Goal: Task Accomplishment & Management: Use online tool/utility

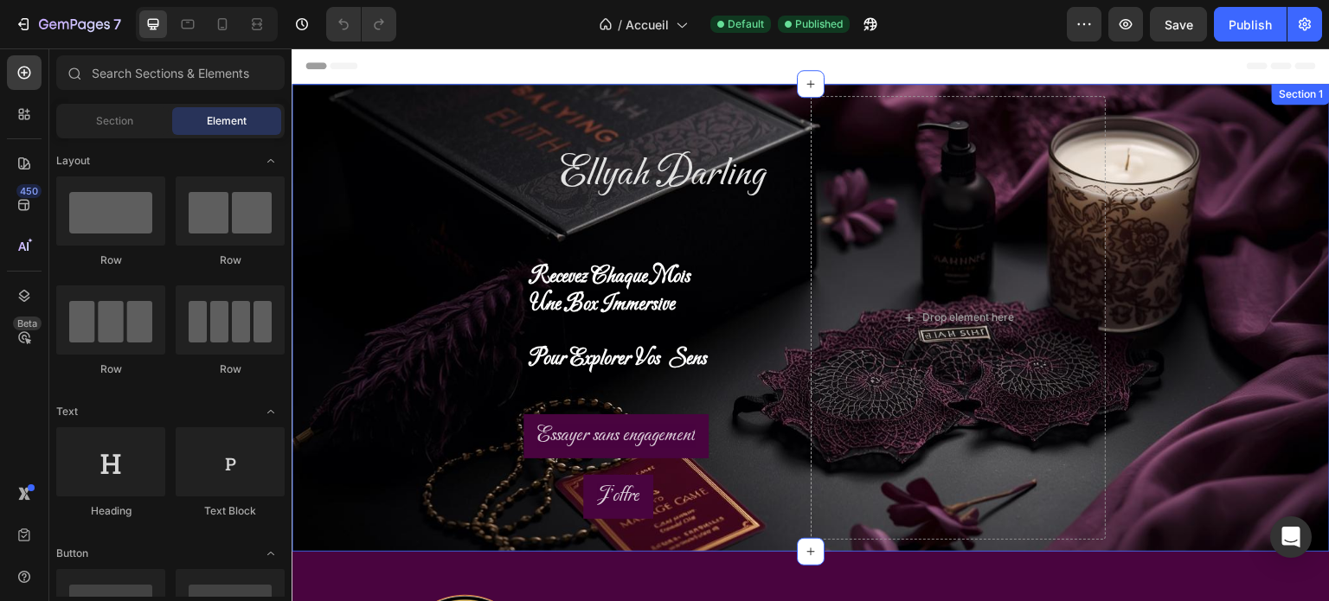
click at [344, 264] on div "[PERSON_NAME] Heading recevez chaque mois une box immersive pour explorer vos s…" at bounding box center [811, 318] width 1039 height 468
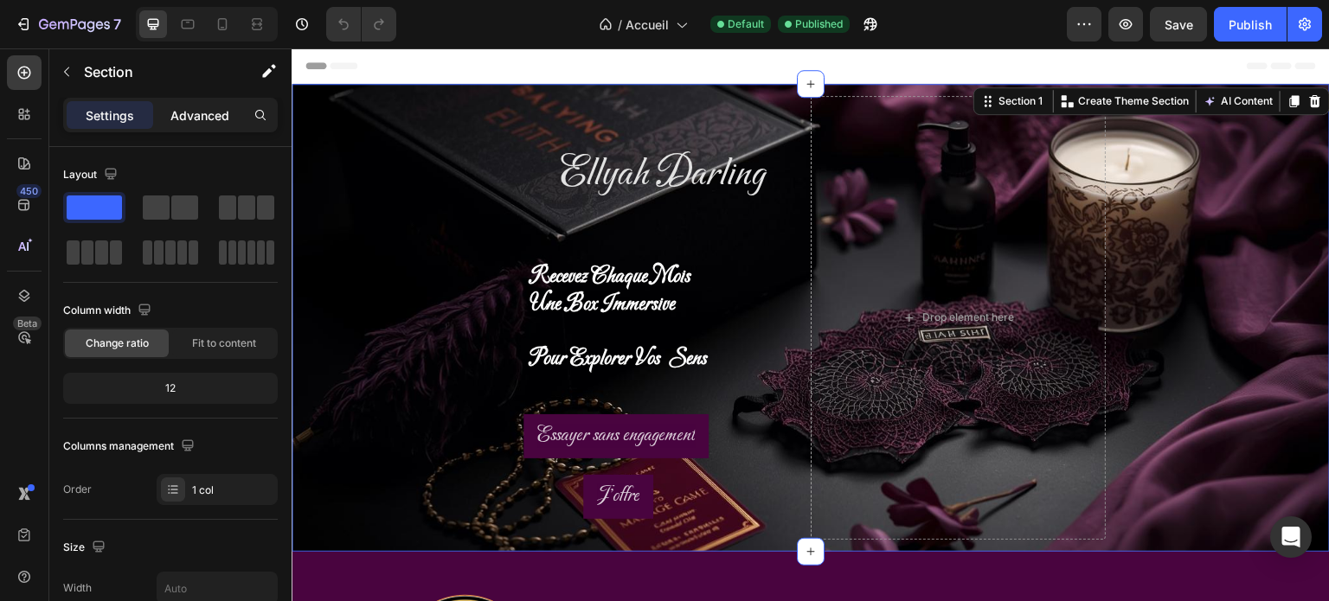
click at [202, 124] on div "Advanced" at bounding box center [200, 115] width 87 height 28
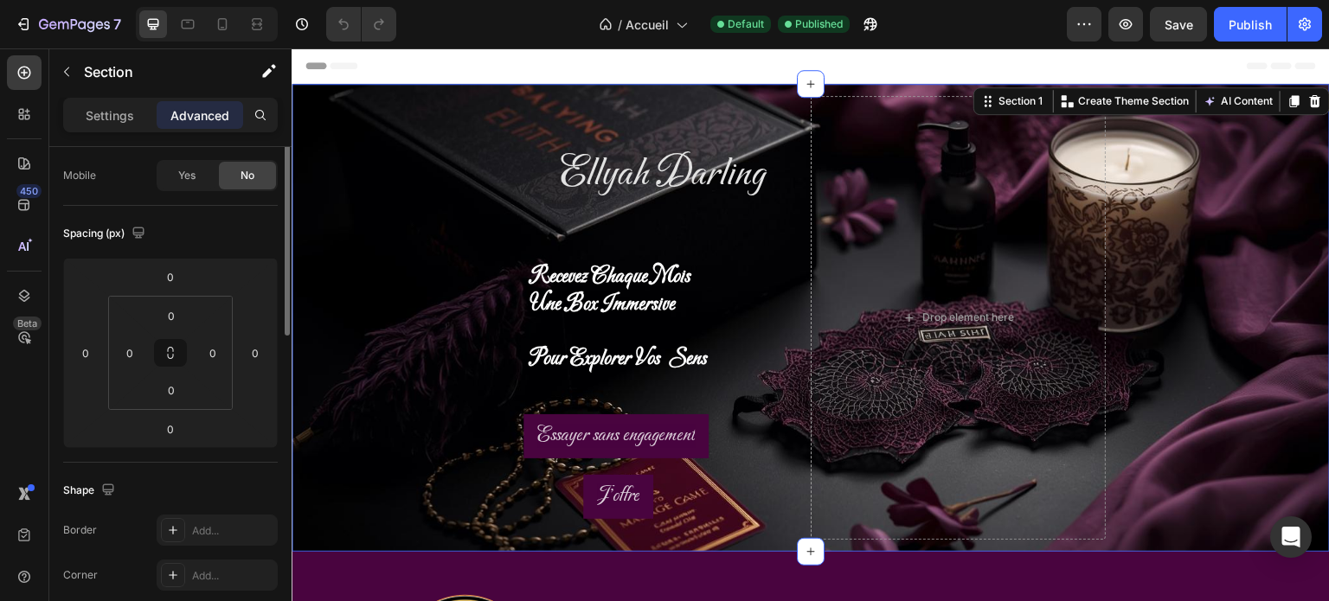
scroll to position [62, 0]
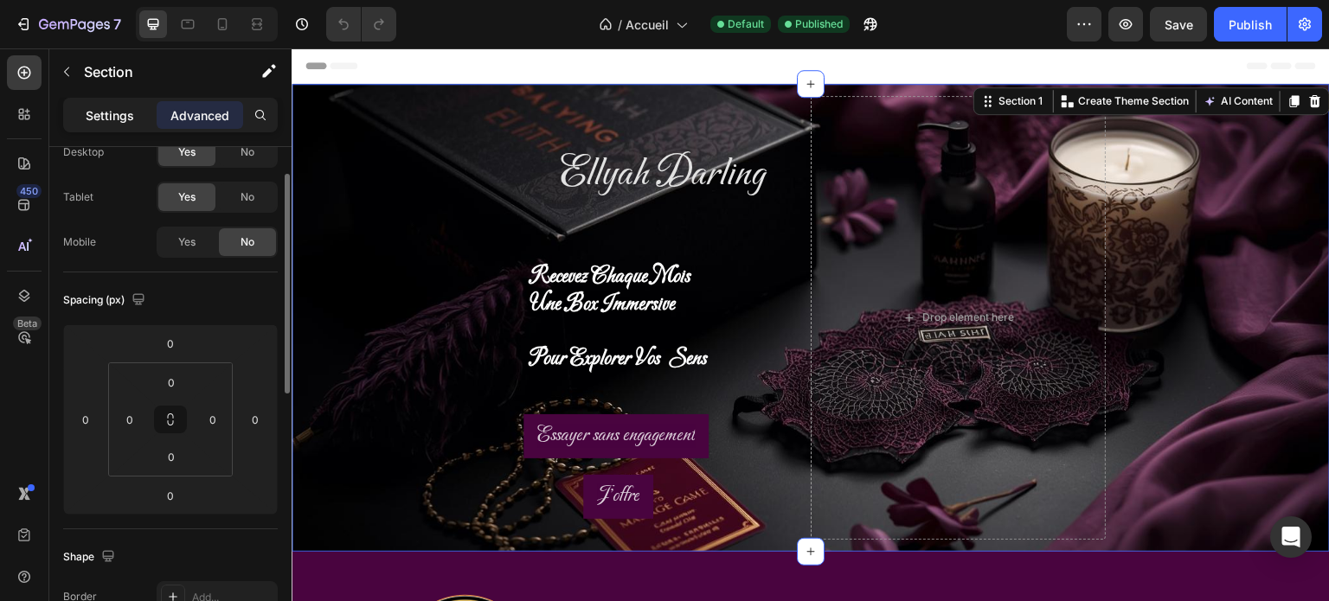
click at [111, 119] on p "Settings" at bounding box center [110, 115] width 48 height 18
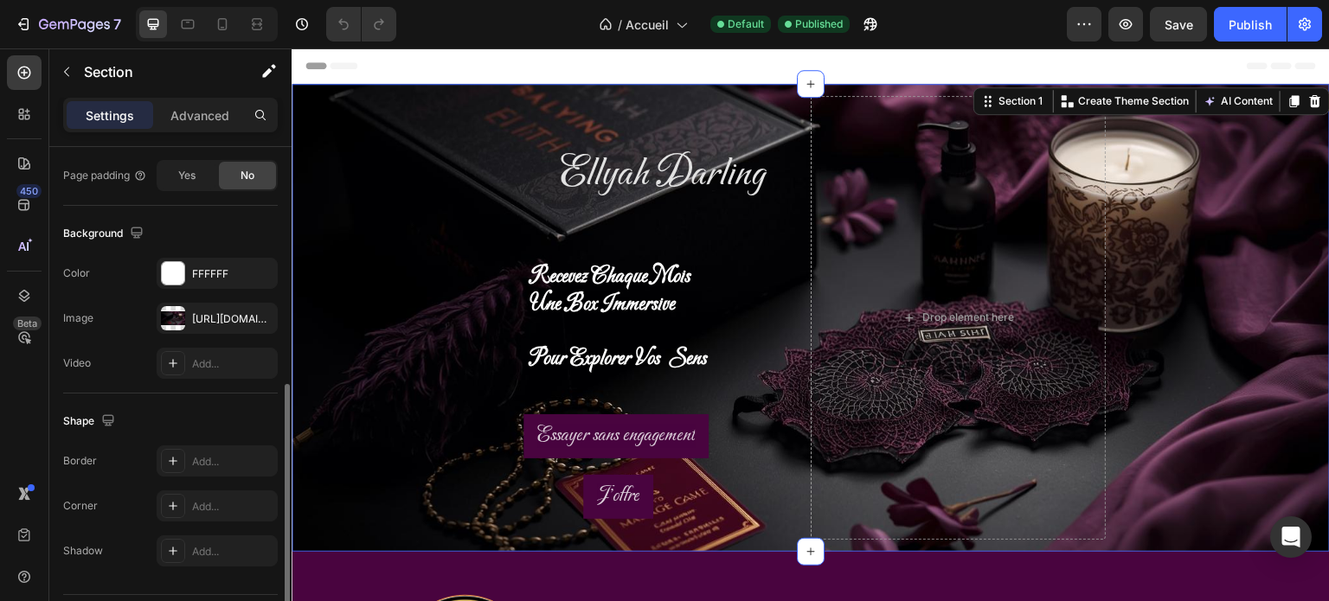
scroll to position [505, 0]
click at [200, 322] on div "[URL][DOMAIN_NAME]" at bounding box center [217, 318] width 50 height 16
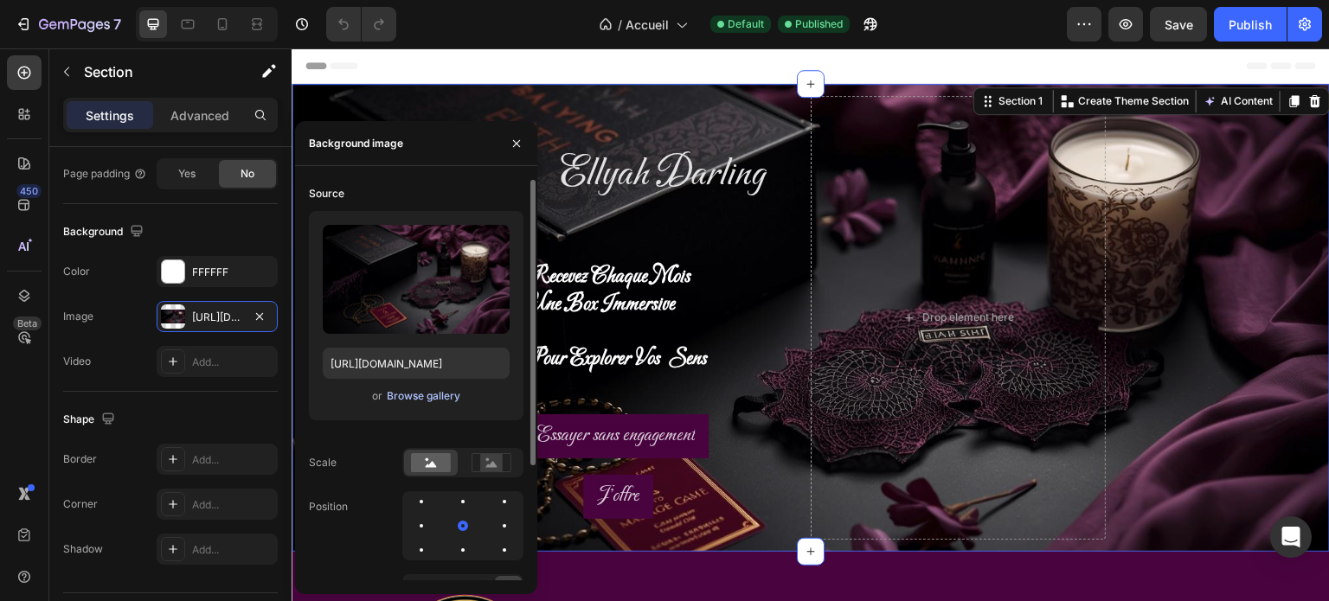
click at [421, 404] on button "Browse gallery" at bounding box center [423, 396] width 75 height 17
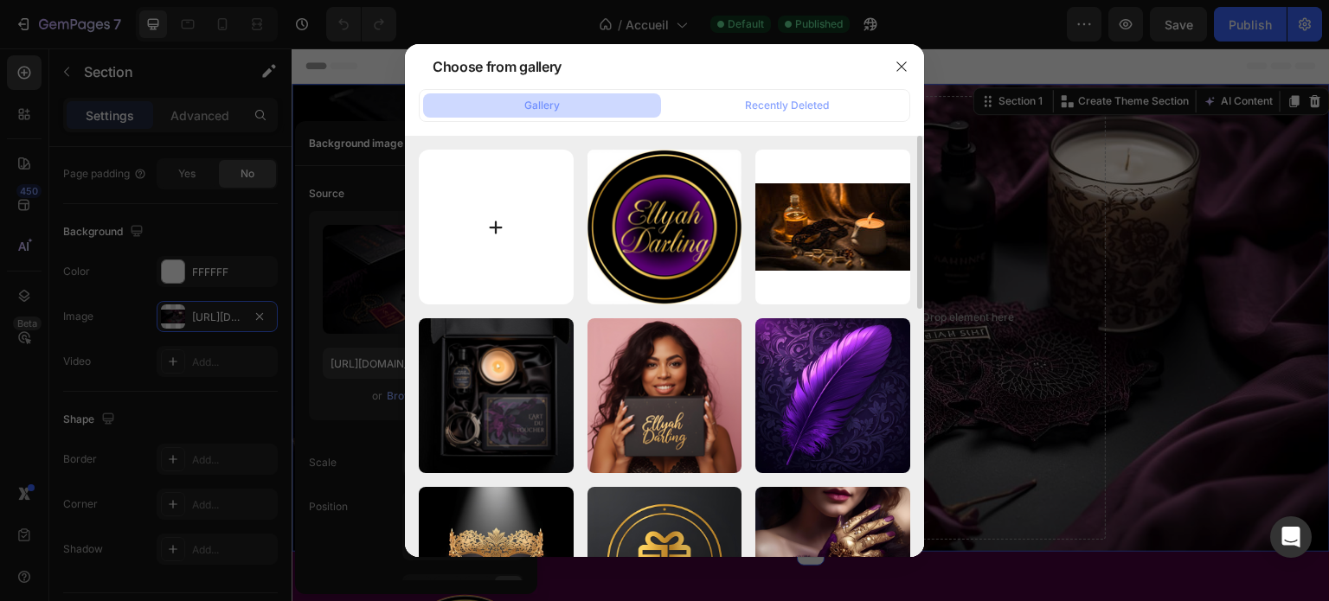
click at [491, 232] on input "file" at bounding box center [496, 227] width 155 height 155
type input "C:\fakepath\coffret OUVERT pour couple du nom de ([PERSON_NAME] Box Sensorielle…"
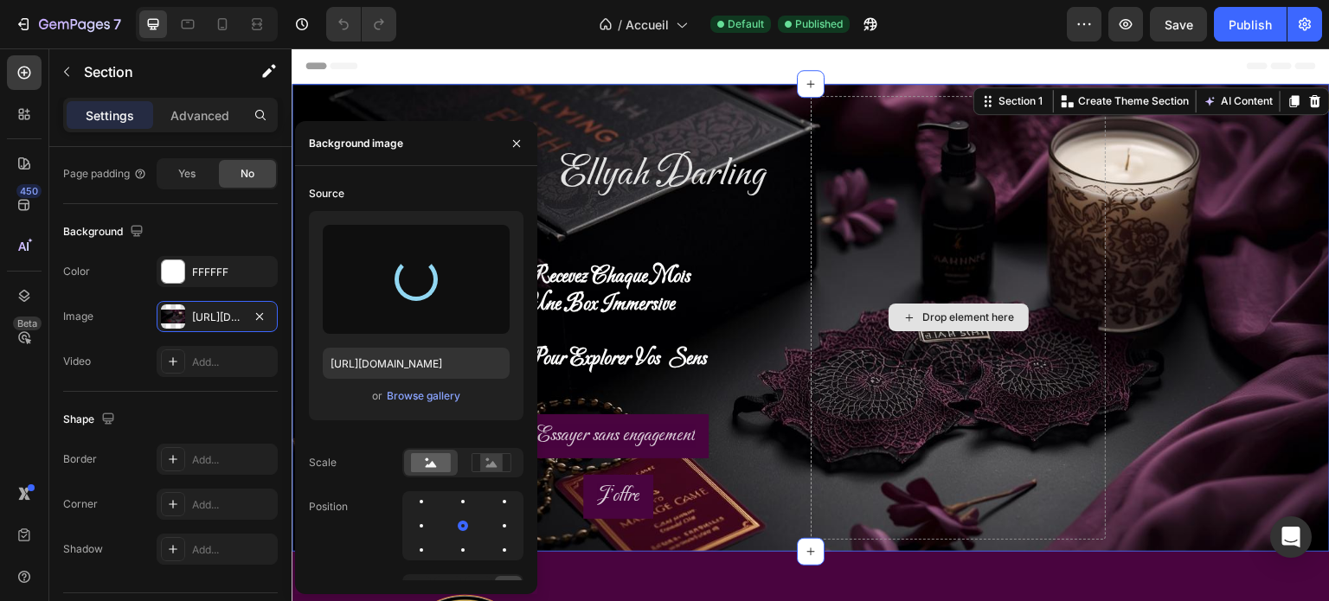
type input "[URL][DOMAIN_NAME]"
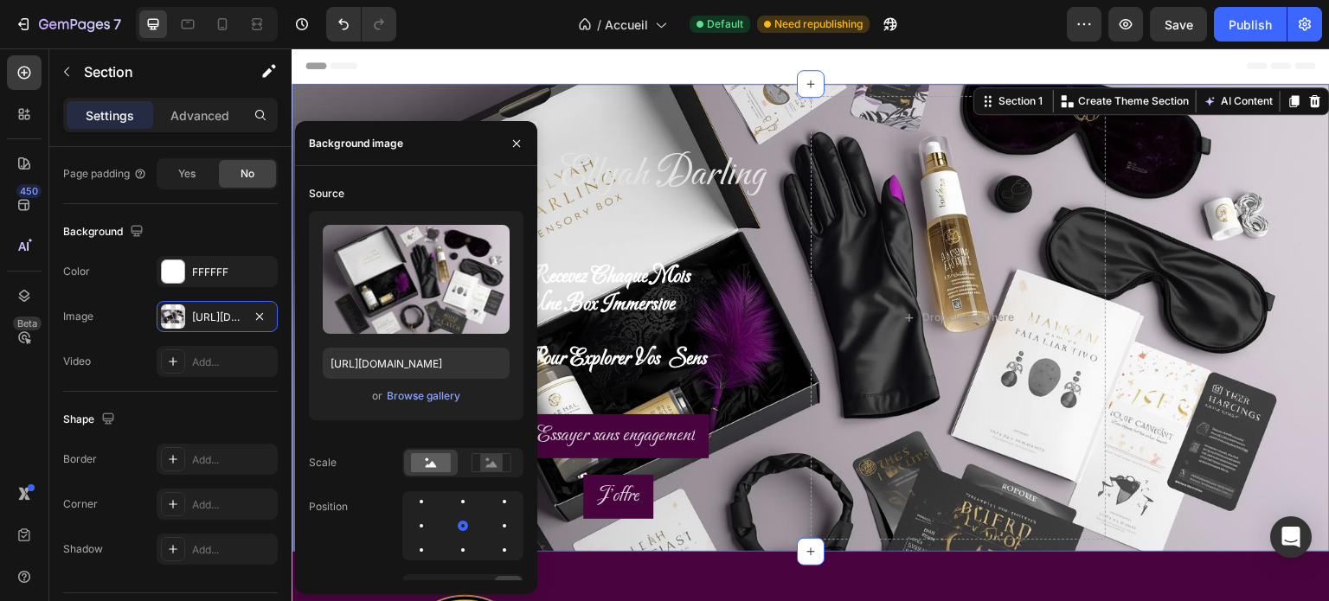
click at [393, 100] on div "[PERSON_NAME] Heading recevez chaque mois une box immersive pour explorer vos s…" at bounding box center [811, 318] width 1039 height 468
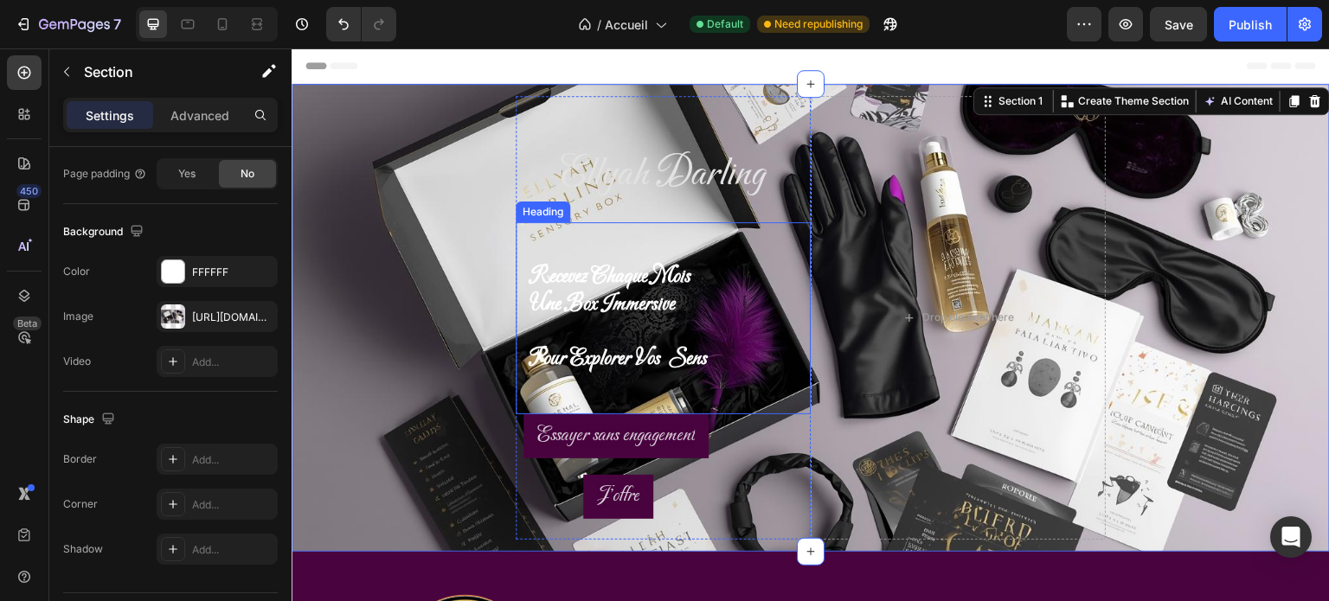
click at [542, 292] on span "une box immersive" at bounding box center [602, 304] width 145 height 27
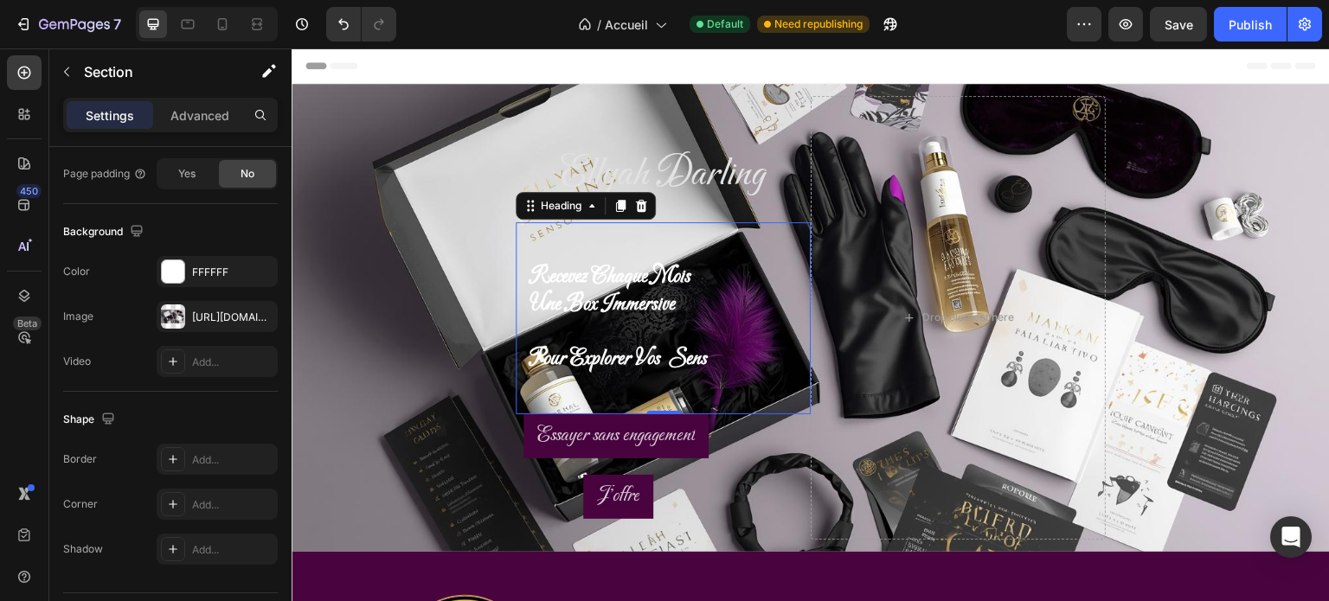
click at [542, 292] on span "une box immersive" at bounding box center [602, 304] width 145 height 27
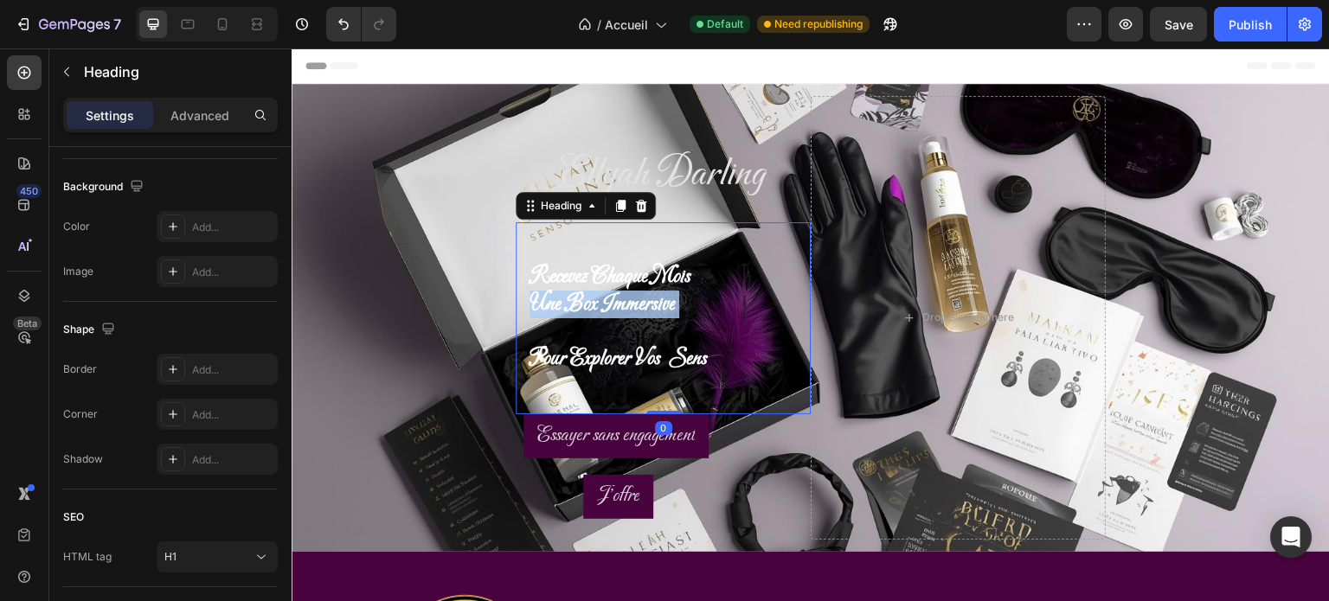
click at [542, 292] on span "une box immersive" at bounding box center [602, 304] width 145 height 27
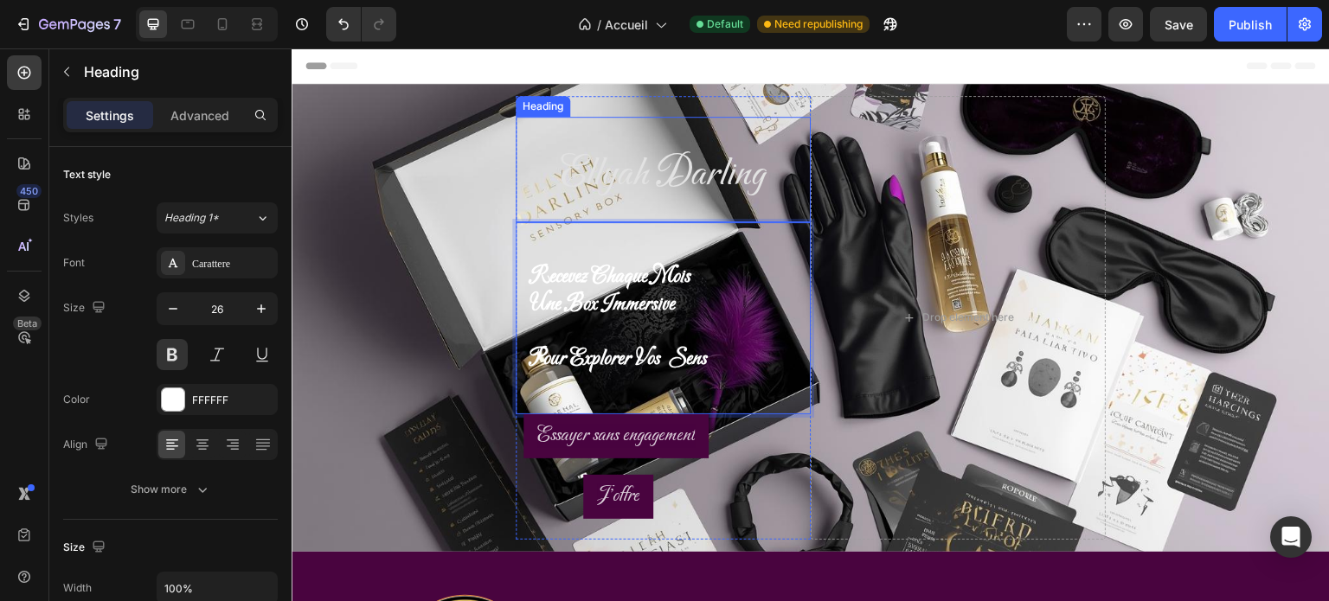
click at [581, 171] on span "Ellyah Darling" at bounding box center [663, 175] width 205 height 50
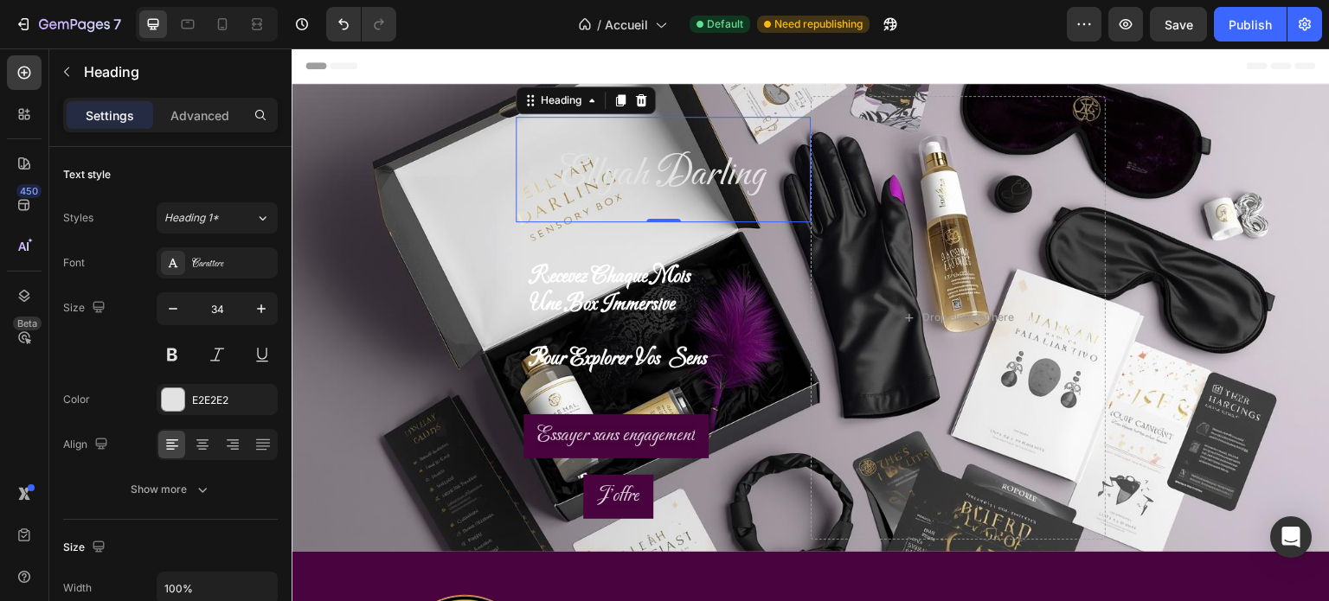
click at [581, 171] on span "Ellyah Darling" at bounding box center [663, 175] width 205 height 50
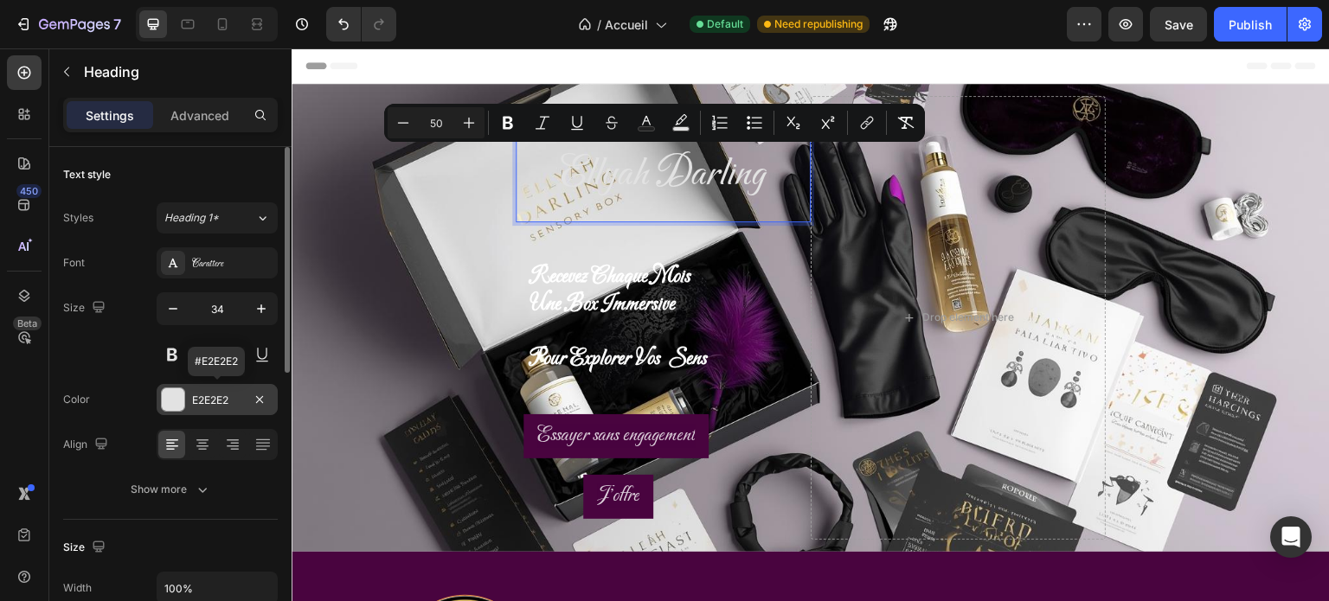
click at [171, 402] on div at bounding box center [173, 400] width 23 height 23
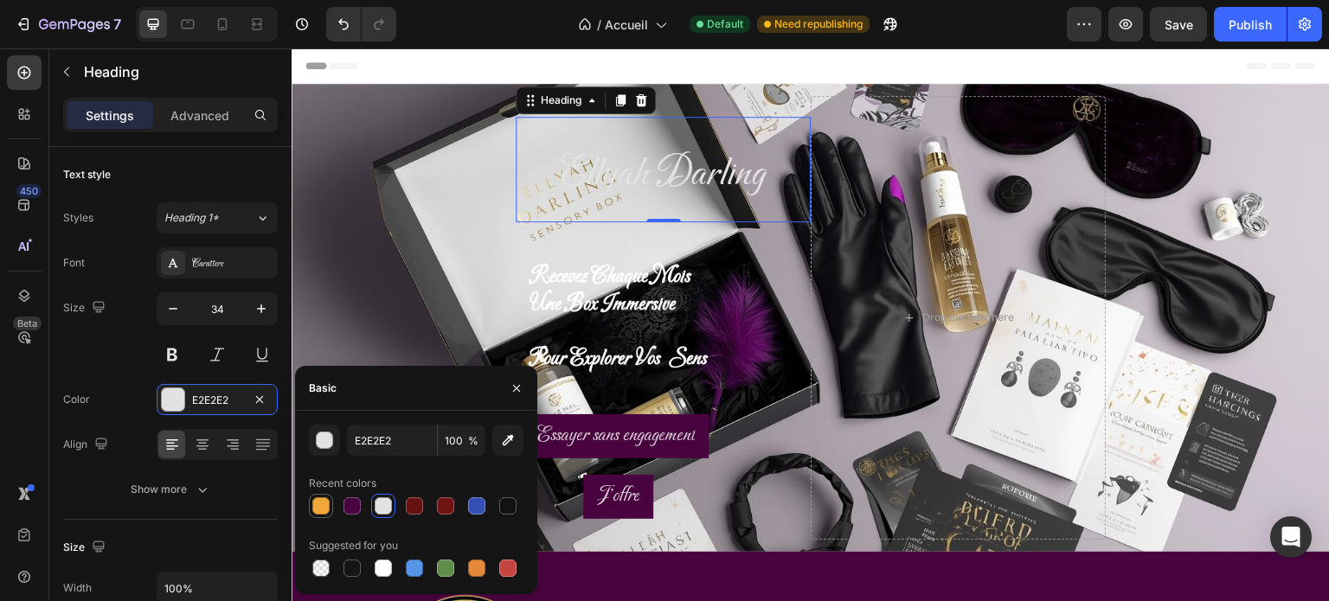
click at [315, 510] on div at bounding box center [320, 506] width 17 height 17
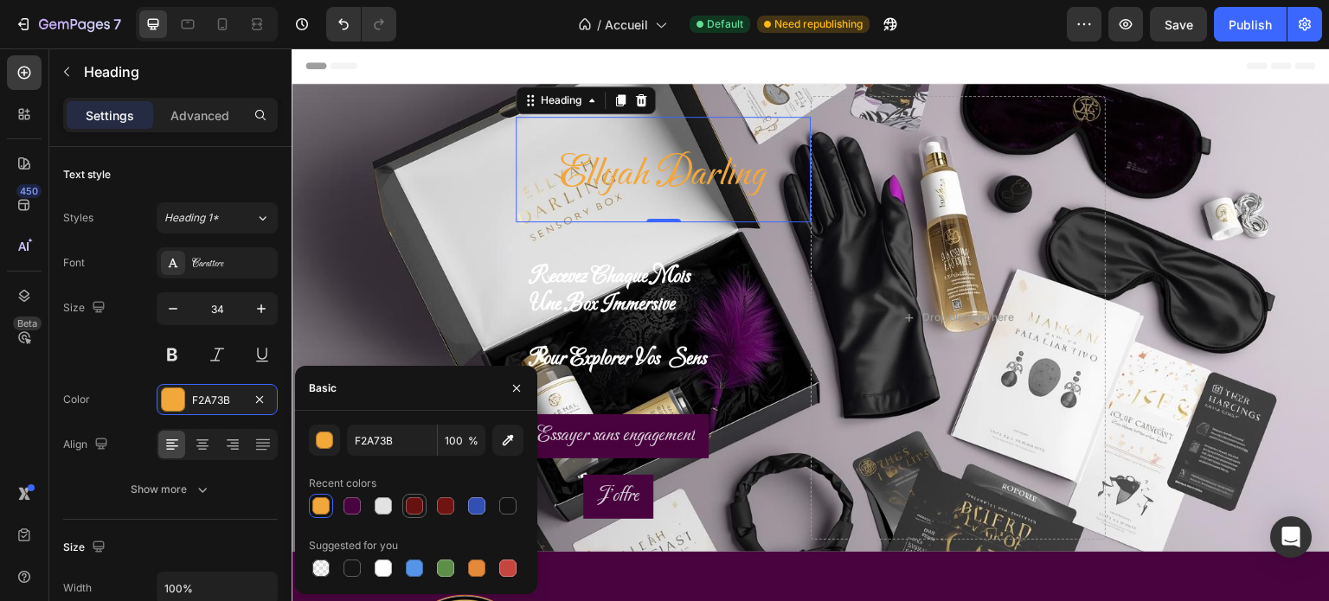
click at [408, 504] on div at bounding box center [414, 506] width 17 height 17
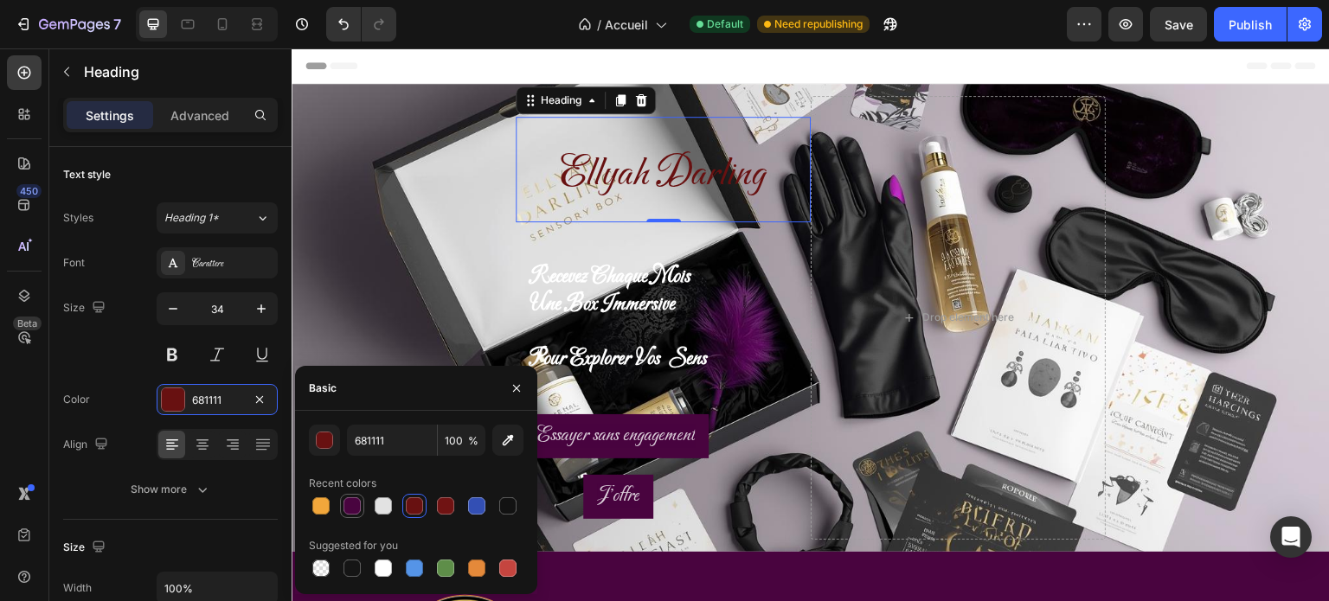
click at [357, 507] on div at bounding box center [352, 506] width 17 height 17
click at [502, 508] on div at bounding box center [507, 506] width 17 height 17
click at [355, 507] on div at bounding box center [352, 506] width 17 height 17
click at [418, 573] on div at bounding box center [414, 568] width 17 height 17
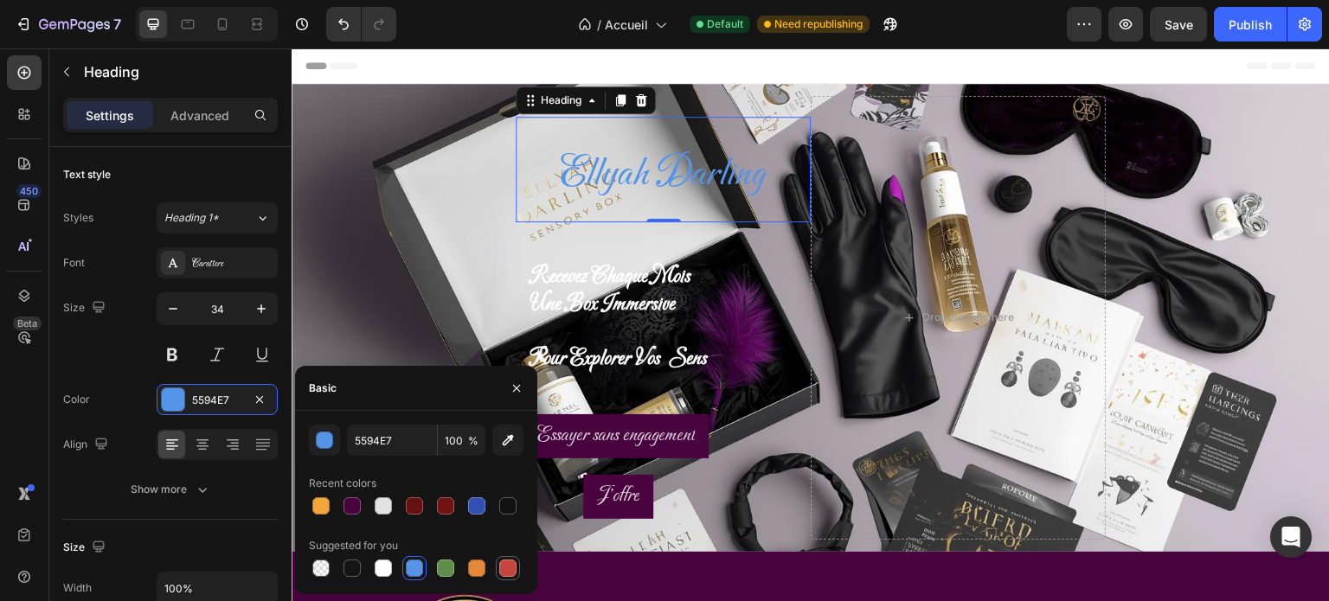
click at [510, 575] on div at bounding box center [507, 568] width 17 height 17
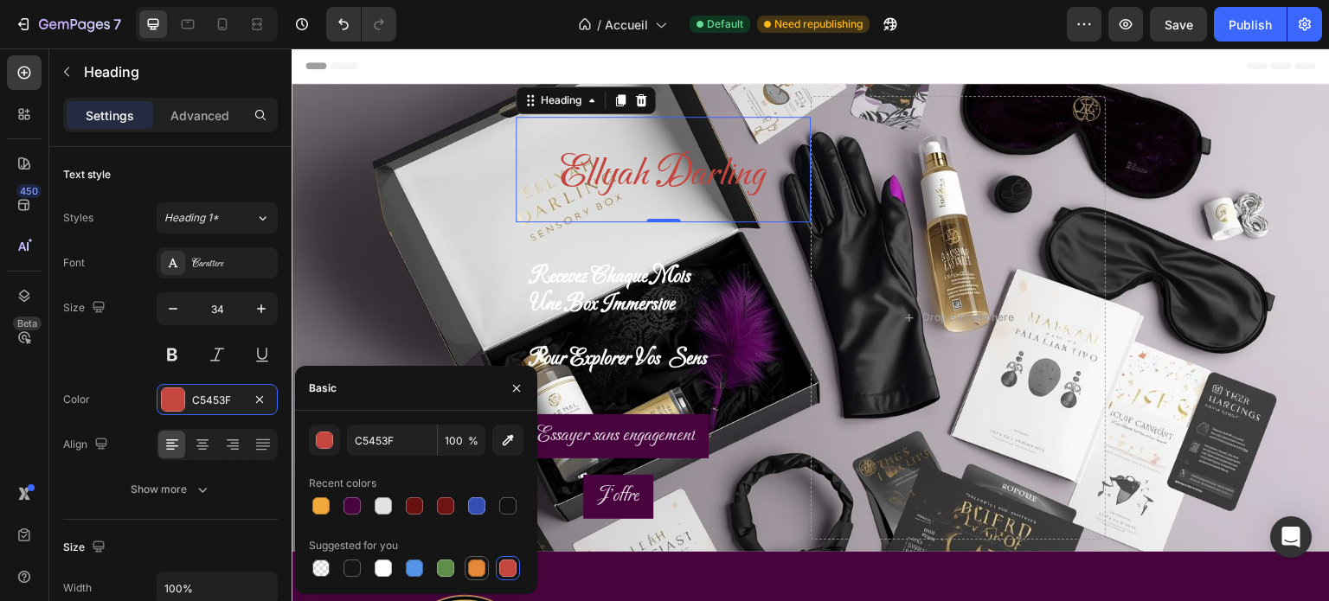
click at [481, 574] on div at bounding box center [476, 568] width 17 height 17
click at [501, 516] on div at bounding box center [508, 506] width 21 height 21
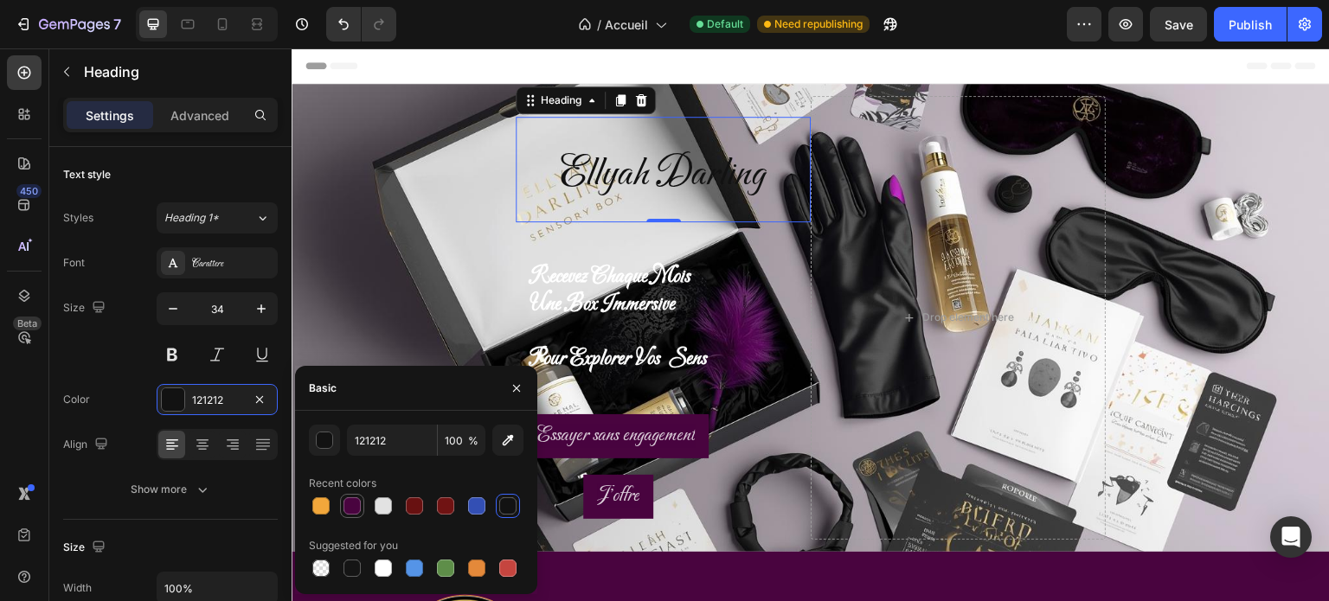
click at [359, 507] on div at bounding box center [352, 506] width 17 height 17
type input "49043F"
click at [615, 181] on span "Ellyah Darling" at bounding box center [663, 175] width 205 height 50
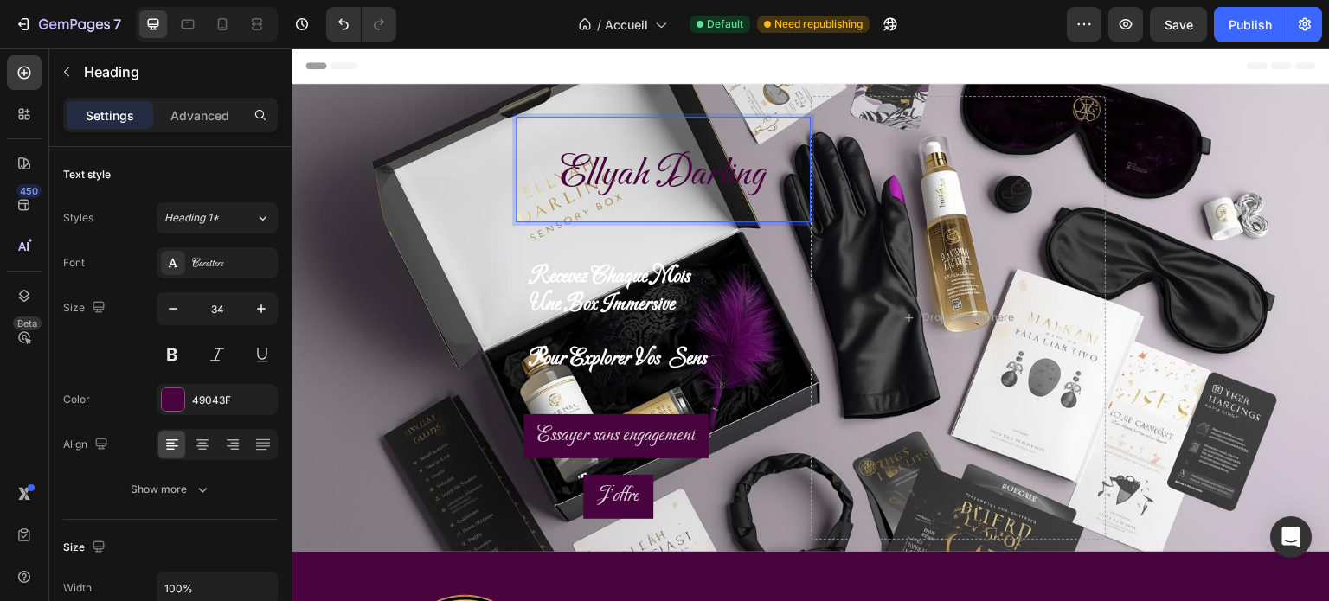
click at [615, 181] on span "Ellyah Darling" at bounding box center [663, 175] width 205 height 50
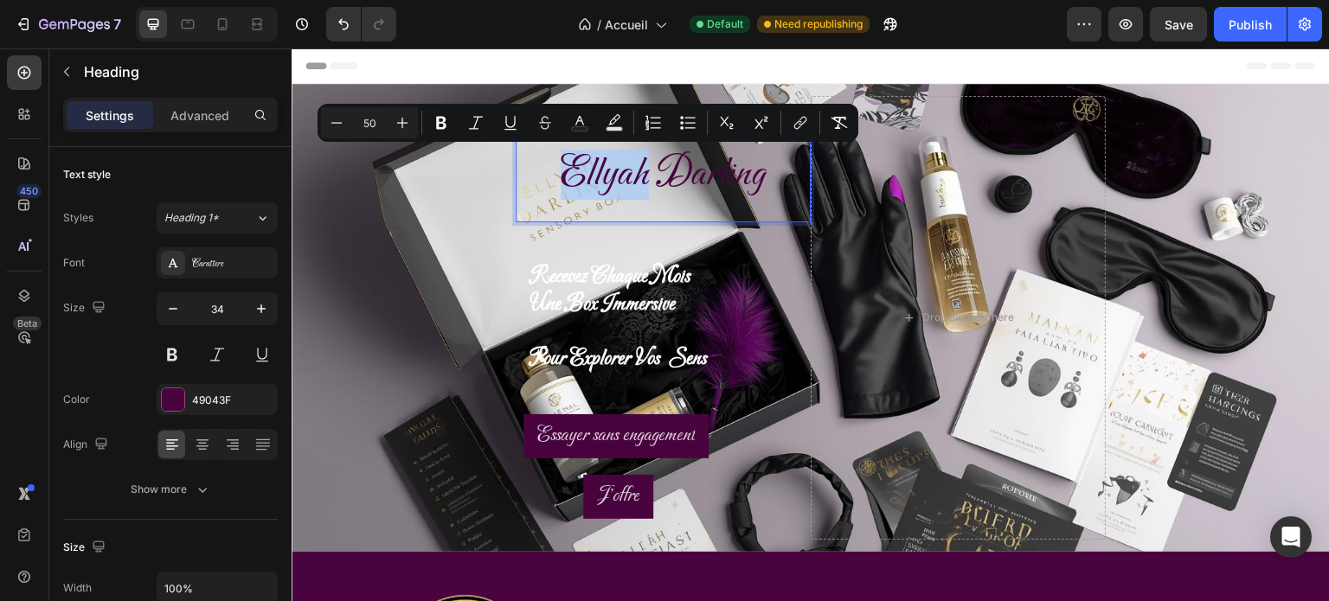
click at [615, 181] on span "Ellyah Darling" at bounding box center [663, 175] width 205 height 50
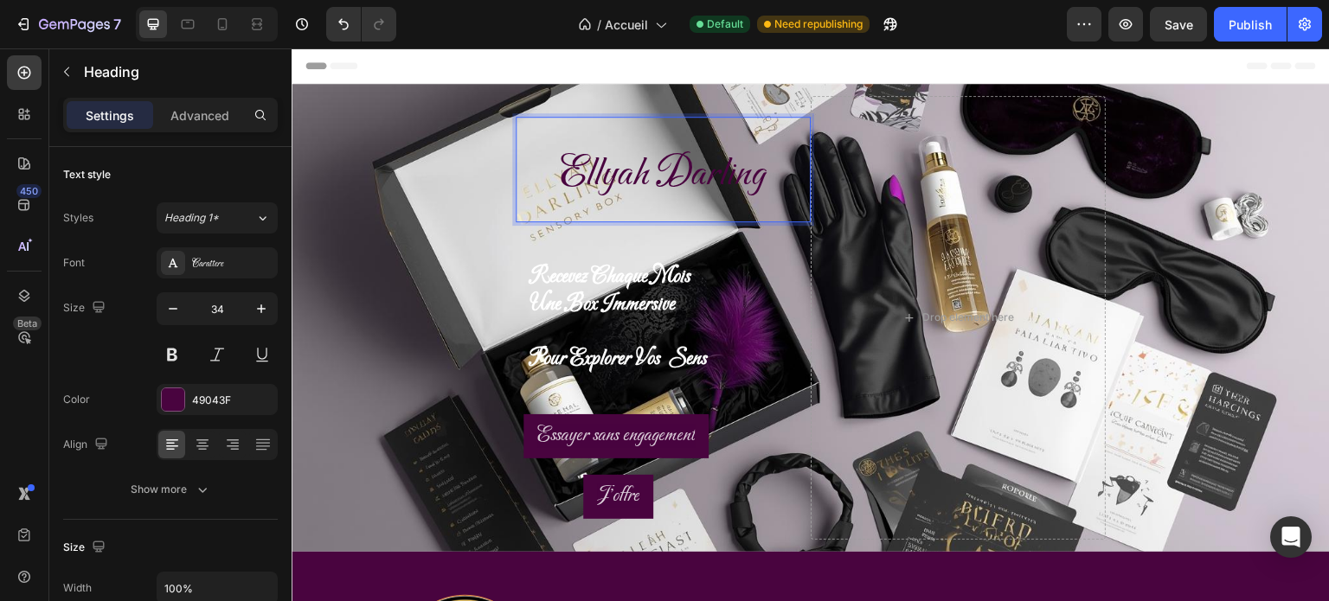
click at [615, 181] on span "Ellyah Darling" at bounding box center [663, 175] width 205 height 50
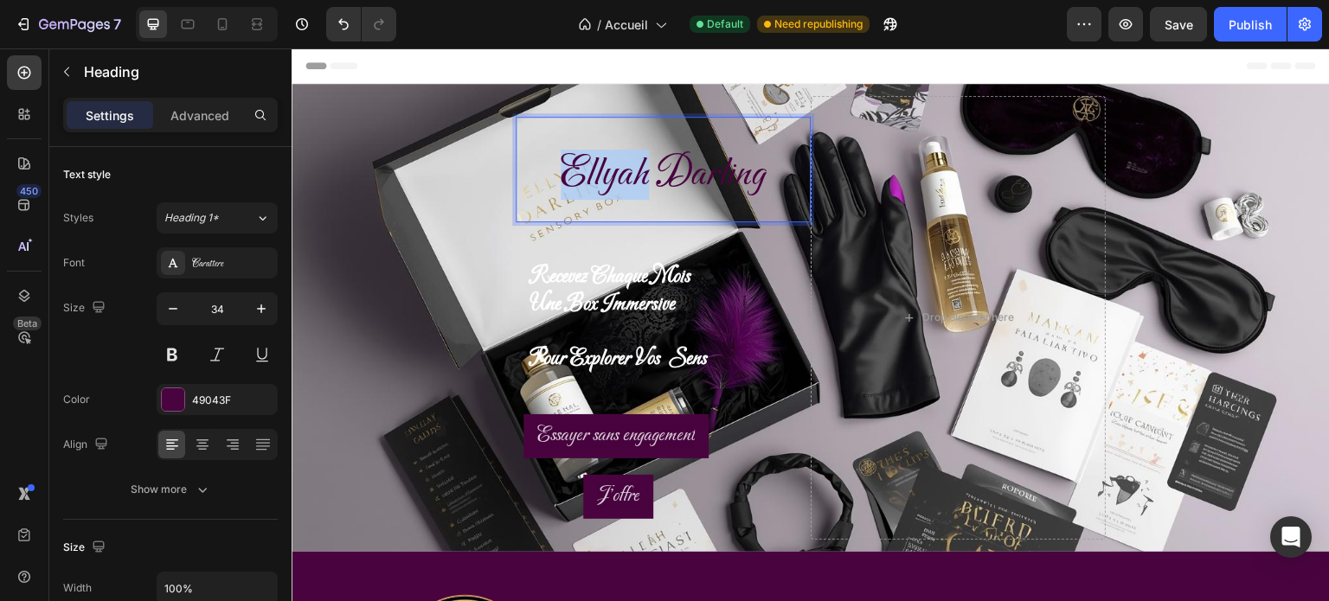
click at [615, 181] on span "Ellyah Darling" at bounding box center [663, 175] width 205 height 50
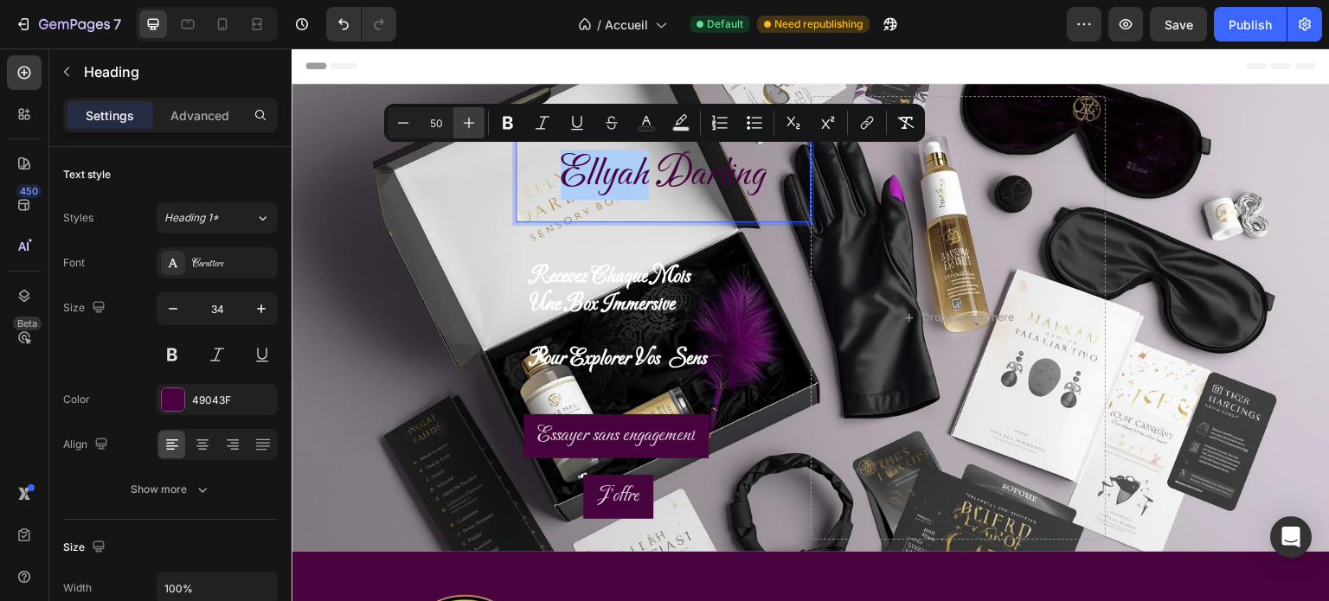
click at [467, 125] on icon "Editor contextual toolbar" at bounding box center [468, 122] width 17 height 17
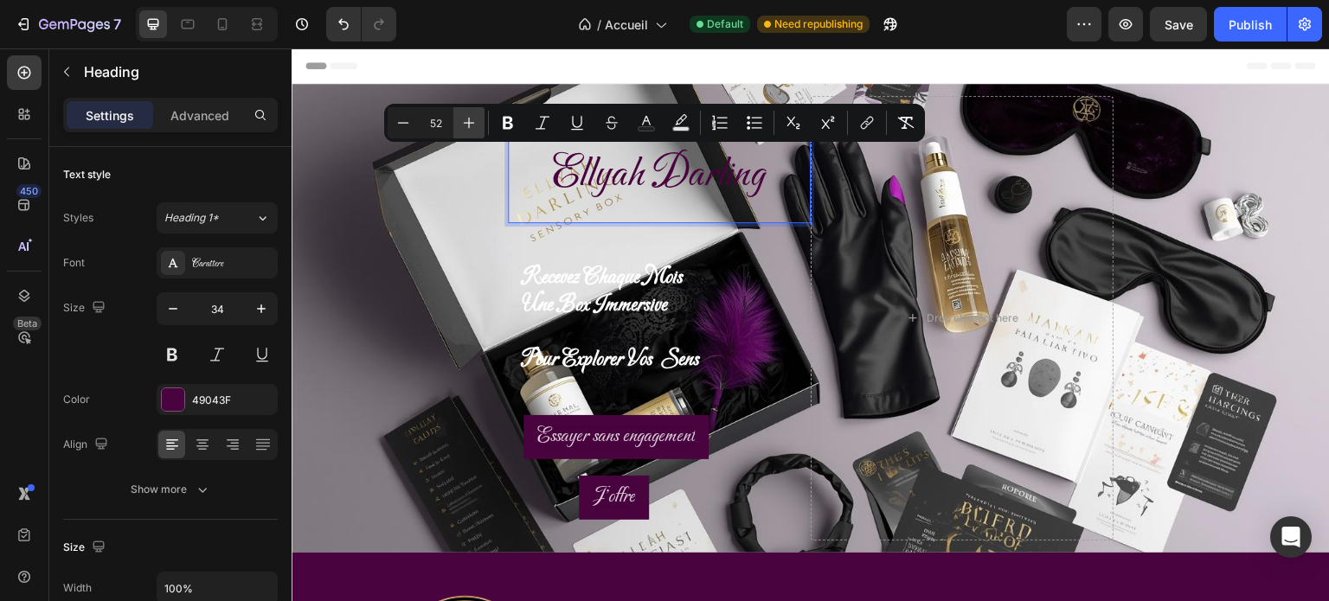
click at [467, 125] on icon "Editor contextual toolbar" at bounding box center [468, 122] width 17 height 17
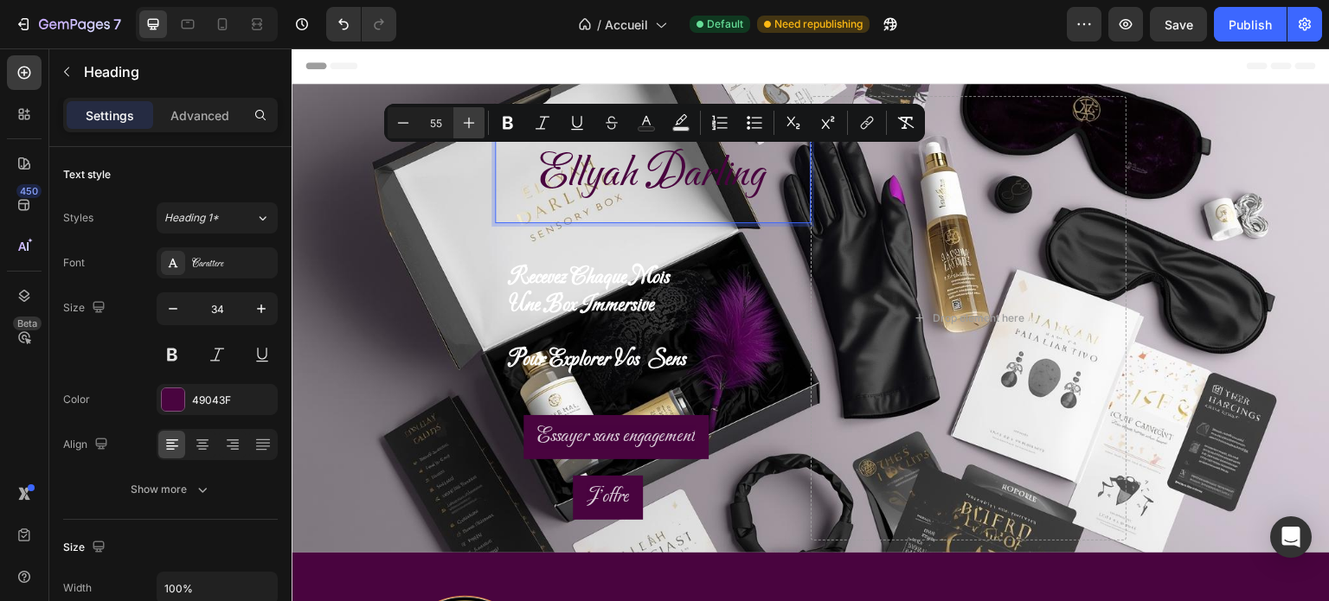
click at [467, 125] on icon "Editor contextual toolbar" at bounding box center [468, 122] width 17 height 17
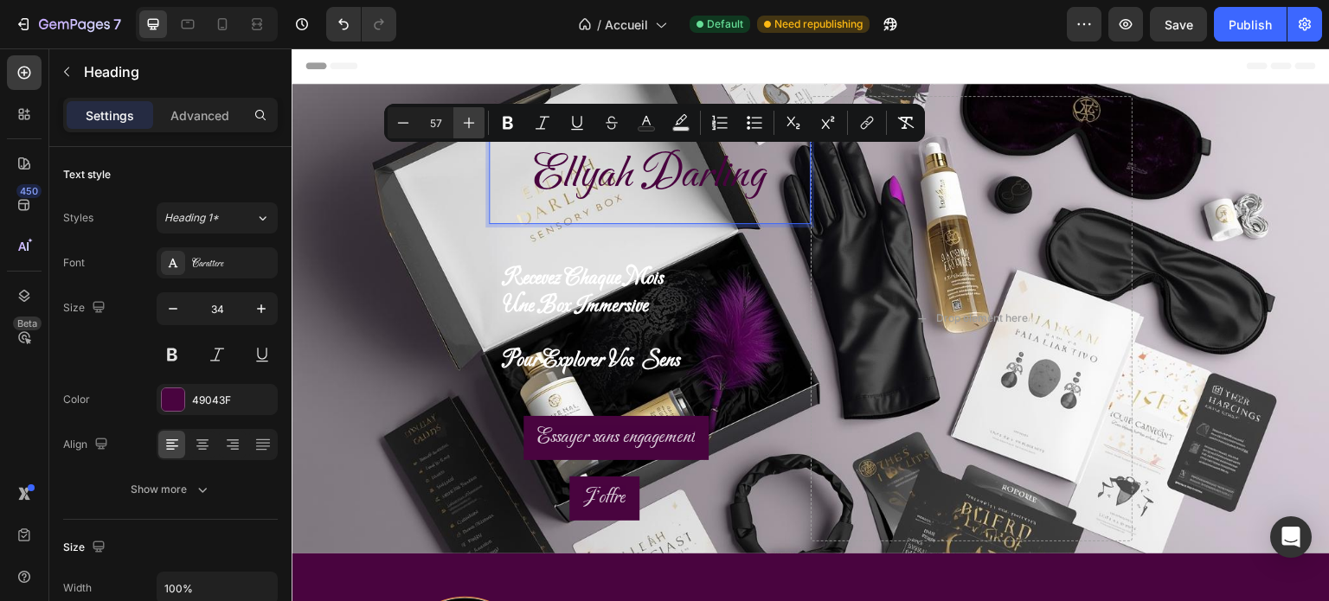
click at [467, 125] on icon "Editor contextual toolbar" at bounding box center [468, 122] width 17 height 17
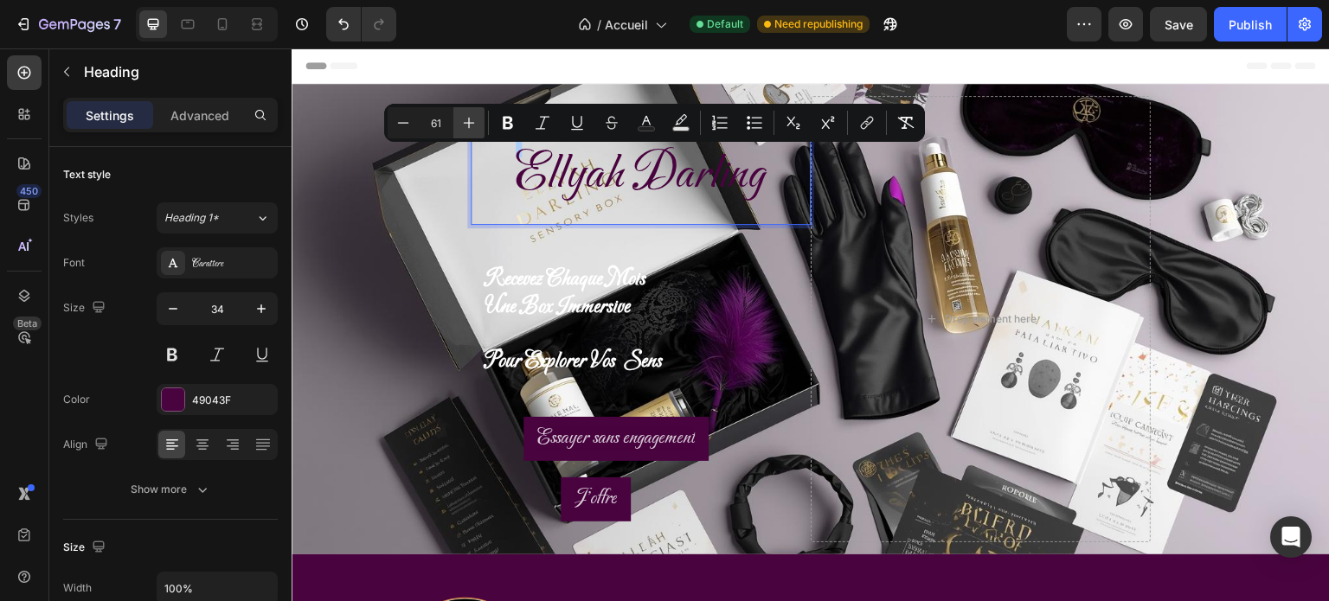
click at [467, 125] on icon "Editor contextual toolbar" at bounding box center [468, 122] width 17 height 17
type input "64"
click at [505, 188] on span "Ellyah Darling" at bounding box center [635, 174] width 261 height 63
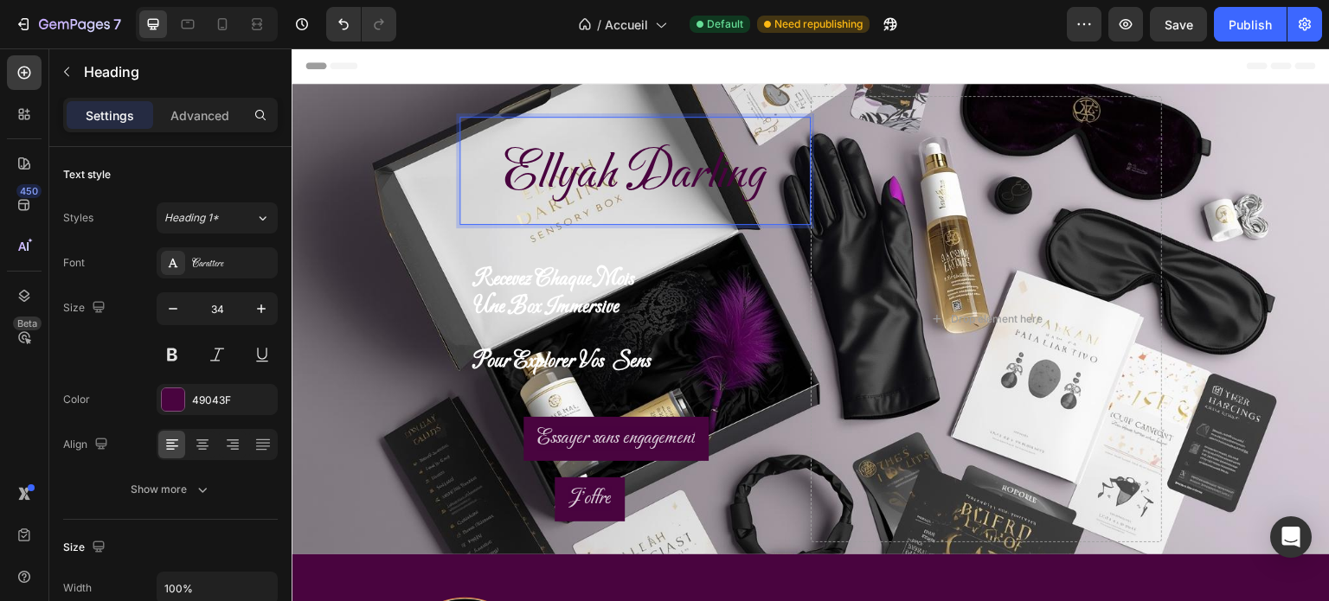
click at [520, 181] on span "Ellyah Darling" at bounding box center [635, 174] width 261 height 63
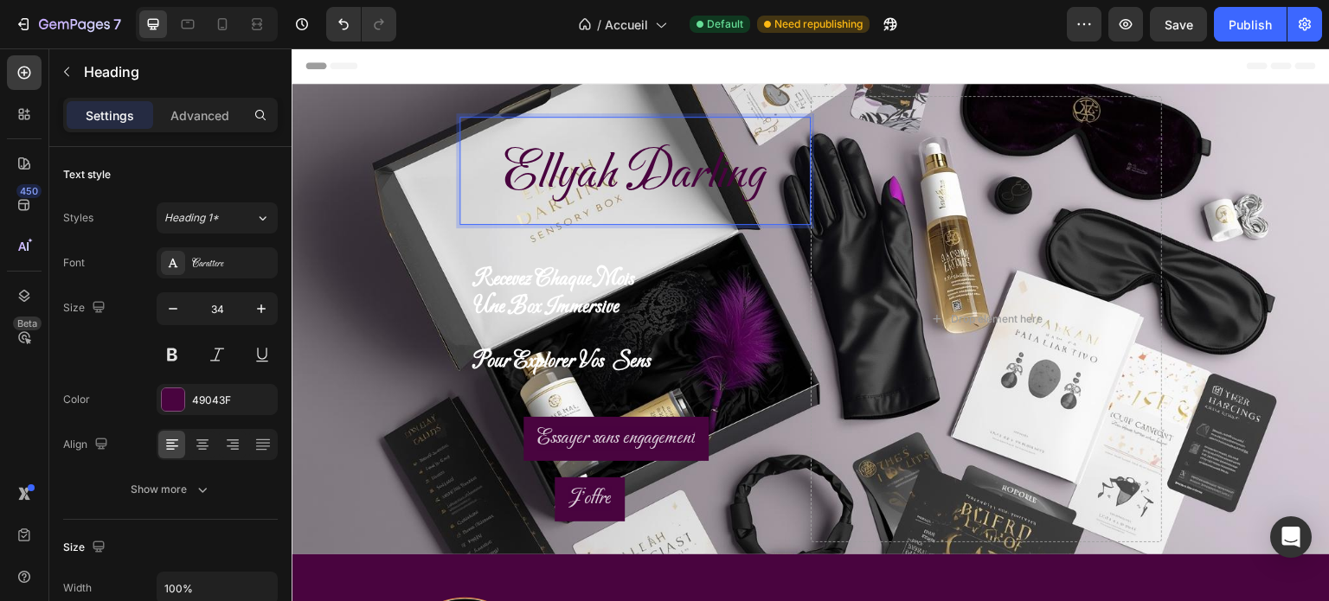
click at [520, 181] on span "Ellyah Darling" at bounding box center [635, 174] width 261 height 63
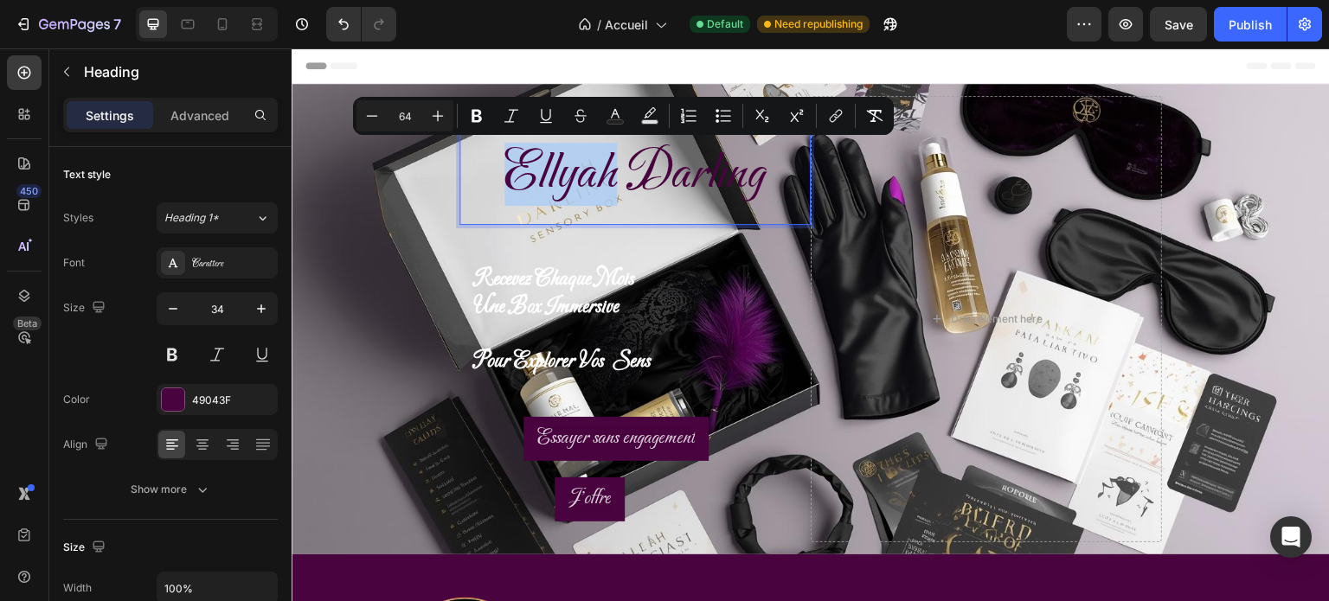
copy span "Ellyah Darling"
click at [473, 279] on span "recevez chaque mois" at bounding box center [553, 279] width 161 height 27
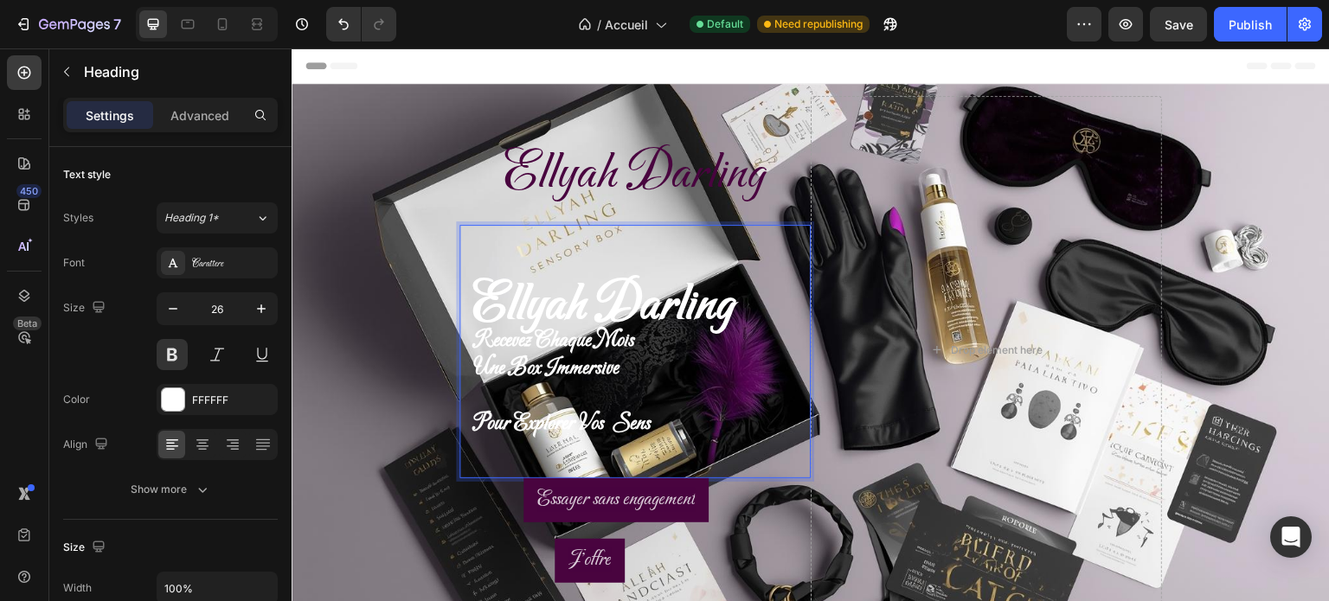
click at [498, 313] on span "Ellyah Darling" at bounding box center [603, 305] width 261 height 63
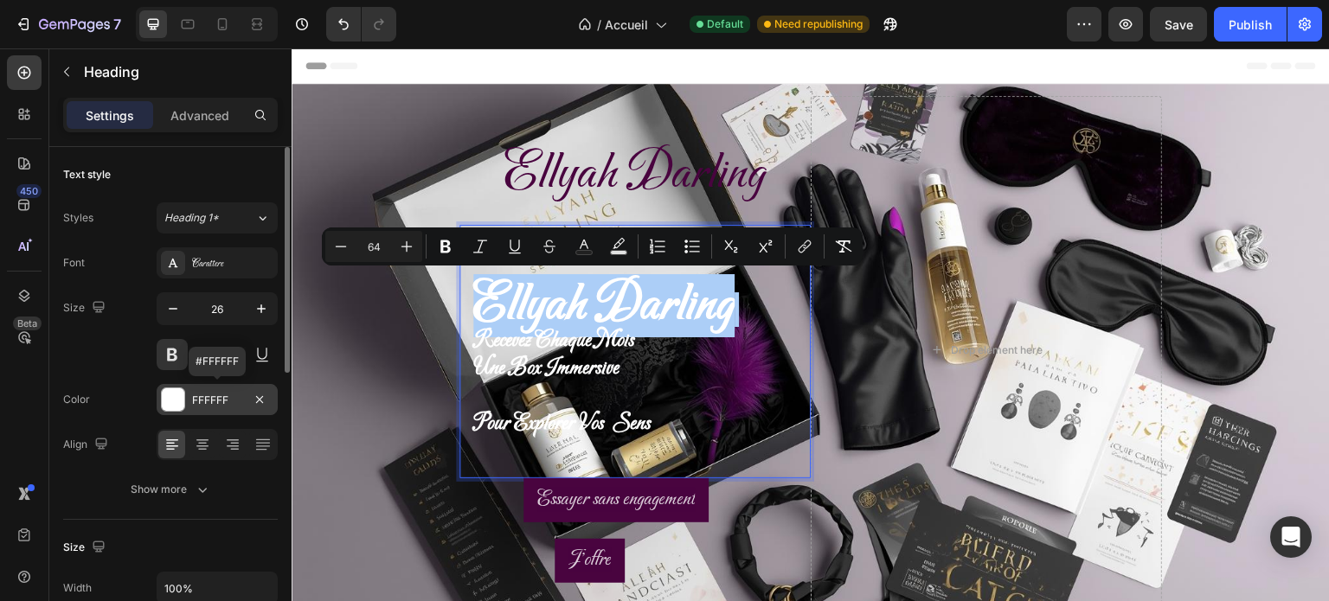
click at [203, 408] on div "FFFFFF" at bounding box center [217, 399] width 121 height 31
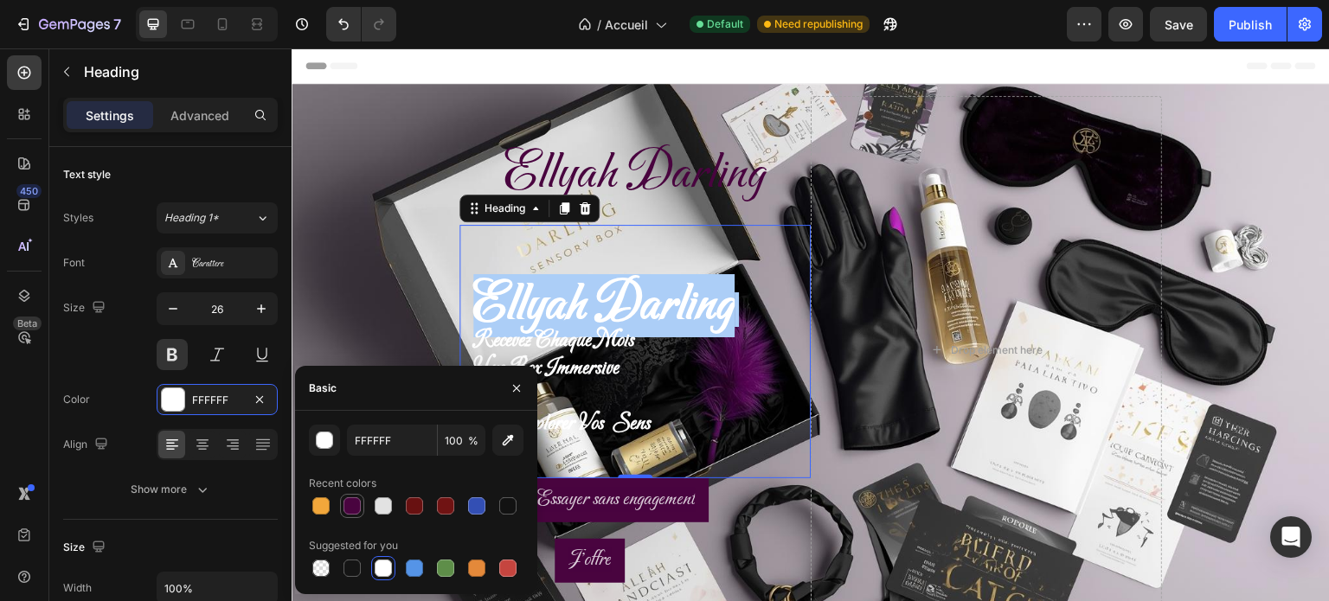
click at [357, 510] on div at bounding box center [352, 506] width 17 height 17
type input "49043F"
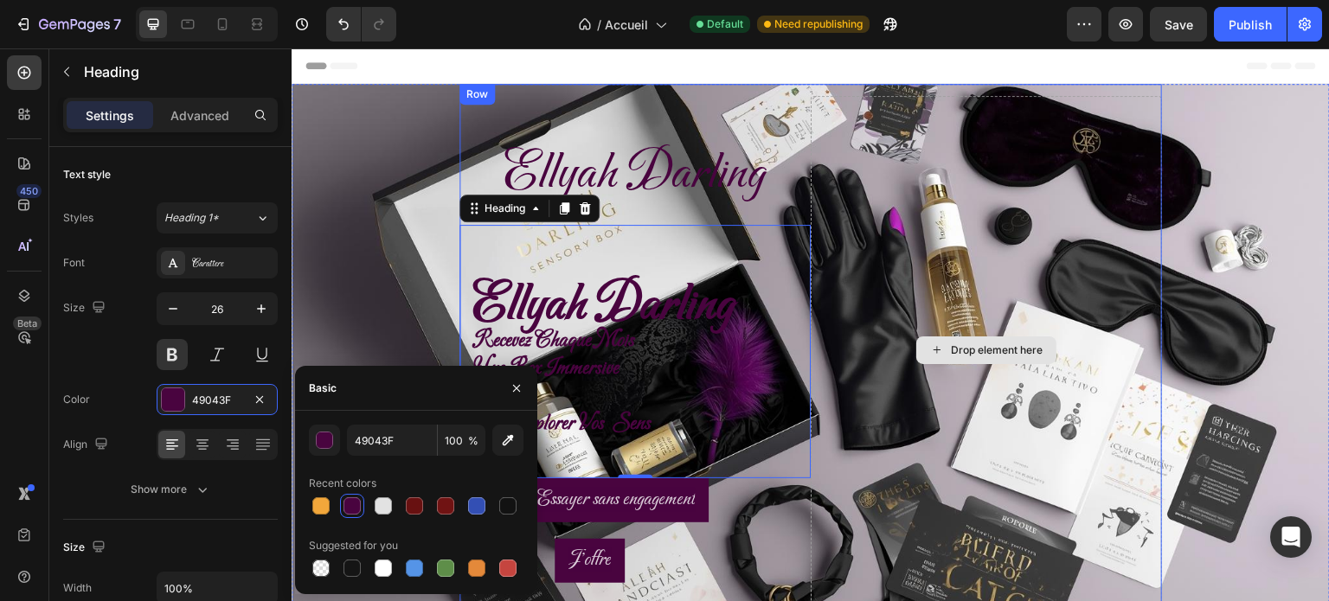
click at [872, 443] on div "Drop element here" at bounding box center [986, 350] width 351 height 508
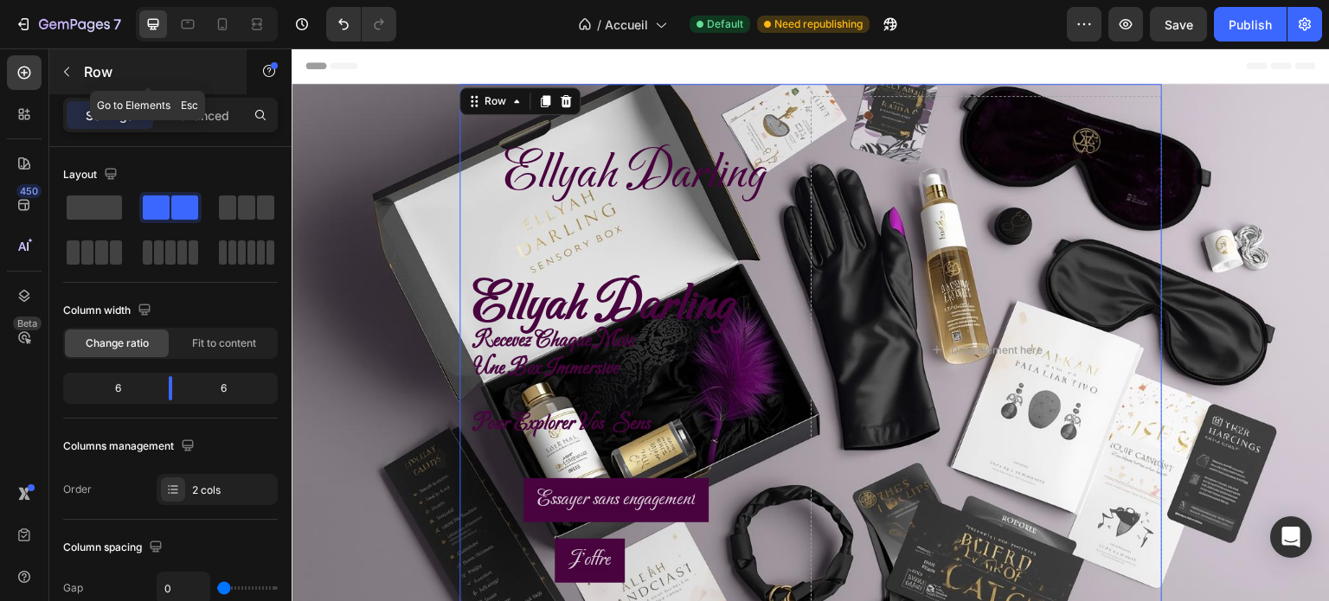
click at [70, 74] on icon "button" at bounding box center [67, 72] width 14 height 14
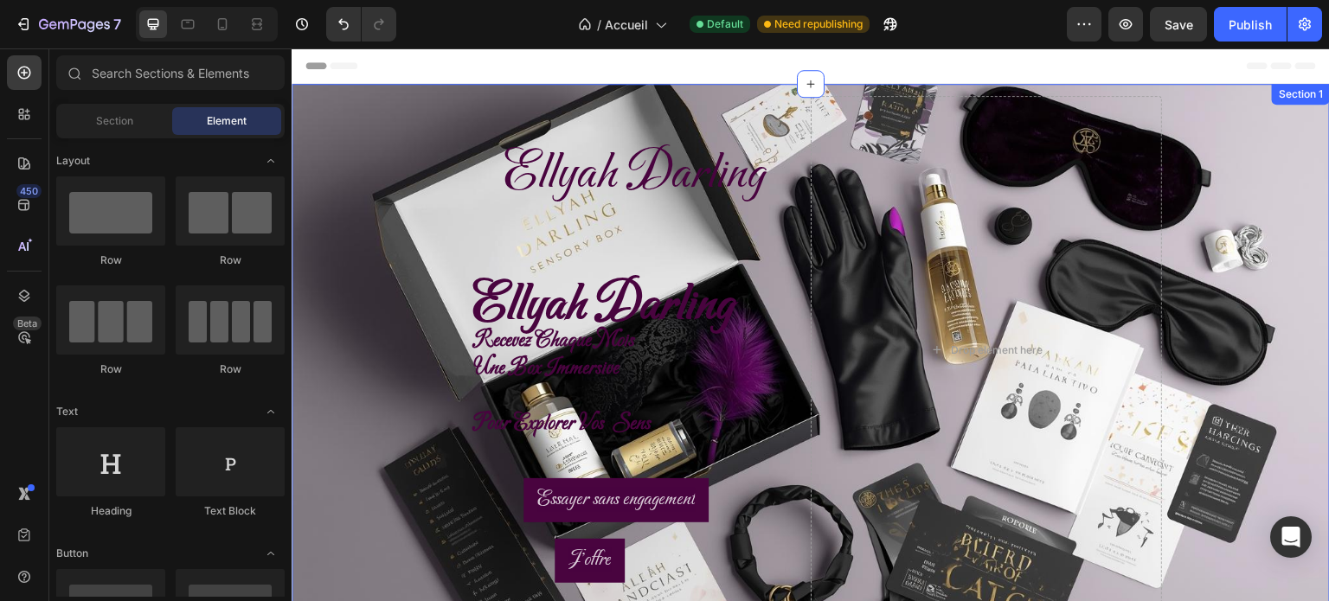
click at [353, 196] on div "⁠⁠⁠⁠⁠⁠⁠ [PERSON_NAME] Heading ⁠⁠⁠⁠⁠⁠⁠ [PERSON_NAME] recevez chaque mois une box…" at bounding box center [811, 350] width 1039 height 532
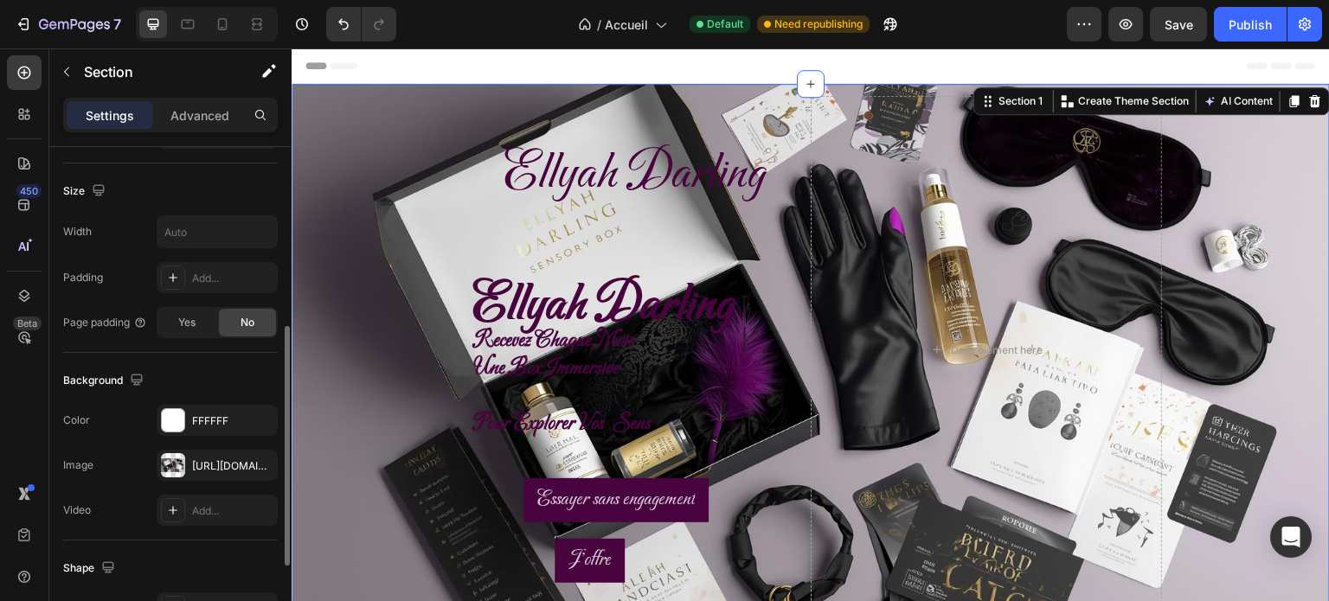
scroll to position [370, 0]
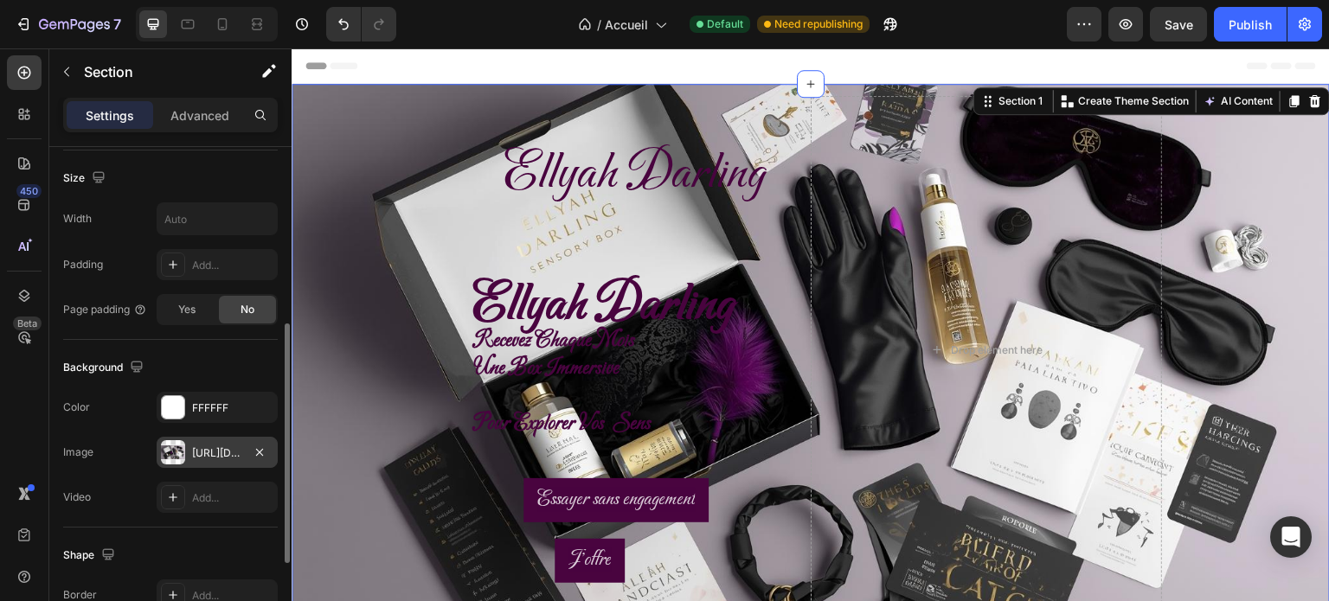
click at [228, 450] on div "[URL][DOMAIN_NAME]" at bounding box center [217, 454] width 50 height 16
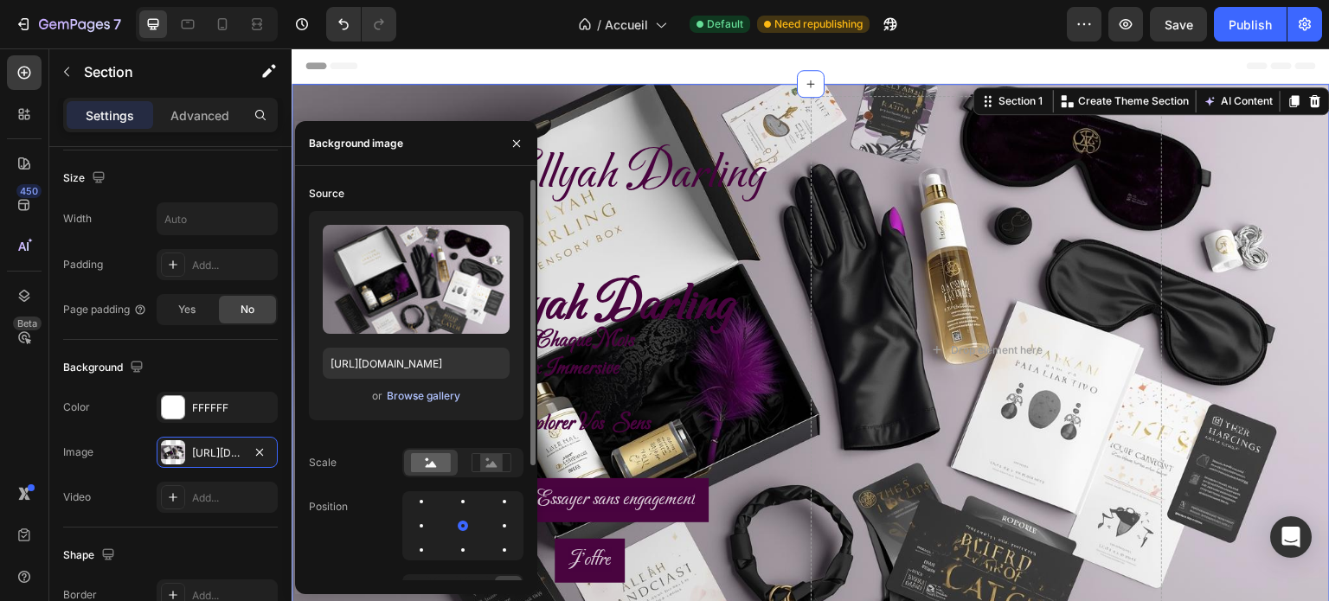
click at [445, 399] on div "Browse gallery" at bounding box center [424, 397] width 74 height 16
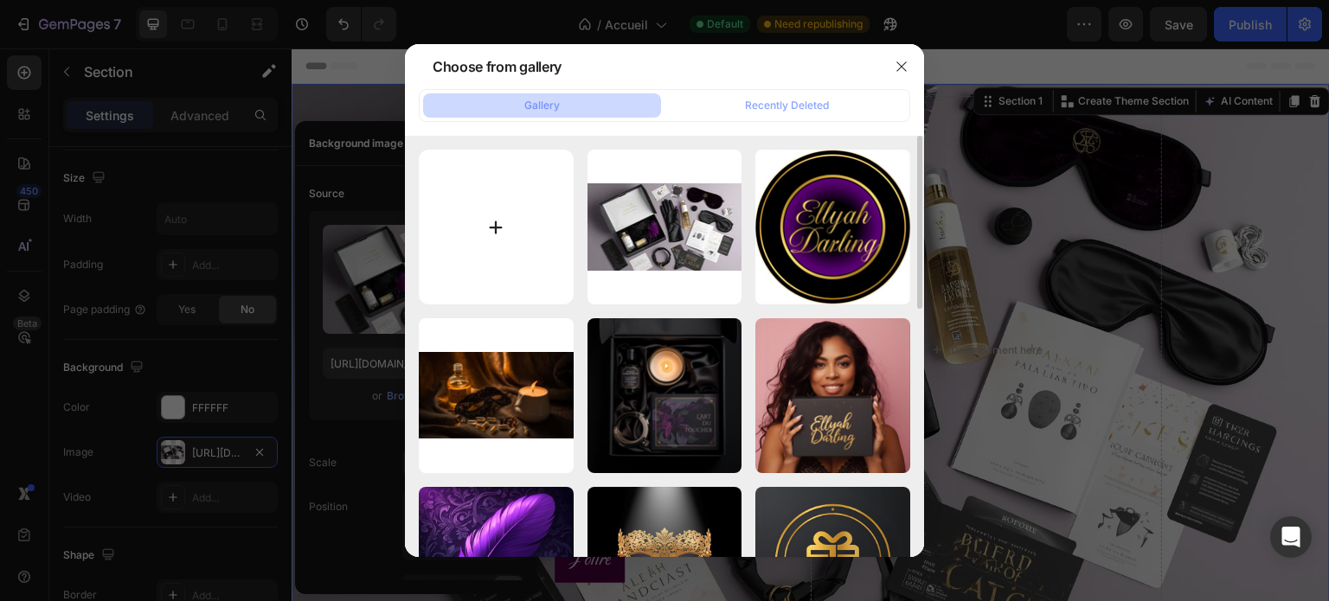
click at [492, 211] on input "file" at bounding box center [496, 227] width 155 height 155
type input "C:\fakepath\coffret OUVERT pour couple du nom de ([PERSON_NAME] Box Sensorielle…"
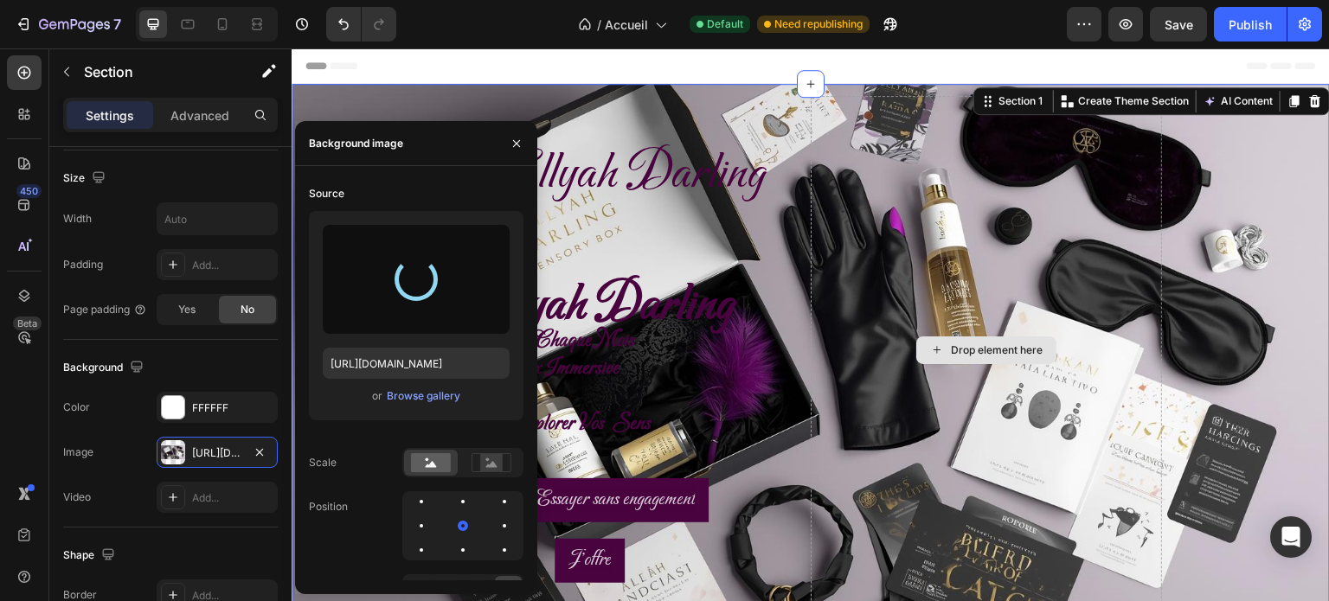
type input "[URL][DOMAIN_NAME]"
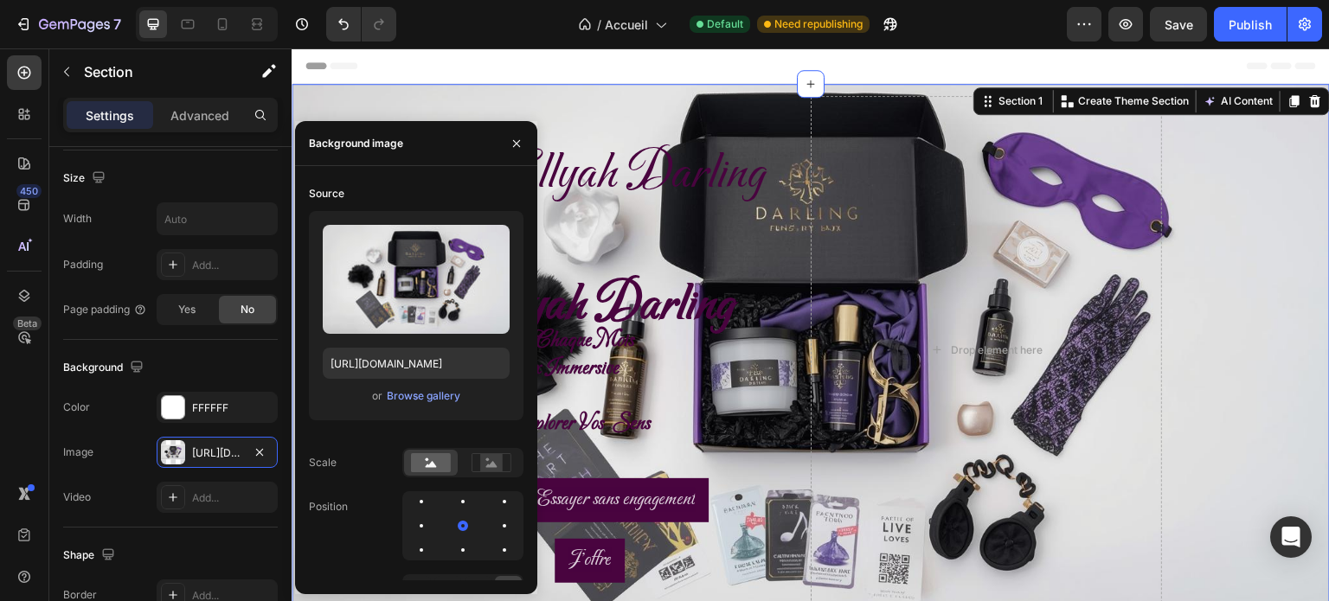
click at [376, 95] on div "⁠⁠⁠⁠⁠⁠⁠ [PERSON_NAME] Heading ⁠⁠⁠⁠⁠⁠⁠ [PERSON_NAME] recevez chaque mois une box…" at bounding box center [811, 350] width 1039 height 532
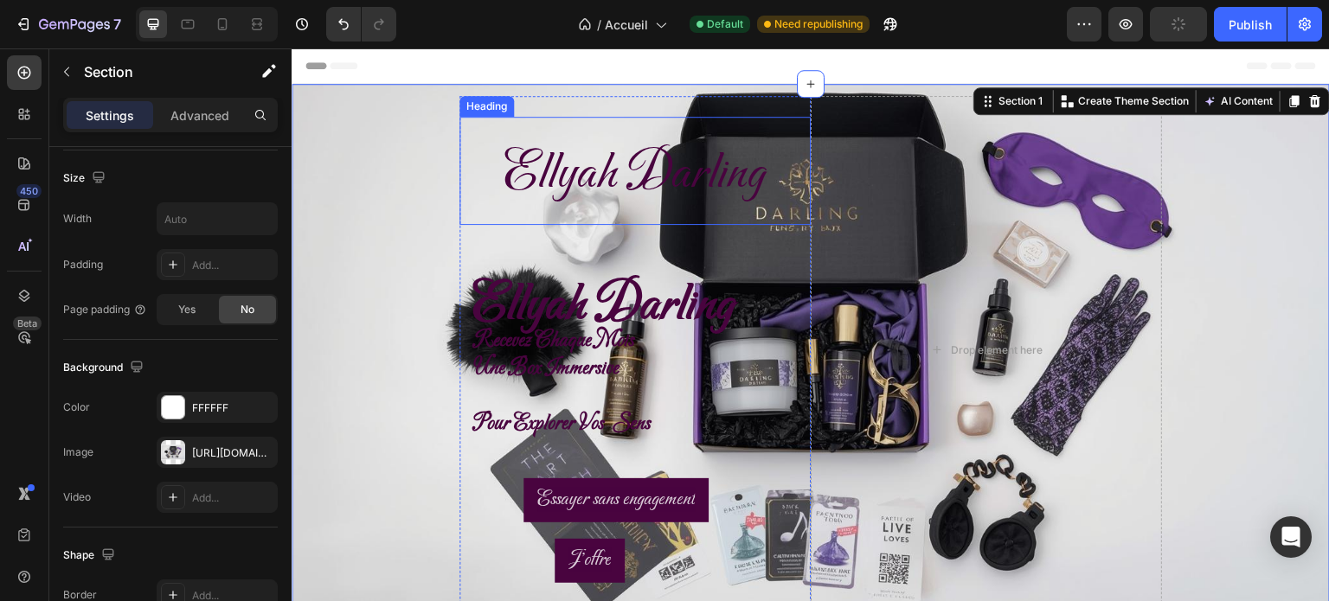
click at [590, 187] on span "Ellyah Darling" at bounding box center [635, 174] width 261 height 63
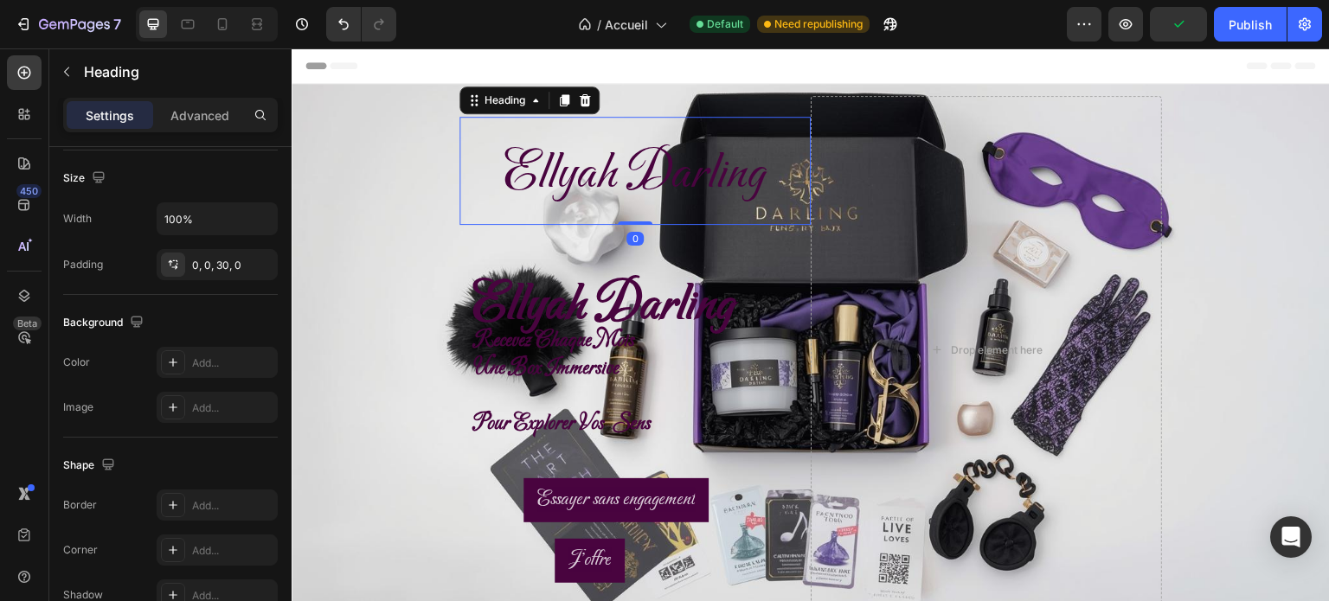
scroll to position [0, 0]
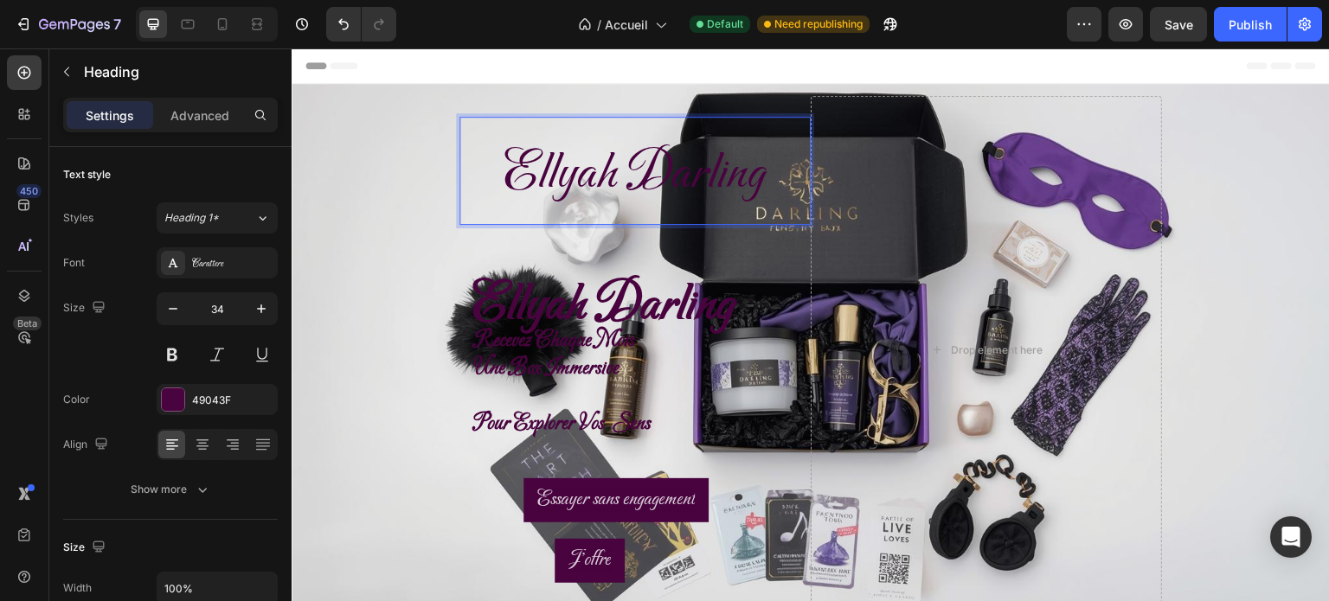
click at [474, 176] on div "⁠⁠⁠⁠⁠⁠⁠ [PERSON_NAME] Heading 0" at bounding box center [635, 171] width 351 height 108
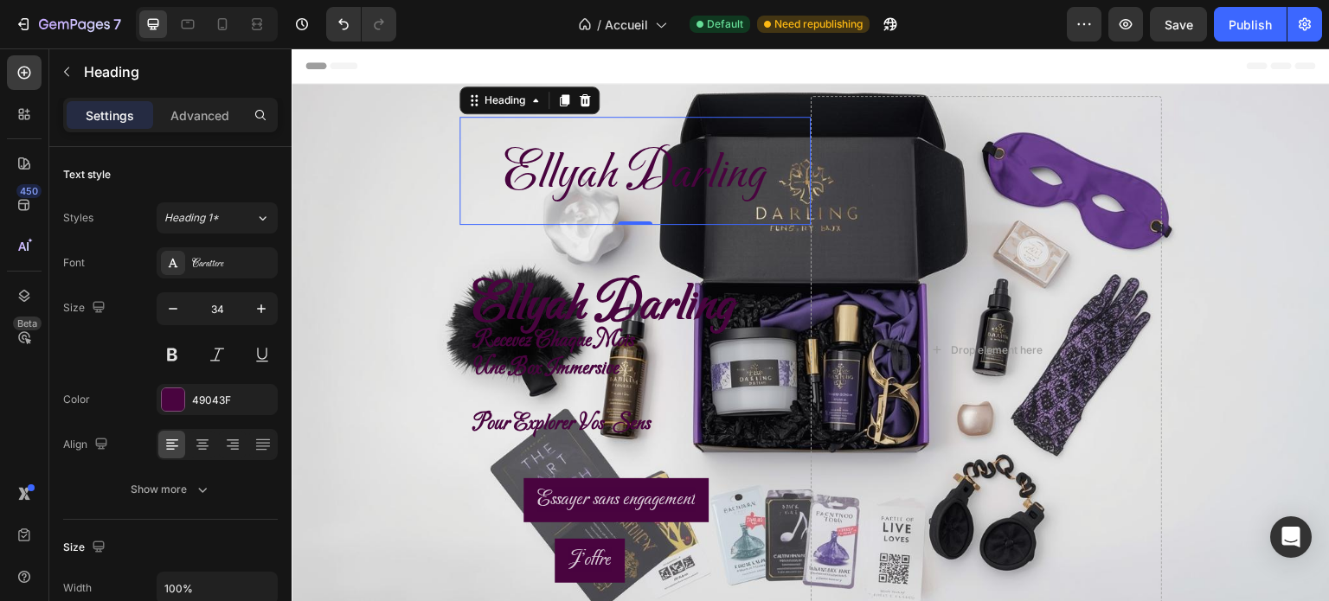
click at [505, 183] on span "Ellyah Darling" at bounding box center [635, 174] width 261 height 63
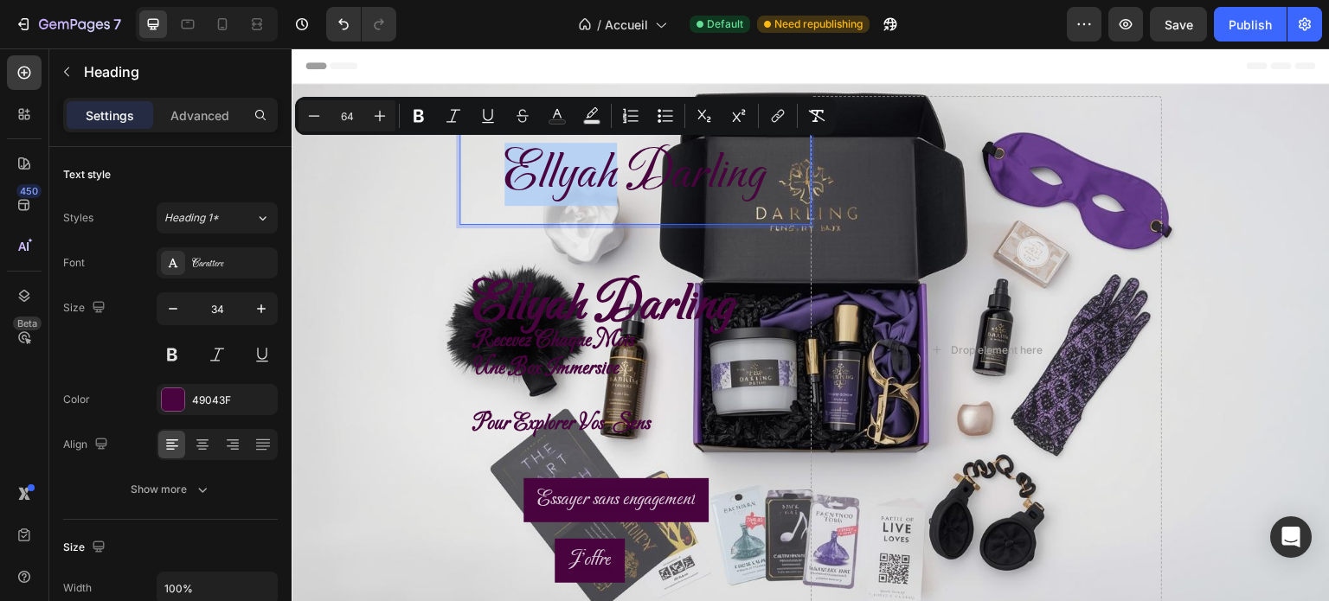
click at [505, 183] on span "Ellyah Darling" at bounding box center [635, 174] width 261 height 63
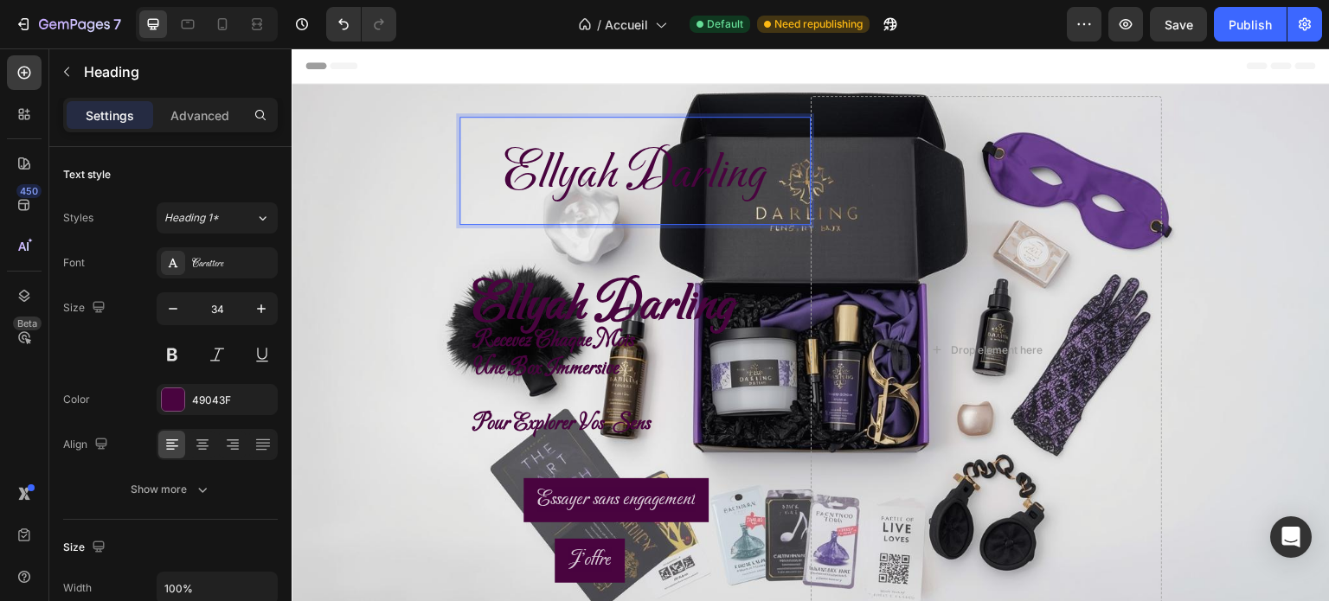
click at [749, 183] on span "Ellyah Darling" at bounding box center [635, 174] width 261 height 63
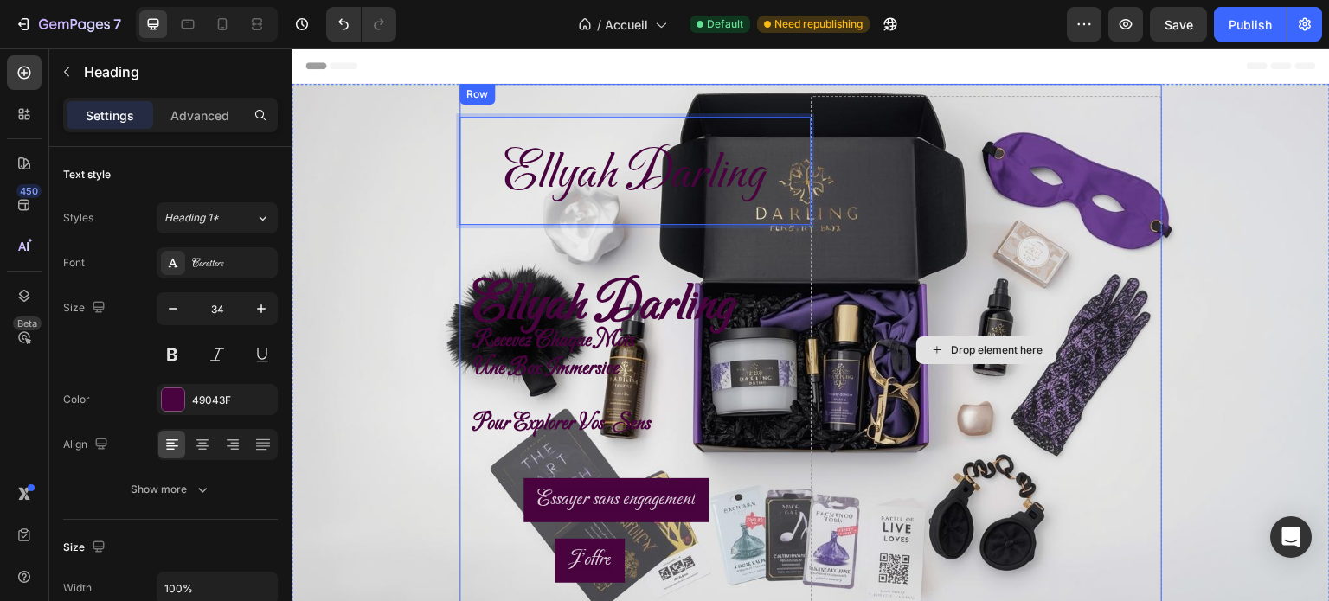
click at [828, 172] on div "Drop element here" at bounding box center [986, 350] width 351 height 508
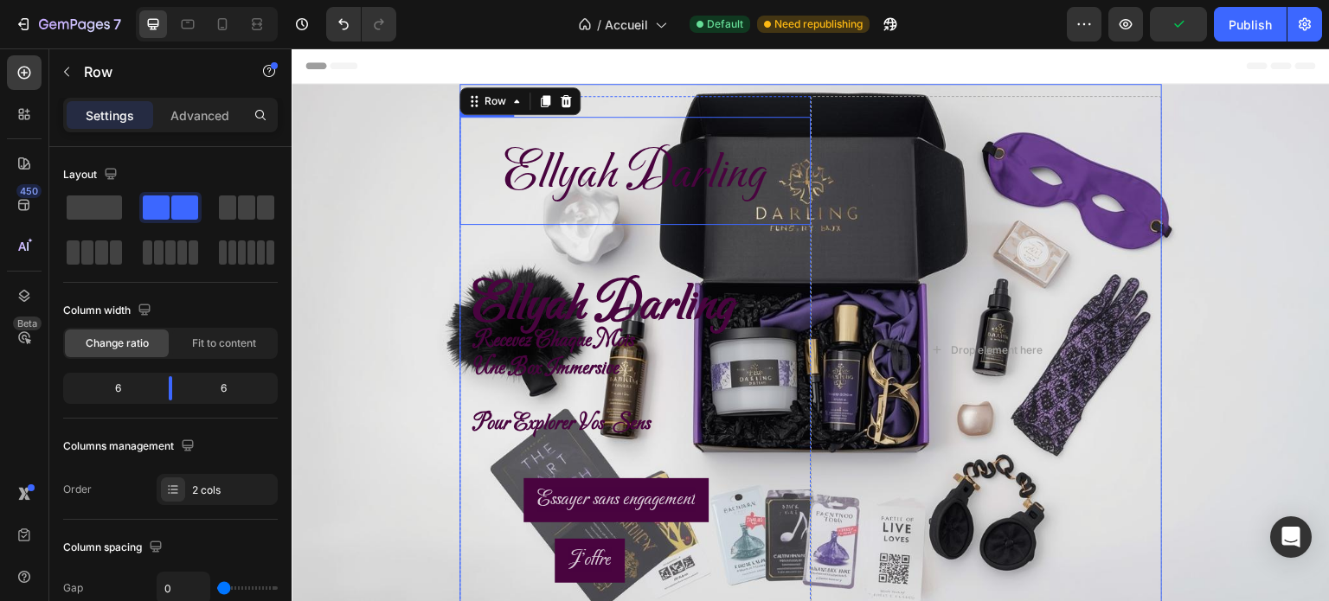
click at [751, 183] on span "Ellyah Darling" at bounding box center [635, 174] width 261 height 63
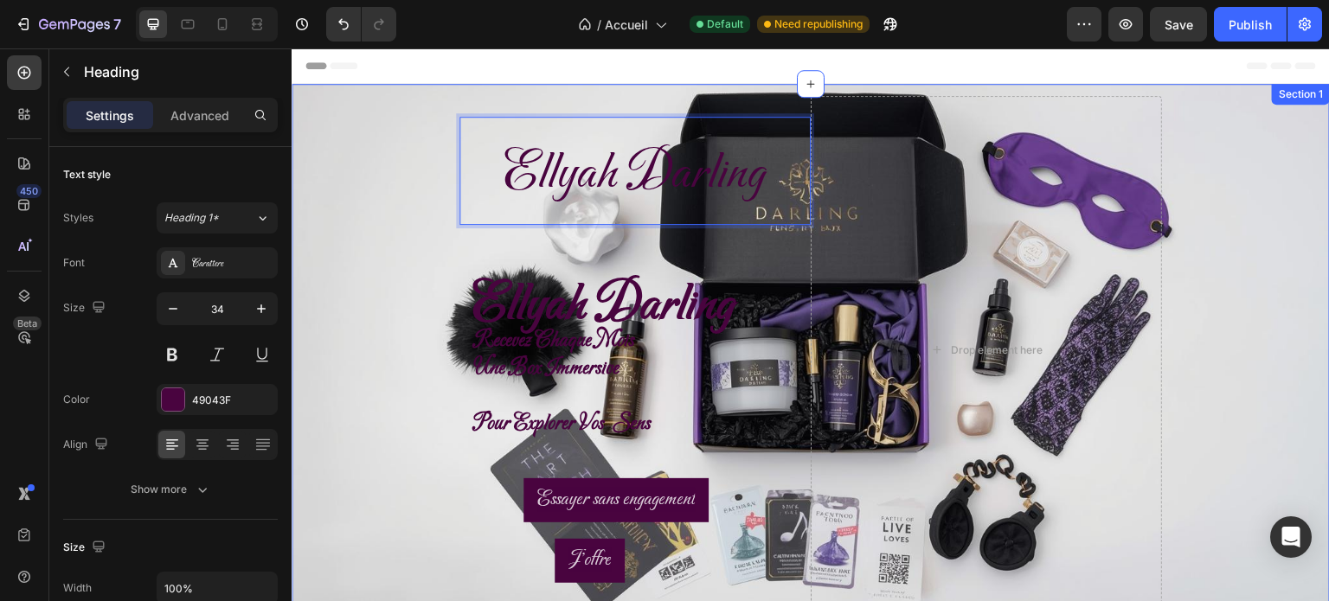
click at [345, 128] on div "⁠⁠⁠⁠⁠⁠⁠ [PERSON_NAME] Heading 0 ⁠⁠⁠⁠⁠⁠⁠ [PERSON_NAME] recevez chaque mois une b…" at bounding box center [811, 350] width 1039 height 532
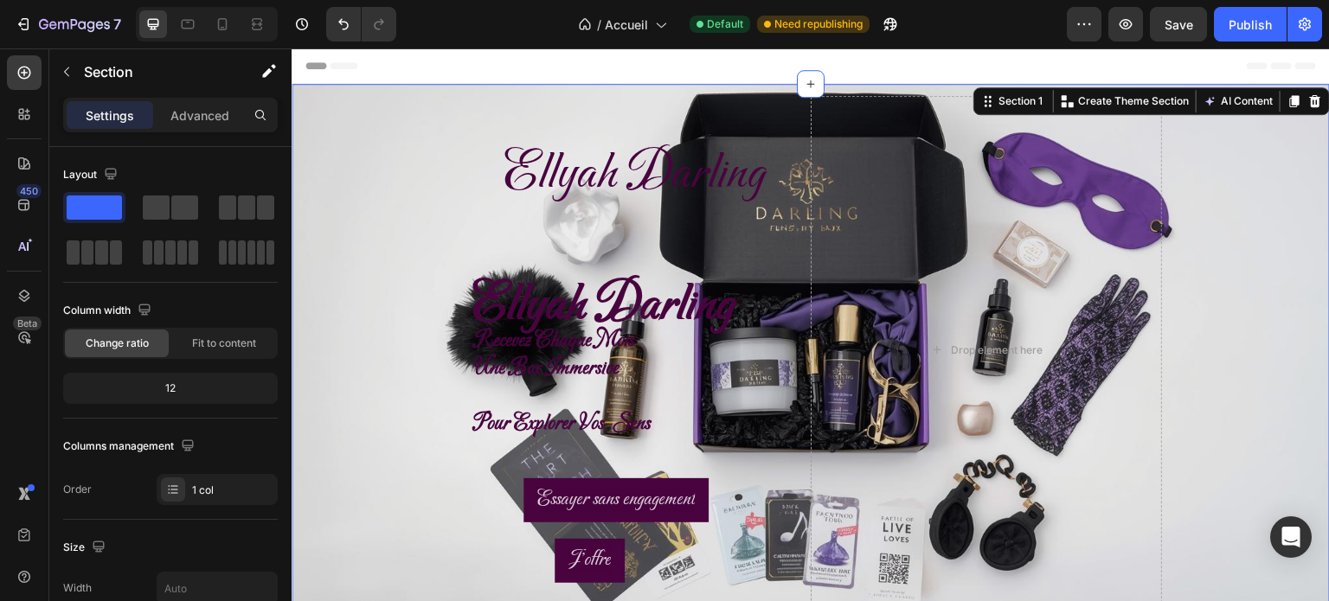
click at [391, 113] on div "⁠⁠⁠⁠⁠⁠⁠ [PERSON_NAME] Heading ⁠⁠⁠⁠⁠⁠⁠ [PERSON_NAME] recevez chaque mois une box…" at bounding box center [811, 350] width 1039 height 532
click at [215, 106] on p "Advanced" at bounding box center [199, 115] width 59 height 18
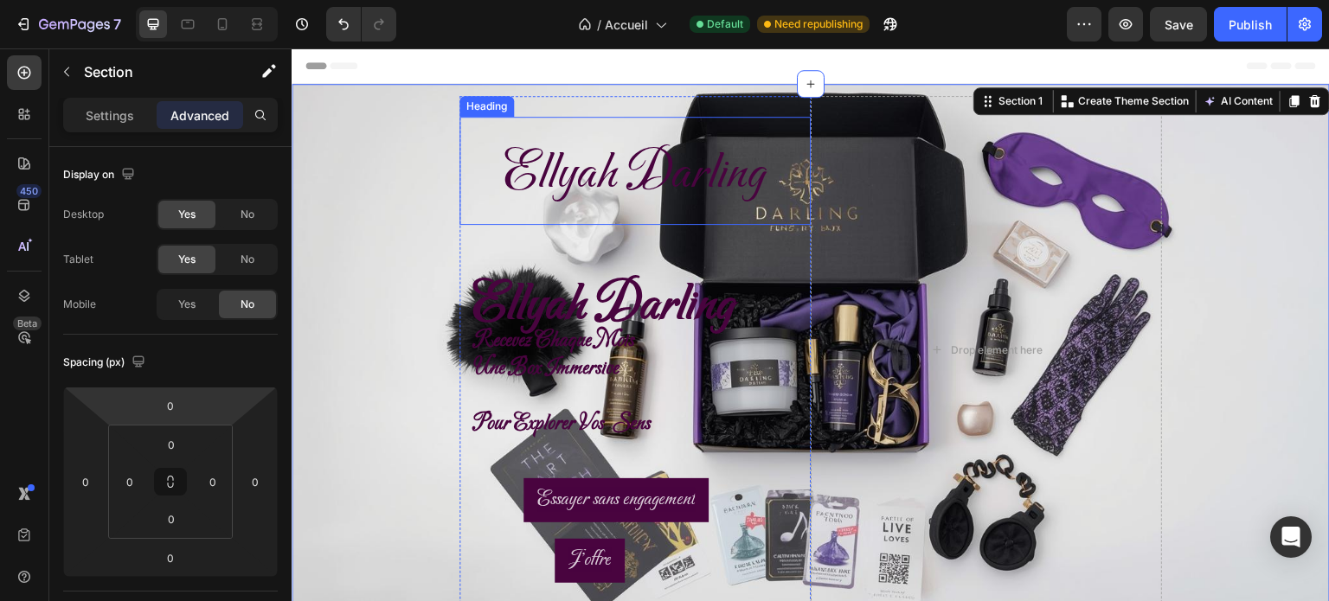
click at [555, 151] on span "Ellyah Darling" at bounding box center [635, 174] width 261 height 63
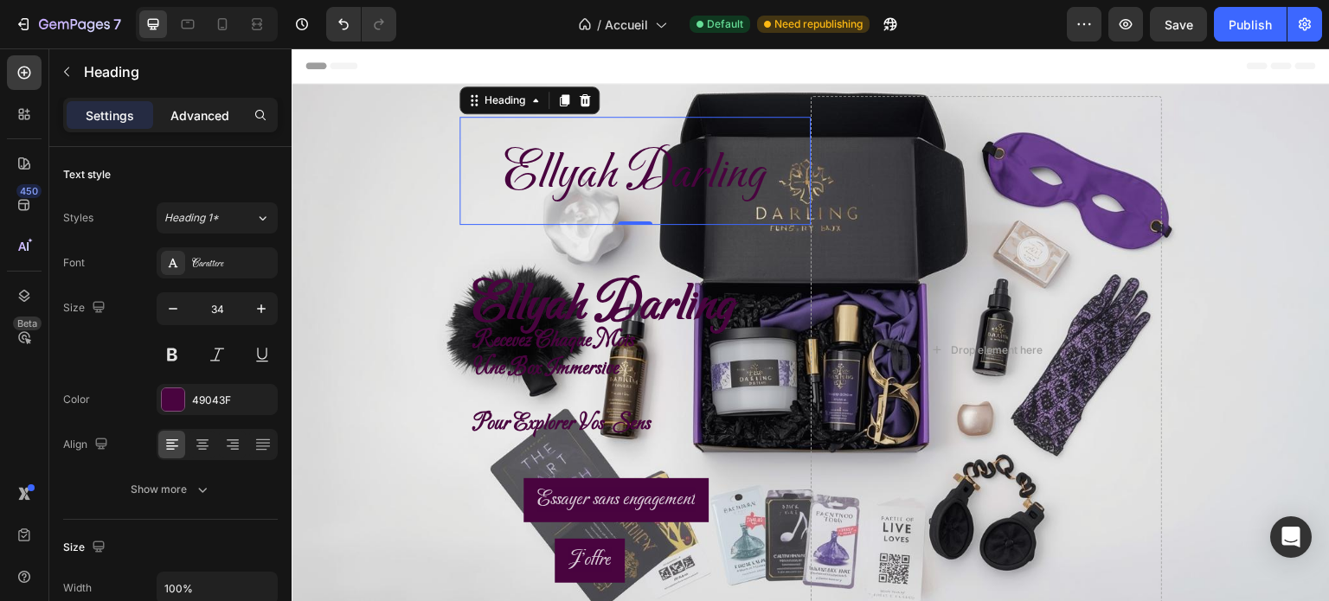
click at [209, 106] on p "Advanced" at bounding box center [199, 115] width 59 height 18
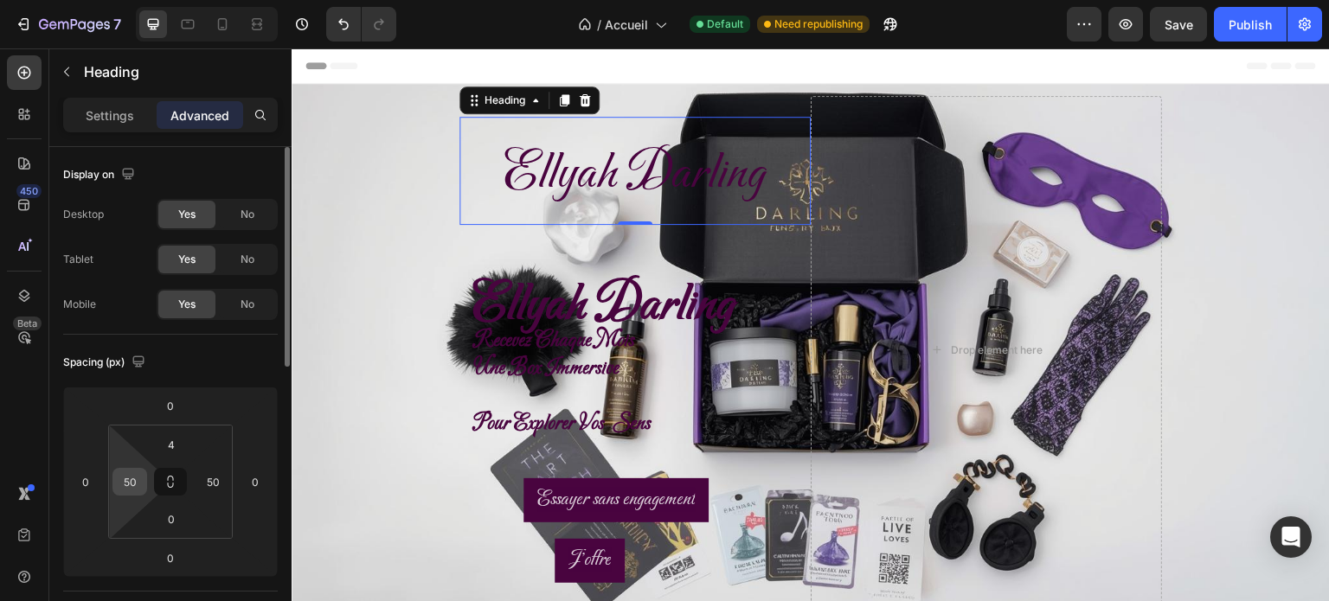
click at [133, 485] on input "50" at bounding box center [130, 482] width 26 height 26
type input "50"
click at [211, 0] on html "7 Version history / Accueil Default Need republishing Preview Save Publish 450 …" at bounding box center [664, 0] width 1329 height 0
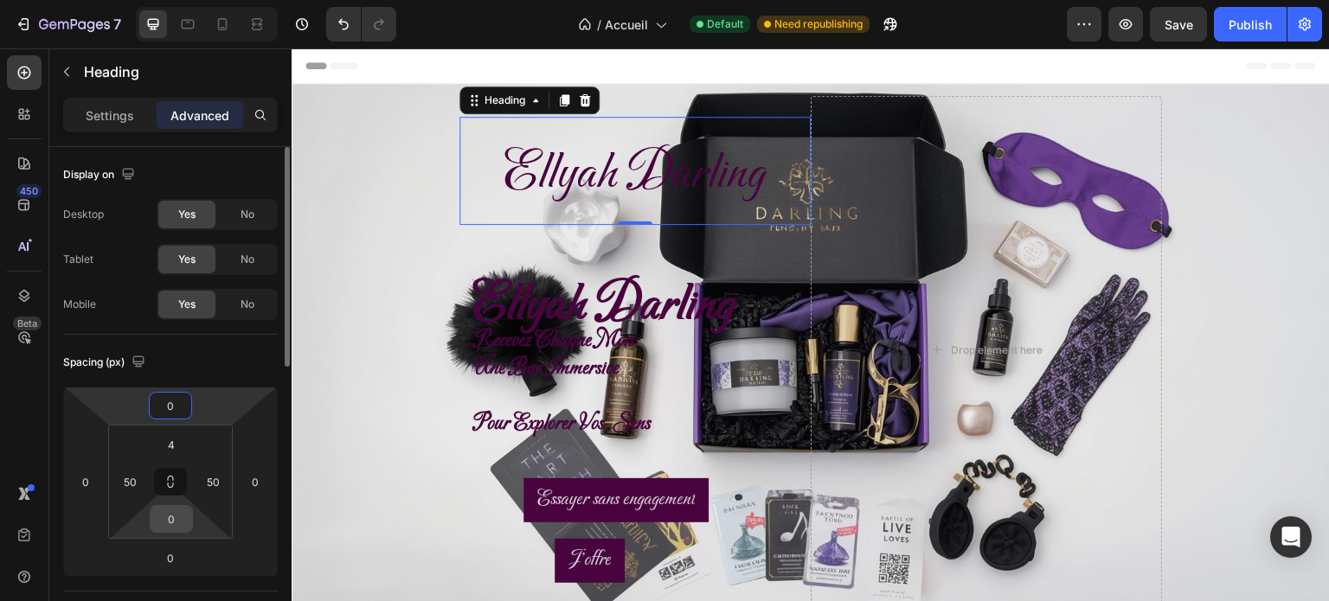
click at [181, 520] on input "0" at bounding box center [171, 519] width 35 height 26
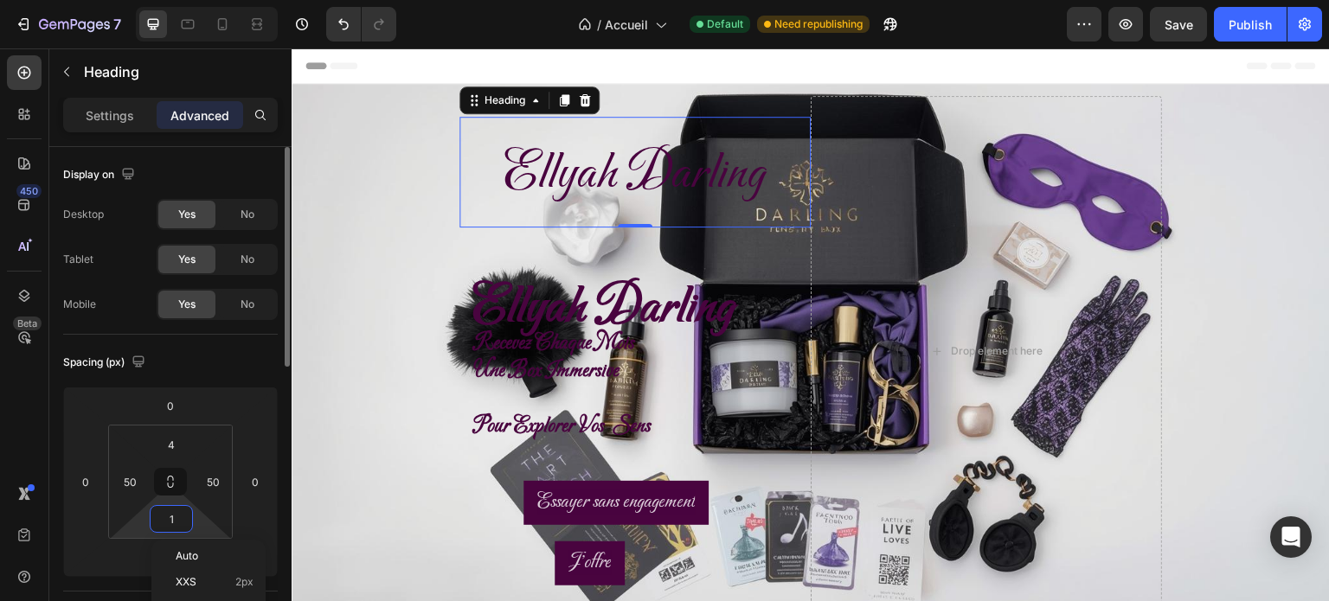
type input "0"
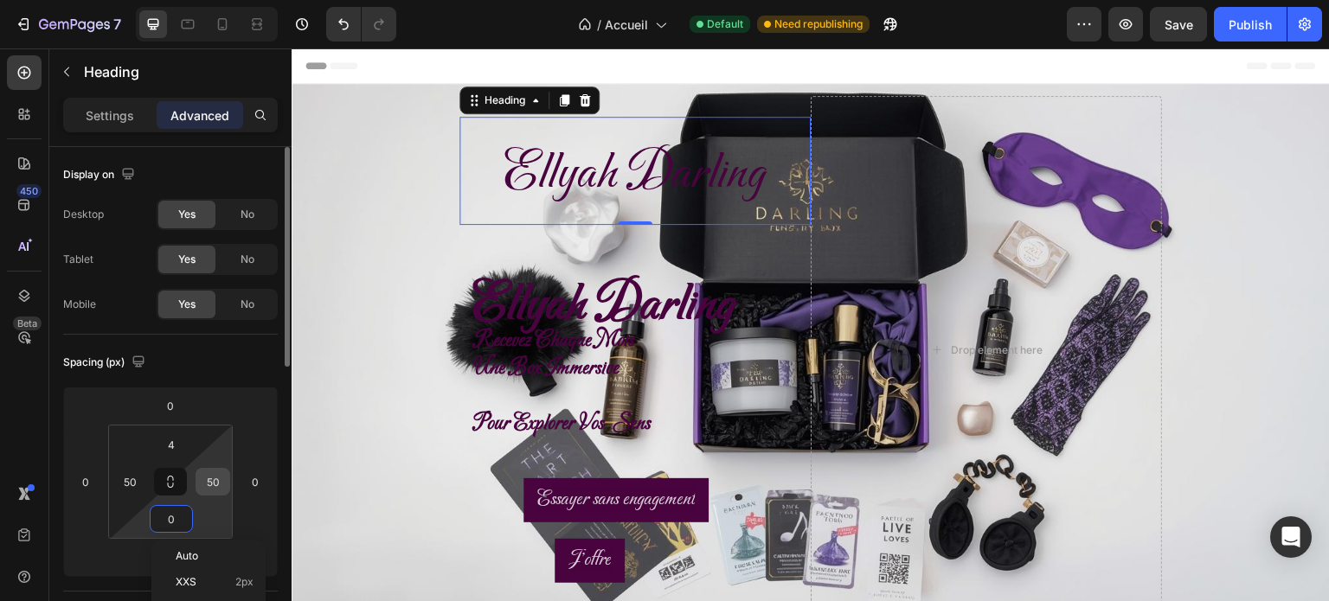
click at [213, 492] on input "50" at bounding box center [213, 482] width 26 height 26
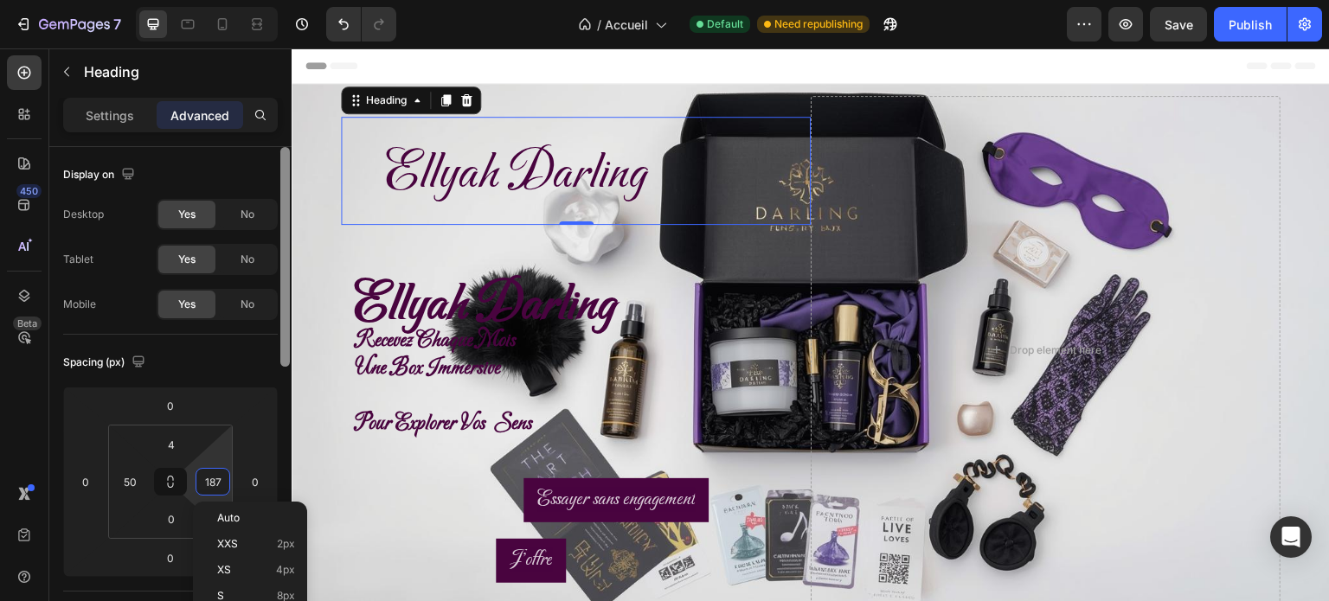
type input "188"
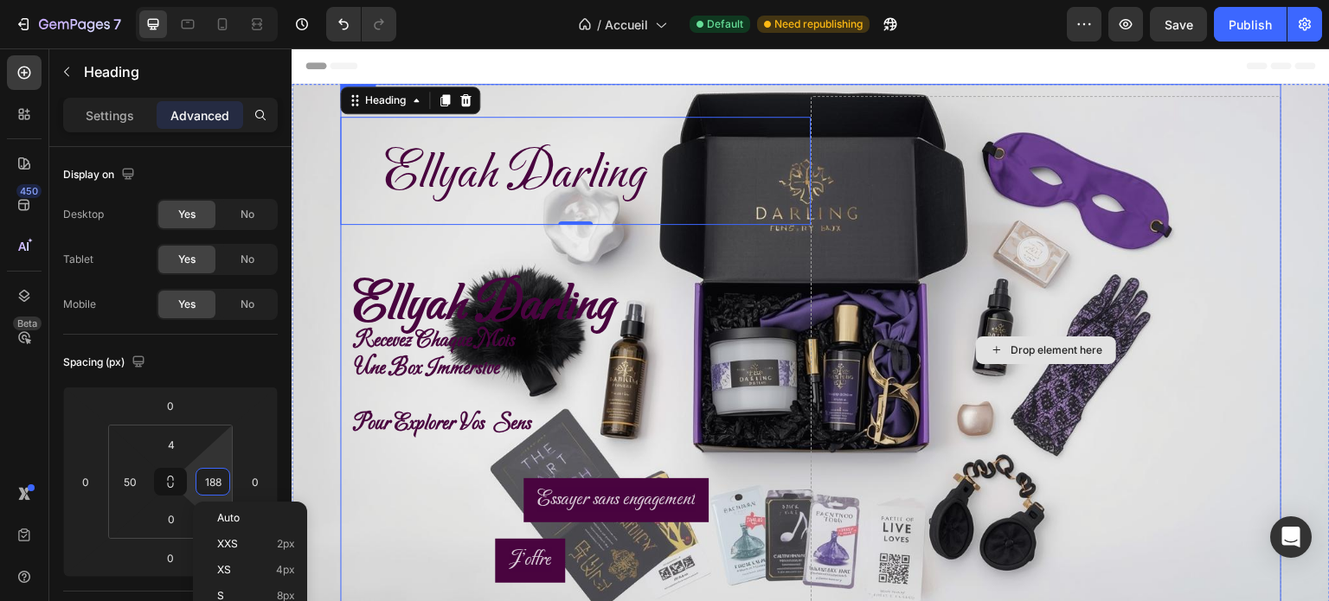
click at [990, 313] on div "Drop element here" at bounding box center [1046, 350] width 471 height 508
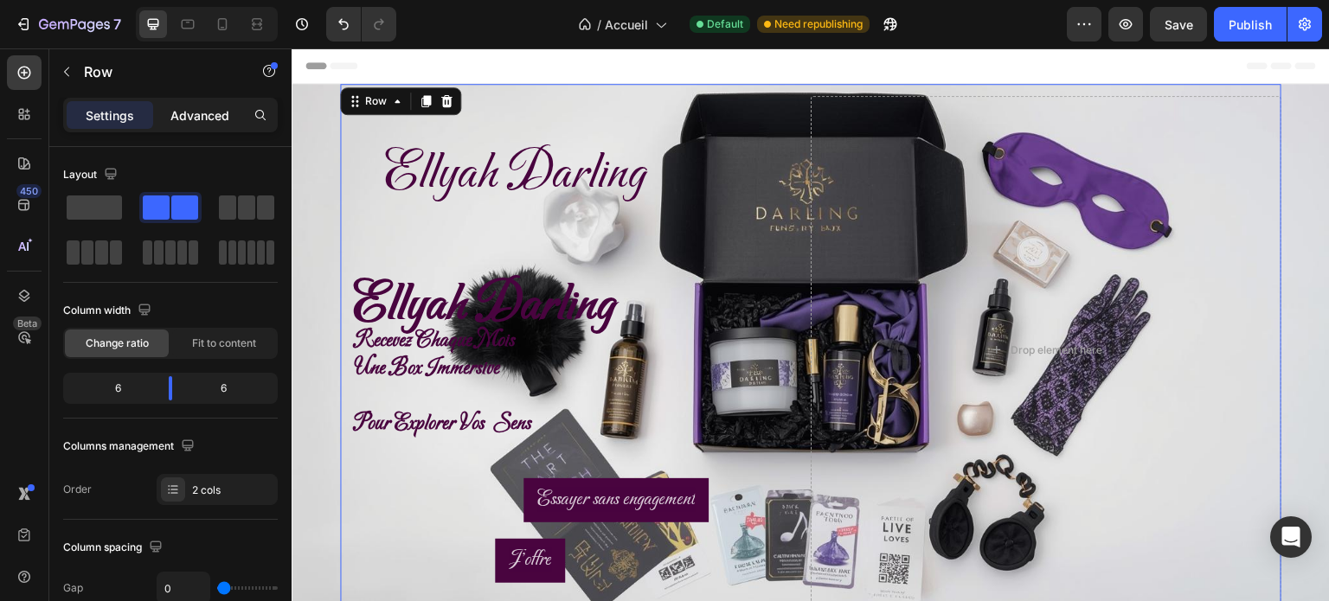
click at [201, 113] on p "Advanced" at bounding box center [199, 115] width 59 height 18
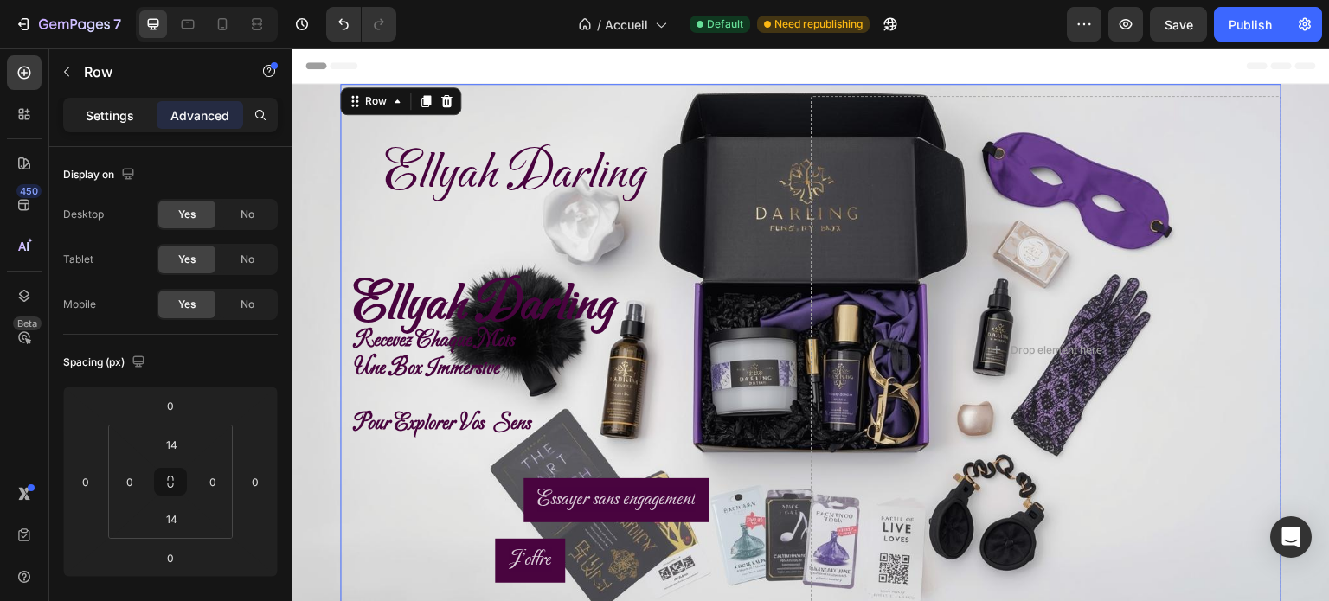
click at [109, 114] on p "Settings" at bounding box center [110, 115] width 48 height 18
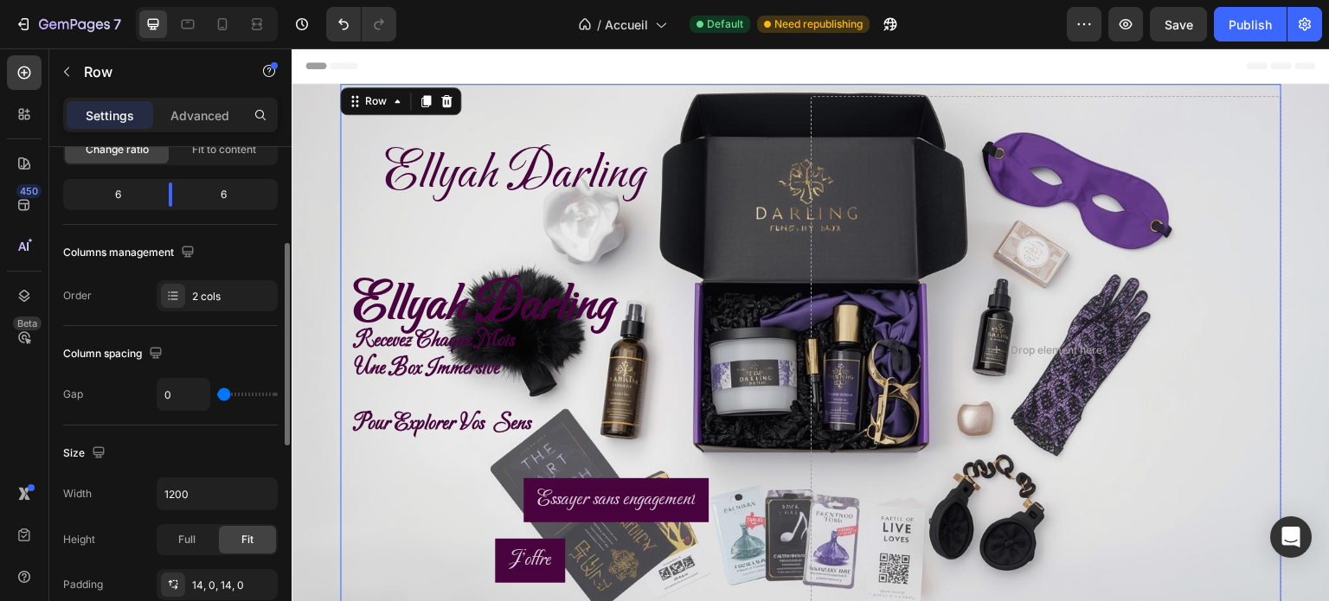
scroll to position [193, 0]
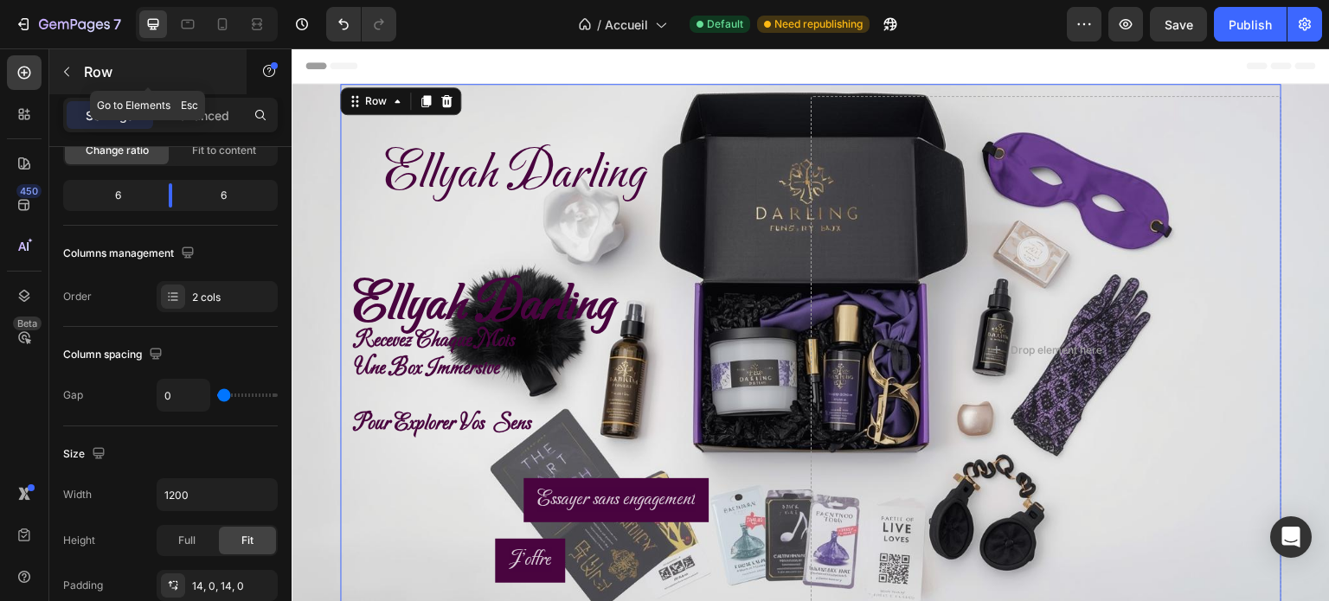
click at [65, 68] on icon "button" at bounding box center [67, 72] width 14 height 14
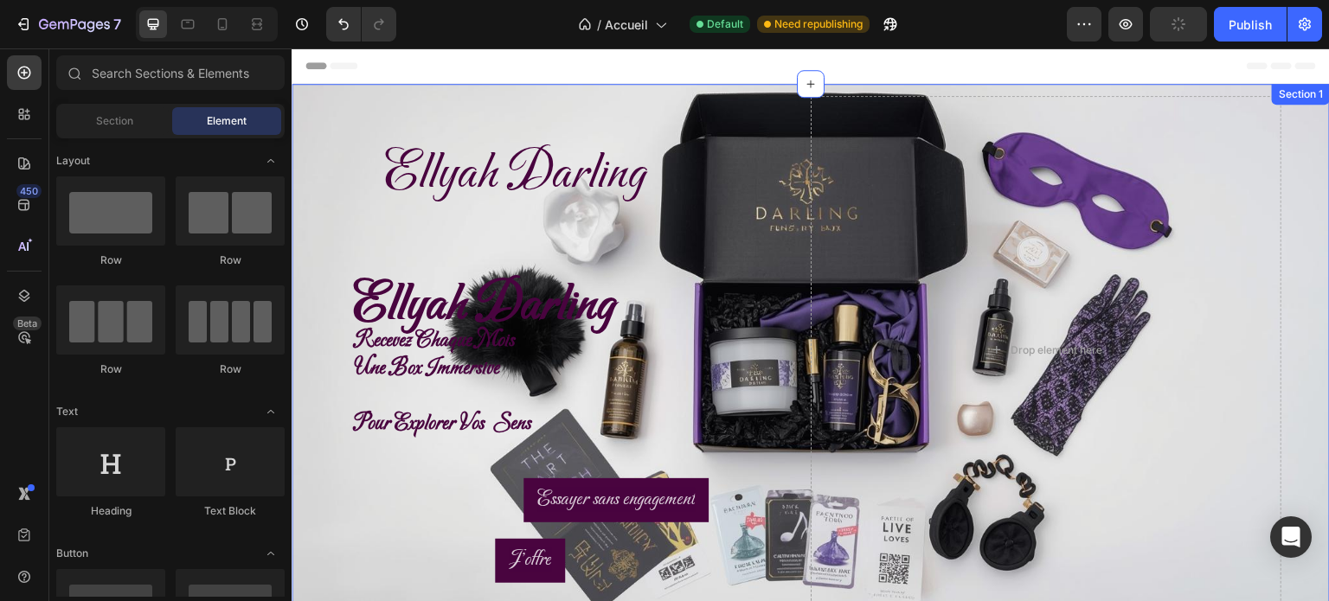
click at [305, 91] on div "⁠⁠⁠⁠⁠⁠⁠ [PERSON_NAME] Heading ⁠⁠⁠⁠⁠⁠⁠ [PERSON_NAME] recevez chaque mois une box…" at bounding box center [811, 350] width 1039 height 532
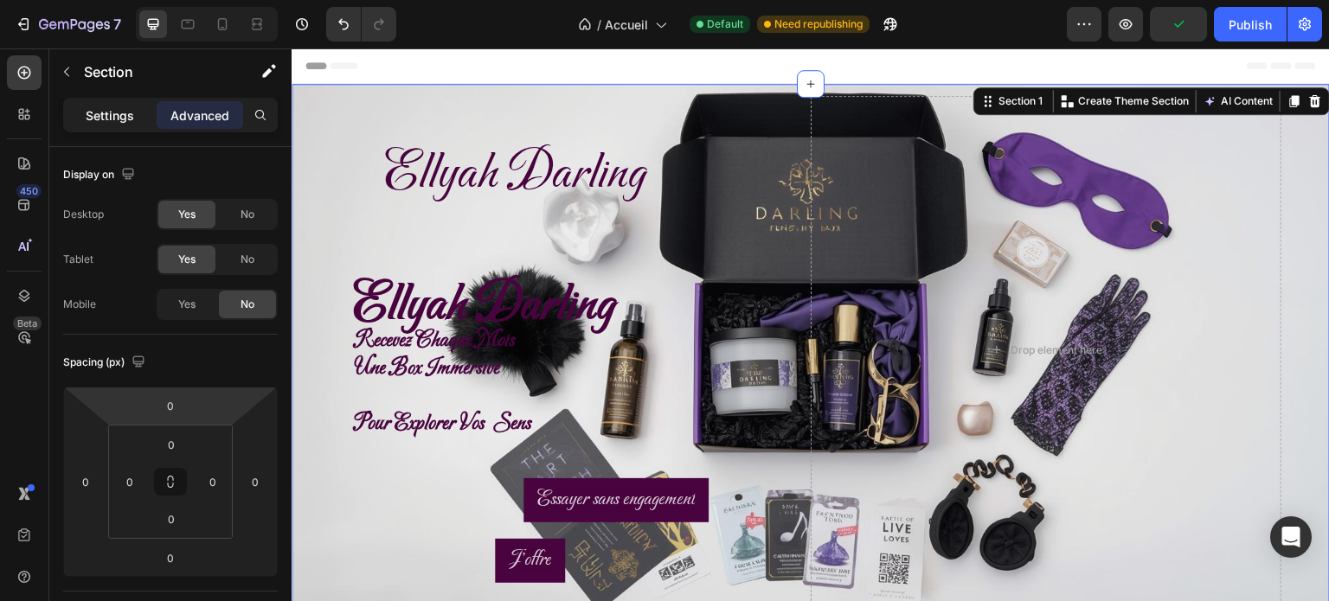
click at [124, 125] on div "Settings" at bounding box center [110, 115] width 87 height 28
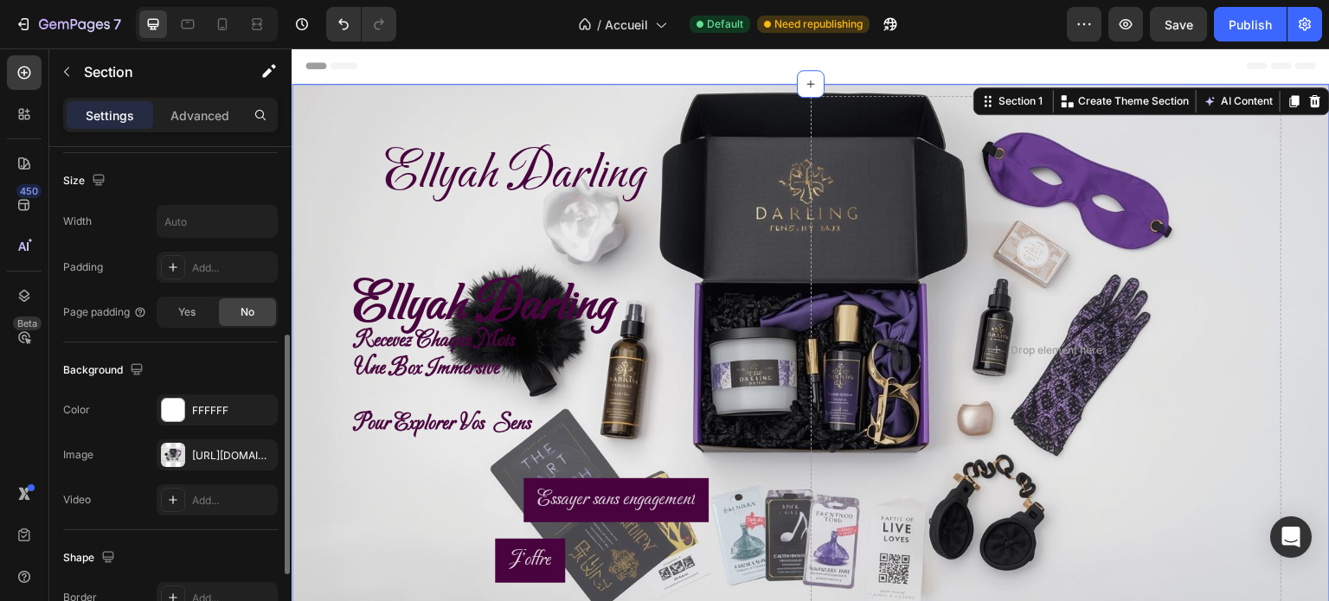
scroll to position [376, 0]
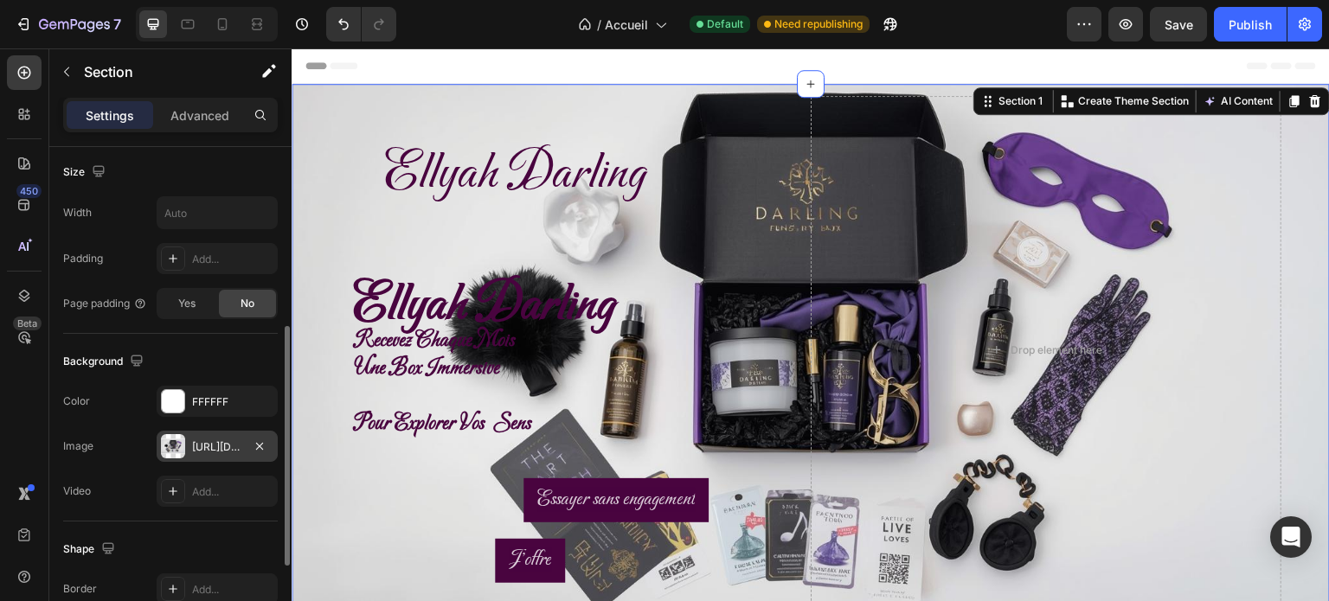
click at [221, 445] on div "[URL][DOMAIN_NAME]" at bounding box center [217, 448] width 50 height 16
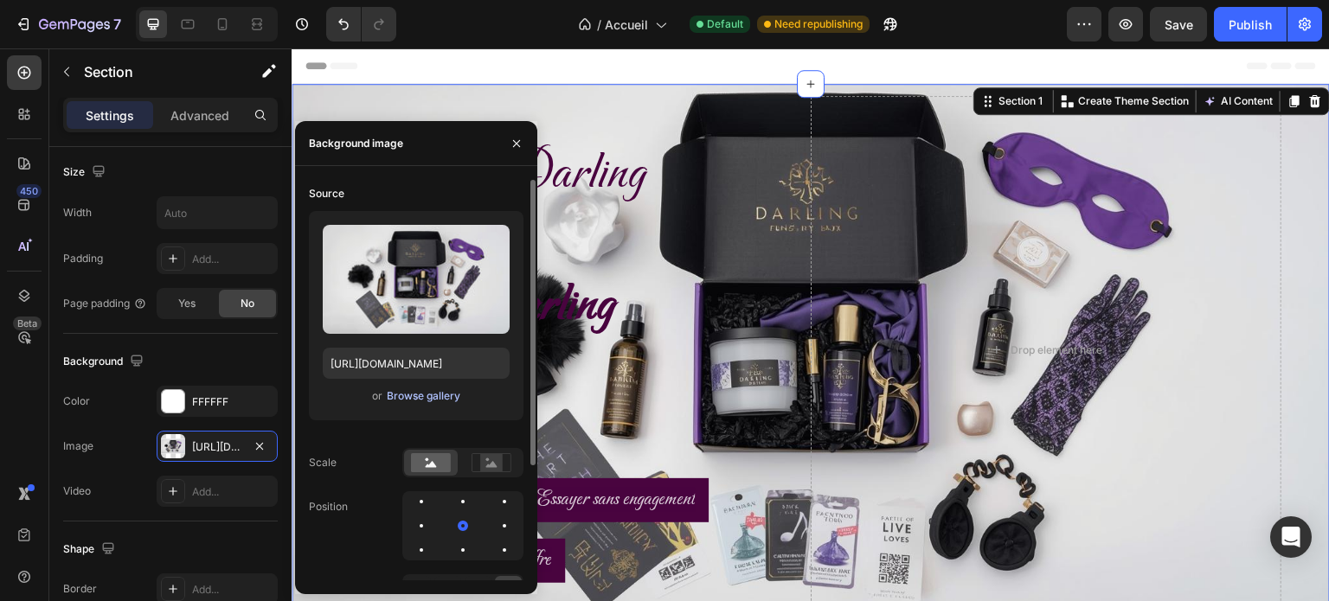
click at [428, 402] on div "Browse gallery" at bounding box center [424, 397] width 74 height 16
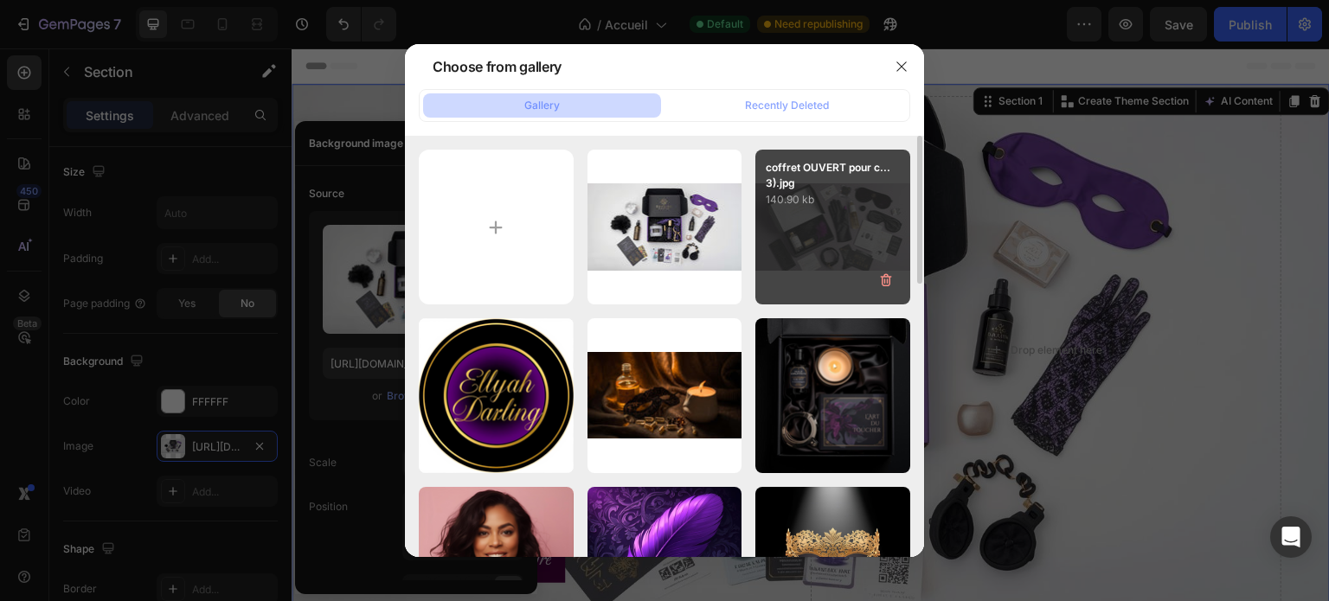
click at [823, 242] on div "coffret OUVERT pour c...3).jpg 140.90 kb" at bounding box center [833, 227] width 155 height 155
type input "[URL][DOMAIN_NAME]"
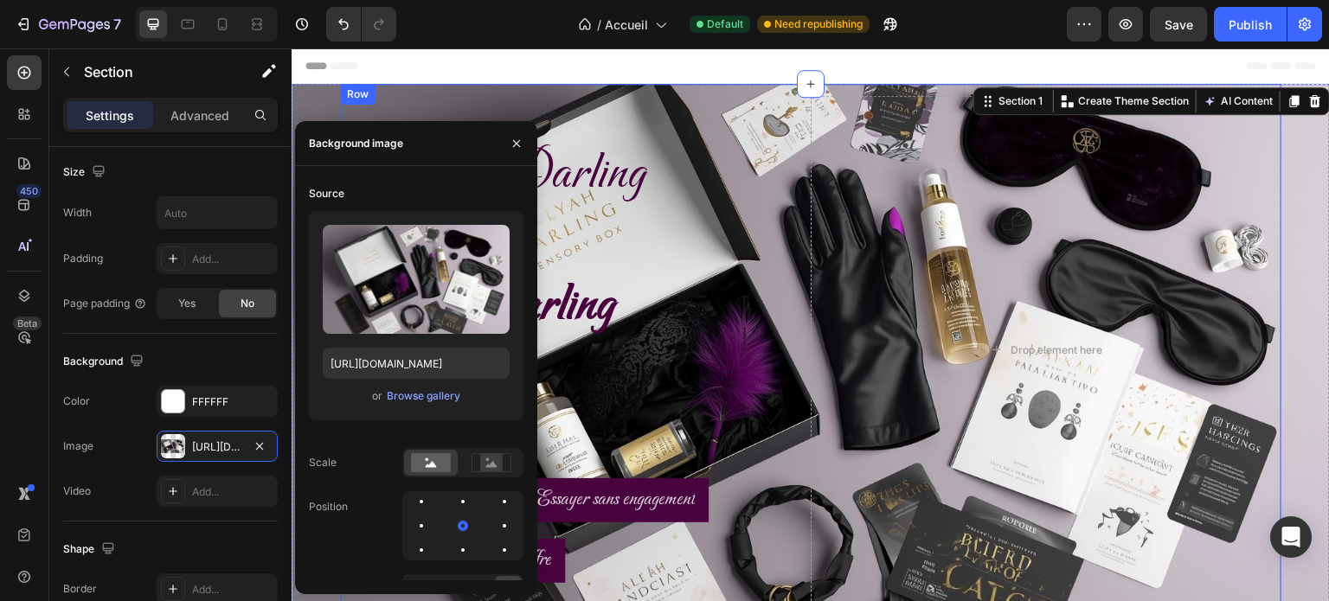
click at [440, 93] on div "⁠⁠⁠⁠⁠⁠⁠ [PERSON_NAME] Heading ⁠⁠⁠⁠⁠⁠⁠ [PERSON_NAME] recevez chaque mois une box…" at bounding box center [811, 350] width 942 height 532
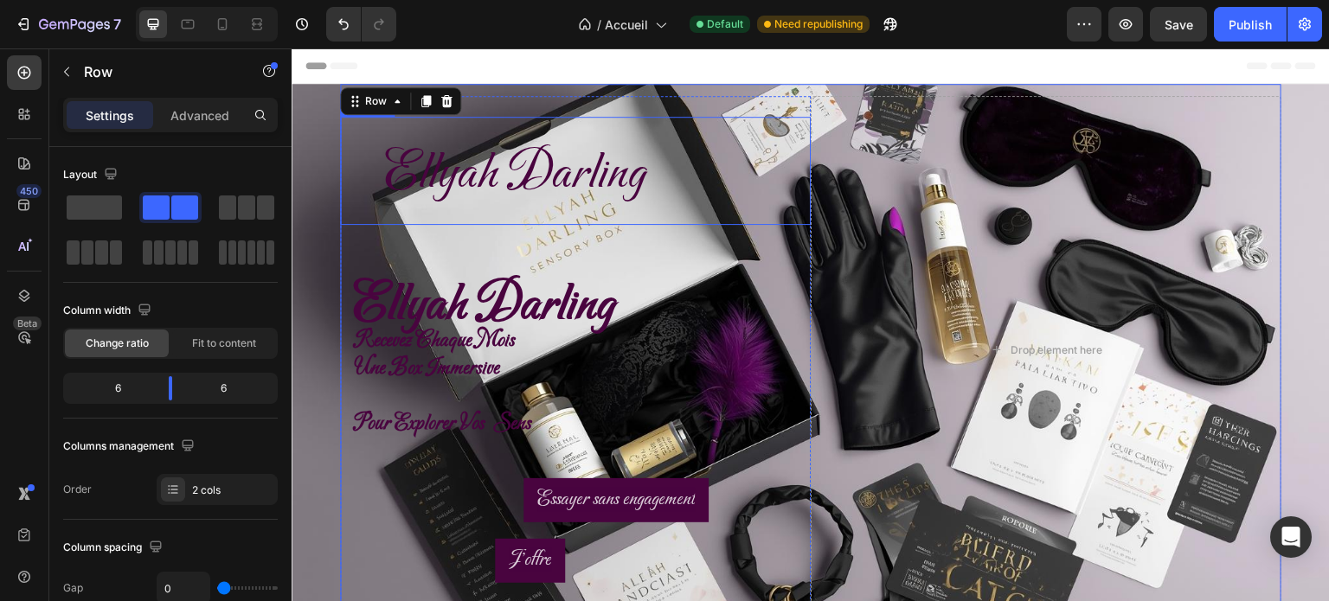
scroll to position [0, 0]
click at [496, 190] on span "Ellyah Darling" at bounding box center [515, 174] width 261 height 63
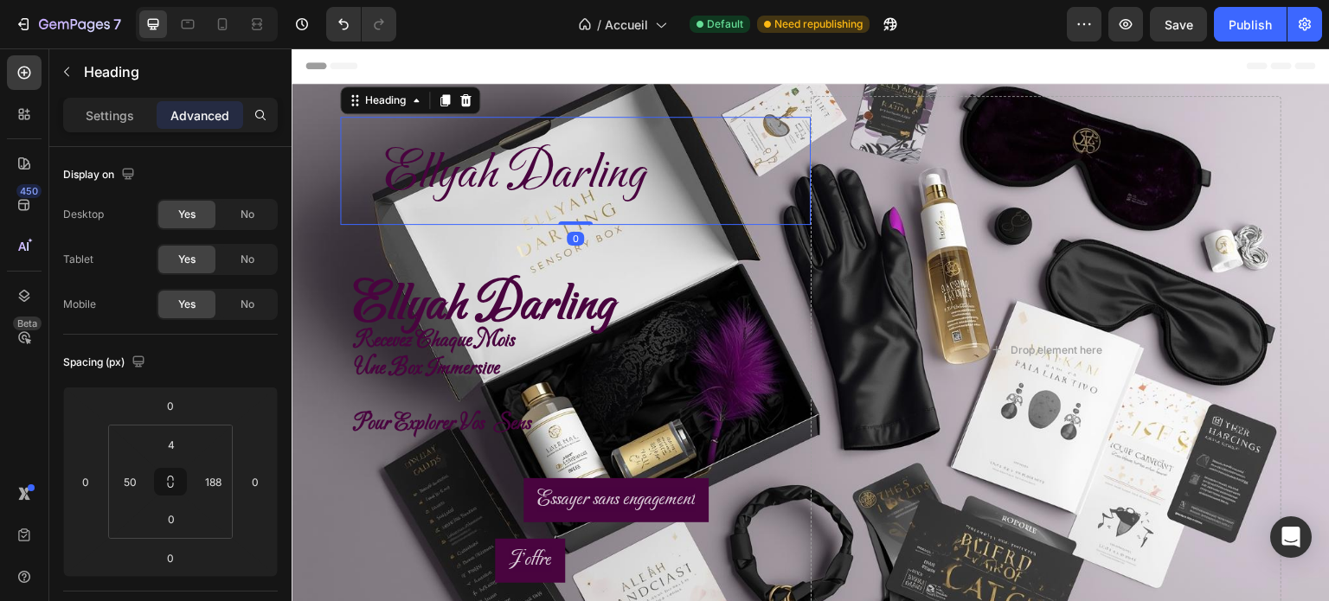
click at [496, 190] on span "Ellyah Darling" at bounding box center [515, 174] width 261 height 63
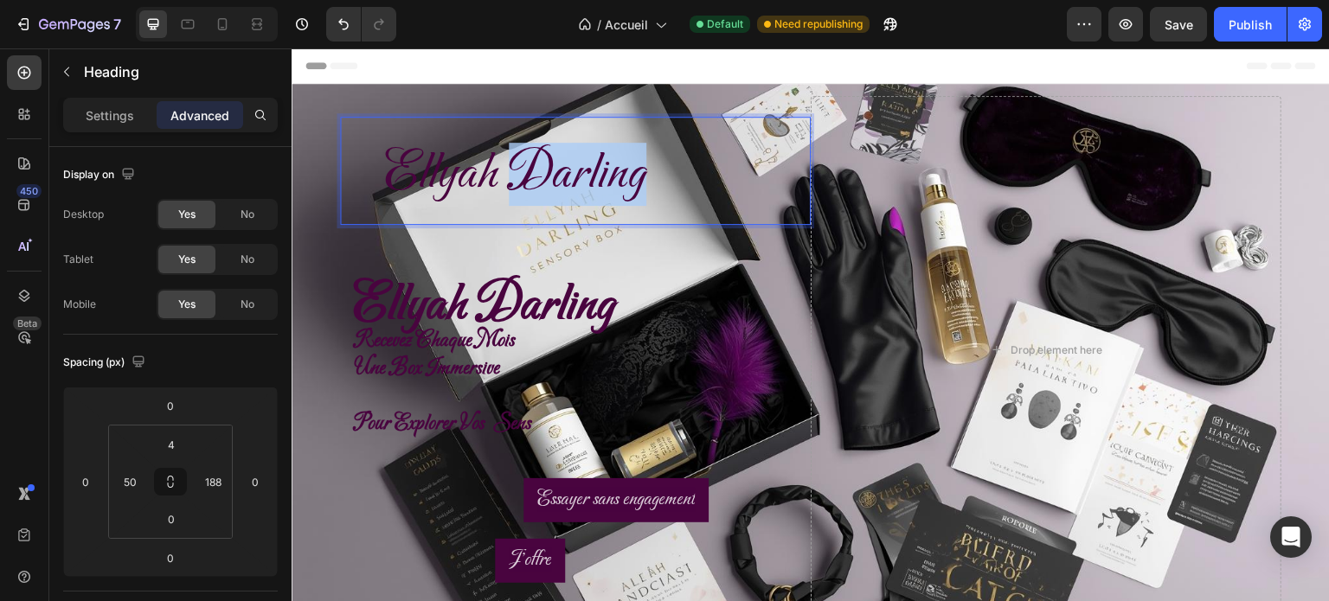
click at [496, 190] on span "Ellyah Darling" at bounding box center [515, 174] width 261 height 63
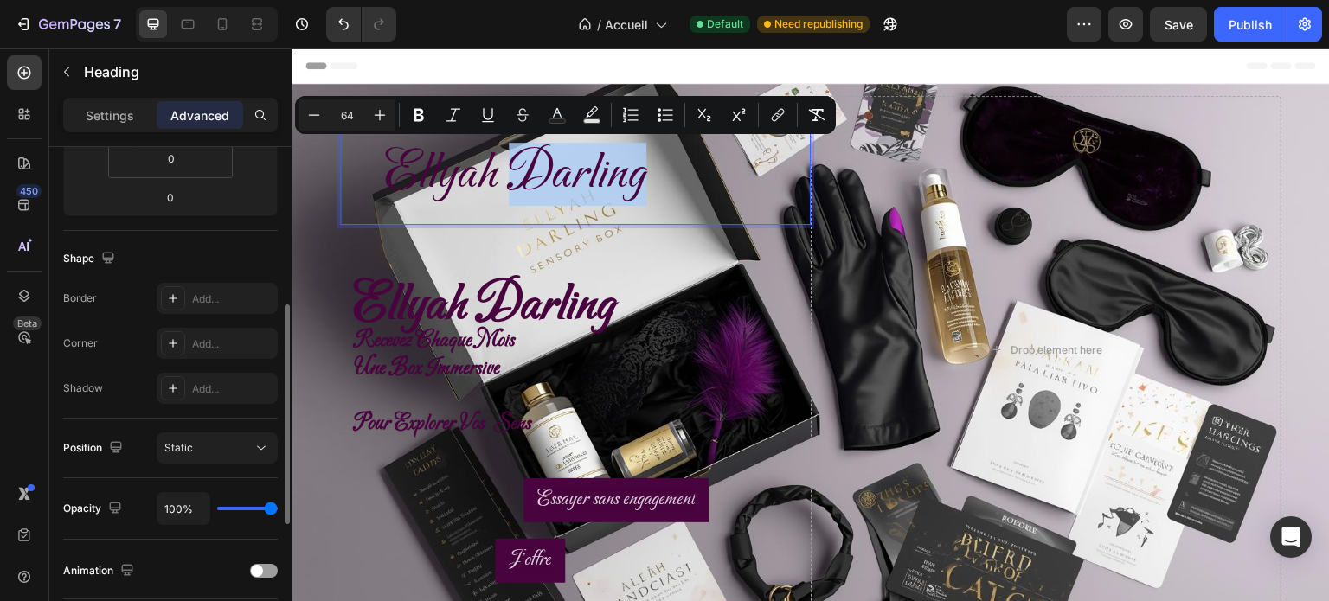
scroll to position [366, 0]
click at [173, 294] on icon at bounding box center [173, 293] width 9 height 9
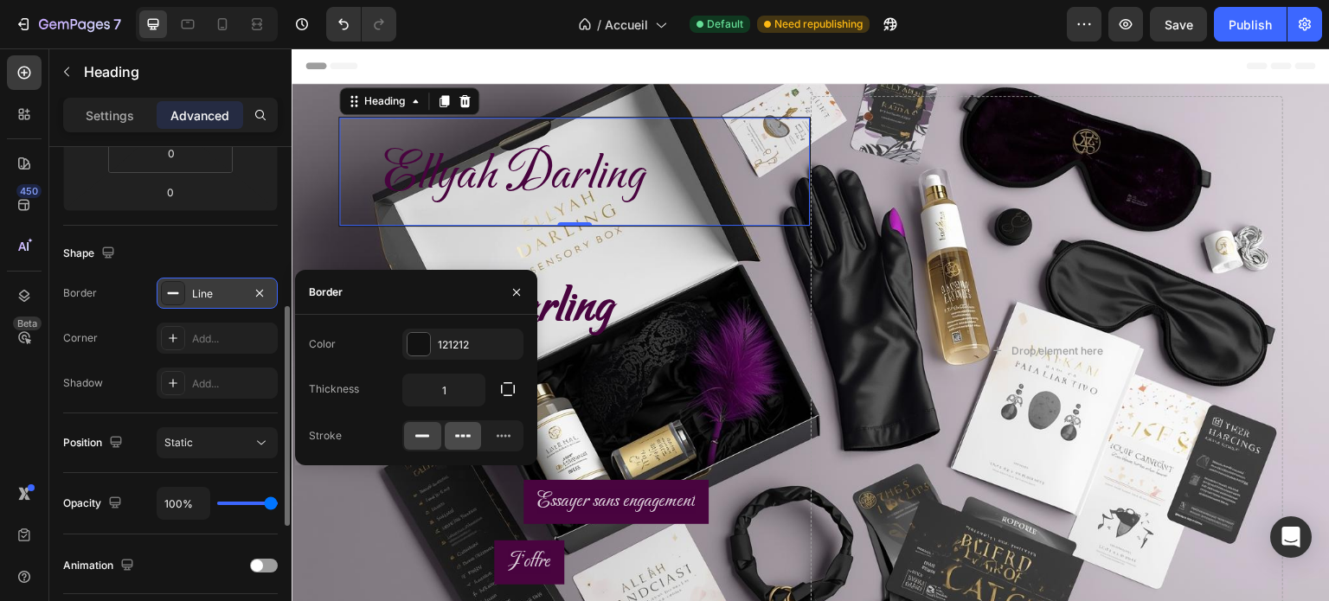
click at [469, 440] on icon at bounding box center [462, 436] width 17 height 17
click at [492, 438] on div at bounding box center [503, 436] width 37 height 28
click at [506, 398] on button "button" at bounding box center [507, 389] width 31 height 31
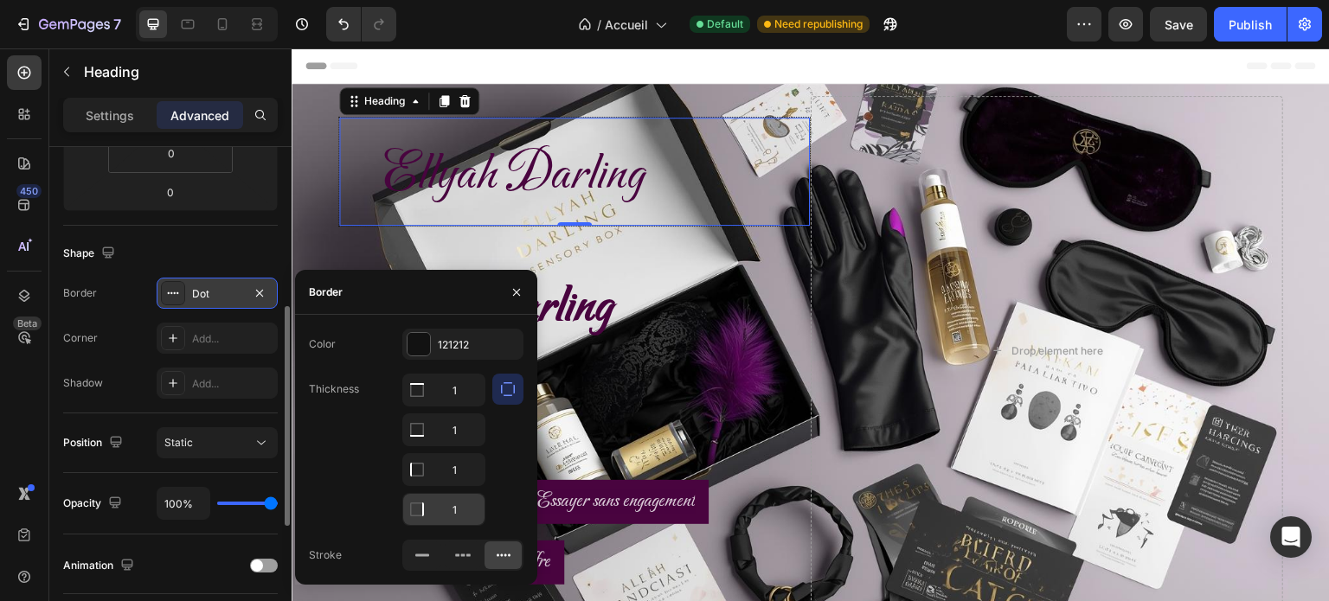
click at [421, 505] on icon at bounding box center [416, 509] width 17 height 17
click at [505, 555] on icon at bounding box center [504, 556] width 14 height 3
click at [418, 350] on div at bounding box center [419, 344] width 23 height 23
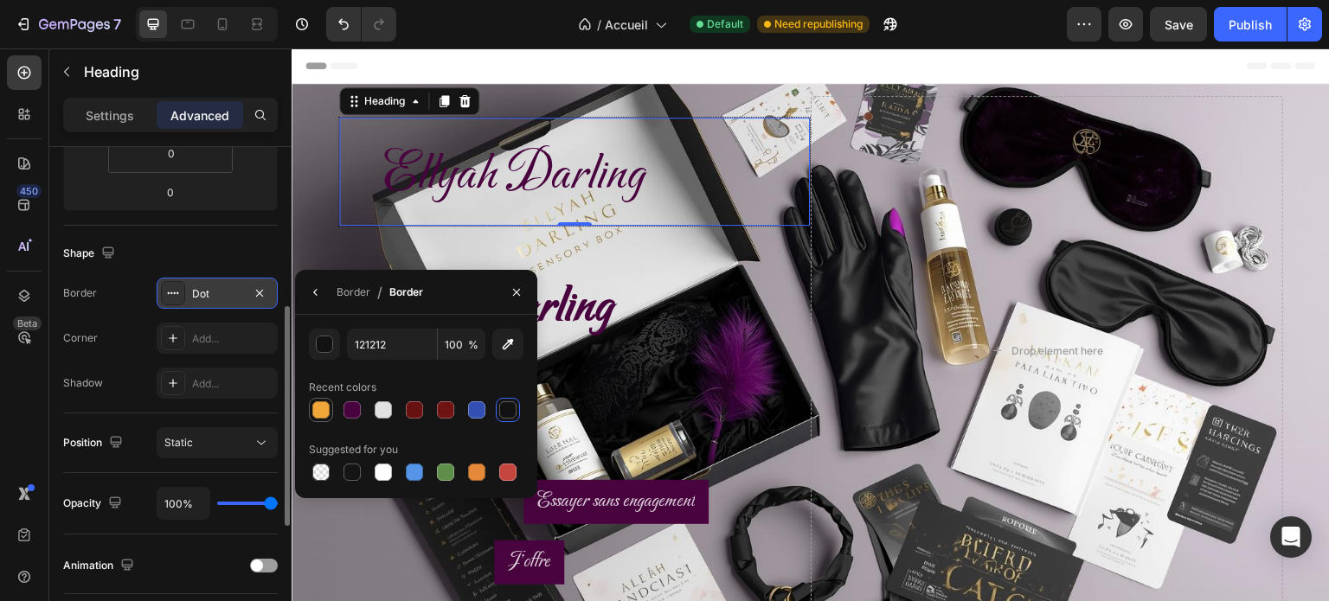
click at [325, 413] on div at bounding box center [320, 410] width 17 height 17
type input "F2A73B"
click at [762, 268] on p "⁠⁠⁠⁠⁠⁠⁠ [PERSON_NAME] recevez chaque mois une box immersive pour explorer vos s…" at bounding box center [574, 354] width 445 height 227
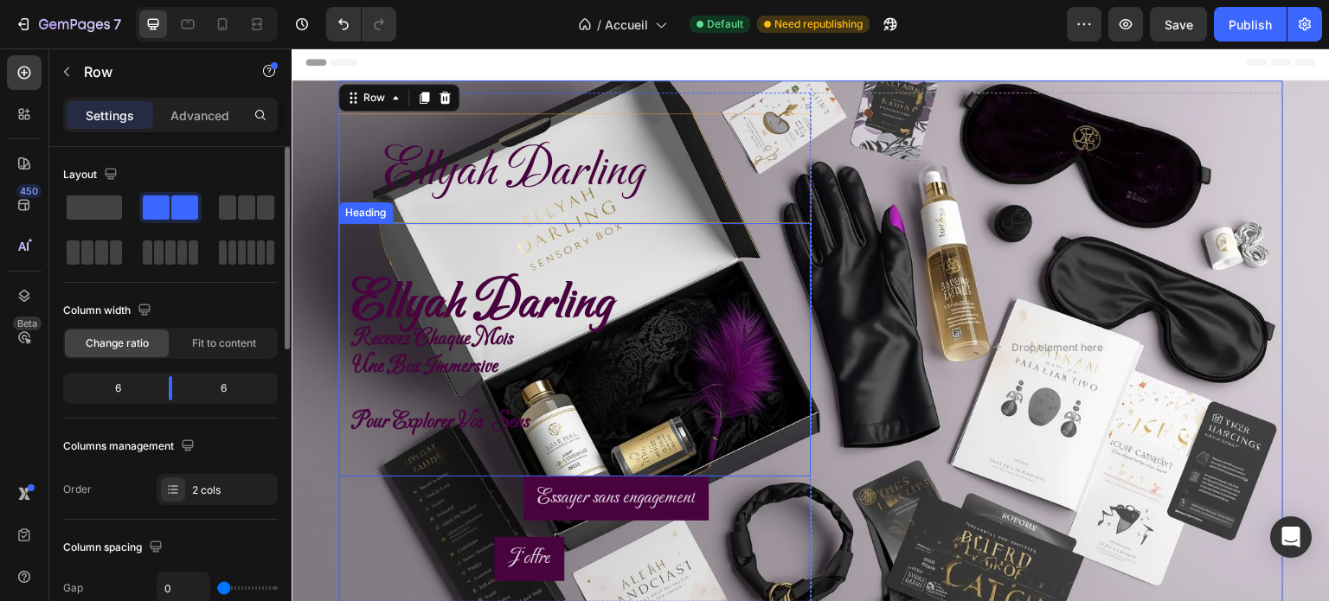
scroll to position [0, 0]
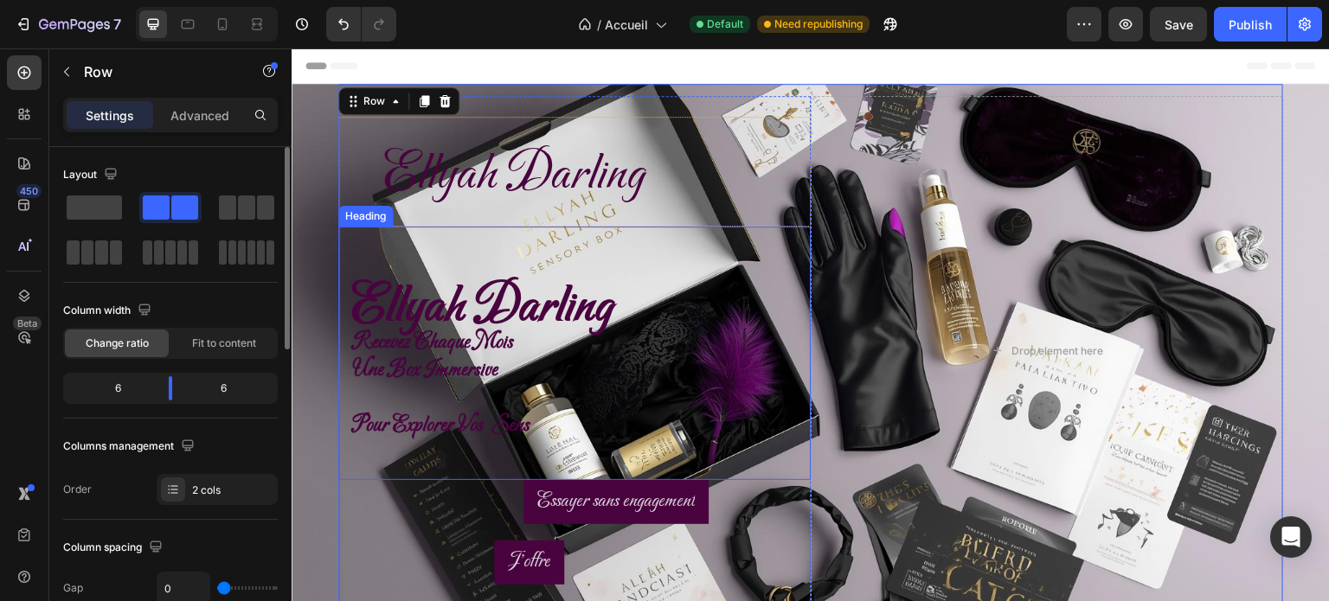
click at [413, 313] on span "Ellyah Darling" at bounding box center [482, 307] width 261 height 63
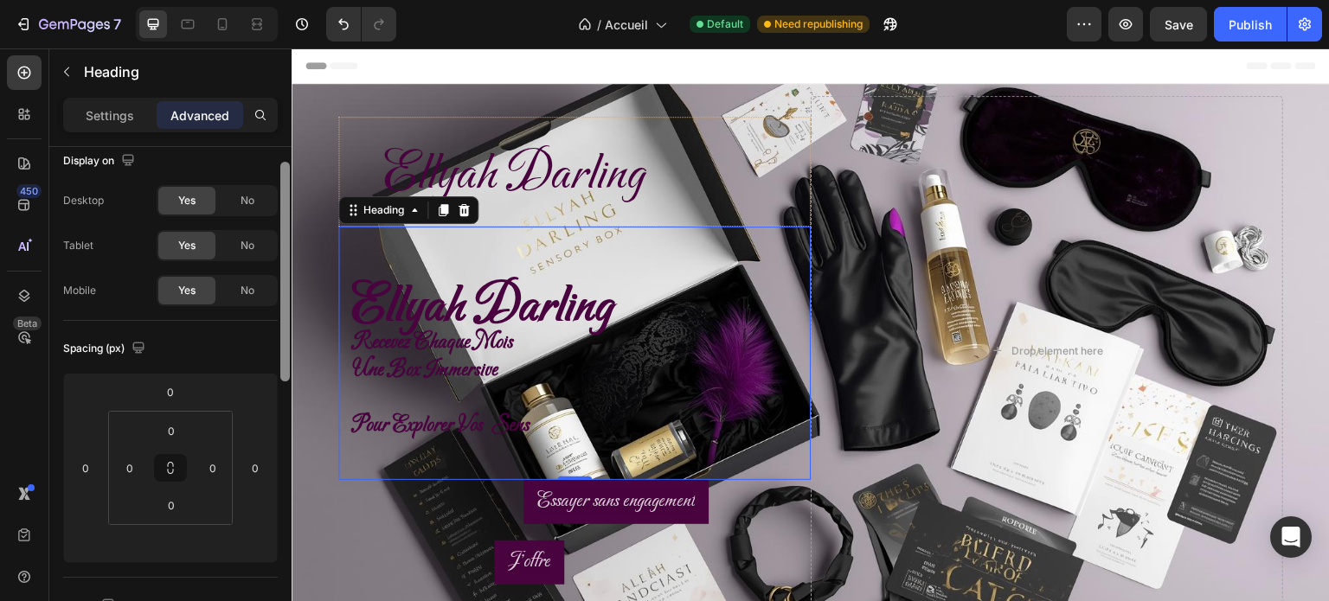
scroll to position [20, 0]
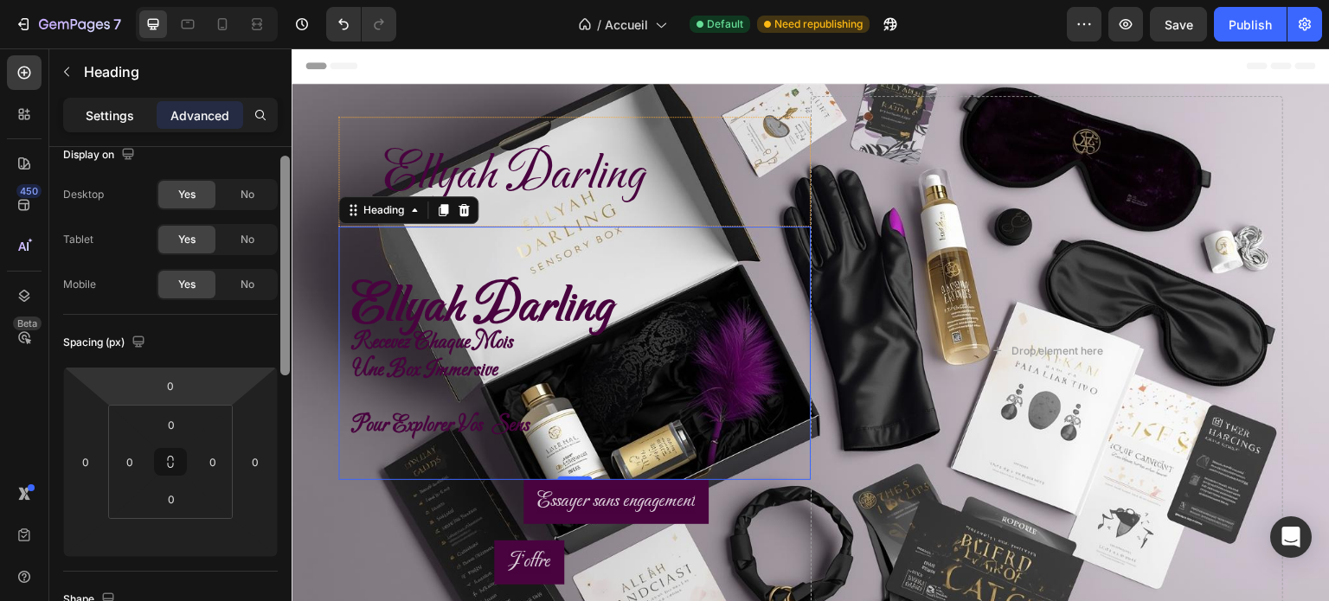
click at [123, 116] on p "Settings" at bounding box center [110, 115] width 48 height 18
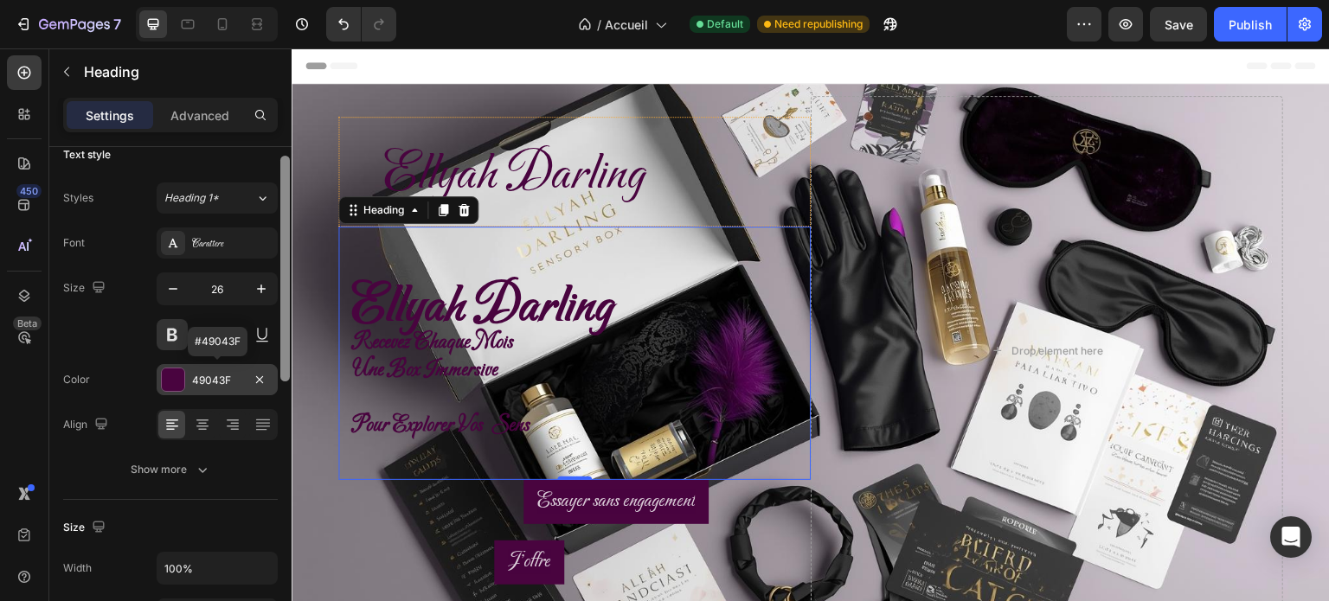
click at [228, 381] on div "49043F" at bounding box center [217, 381] width 50 height 16
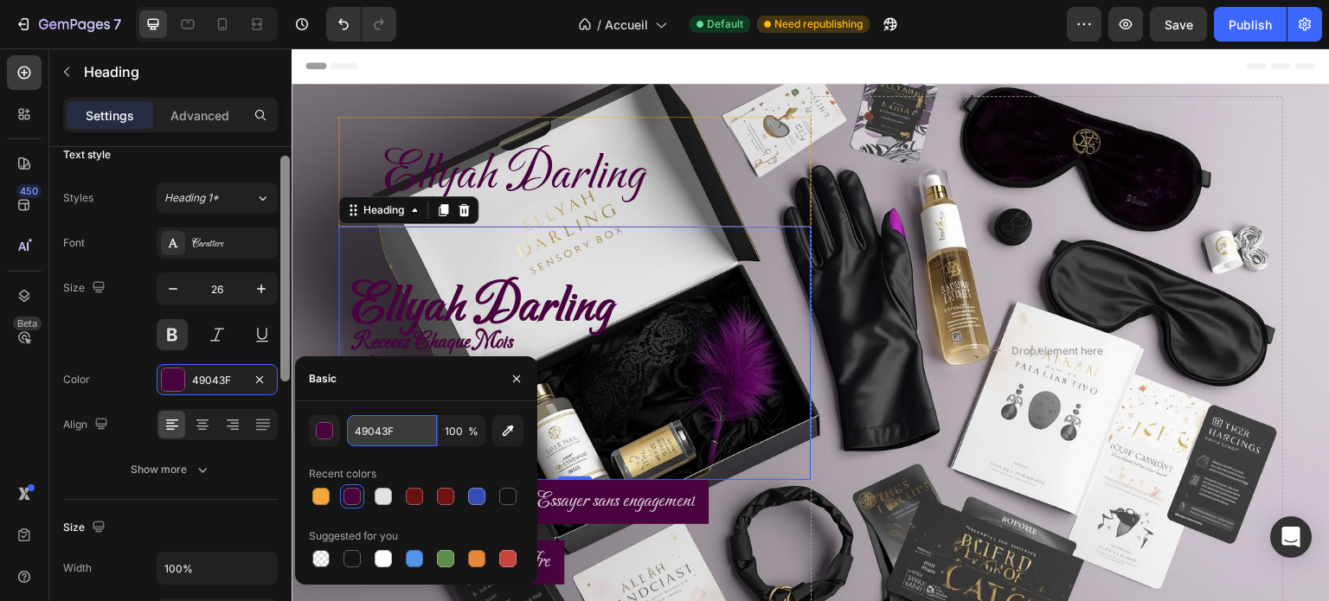
click at [372, 436] on input "49043F" at bounding box center [392, 430] width 90 height 31
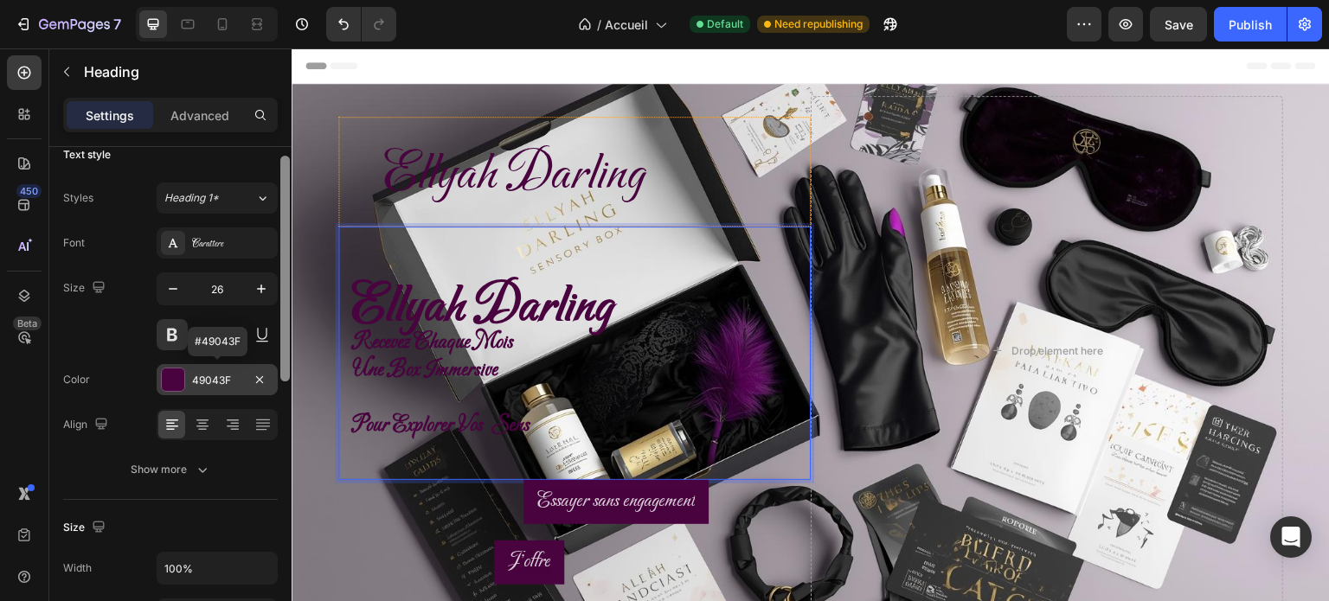
click at [230, 383] on div "49043F" at bounding box center [217, 381] width 50 height 16
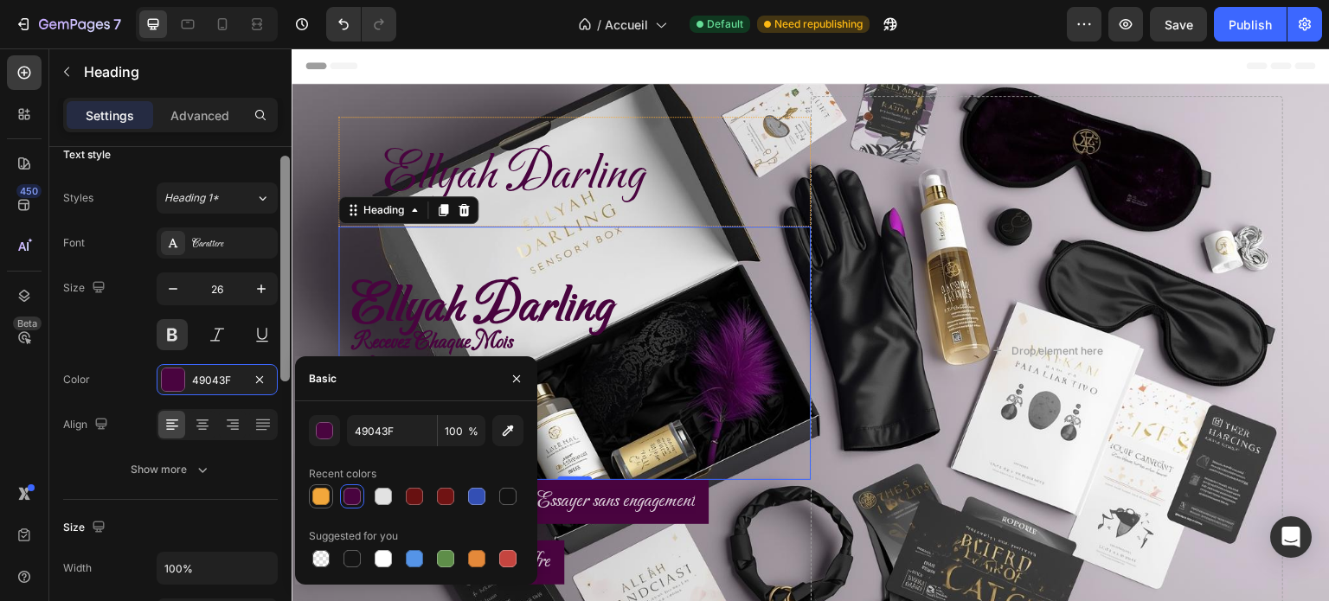
click at [323, 492] on div at bounding box center [320, 496] width 17 height 17
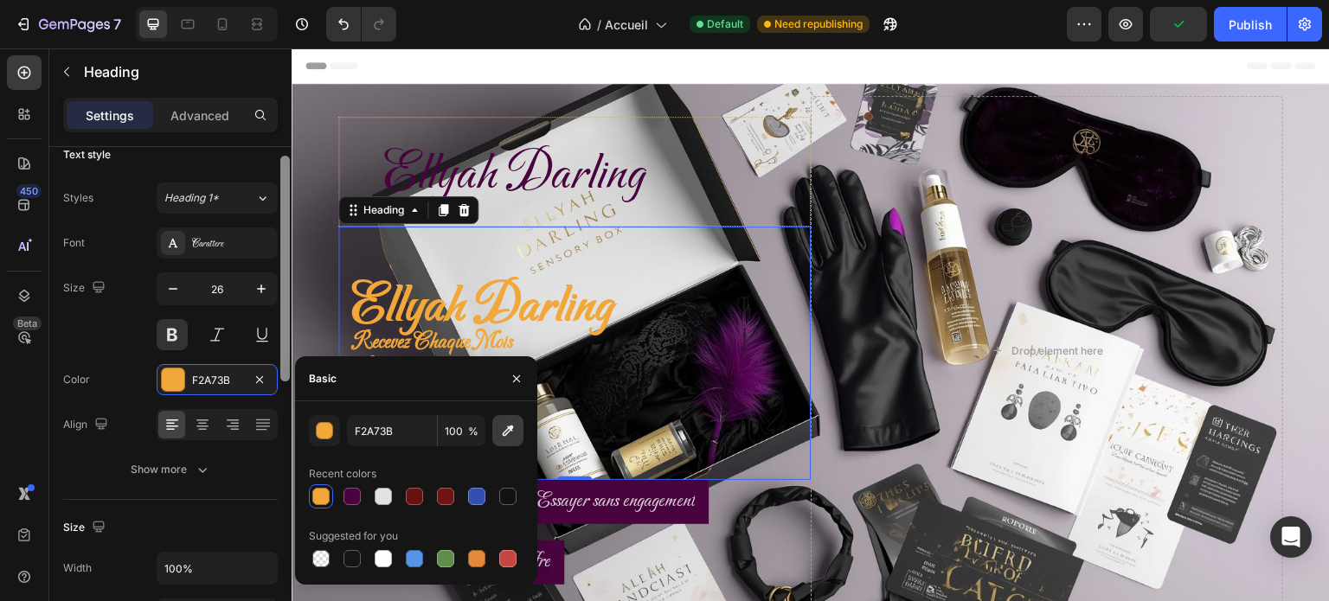
click at [505, 431] on icon "button" at bounding box center [508, 431] width 11 height 11
click at [76, 478] on button "Show more" at bounding box center [170, 469] width 215 height 31
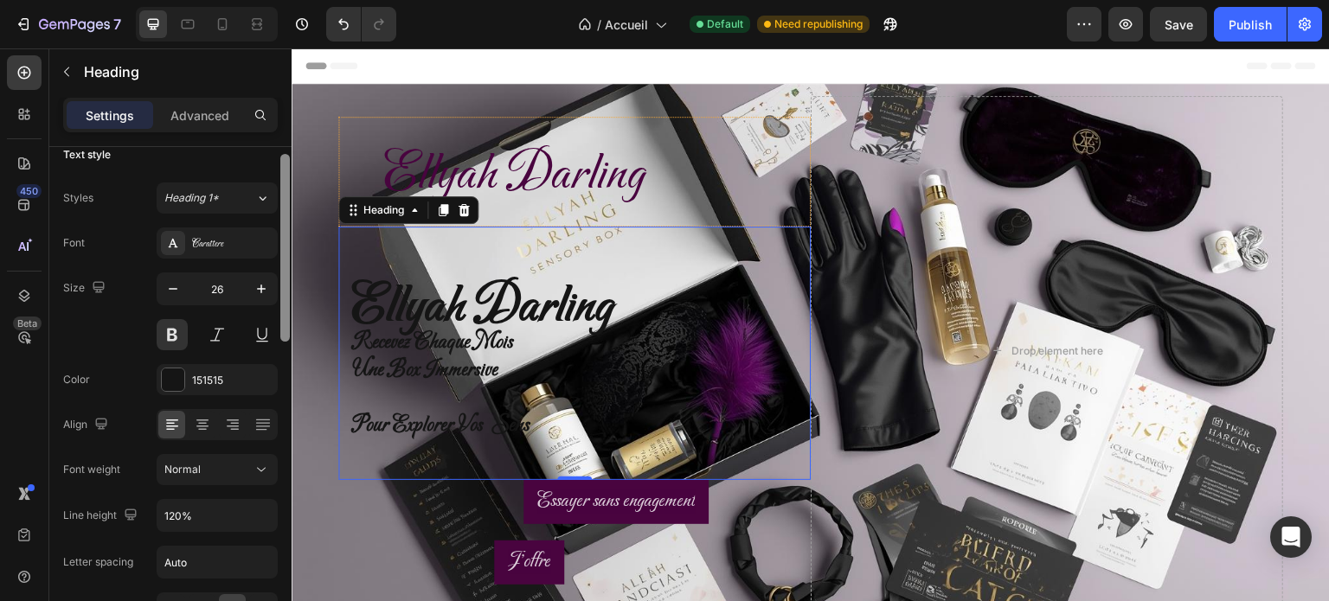
click at [187, 398] on div "Font Carattere Size 26 Color 151515 Align Font weight Normal Line height 120% L…" at bounding box center [170, 471] width 215 height 486
click at [174, 388] on div at bounding box center [173, 380] width 23 height 23
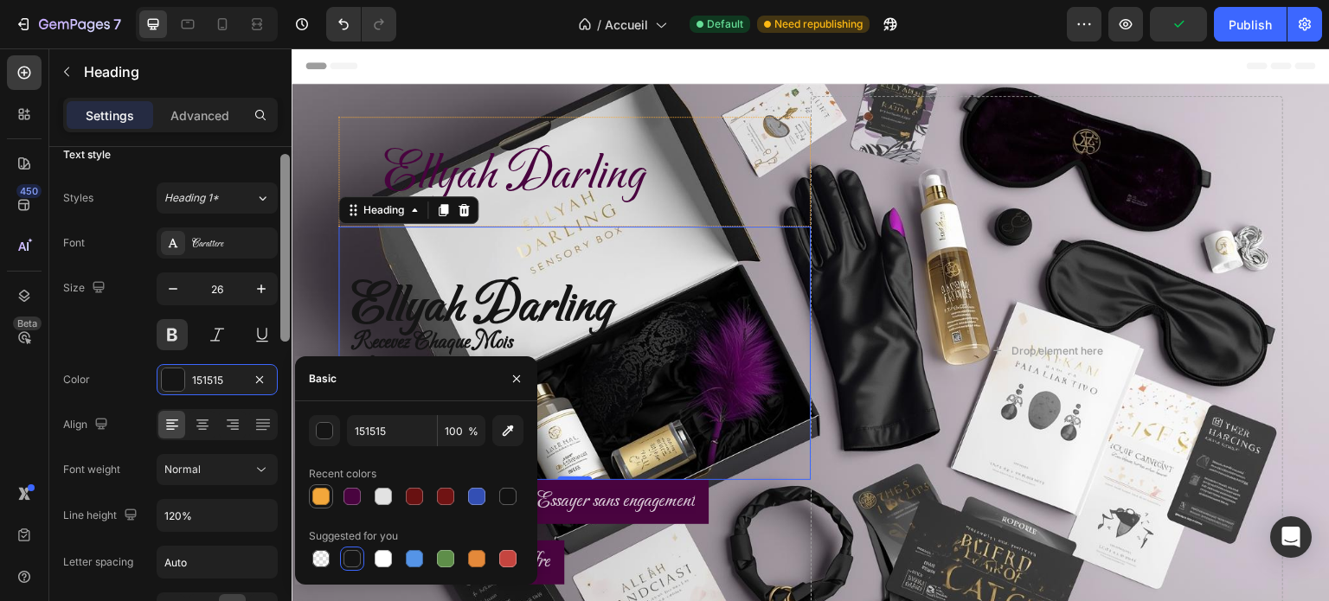
click at [321, 497] on div at bounding box center [320, 496] width 17 height 17
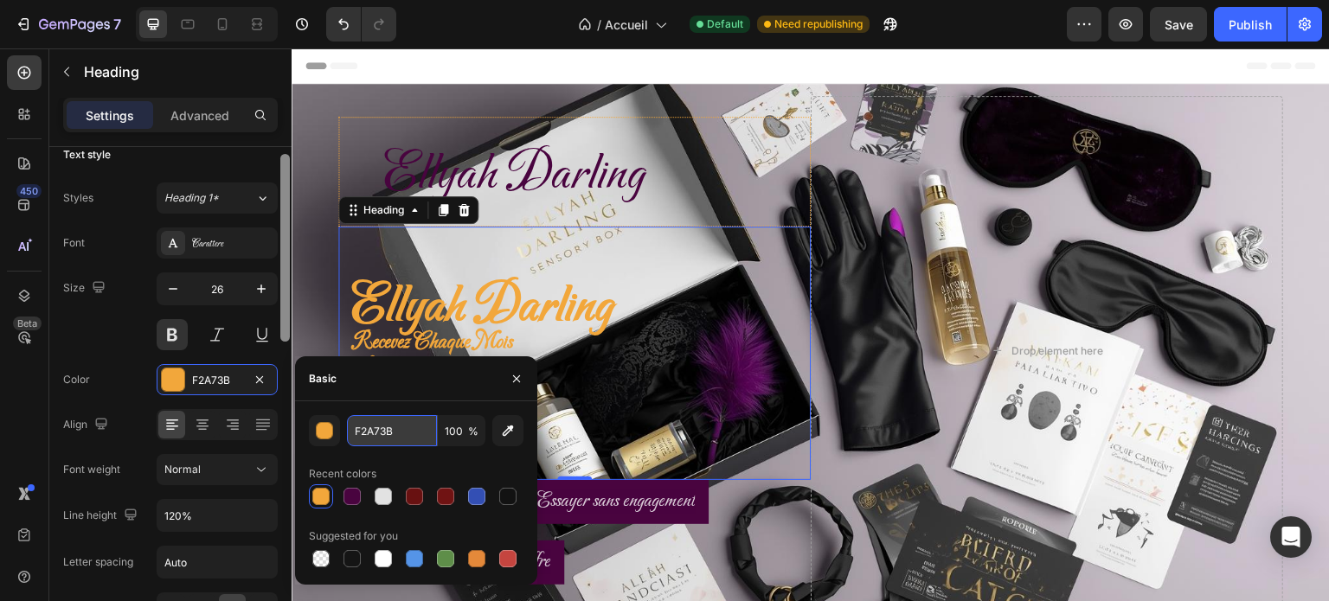
click at [377, 441] on input "F2A73B" at bounding box center [392, 430] width 90 height 31
click at [376, 438] on input "F2A73B" at bounding box center [392, 430] width 90 height 31
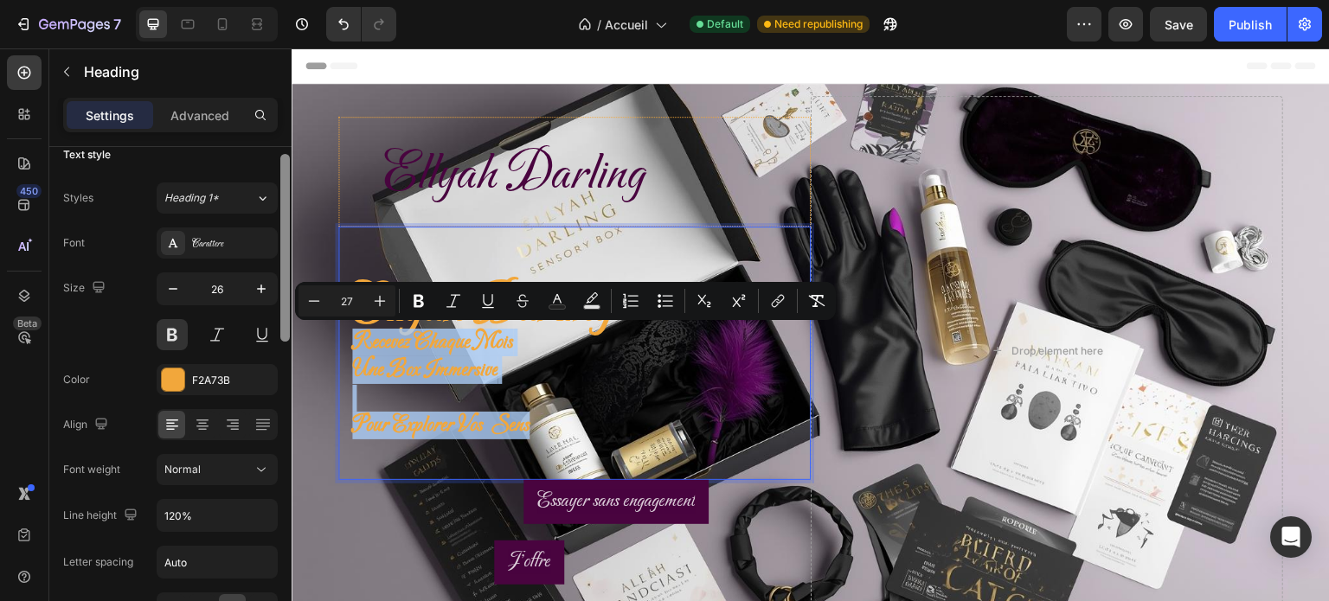
drag, startPoint x: 516, startPoint y: 430, endPoint x: 331, endPoint y: 350, distance: 201.1
click at [352, 350] on p "⁠⁠⁠⁠⁠⁠⁠ [PERSON_NAME] recevez chaque mois une box immersive pour explorer vos s…" at bounding box center [574, 354] width 445 height 227
copy p "recevez chaque mois une box immersive pour explorer vos sens"
click at [507, 386] on p "[PERSON_NAME] recevez chaque mois une box immersive pour explorer vos sens" at bounding box center [574, 354] width 445 height 227
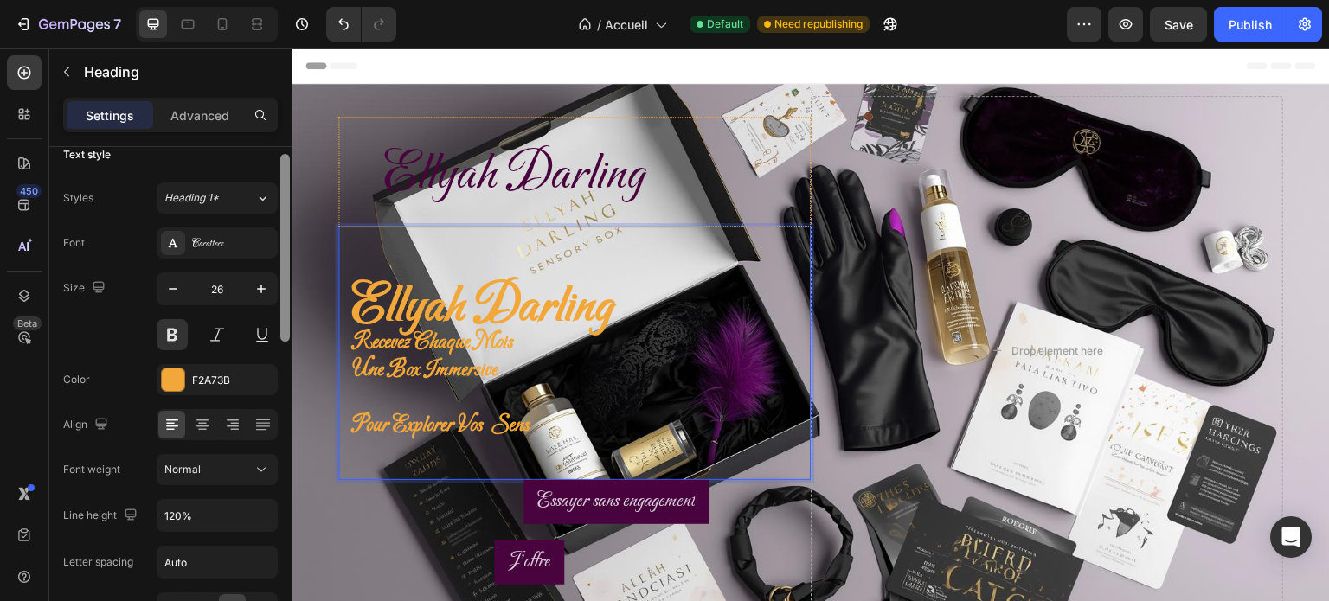
click at [505, 423] on span "pour explorer vos sens" at bounding box center [440, 425] width 177 height 27
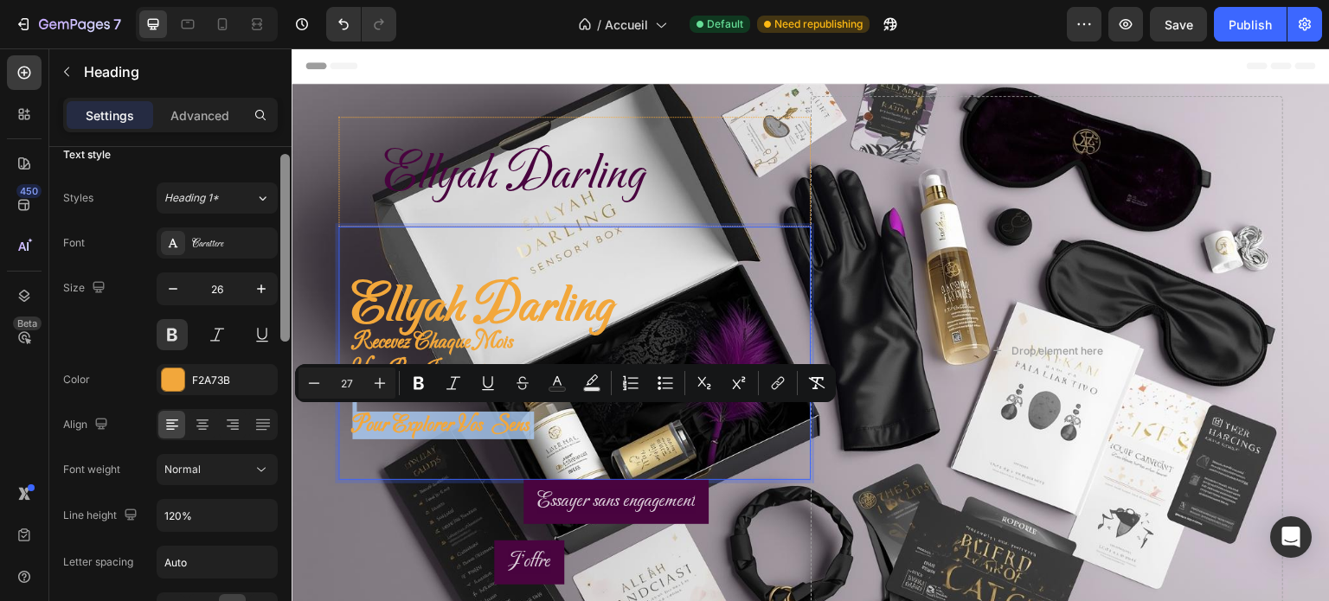
copy p "pour explorer vos sens"
click at [228, 385] on div "F2A73B" at bounding box center [217, 381] width 50 height 16
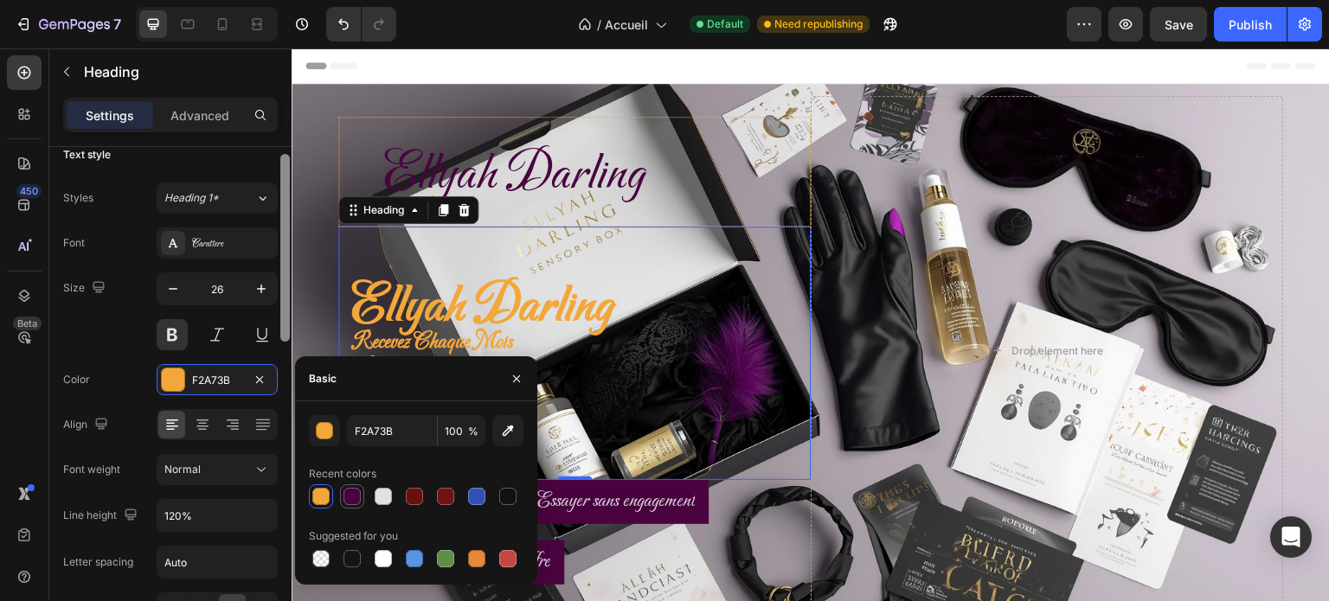
click at [346, 498] on div at bounding box center [352, 496] width 17 height 17
type input "49043F"
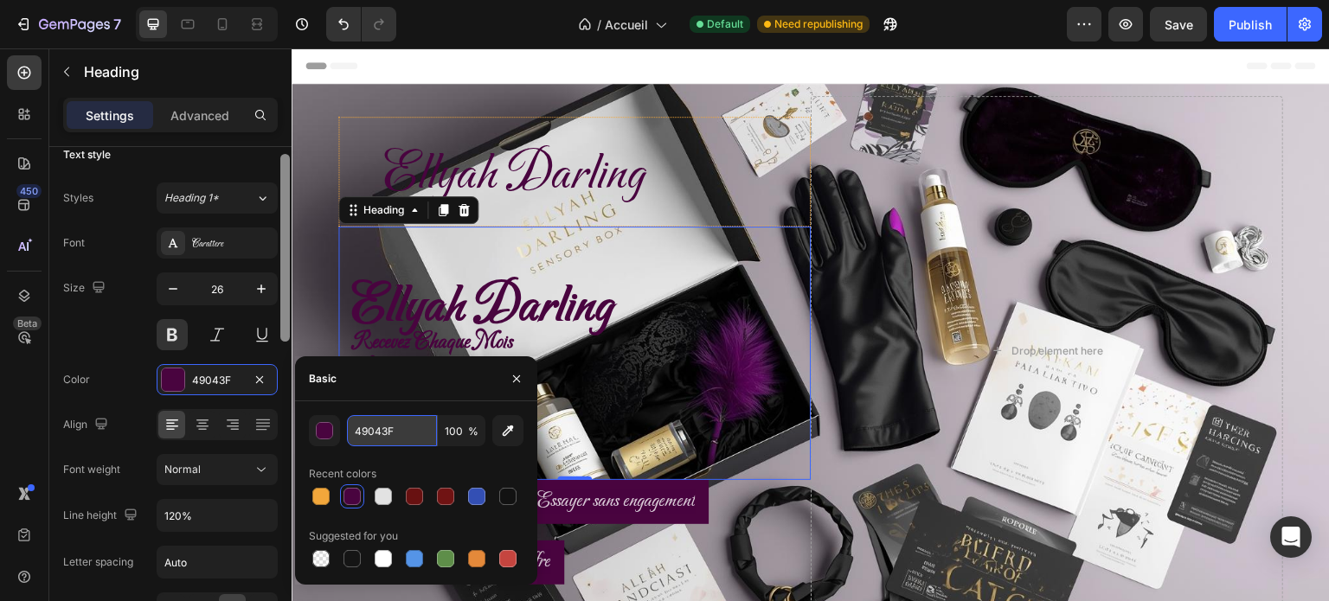
click at [376, 433] on input "49043F" at bounding box center [392, 430] width 90 height 31
click at [342, 93] on div "Row" at bounding box center [356, 95] width 29 height 16
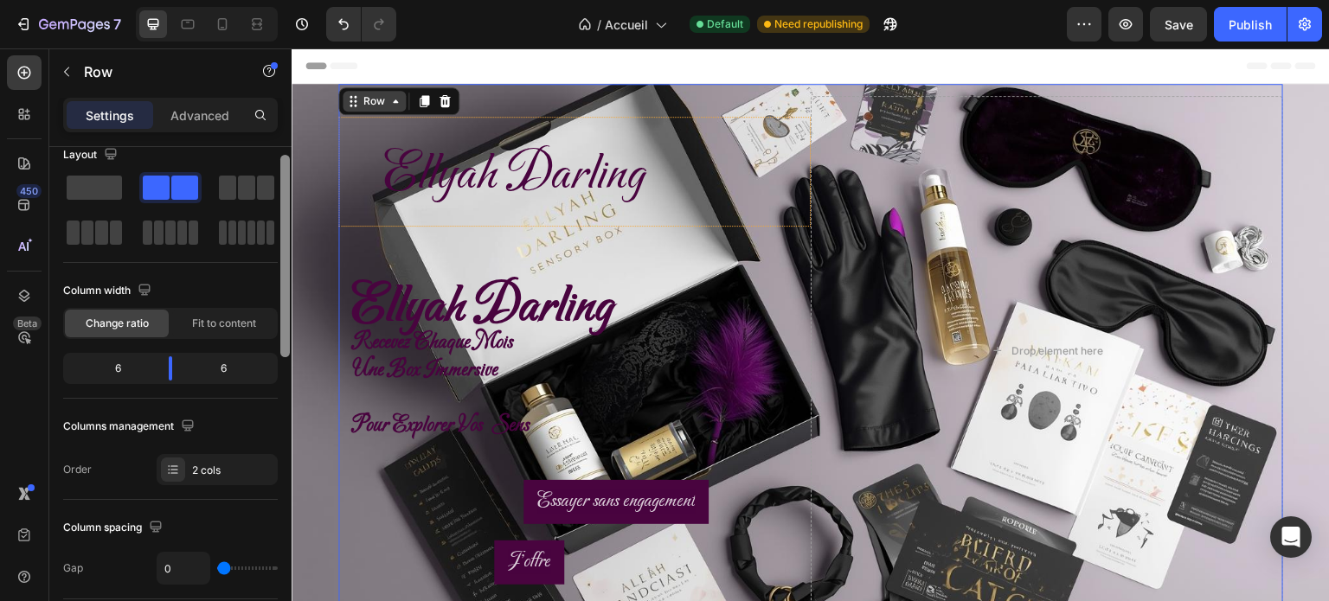
scroll to position [0, 0]
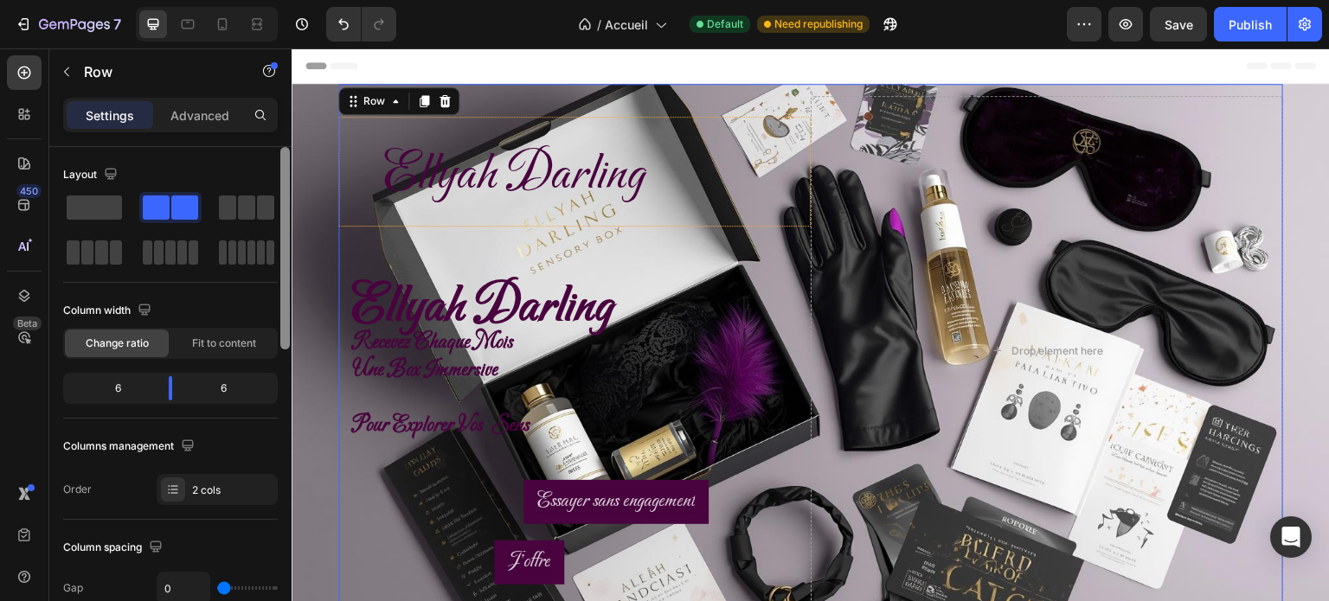
click at [1132, 89] on div "⁠⁠⁠⁠⁠⁠⁠ [PERSON_NAME] Heading ⁠⁠⁠⁠⁠⁠⁠ [PERSON_NAME] recevez chaque mois une box…" at bounding box center [810, 351] width 945 height 534
click at [734, 93] on div "⁠⁠⁠⁠⁠⁠⁠ [PERSON_NAME] Heading ⁠⁠⁠⁠⁠⁠⁠ [PERSON_NAME] recevez chaque mois une box…" at bounding box center [810, 351] width 945 height 534
click at [302, 147] on div "⁠⁠⁠⁠⁠⁠⁠ [PERSON_NAME] Heading ⁠⁠⁠⁠⁠⁠⁠ [PERSON_NAME] recevez chaque mois une box…" at bounding box center [811, 351] width 1039 height 534
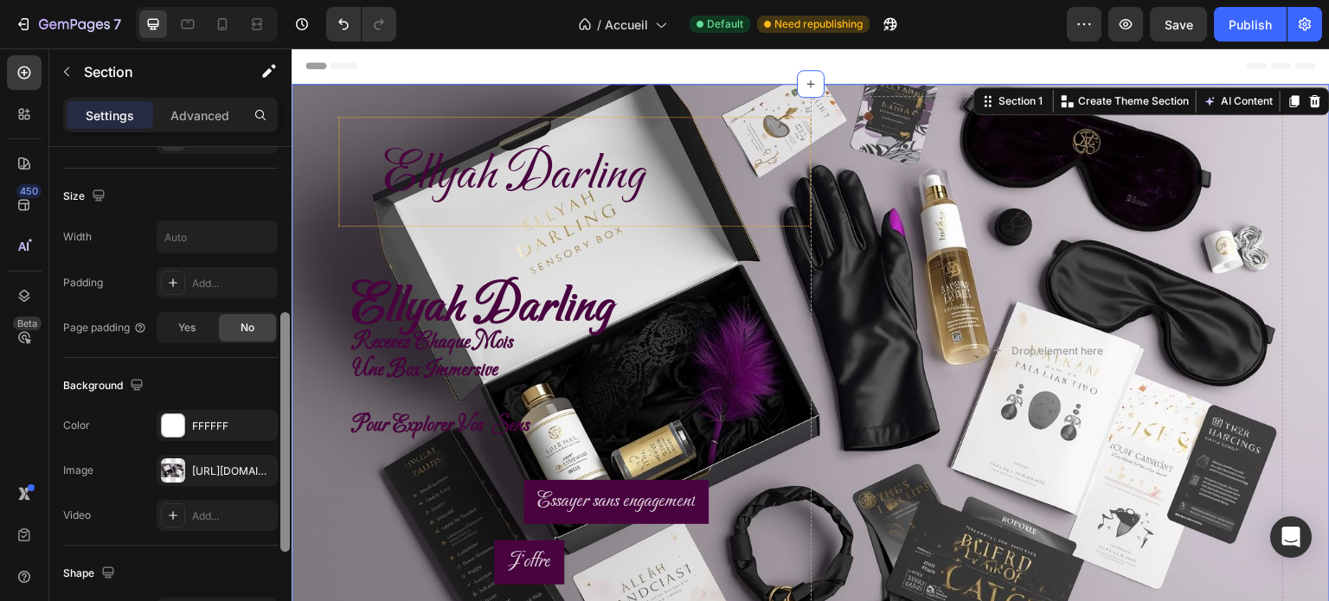
scroll to position [350, 0]
click at [238, 471] on div "[URL][DOMAIN_NAME]" at bounding box center [217, 474] width 50 height 16
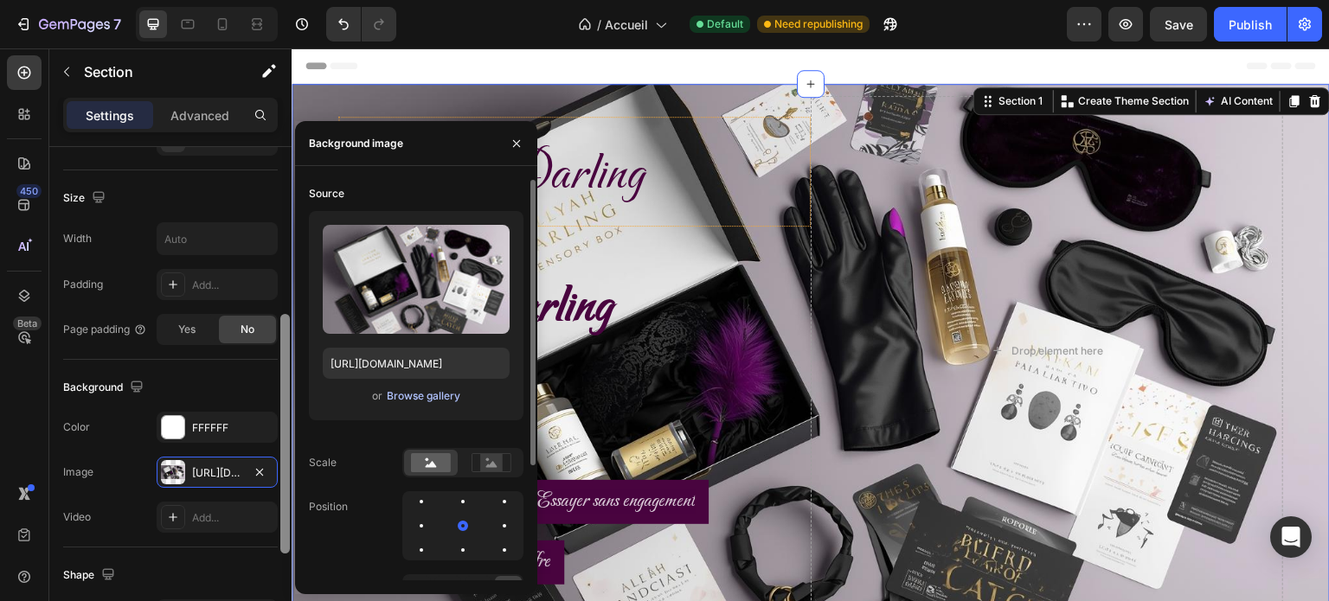
click at [425, 400] on div "Browse gallery" at bounding box center [424, 397] width 74 height 16
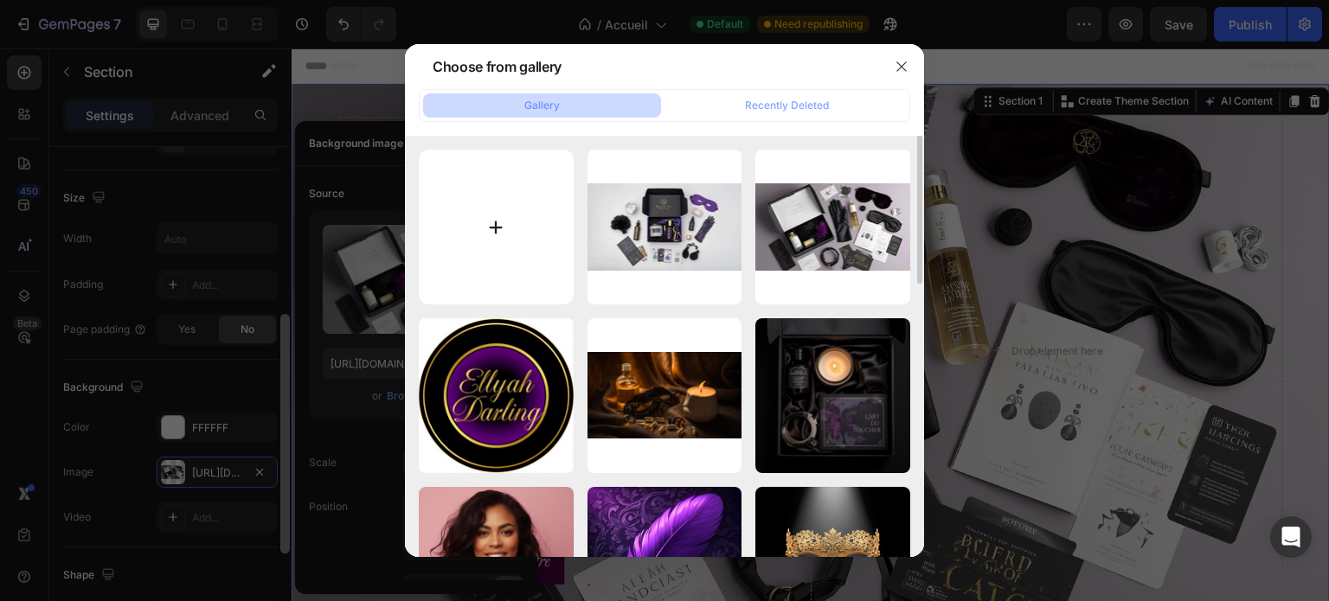
click at [477, 238] on input "file" at bounding box center [496, 227] width 155 height 155
type input "C:\fakepath\[PERSON_NAME] (1).png"
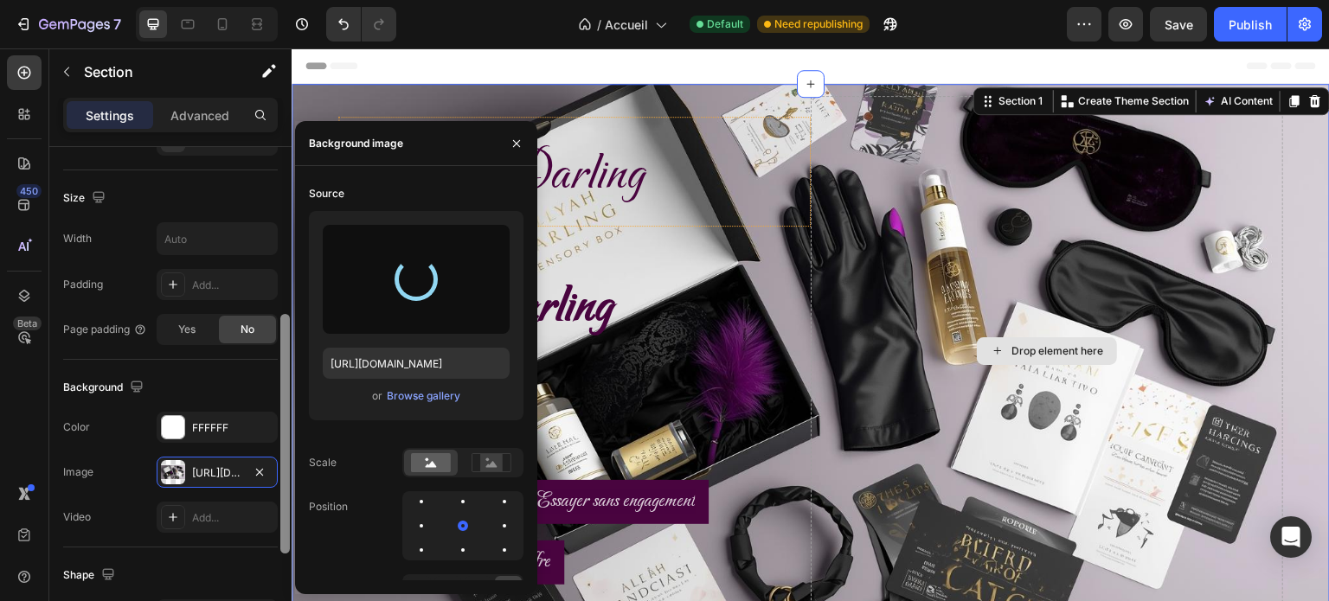
type input "[URL][DOMAIN_NAME]"
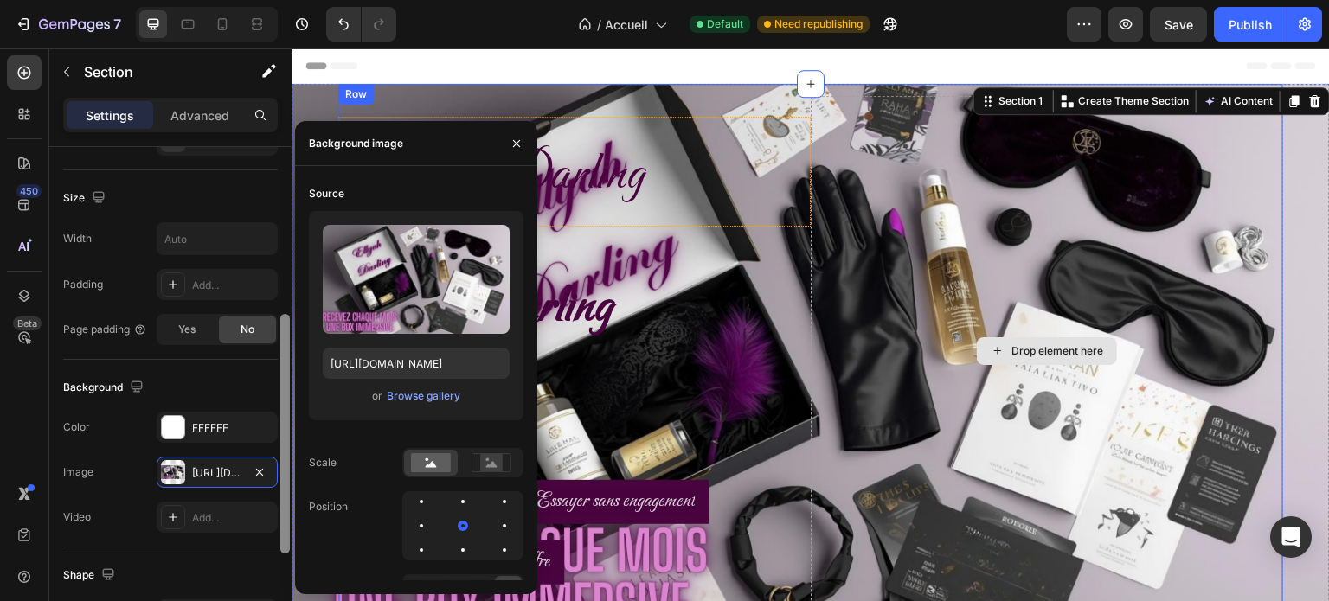
click at [913, 138] on div "Drop element here" at bounding box center [1047, 351] width 473 height 510
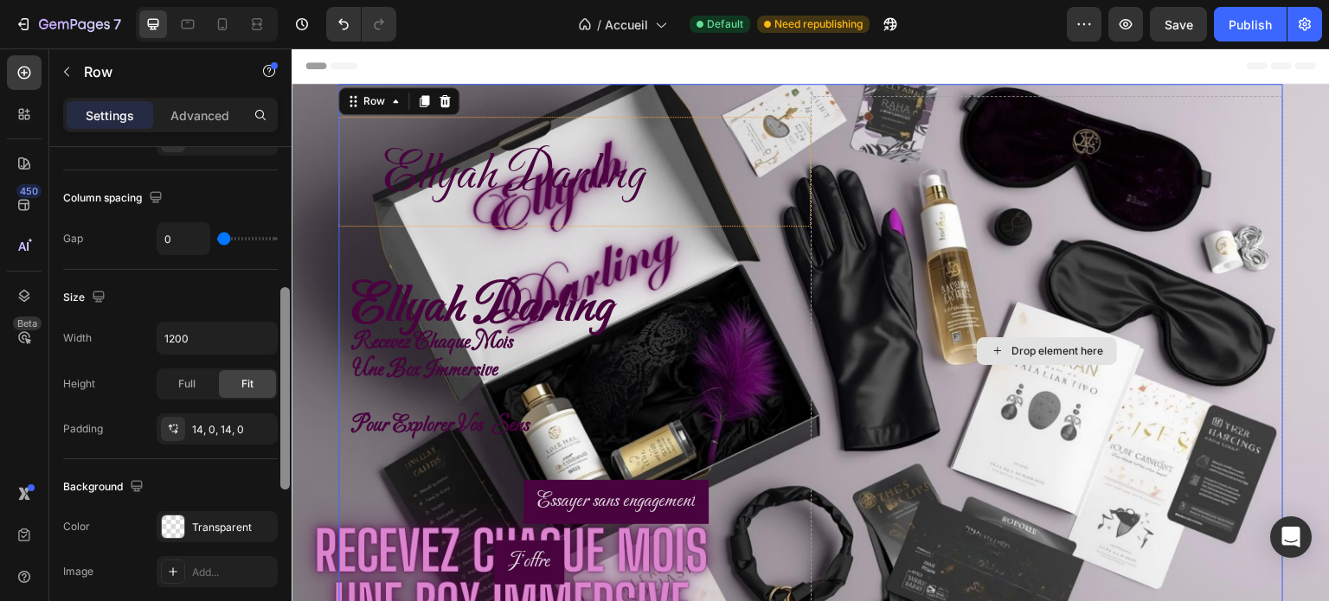
scroll to position [0, 0]
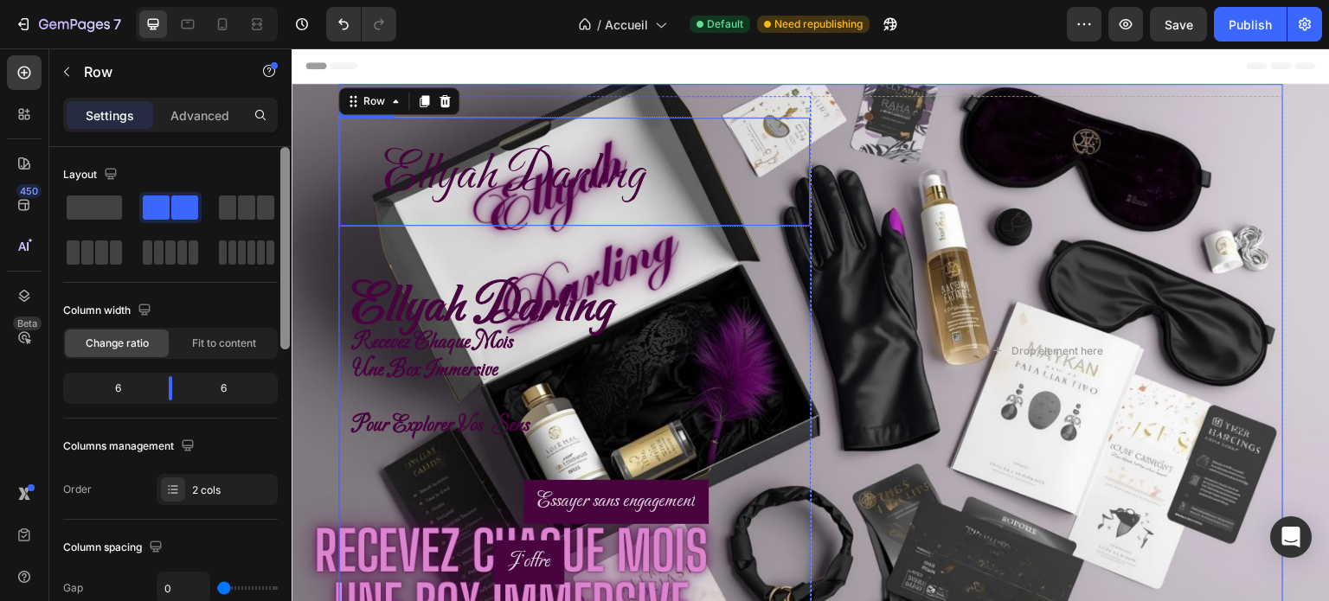
click at [442, 190] on span "Ellyah Darling" at bounding box center [514, 175] width 261 height 63
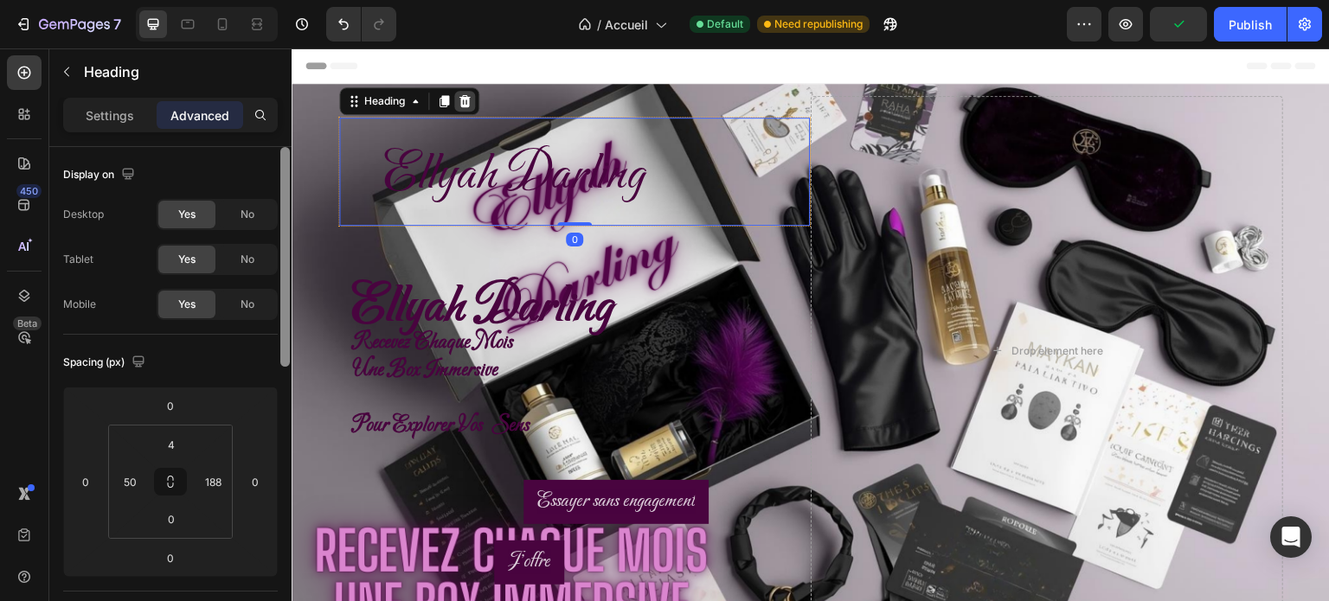
click at [458, 107] on icon at bounding box center [465, 101] width 14 height 14
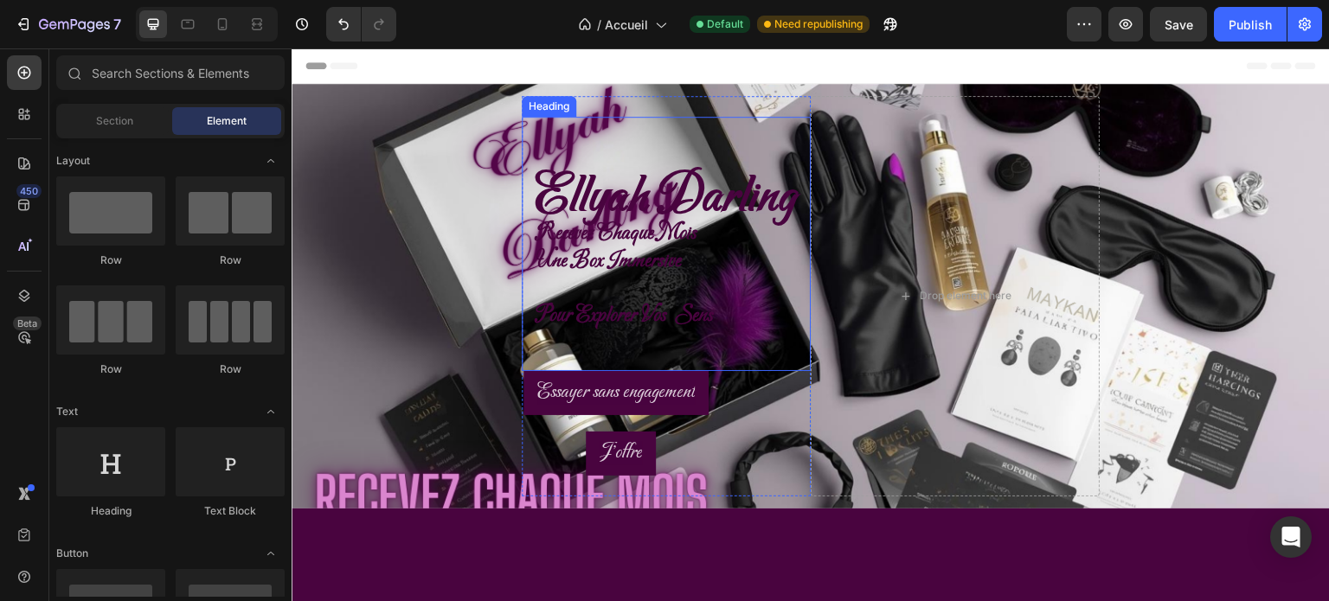
click at [703, 190] on span "Ellyah Darling" at bounding box center [666, 197] width 261 height 63
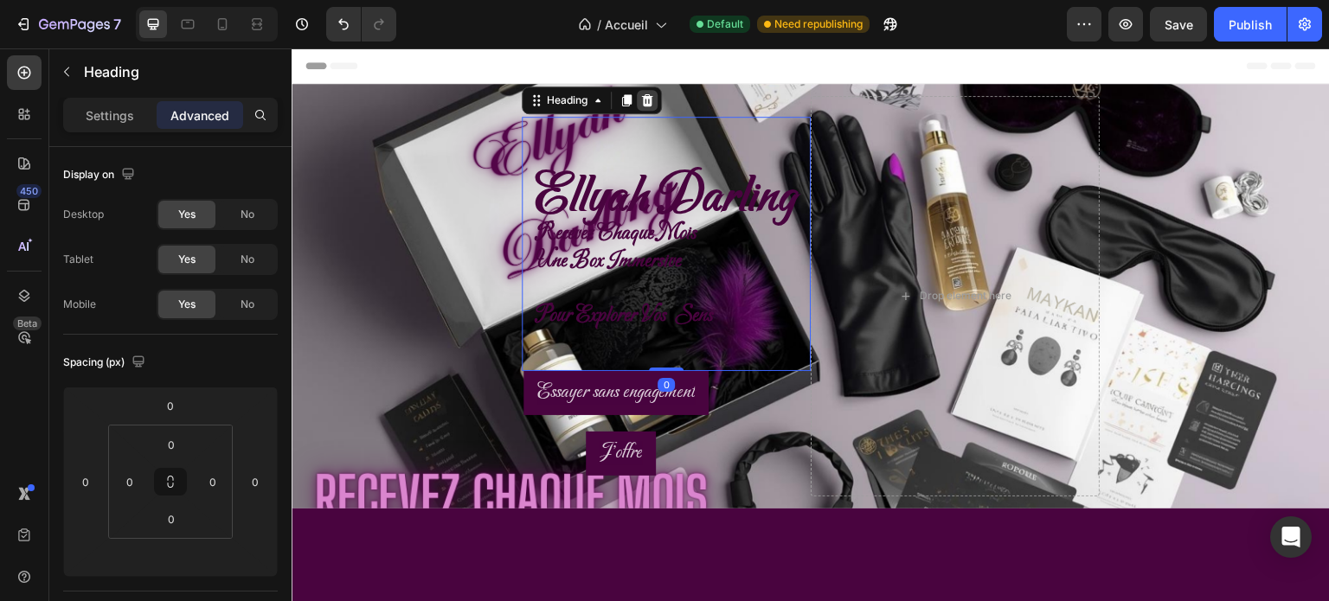
click at [640, 103] on icon at bounding box center [647, 100] width 14 height 14
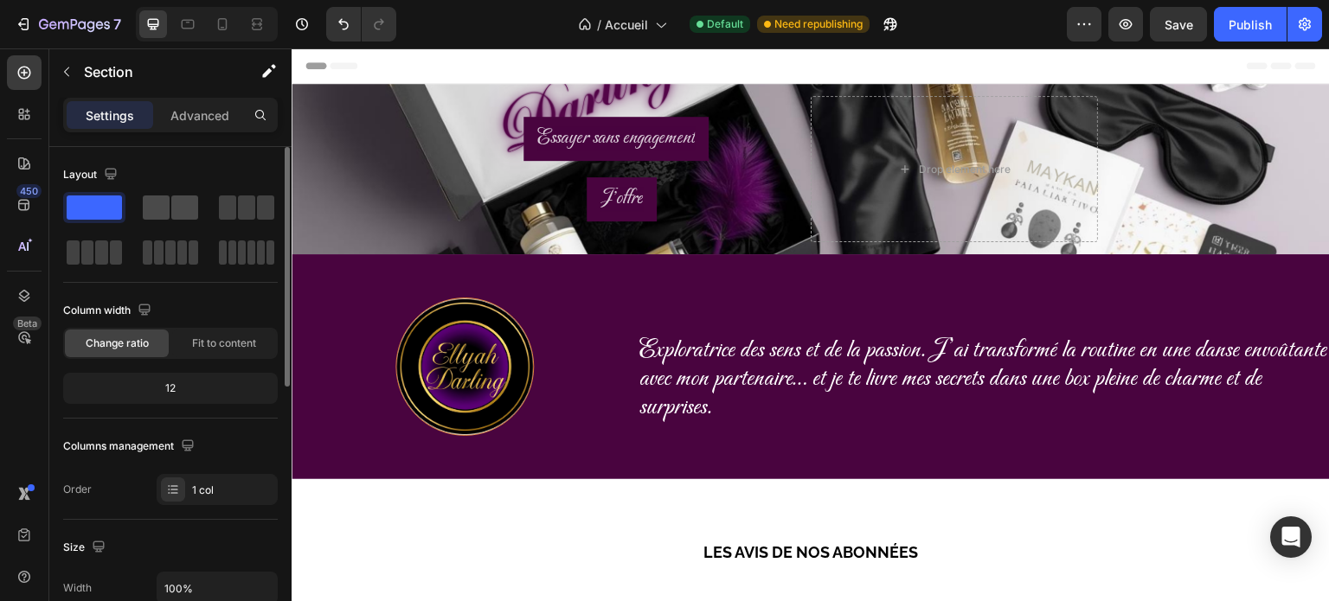
click at [151, 211] on span at bounding box center [156, 208] width 27 height 24
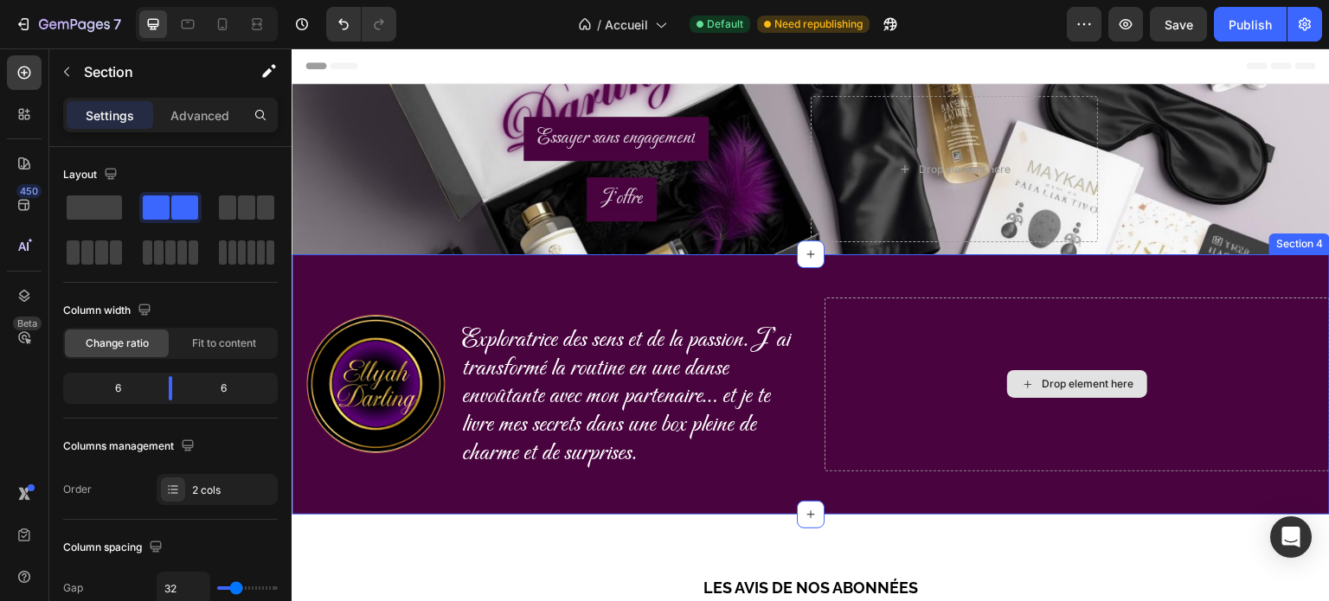
click at [965, 441] on div "Drop element here" at bounding box center [1077, 385] width 505 height 174
click at [836, 312] on div "Drop element here" at bounding box center [1077, 385] width 505 height 174
click at [826, 318] on div "Drop element here" at bounding box center [1077, 385] width 505 height 174
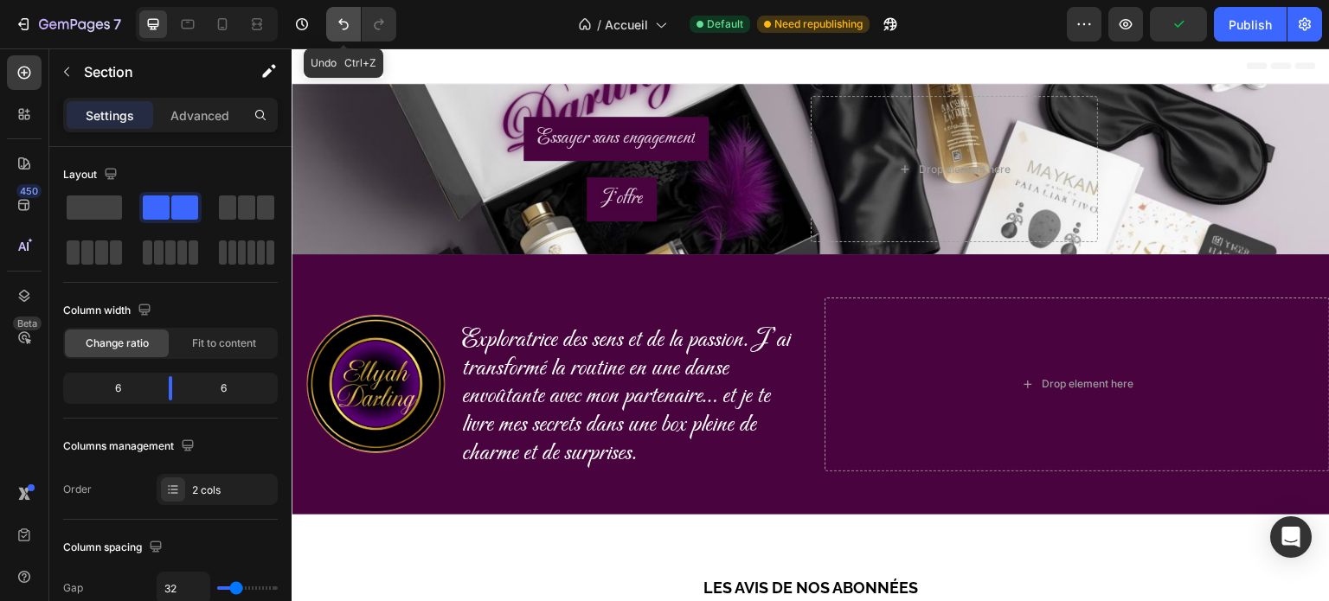
click at [343, 27] on icon "Undo/Redo" at bounding box center [343, 24] width 17 height 17
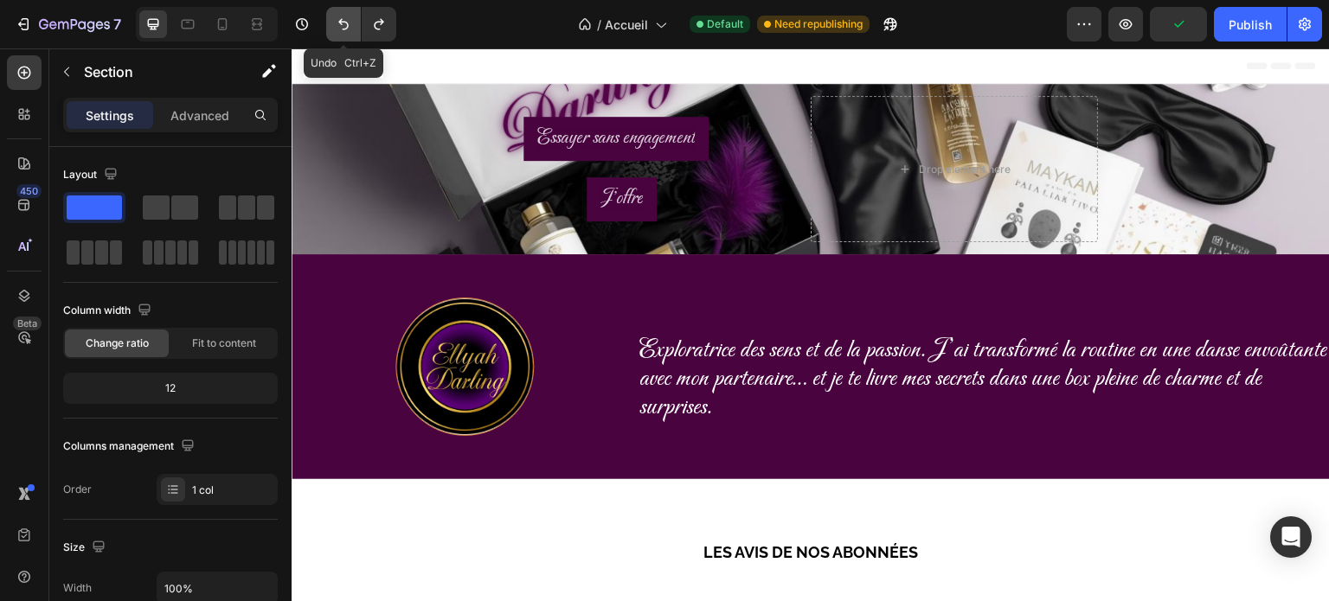
click at [343, 27] on icon "Undo/Redo" at bounding box center [343, 24] width 17 height 17
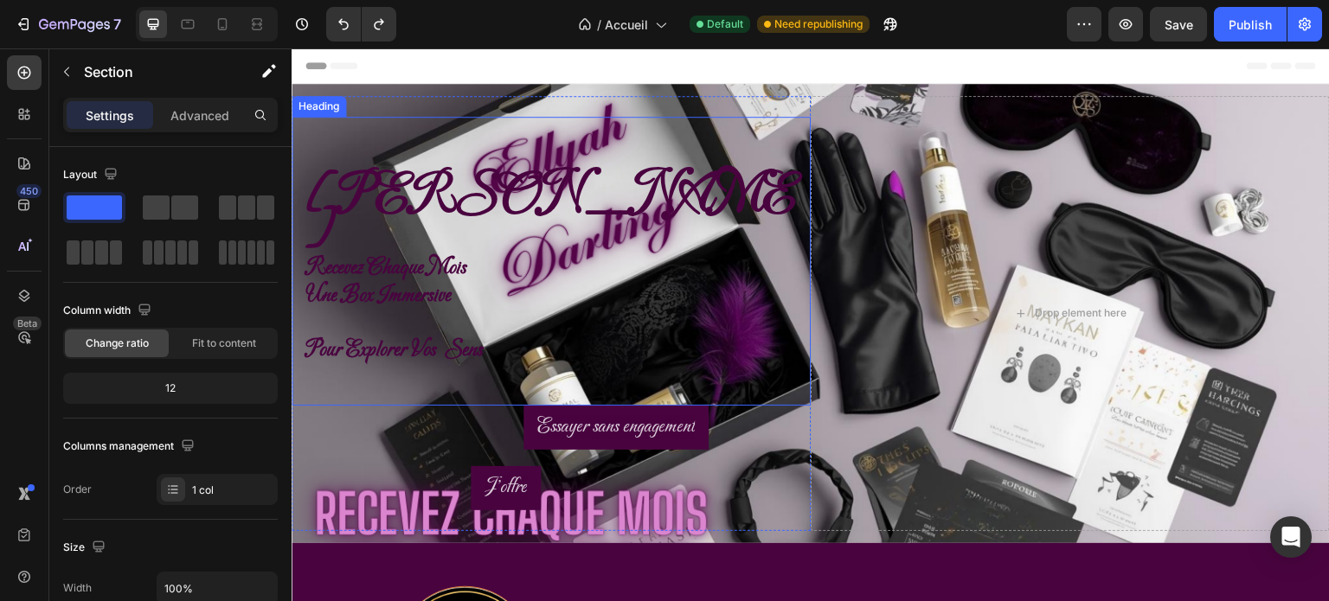
click at [634, 175] on span "[PERSON_NAME]" at bounding box center [551, 215] width 491 height 98
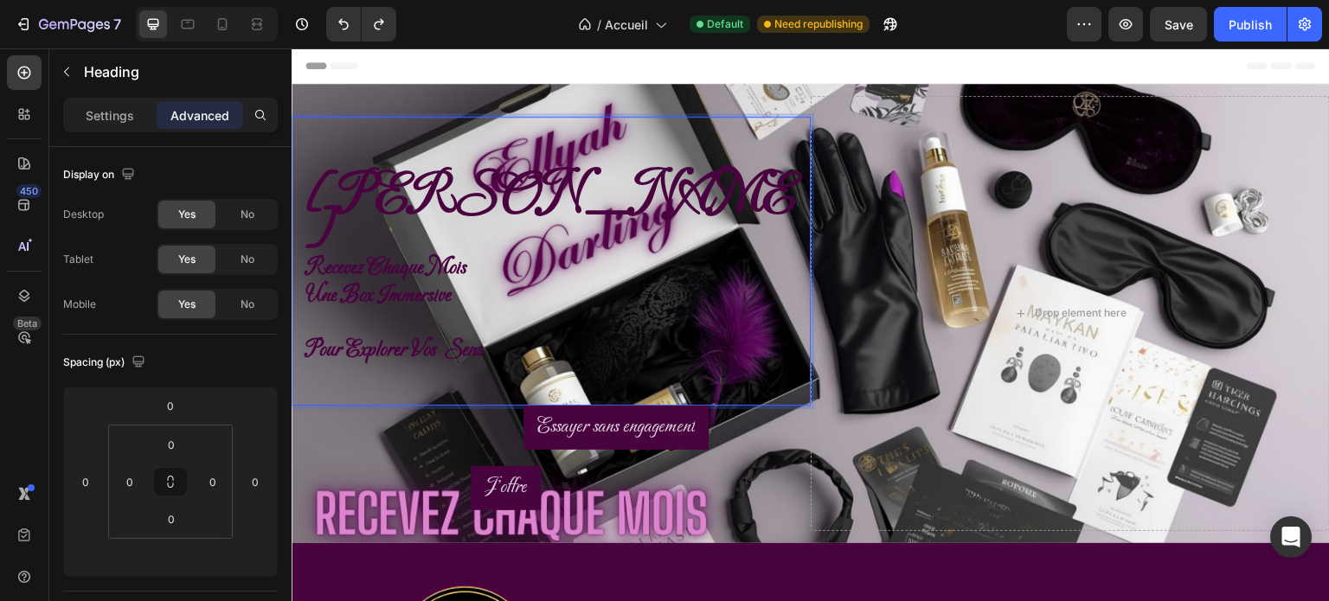
click at [775, 214] on span "[PERSON_NAME]" at bounding box center [551, 215] width 491 height 98
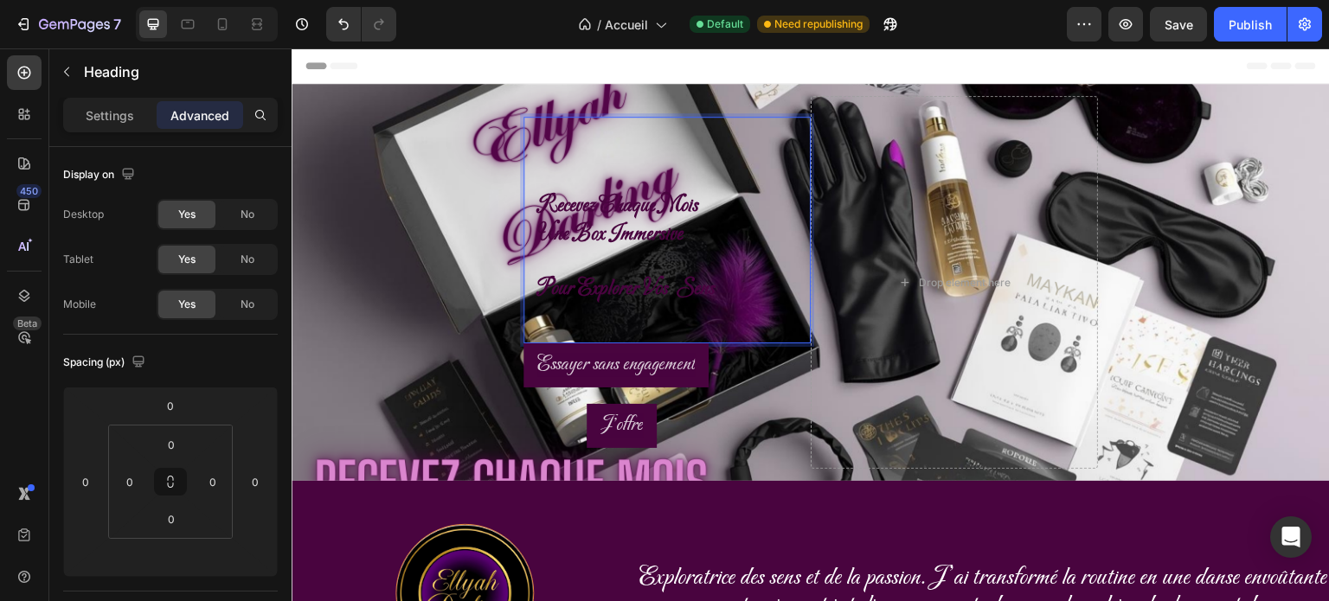
click at [731, 298] on p "recevez chaque mois une box immersive pour explorer vos sens" at bounding box center [667, 230] width 260 height 199
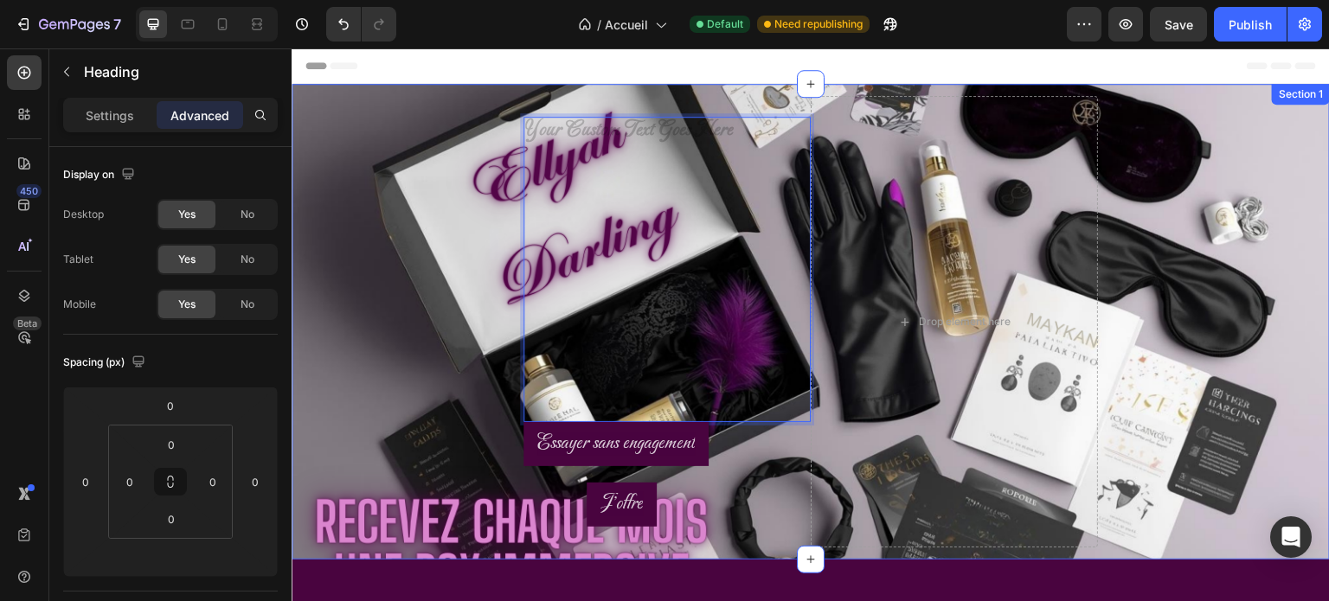
click at [393, 109] on div "⁠⁠⁠⁠⁠⁠⁠ Heading 0 Essayer sans engagement Button J'offre Button Row Drop elemen…" at bounding box center [811, 322] width 1039 height 476
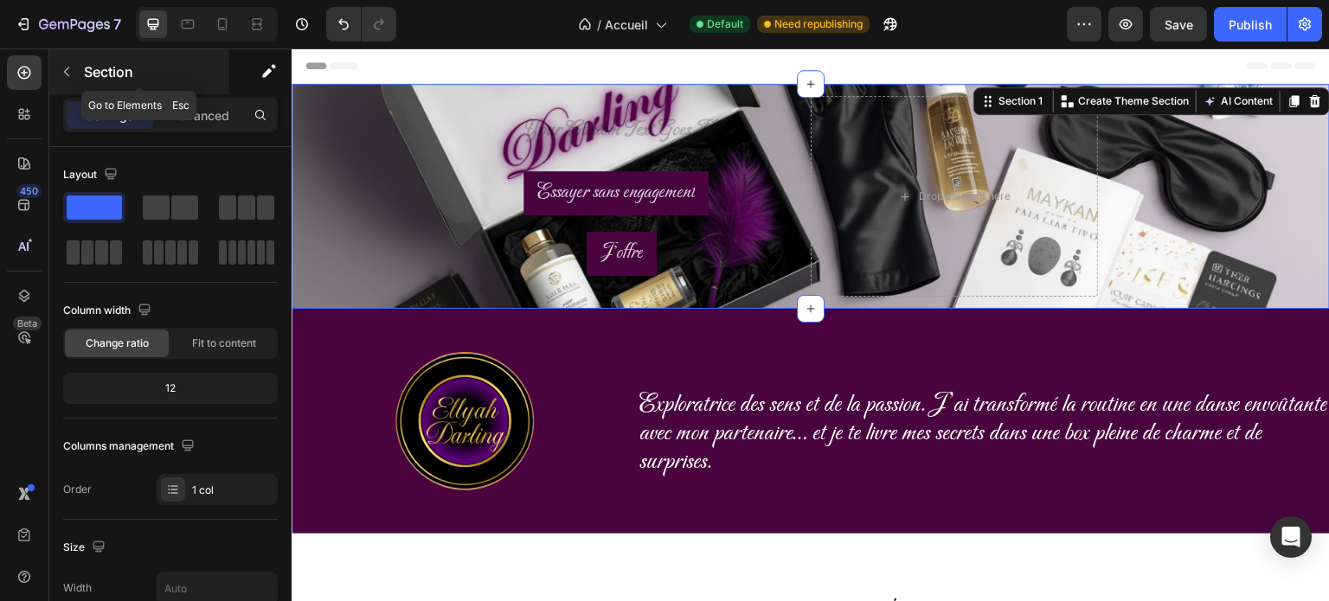
click at [73, 71] on icon "button" at bounding box center [67, 72] width 14 height 14
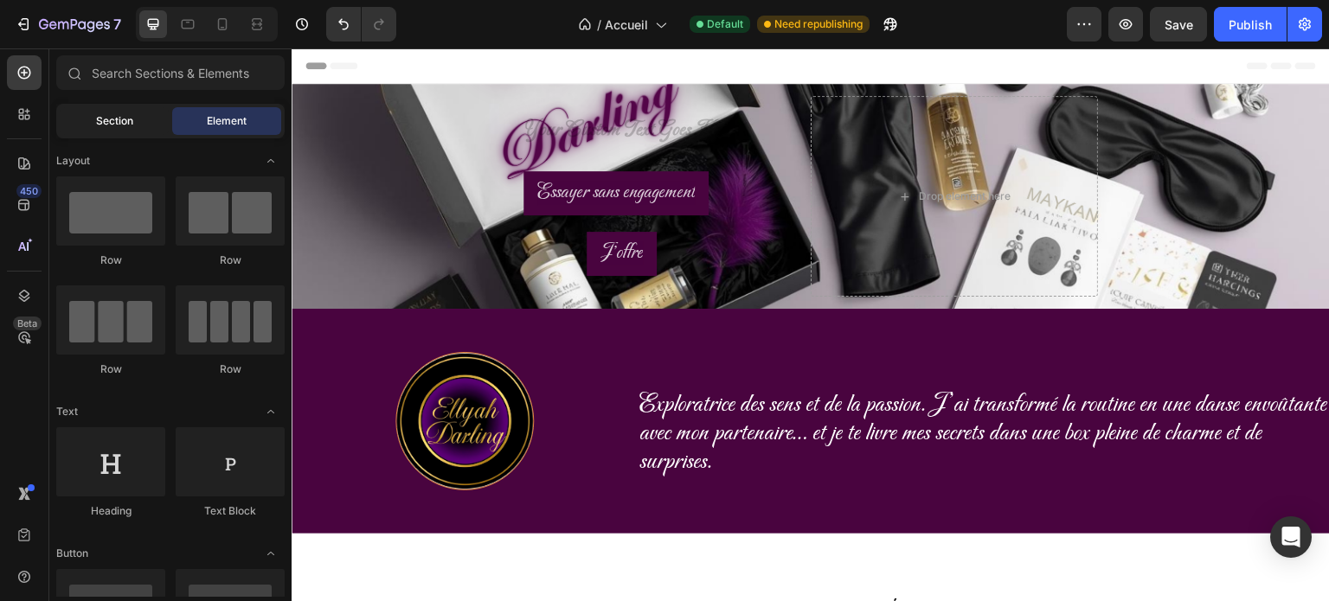
click at [142, 119] on div "Section" at bounding box center [114, 121] width 109 height 28
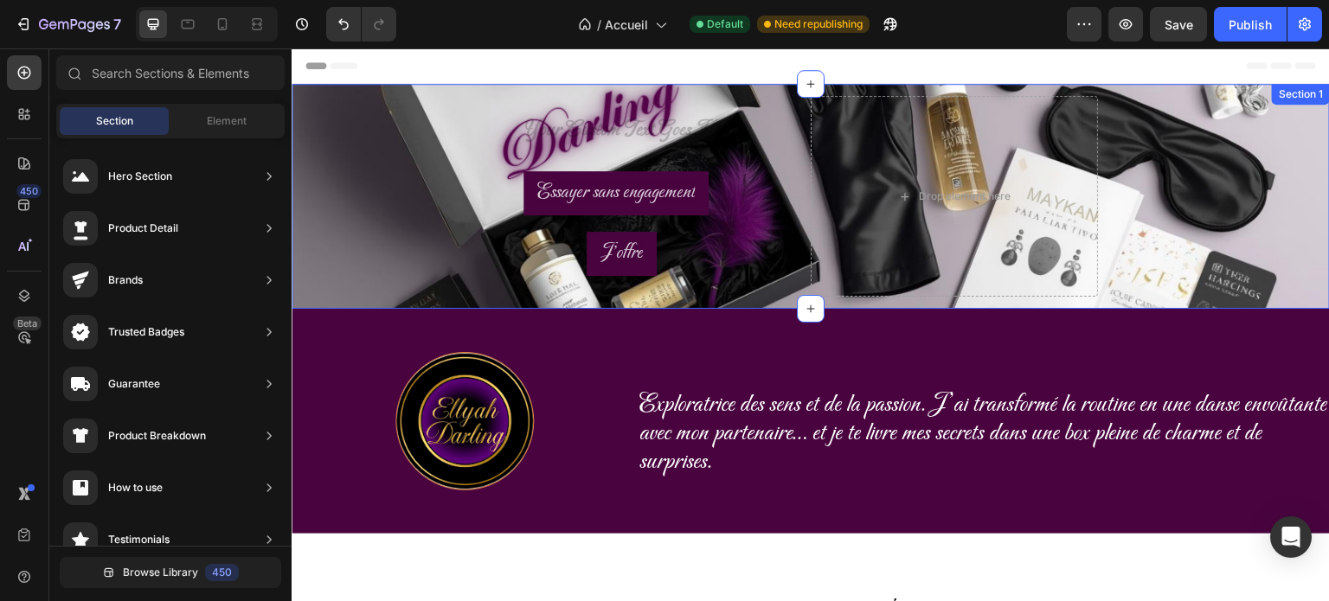
click at [372, 116] on div "Heading Essayer sans engagement Button J'offre Button Row Drop element here Row" at bounding box center [811, 196] width 1039 height 225
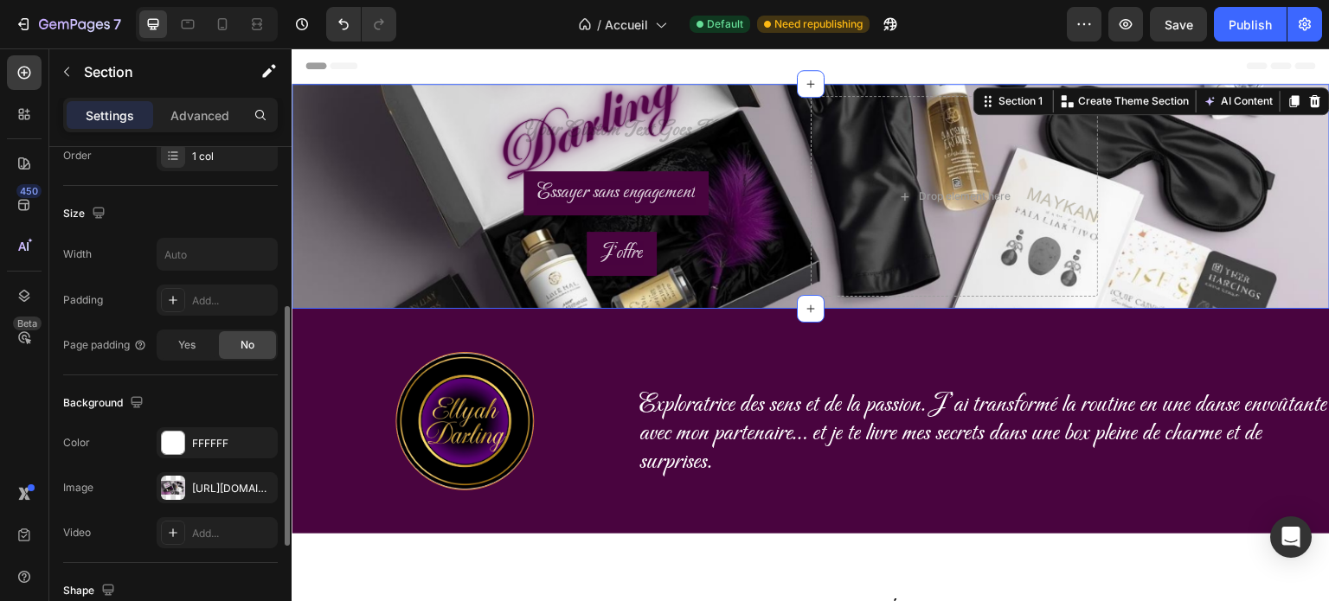
scroll to position [322, 0]
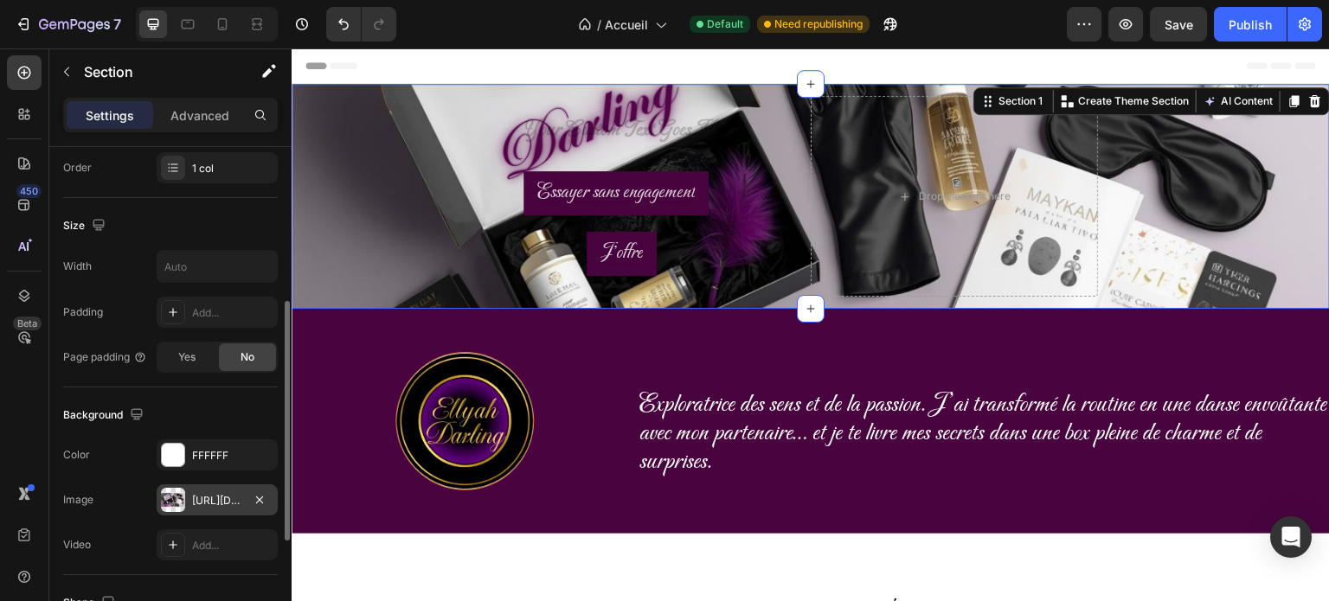
click at [195, 493] on div "[URL][DOMAIN_NAME]" at bounding box center [217, 501] width 50 height 16
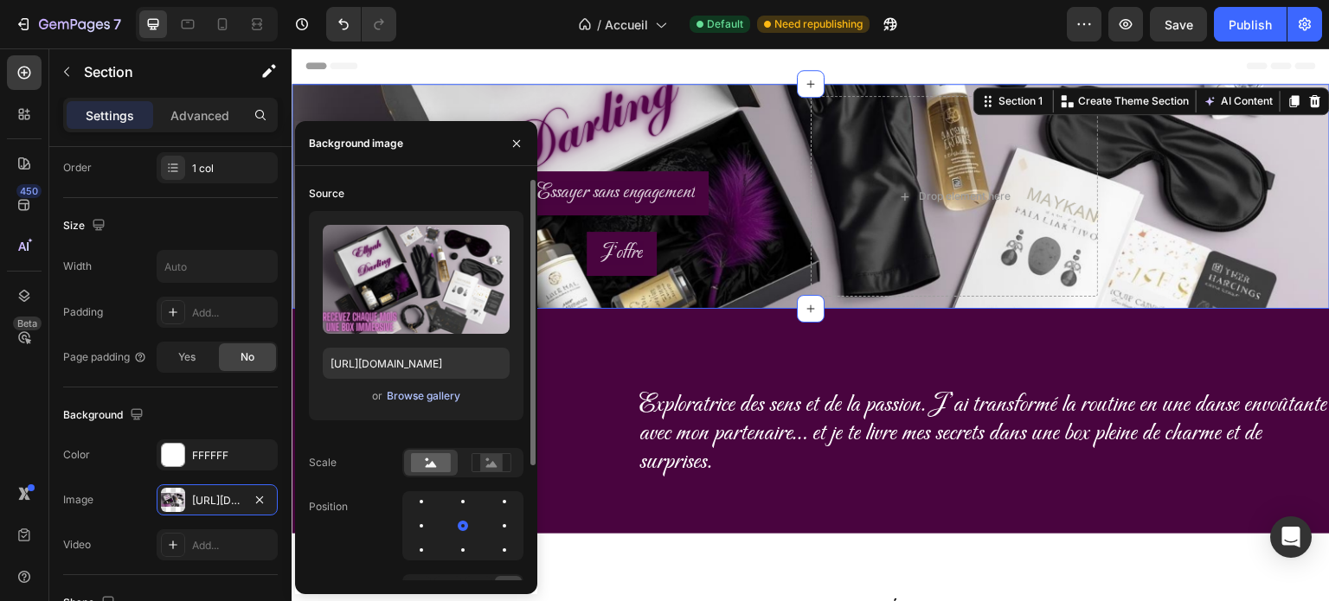
click at [422, 396] on div "Browse gallery" at bounding box center [424, 397] width 74 height 16
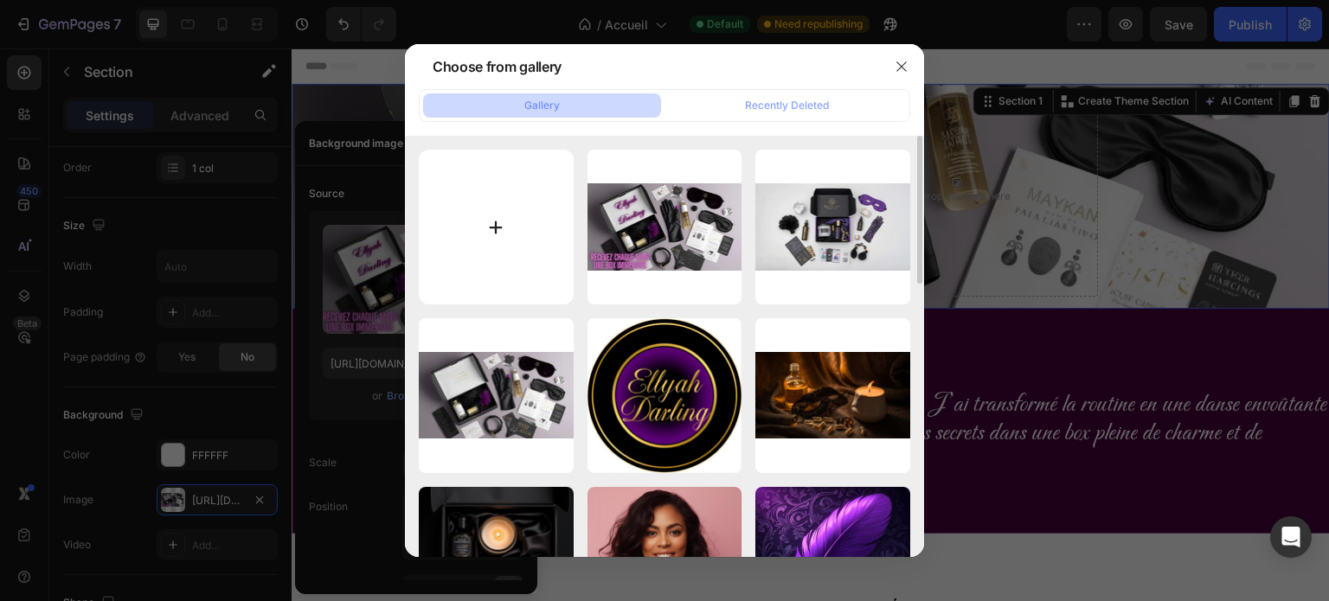
click at [505, 222] on input "file" at bounding box center [496, 227] width 155 height 155
type input "C:\fakepath\[PERSON_NAME] (2).png"
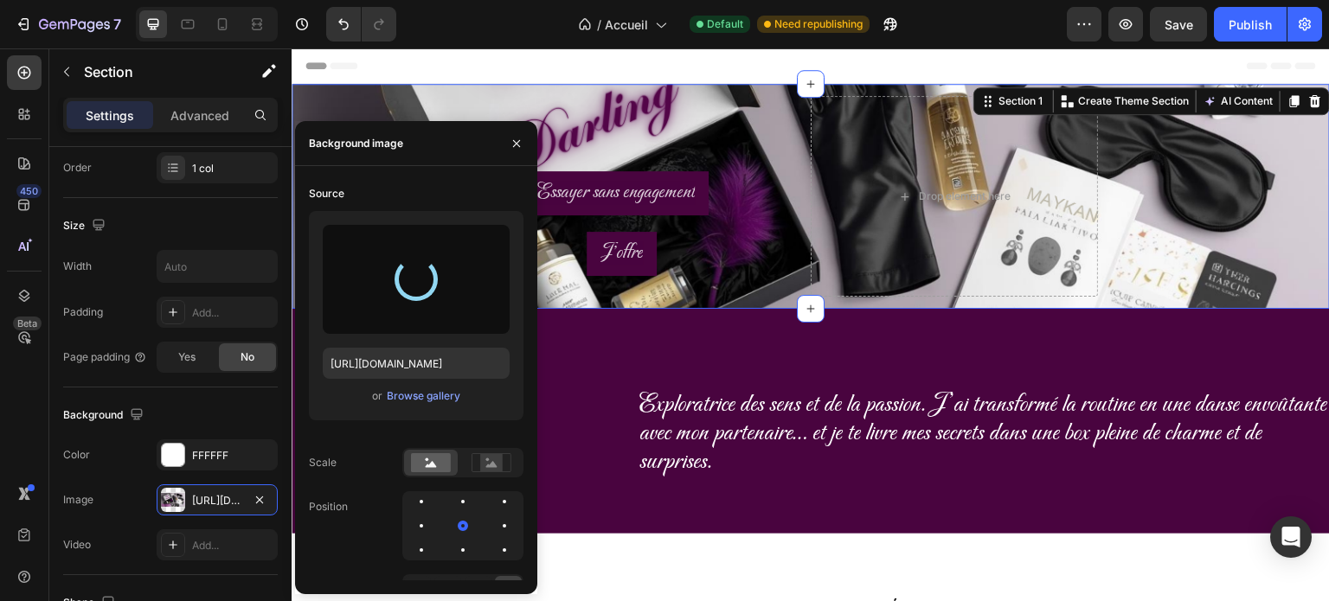
type input "[URL][DOMAIN_NAME]"
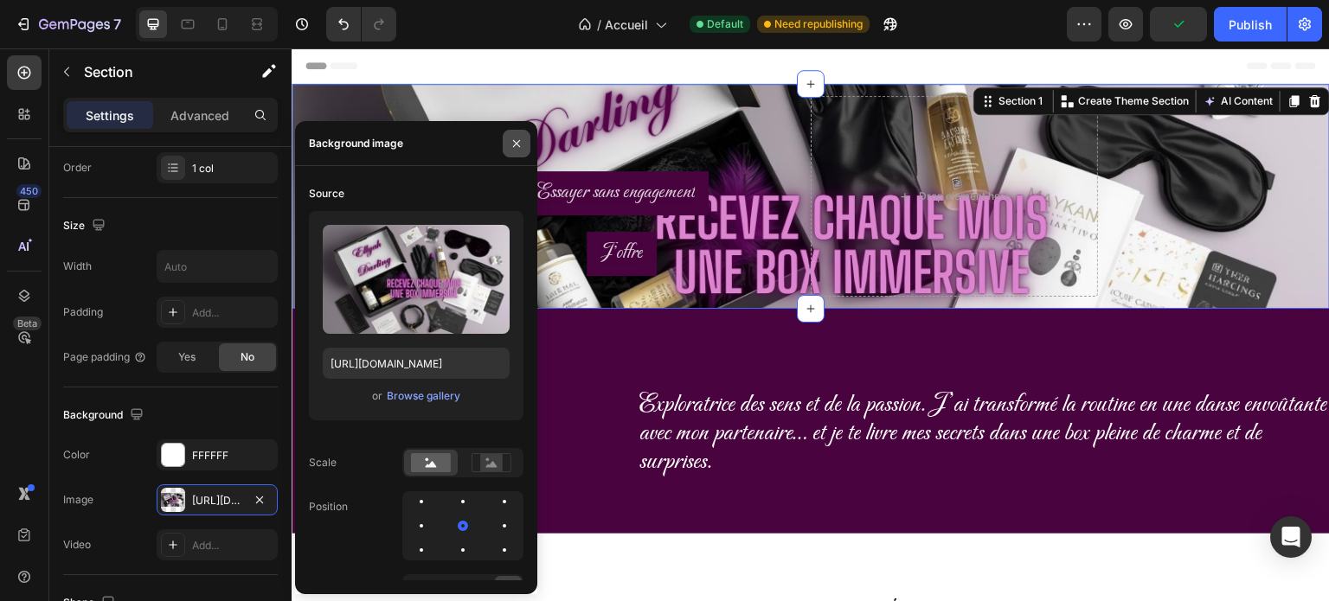
click at [513, 148] on icon "button" at bounding box center [517, 144] width 14 height 14
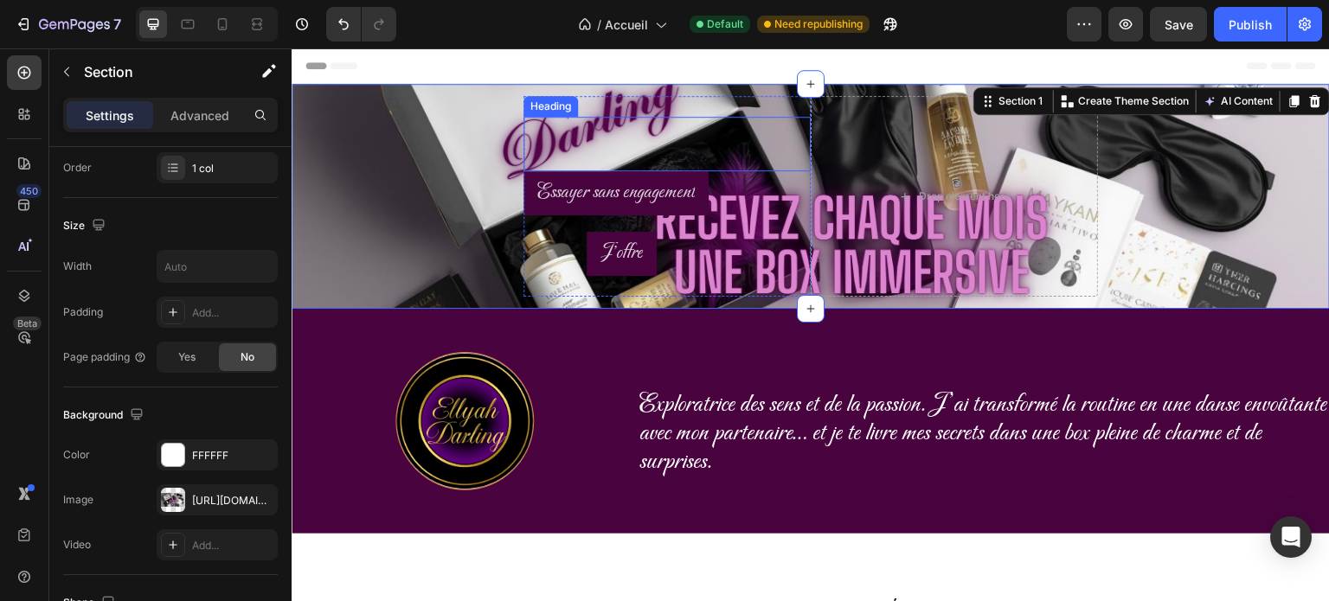
click at [760, 138] on p "Rich Text Editor. Editing area: main" at bounding box center [667, 144] width 260 height 27
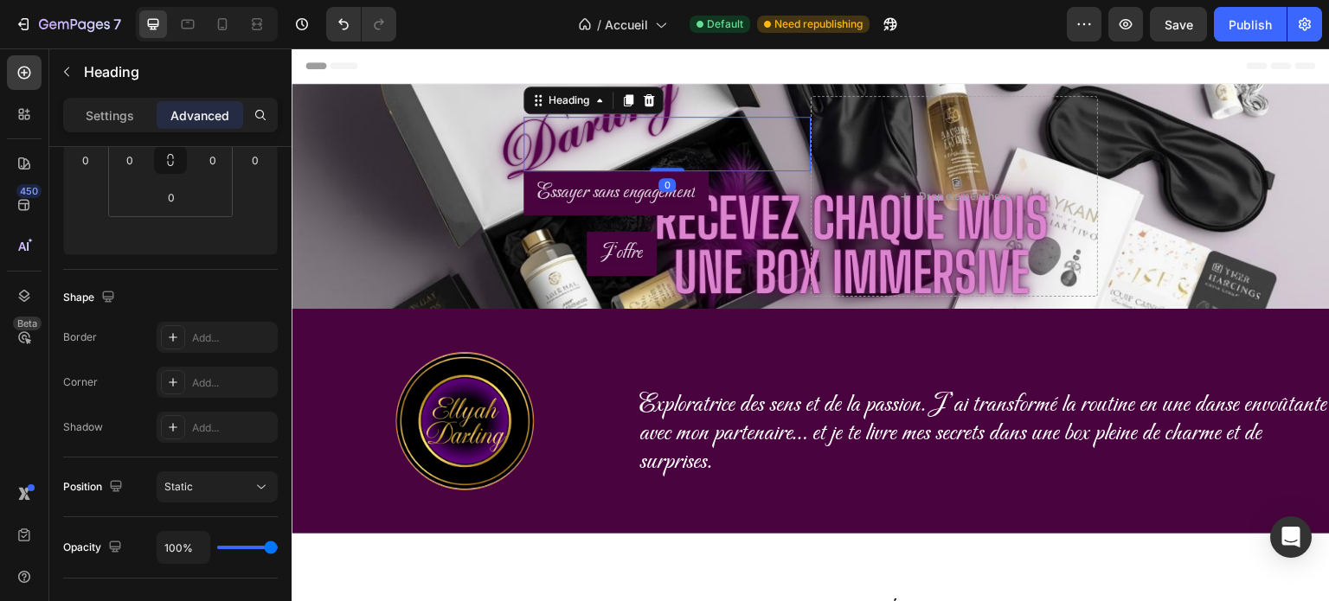
scroll to position [0, 0]
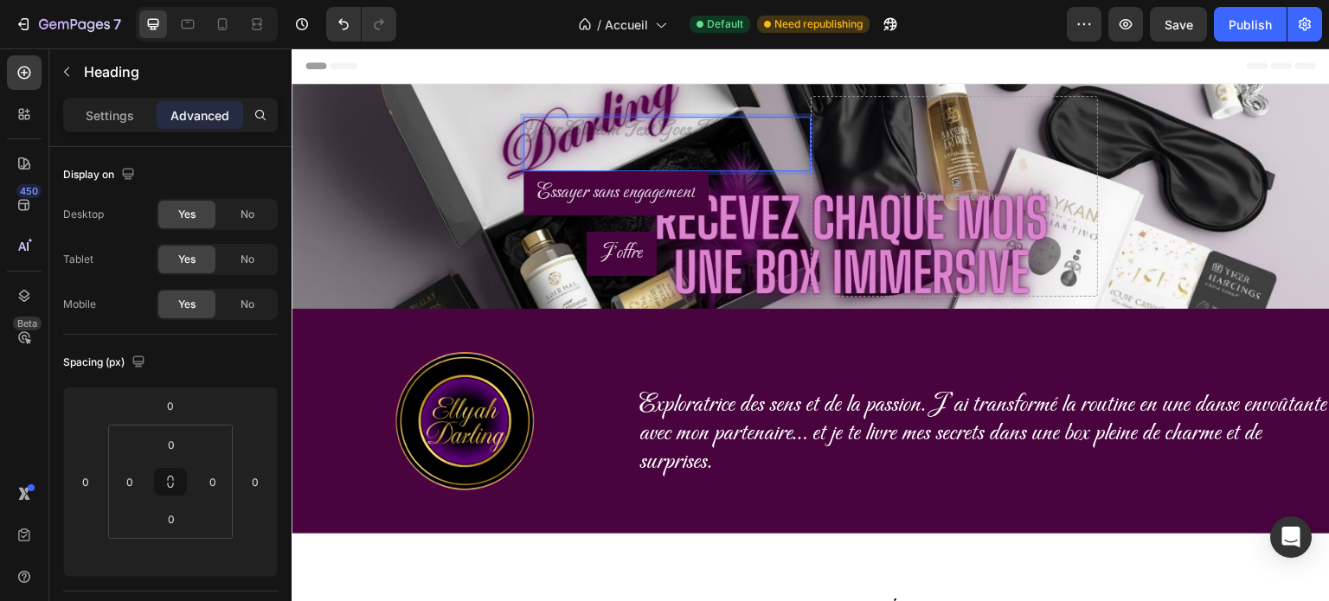
click at [666, 131] on h1 "Rich Text Editor. Editing area: main" at bounding box center [667, 144] width 287 height 55
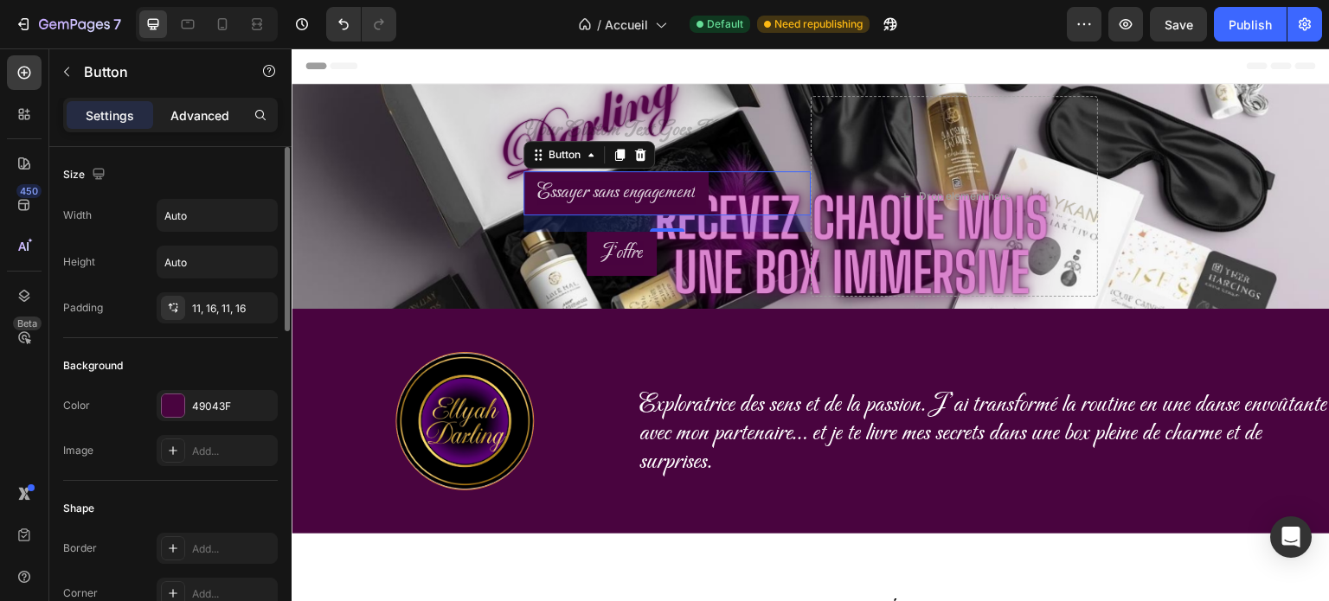
click at [203, 115] on p "Advanced" at bounding box center [199, 115] width 59 height 18
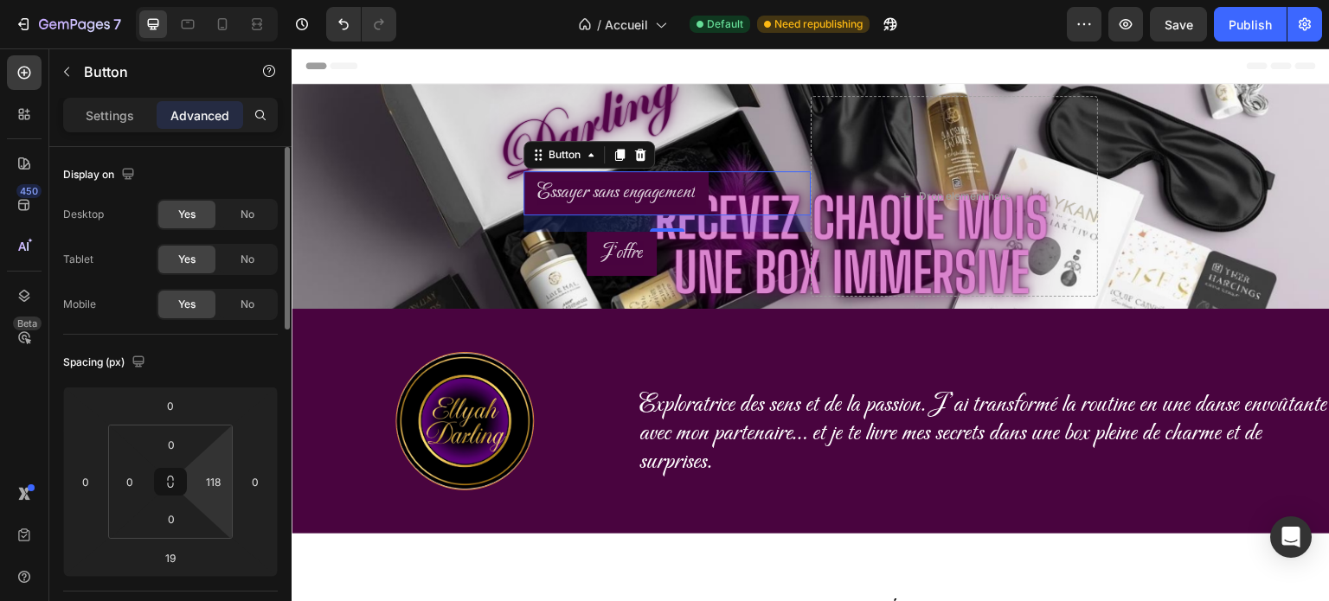
click at [214, 0] on html "7 Version history / Accueil Default Need republishing Preview Save Publish 450 …" at bounding box center [664, 0] width 1329 height 0
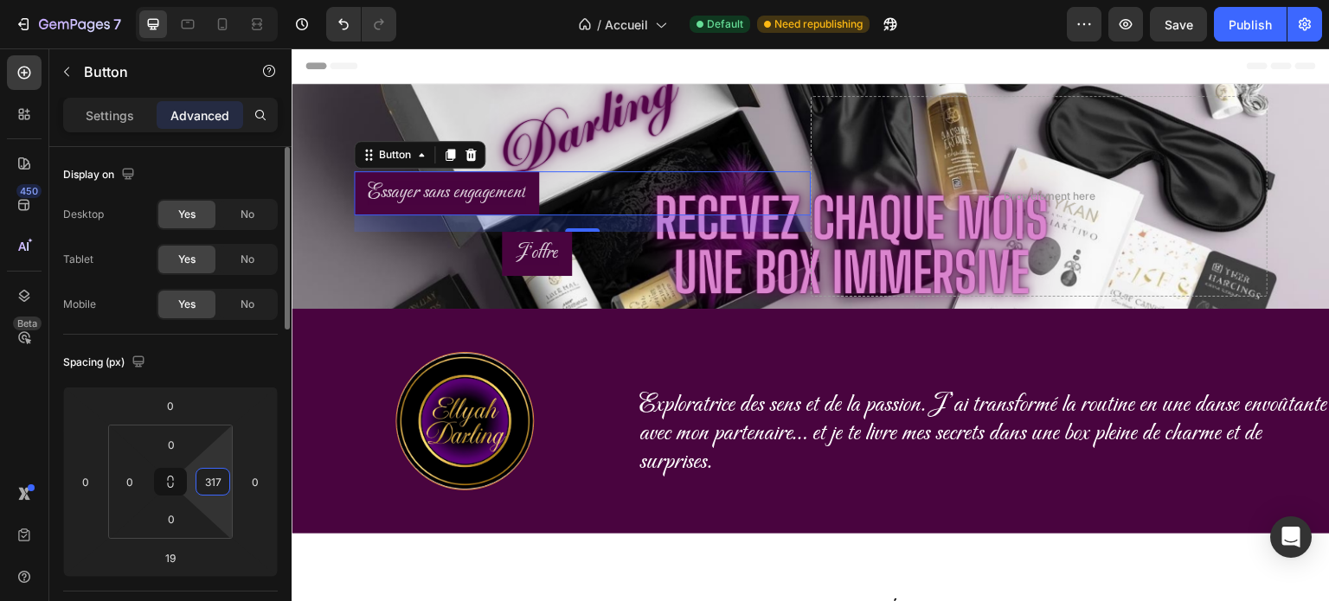
type input "318"
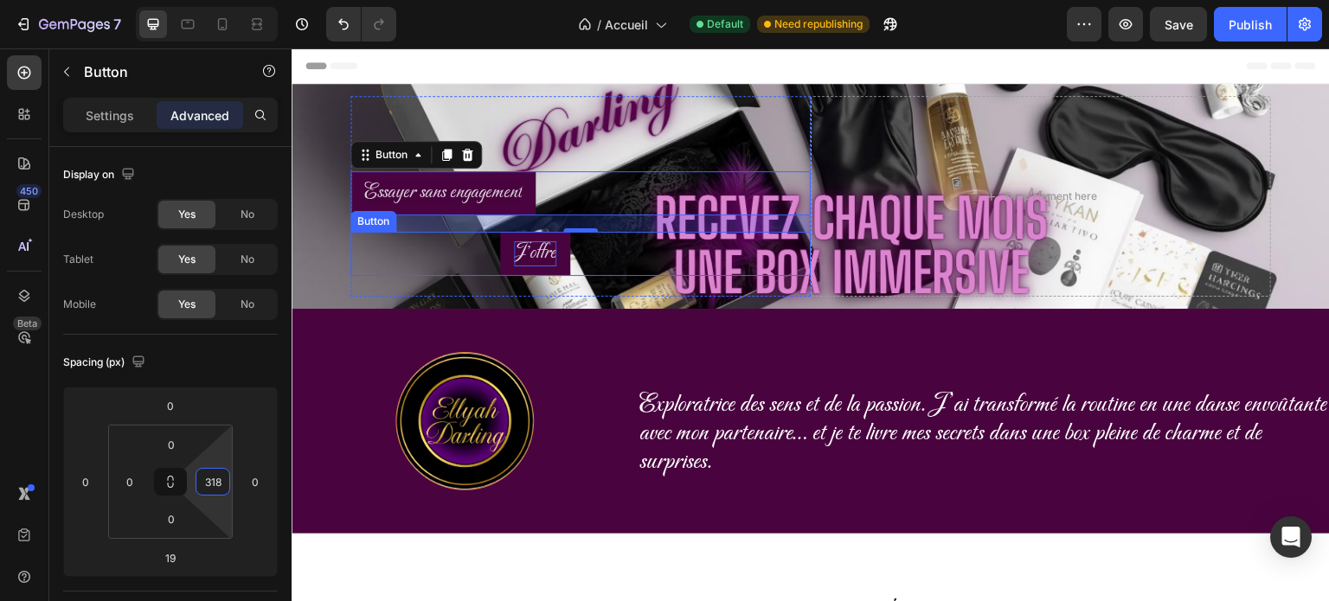
click at [552, 257] on span "J'offre" at bounding box center [535, 253] width 42 height 25
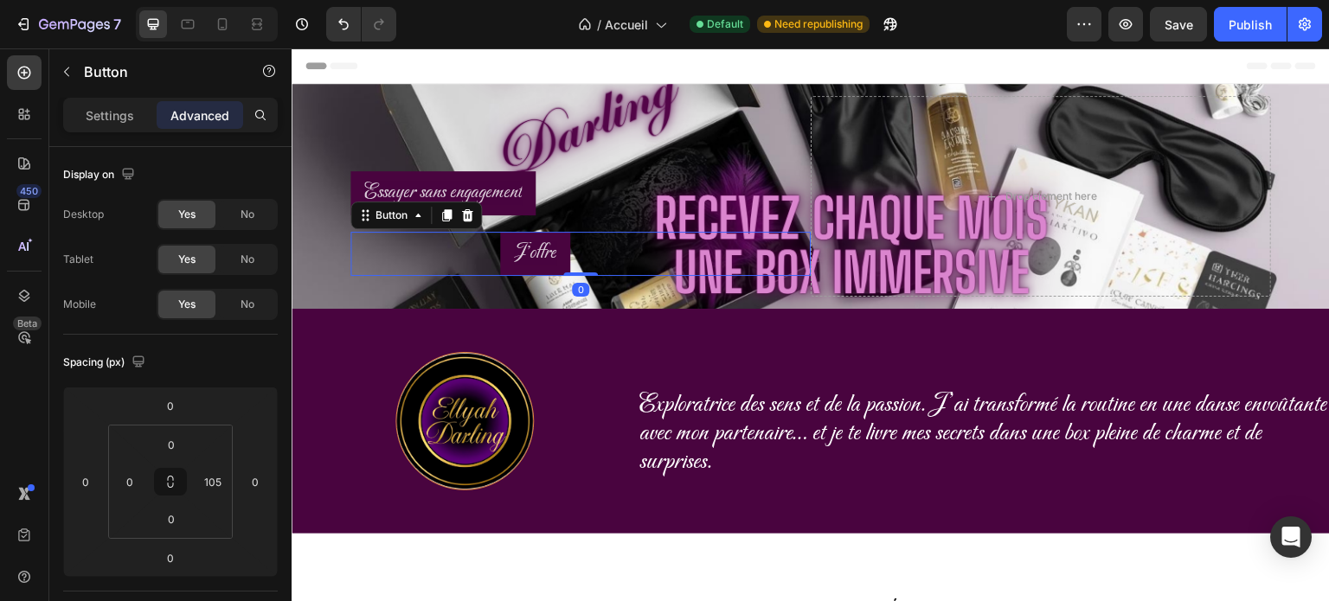
click at [588, 254] on div "J'offre Button 0" at bounding box center [581, 254] width 460 height 44
click at [222, 487] on input "105" at bounding box center [213, 482] width 26 height 26
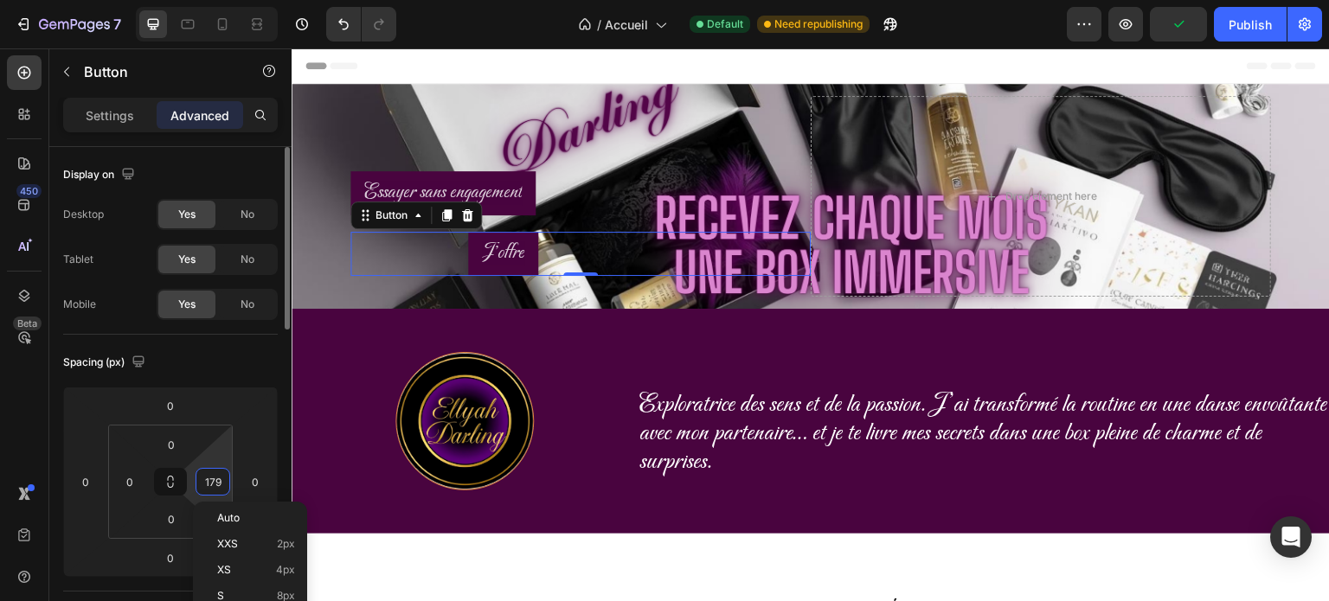
type input "180"
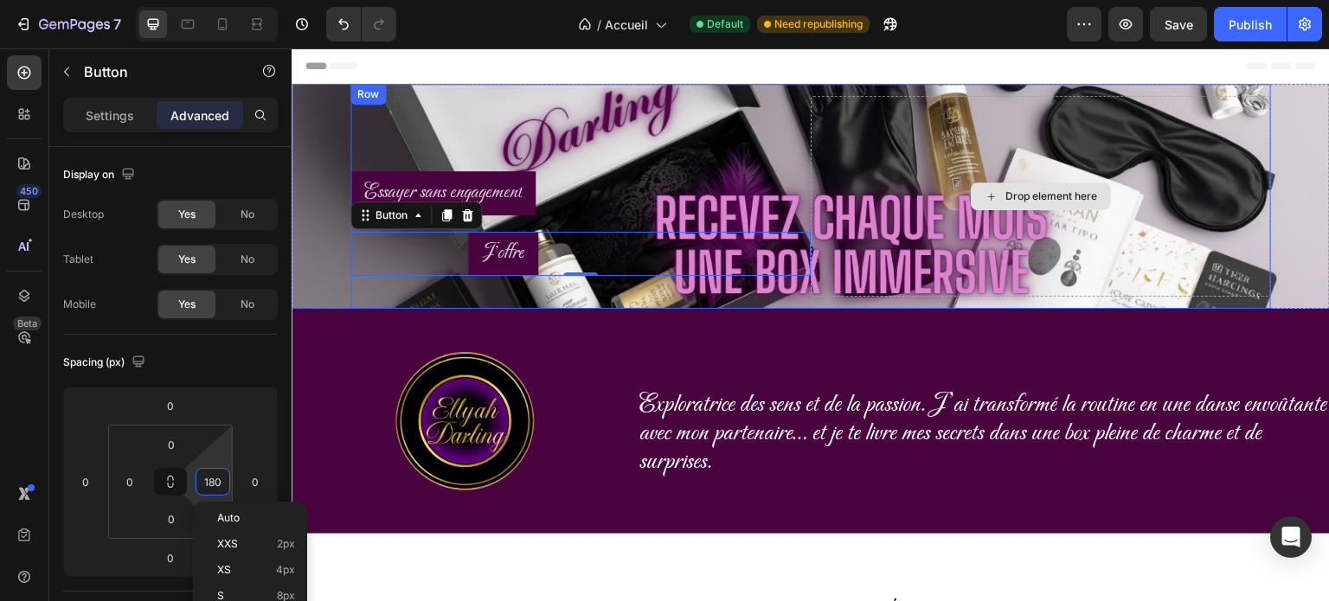
click at [1181, 203] on div "Drop element here" at bounding box center [1041, 196] width 460 height 201
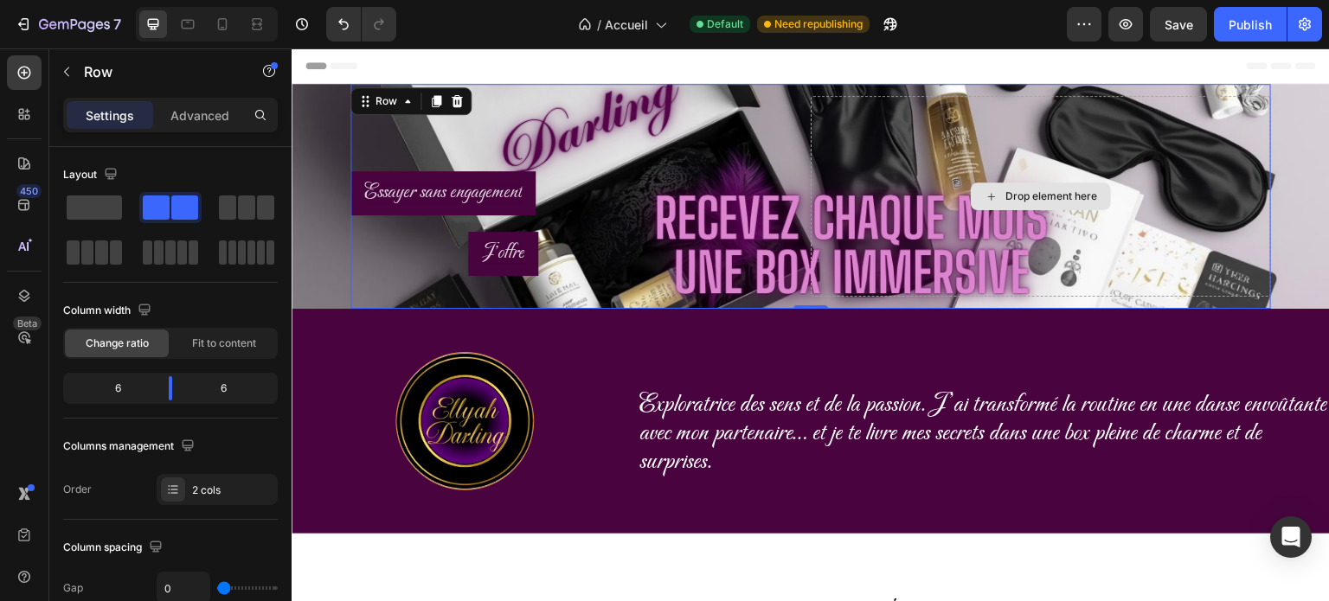
click at [851, 119] on div "Drop element here" at bounding box center [1041, 196] width 460 height 201
click at [625, 126] on h1 "Rich Text Editor. Editing area: main" at bounding box center [581, 144] width 460 height 55
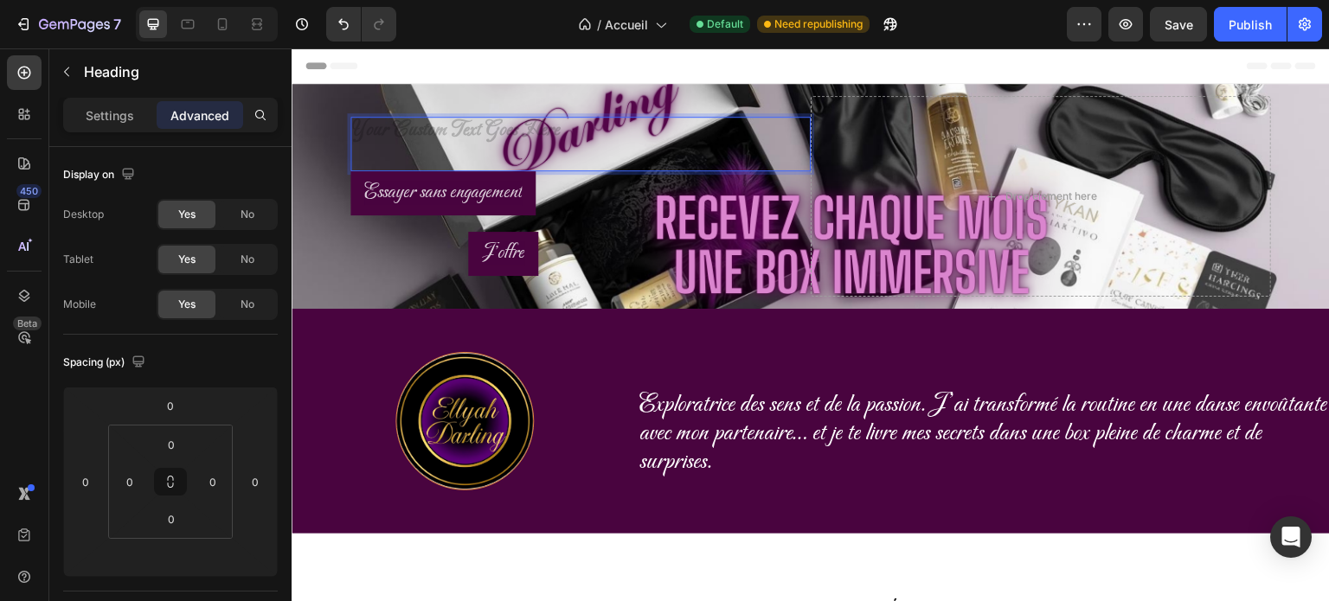
click at [563, 145] on p "Rich Text Editor. Editing area: main" at bounding box center [580, 144] width 433 height 27
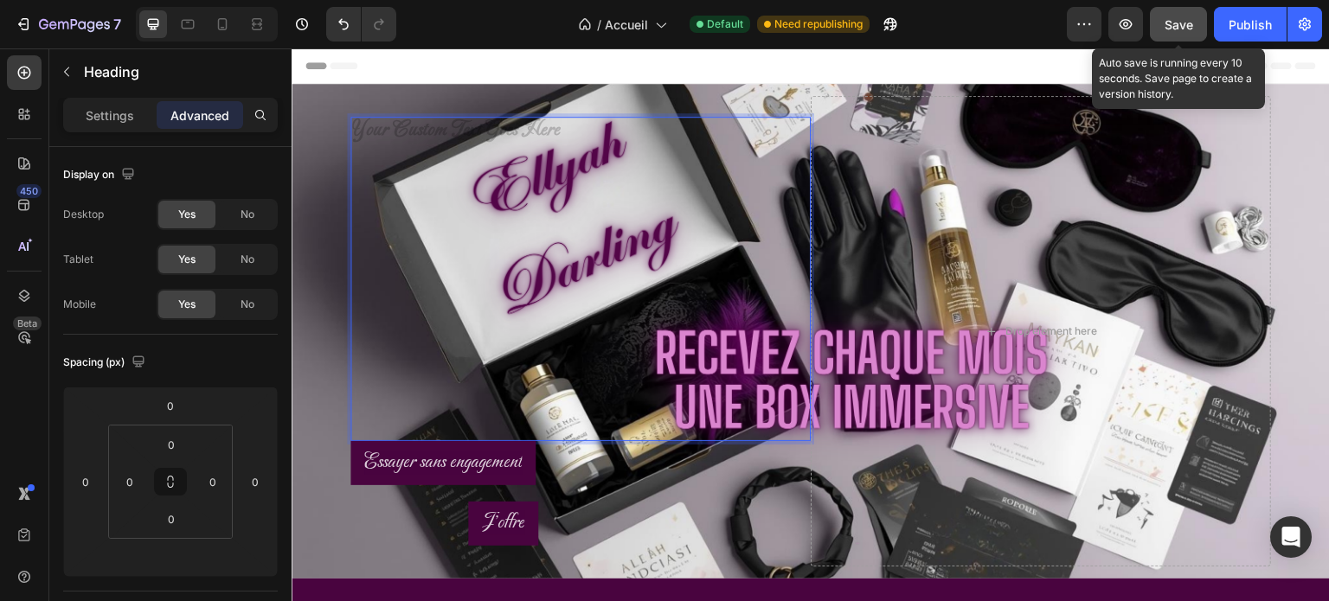
click at [1180, 21] on span "Save" at bounding box center [1179, 24] width 29 height 15
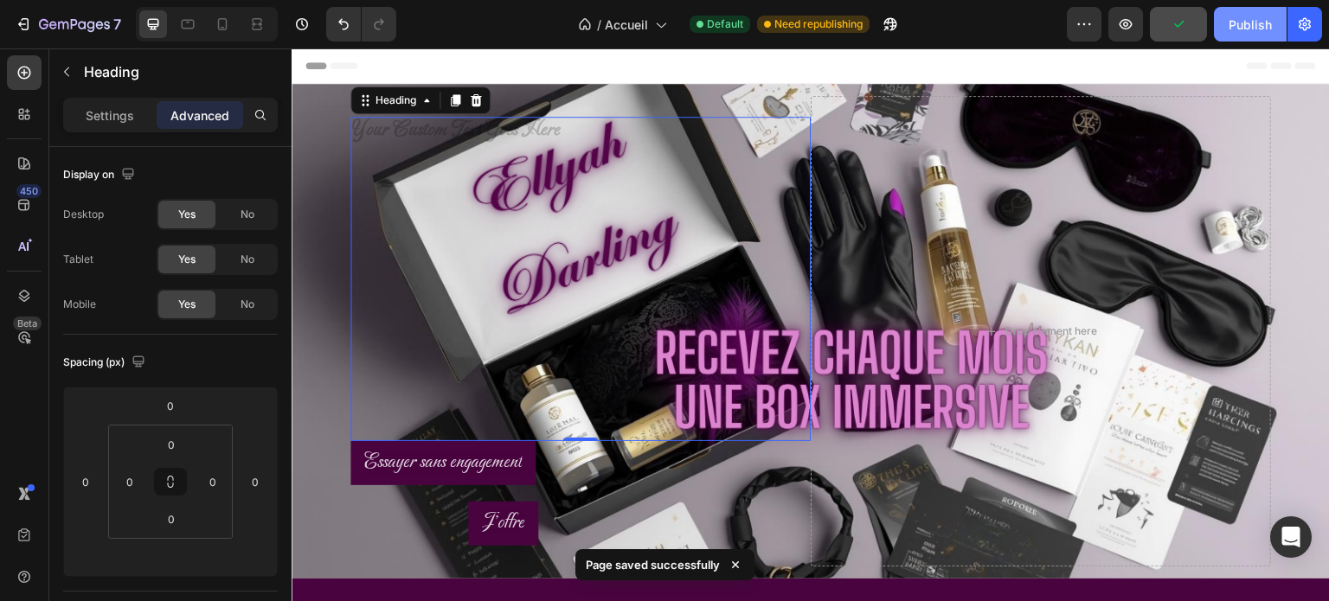
click at [1258, 26] on div "Publish" at bounding box center [1250, 25] width 43 height 18
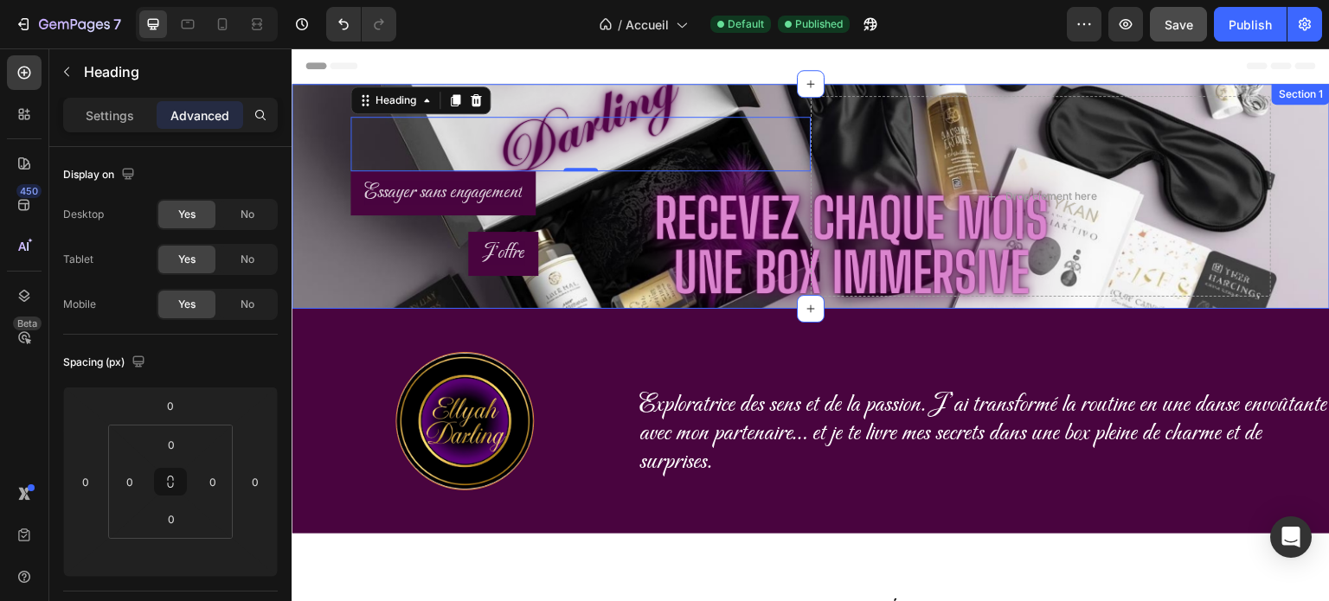
click at [326, 240] on div "Heading 0 Essayer sans engagement Button J'offre Button Row Drop element here R…" at bounding box center [811, 196] width 1039 height 225
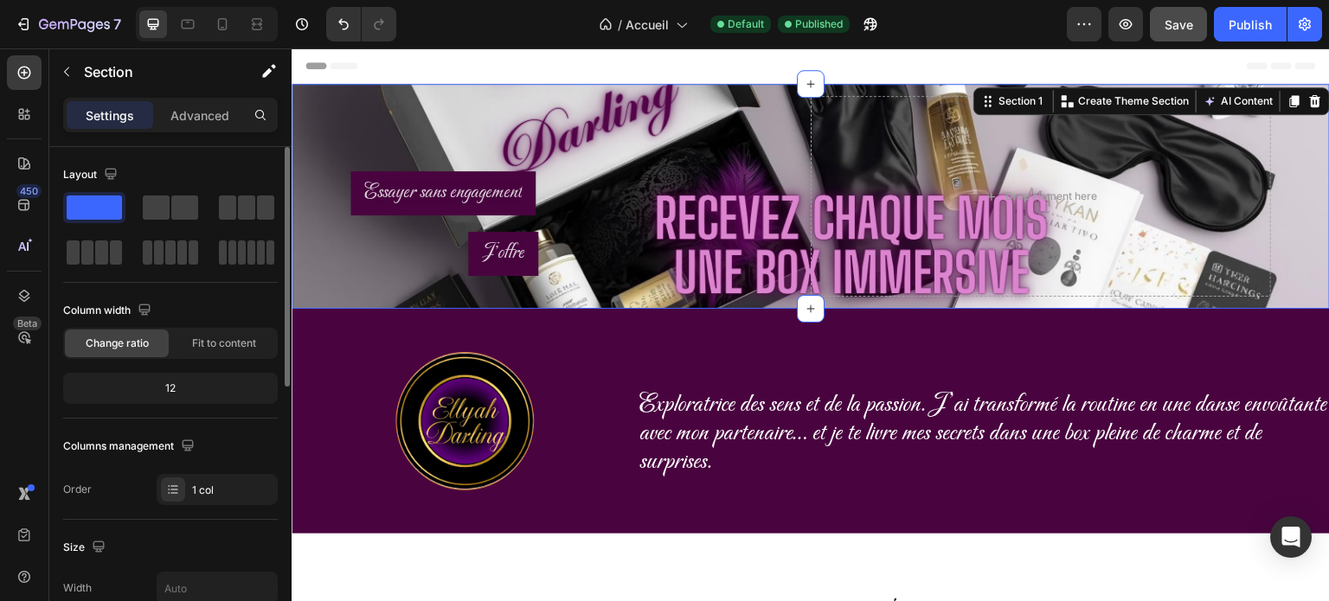
click at [176, 389] on div "12" at bounding box center [171, 388] width 208 height 24
click at [172, 389] on div "12" at bounding box center [171, 388] width 208 height 24
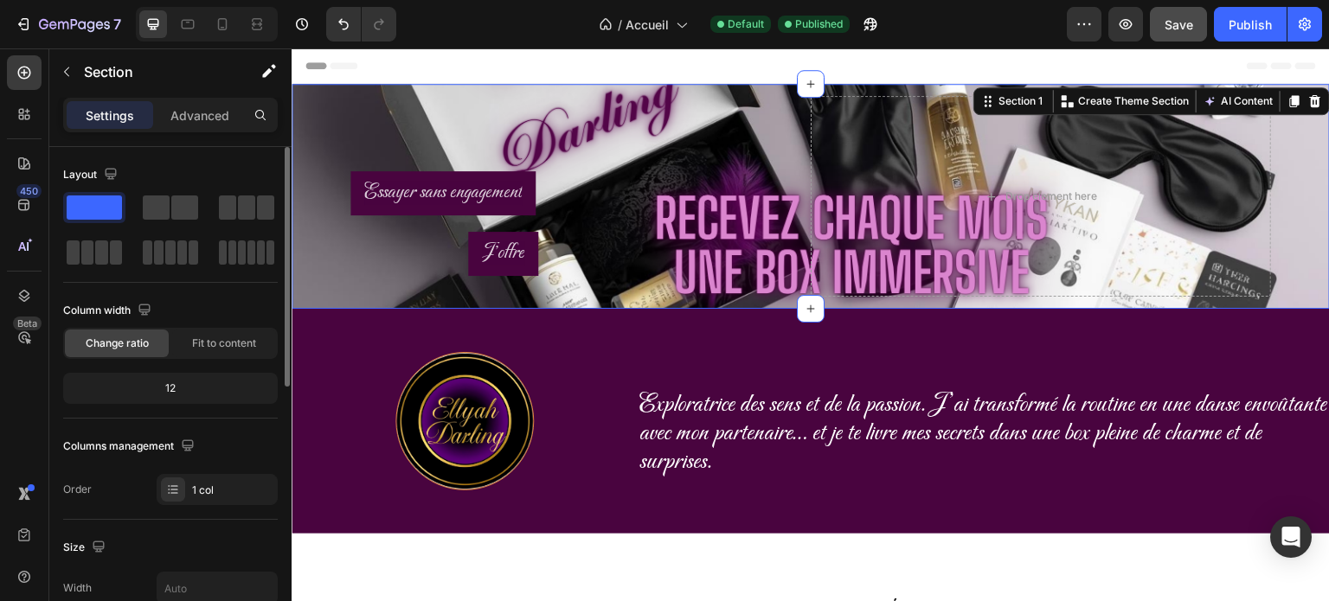
click at [172, 389] on div "12" at bounding box center [171, 388] width 208 height 24
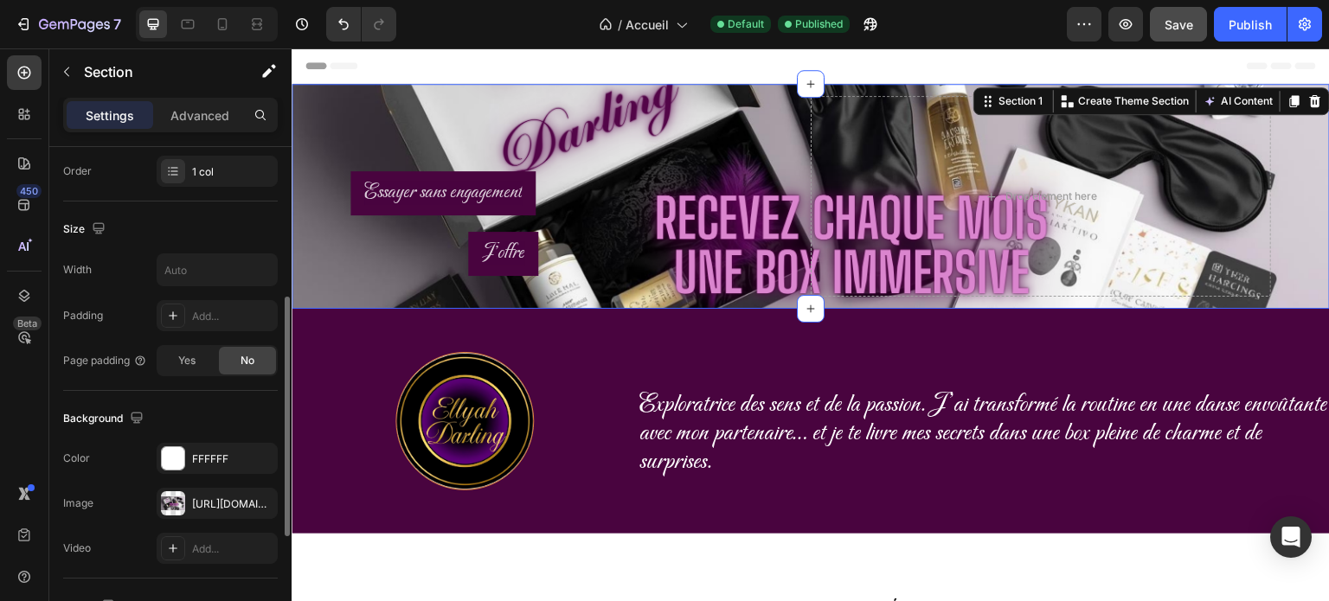
scroll to position [317, 0]
click at [196, 108] on p "Advanced" at bounding box center [199, 115] width 59 height 18
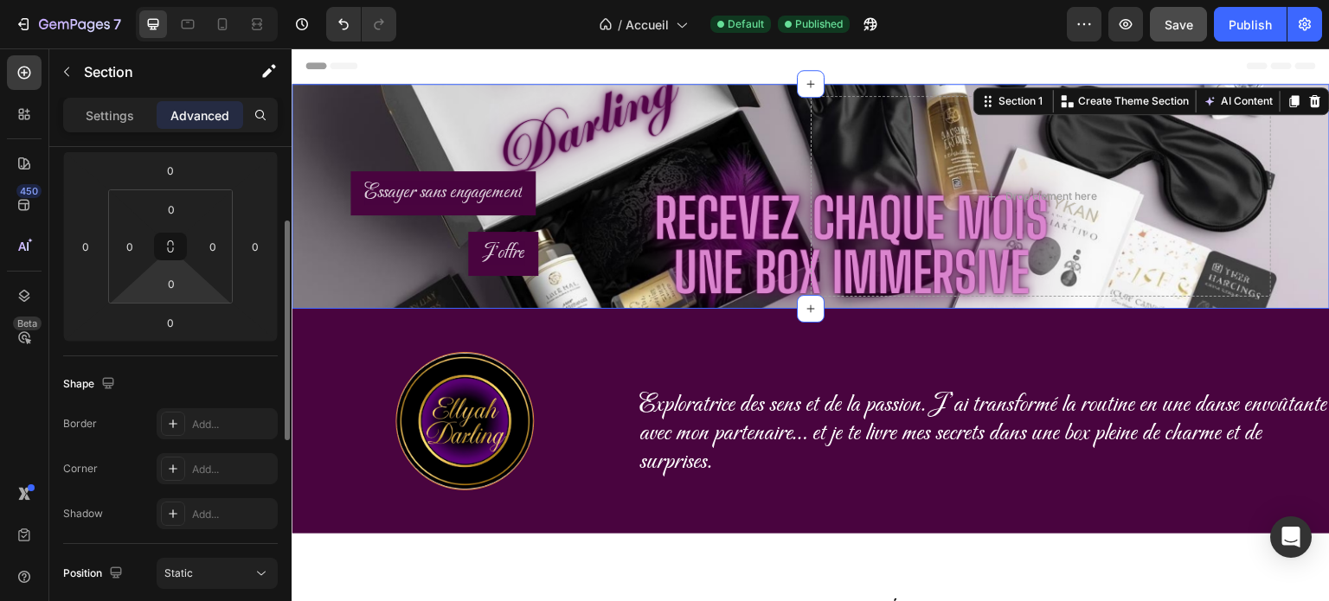
scroll to position [205, 0]
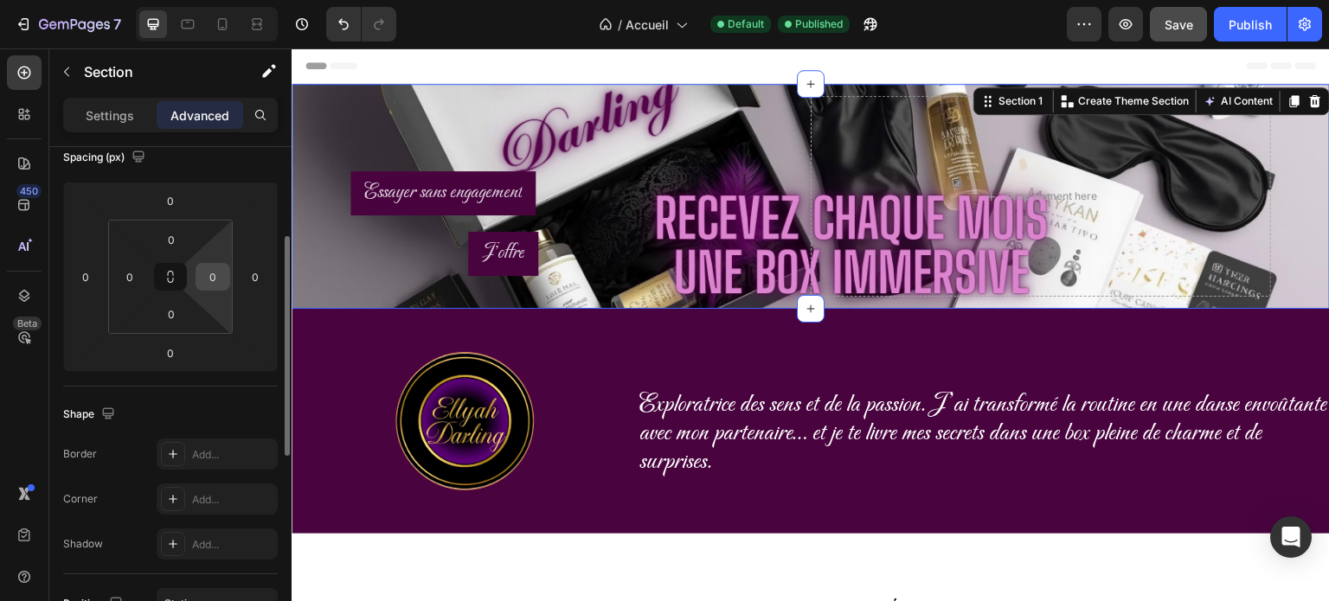
click at [222, 272] on input "0" at bounding box center [213, 277] width 26 height 26
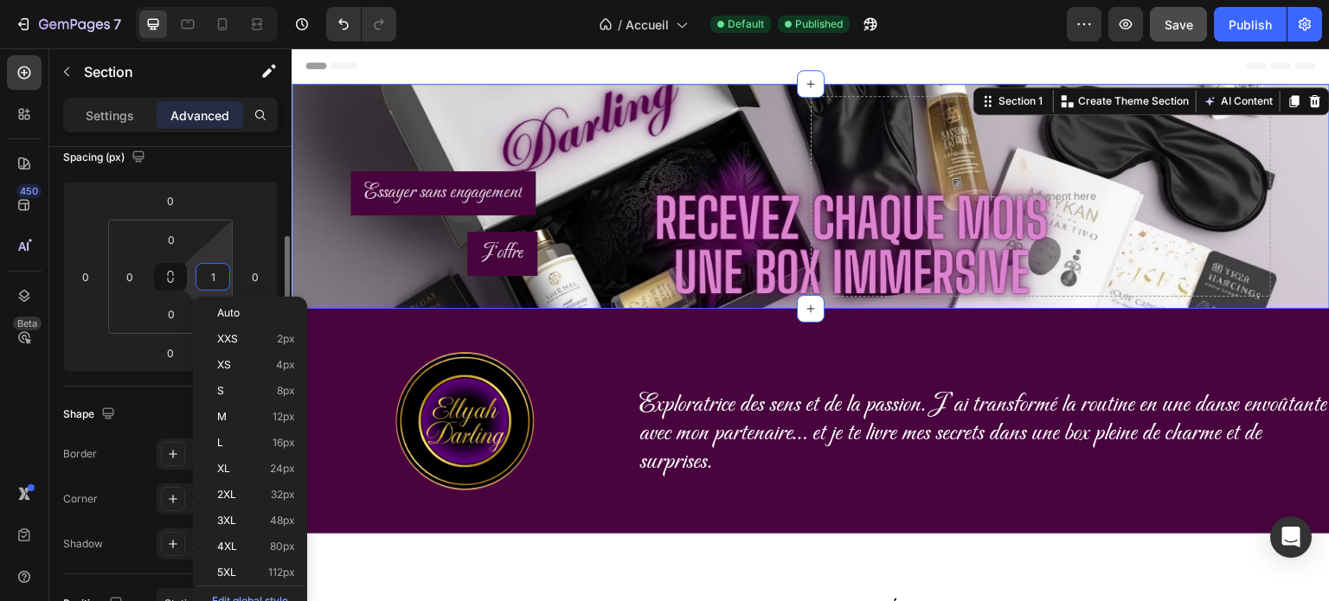
type input "0"
click at [141, 413] on div "Shape" at bounding box center [170, 415] width 215 height 28
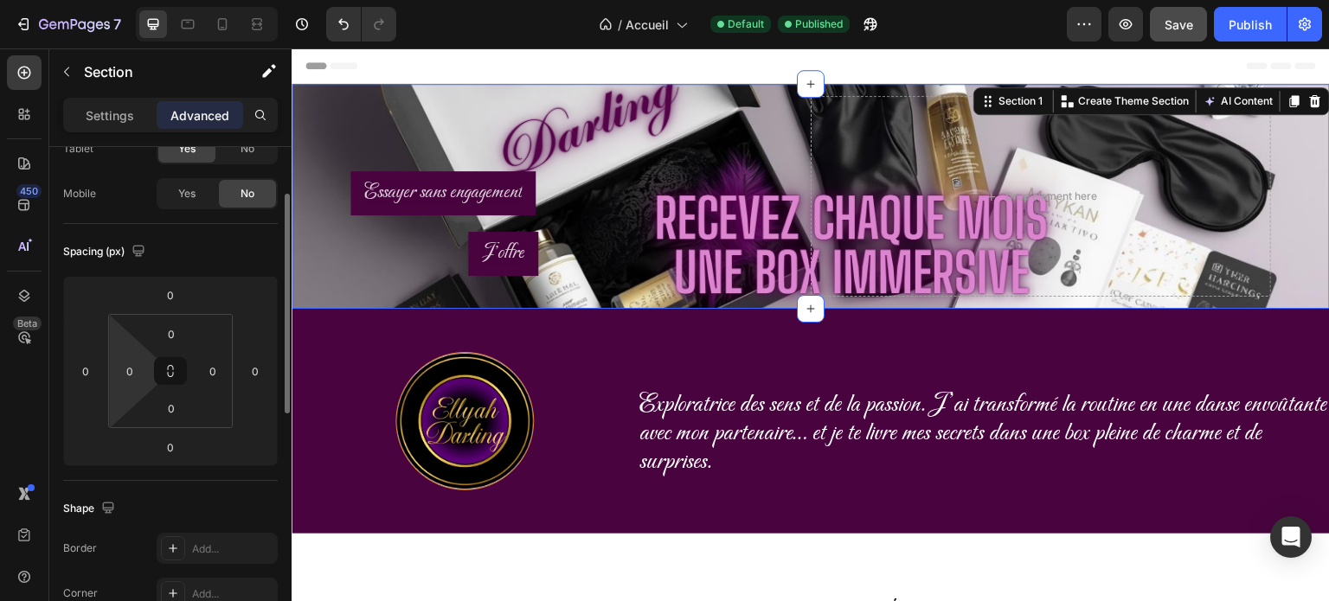
scroll to position [110, 0]
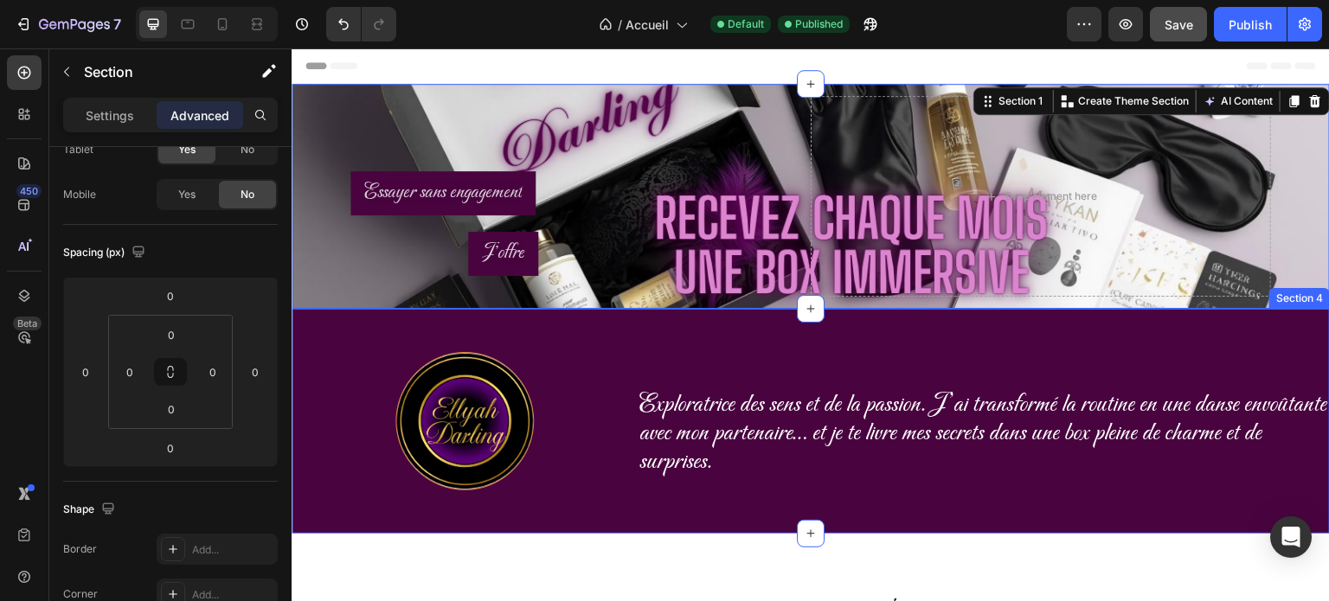
click at [783, 311] on div "Image Exploratrice des sens et de la passion. J’ai transformé la routine en une…" at bounding box center [811, 421] width 1039 height 225
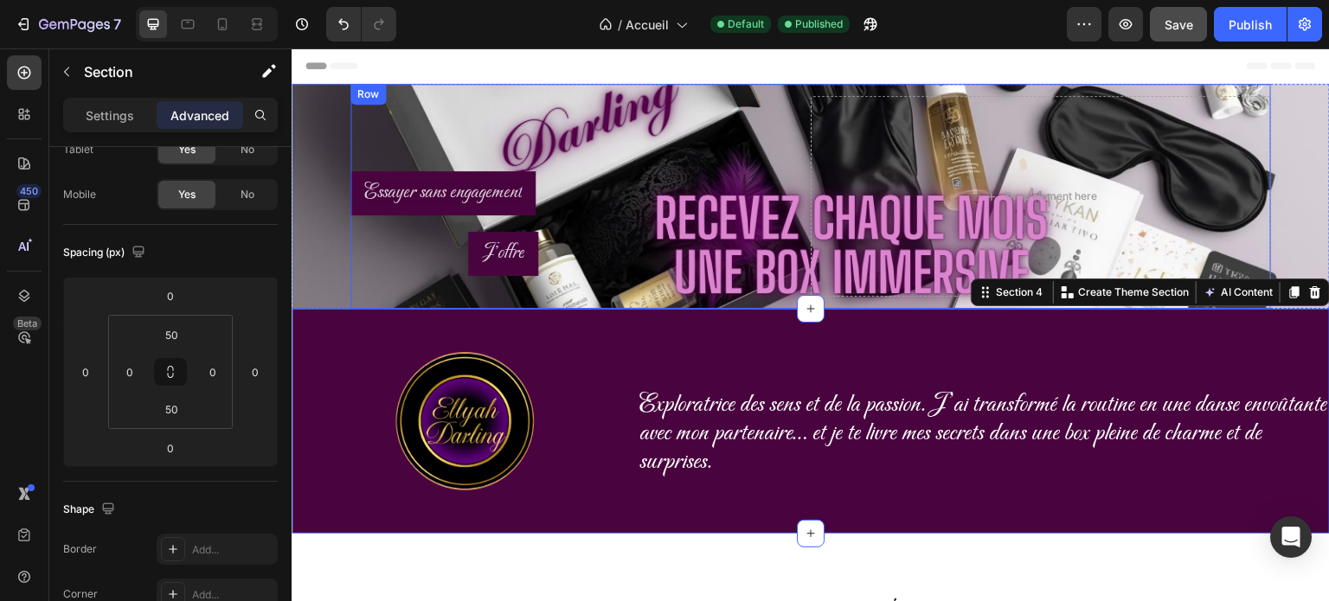
click at [771, 306] on div "Heading Essayer sans engagement Button J'offre Button Row Drop element here Row" at bounding box center [811, 196] width 921 height 225
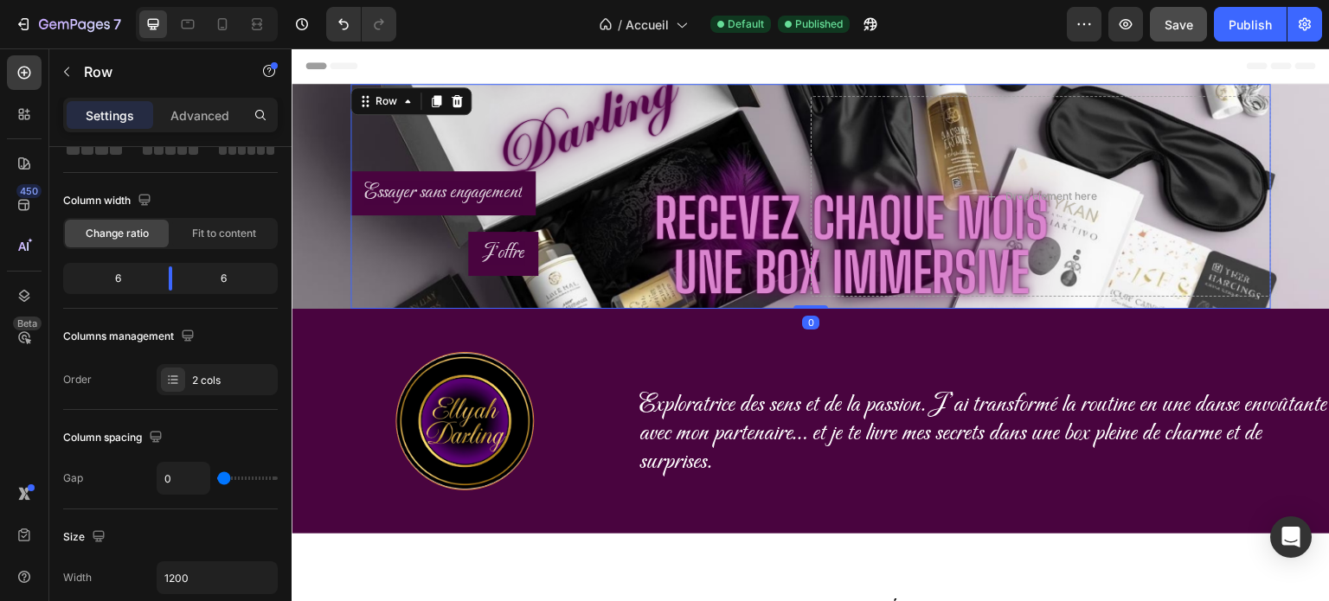
scroll to position [0, 0]
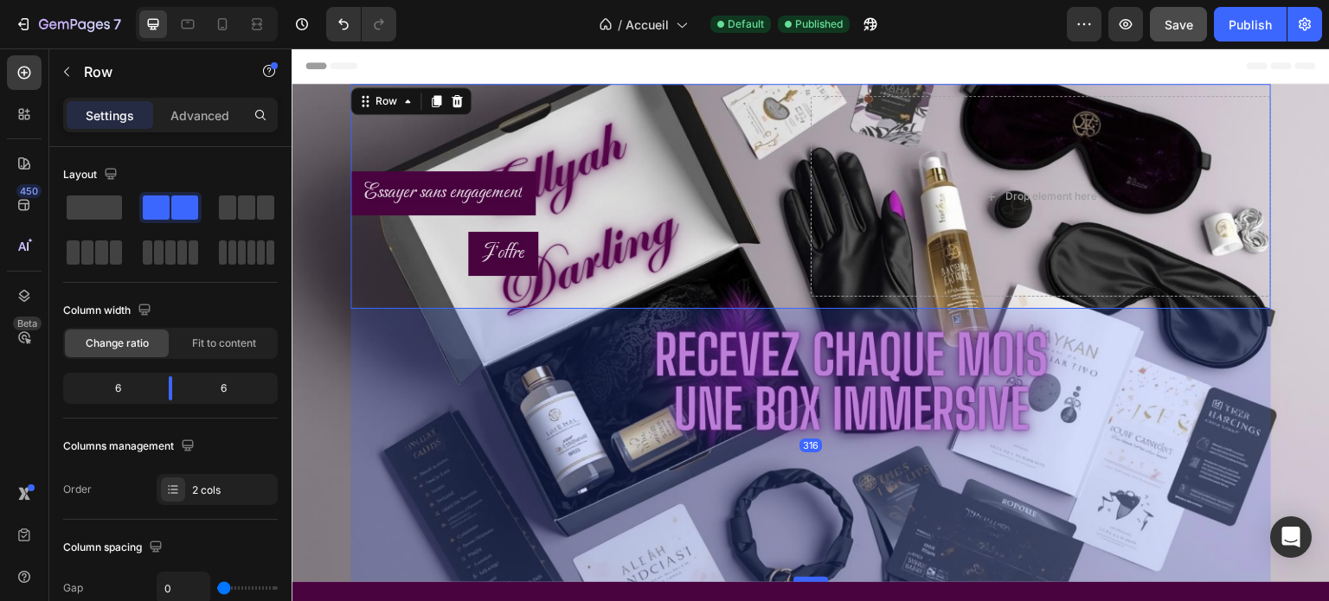
drag, startPoint x: 826, startPoint y: 305, endPoint x: 799, endPoint y: 578, distance: 274.8
click at [799, 578] on div at bounding box center [811, 579] width 35 height 5
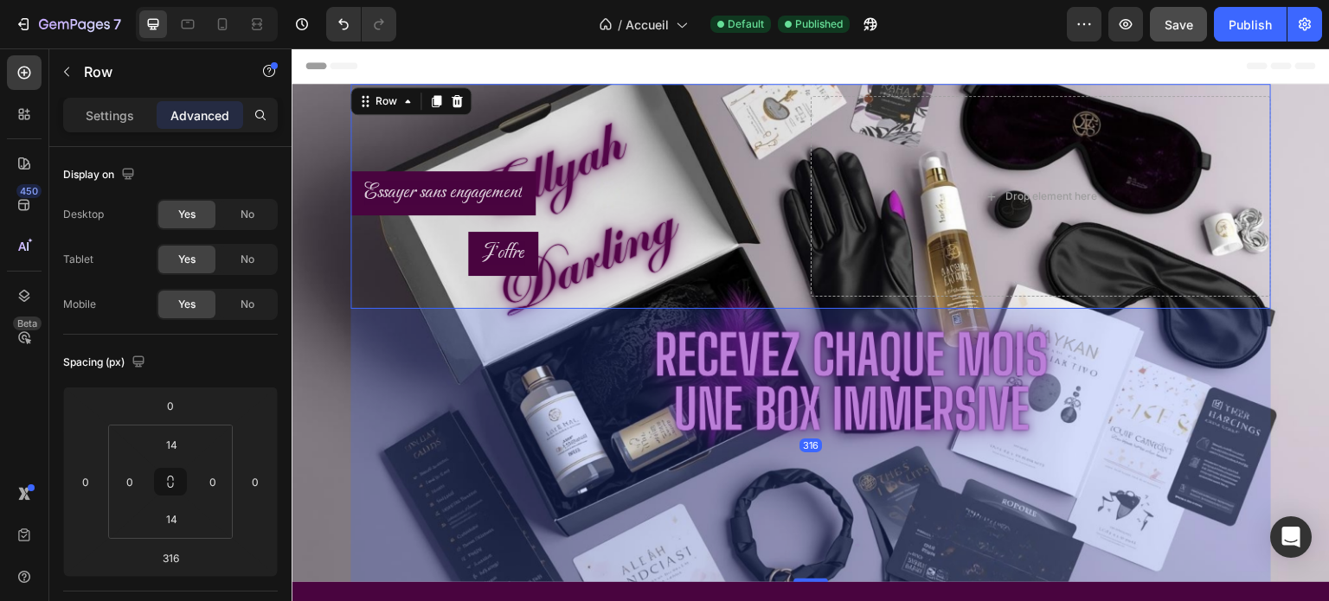
click at [666, 409] on div "316" at bounding box center [811, 445] width 921 height 273
click at [307, 364] on div "Heading Essayer sans engagement Button J'offre Button Row Drop element here Row…" at bounding box center [811, 333] width 1039 height 498
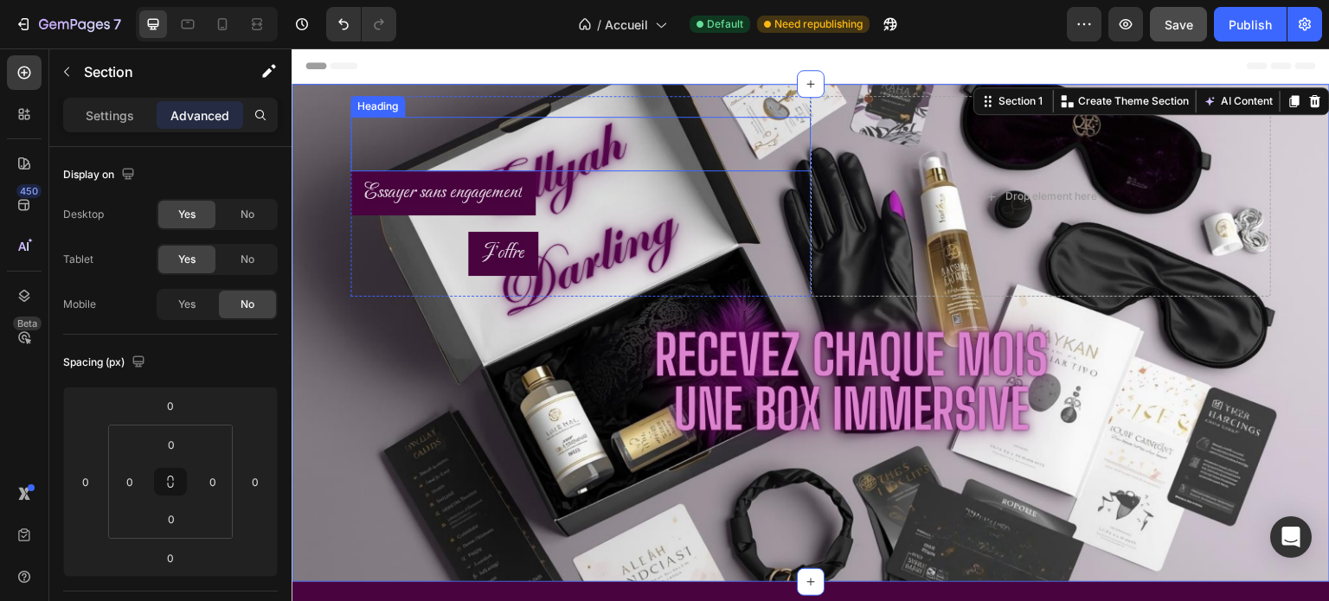
click at [444, 135] on p "Rich Text Editor. Editing area: main" at bounding box center [580, 144] width 433 height 27
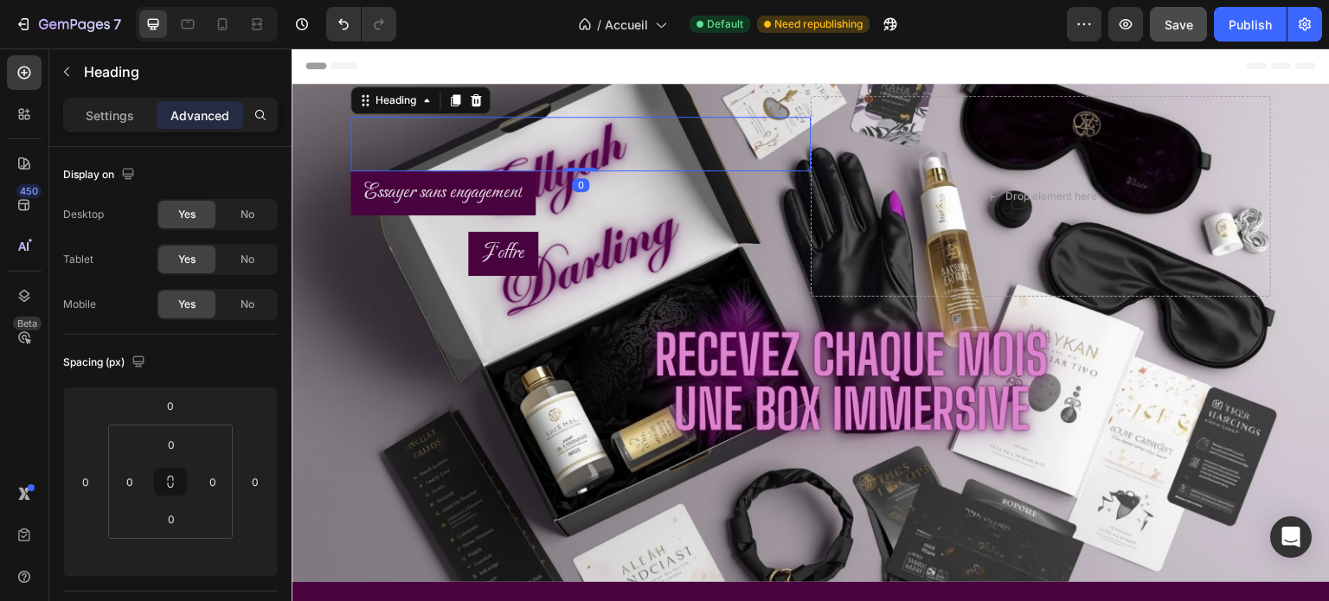
drag, startPoint x: 575, startPoint y: 167, endPoint x: 575, endPoint y: 155, distance: 12.1
click at [575, 155] on div "Heading 0" at bounding box center [581, 144] width 460 height 55
type input "0"
click at [505, 248] on span "J'offre" at bounding box center [503, 253] width 42 height 25
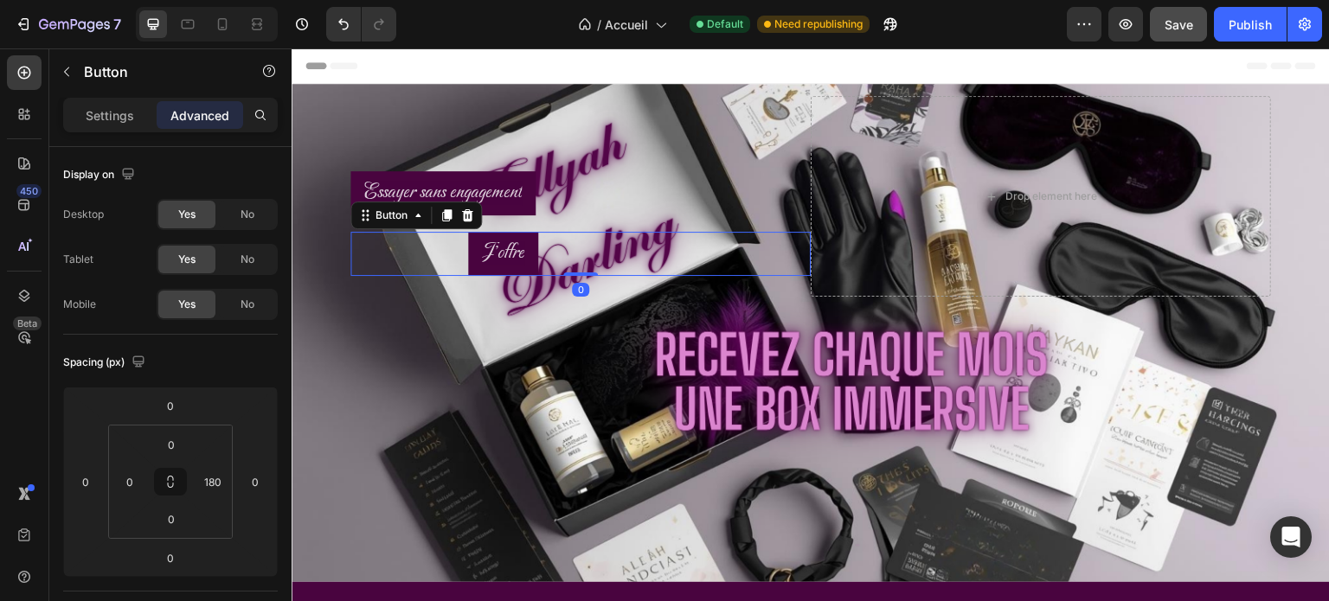
drag, startPoint x: 581, startPoint y: 270, endPoint x: 572, endPoint y: 263, distance: 11.1
click at [572, 263] on div "J'offre Button 0" at bounding box center [581, 254] width 460 height 44
click at [449, 222] on icon at bounding box center [447, 216] width 14 height 14
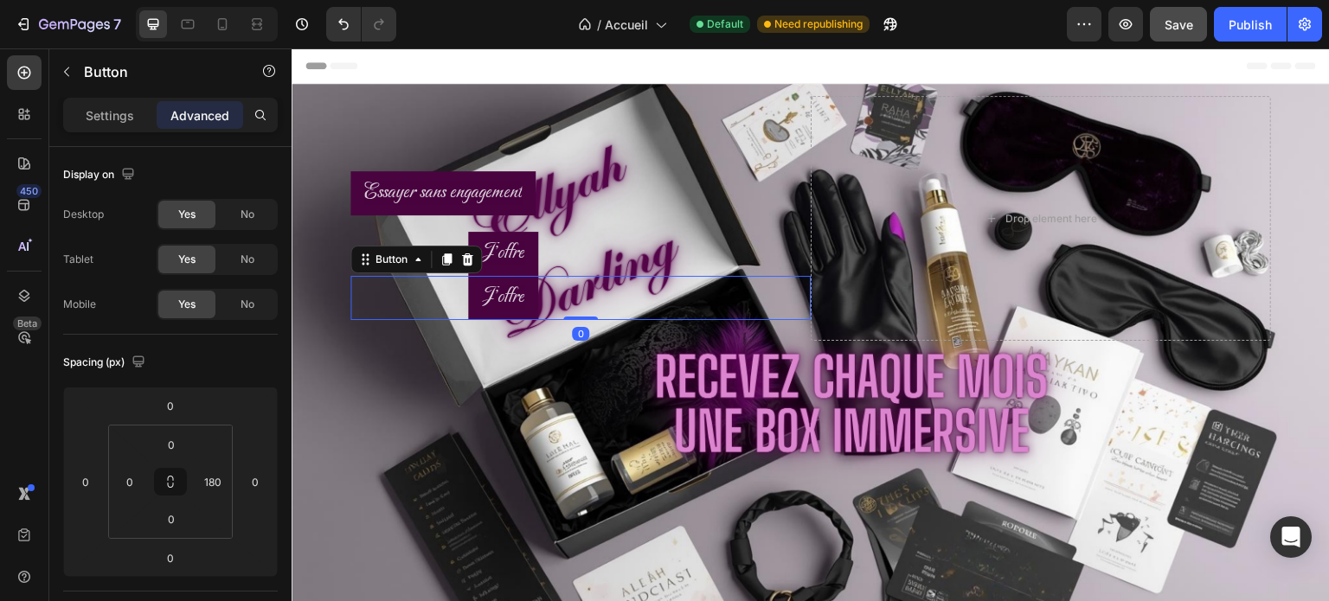
click at [449, 222] on div "Essayer sans engagement Button" at bounding box center [581, 201] width 460 height 61
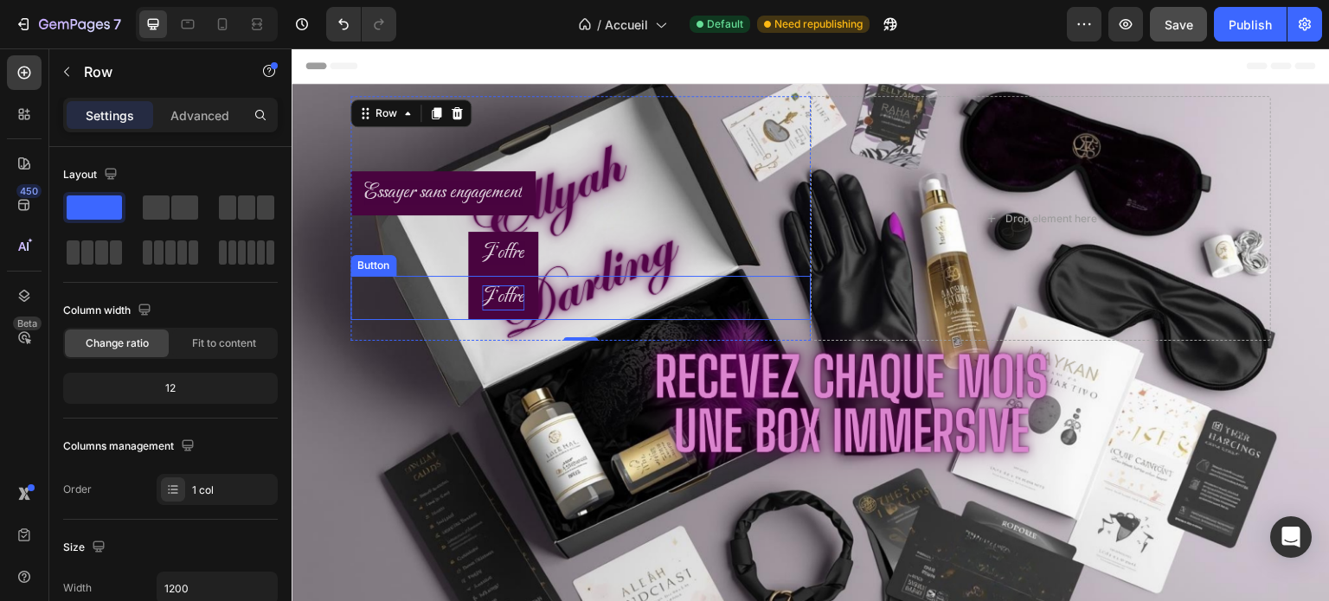
click at [485, 303] on span "J'offre" at bounding box center [503, 297] width 42 height 25
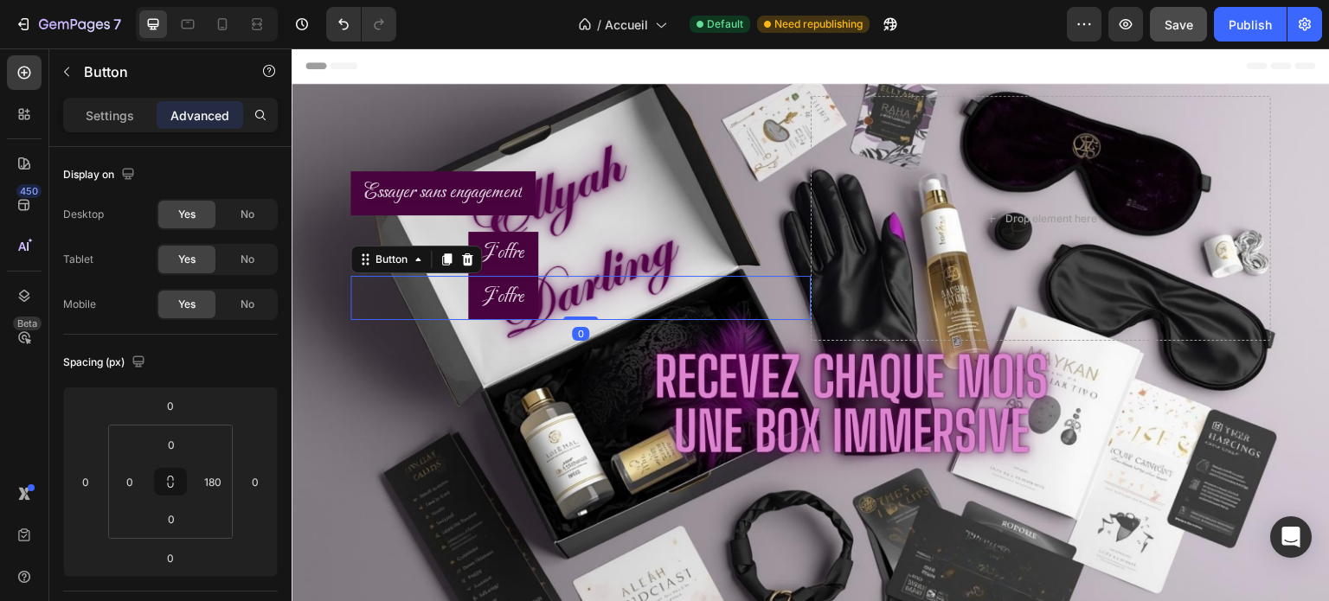
click at [462, 304] on div "J'offre Button 0" at bounding box center [581, 298] width 460 height 44
click at [606, 316] on div "J'offre Button 0" at bounding box center [581, 298] width 460 height 44
click at [594, 299] on div "J'offre Button 0" at bounding box center [581, 298] width 460 height 44
click at [455, 304] on div "J'offre Button 0" at bounding box center [581, 298] width 460 height 44
click at [447, 262] on icon at bounding box center [447, 260] width 14 height 14
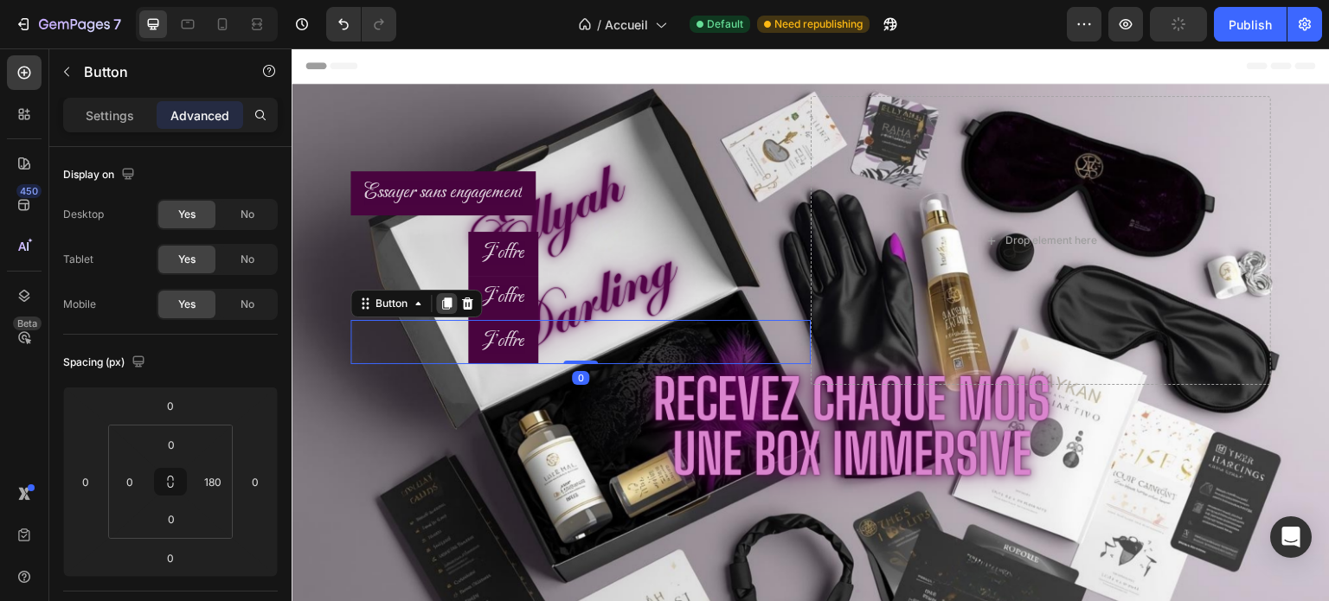
click at [451, 302] on icon at bounding box center [447, 304] width 14 height 14
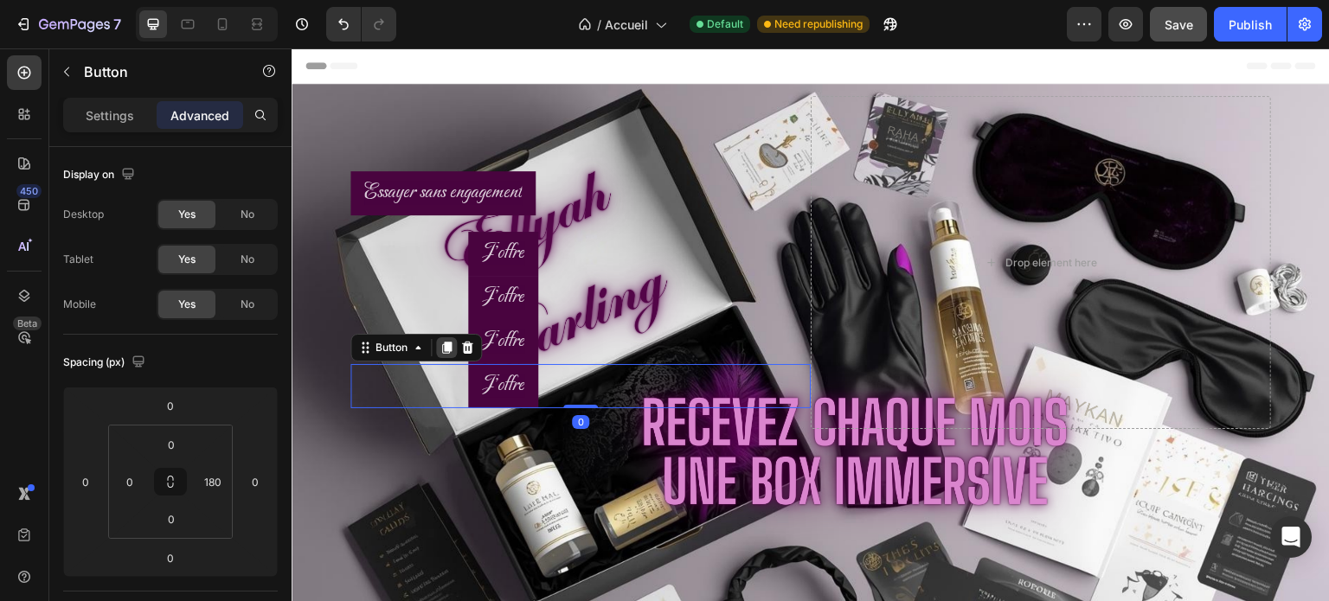
click at [447, 344] on icon at bounding box center [447, 348] width 10 height 12
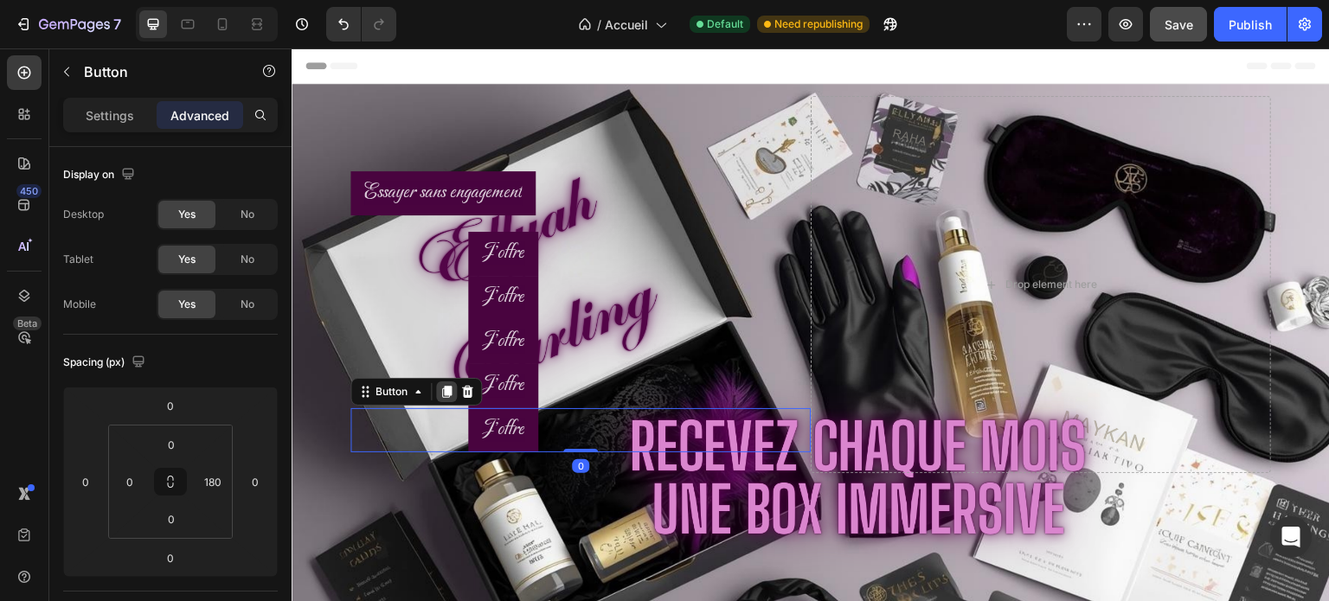
click at [444, 390] on icon at bounding box center [447, 392] width 10 height 12
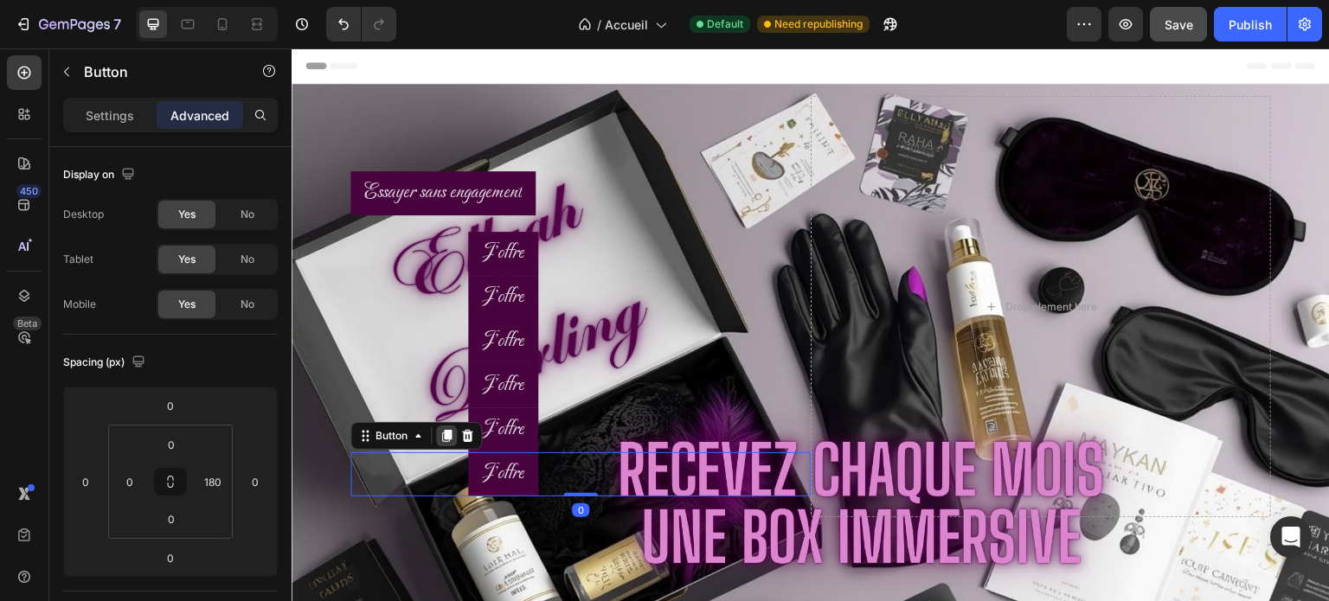
click at [447, 430] on icon at bounding box center [447, 436] width 10 height 12
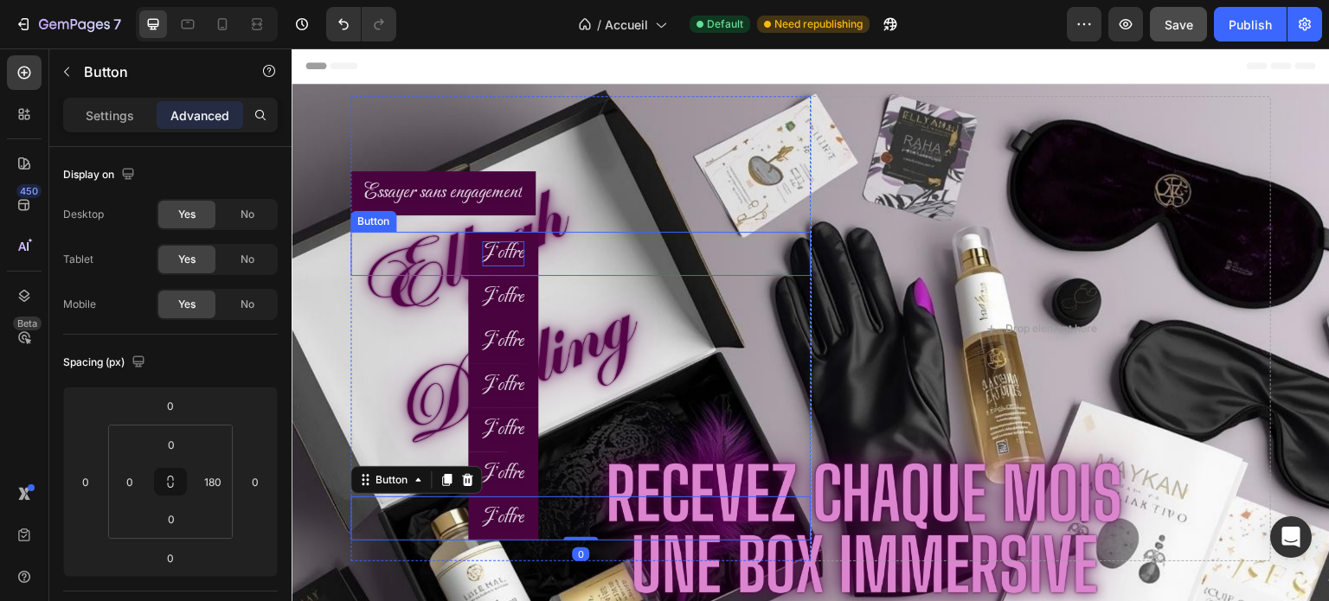
click at [497, 260] on span "J'offre" at bounding box center [503, 253] width 42 height 25
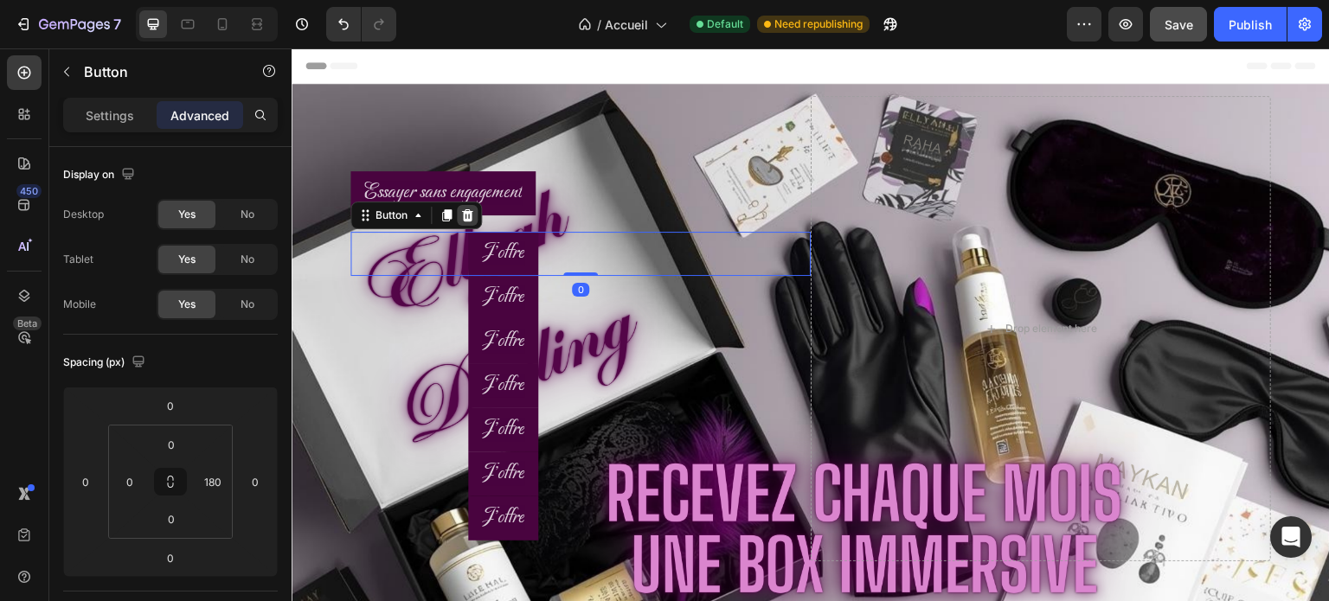
click at [469, 224] on div at bounding box center [467, 215] width 21 height 21
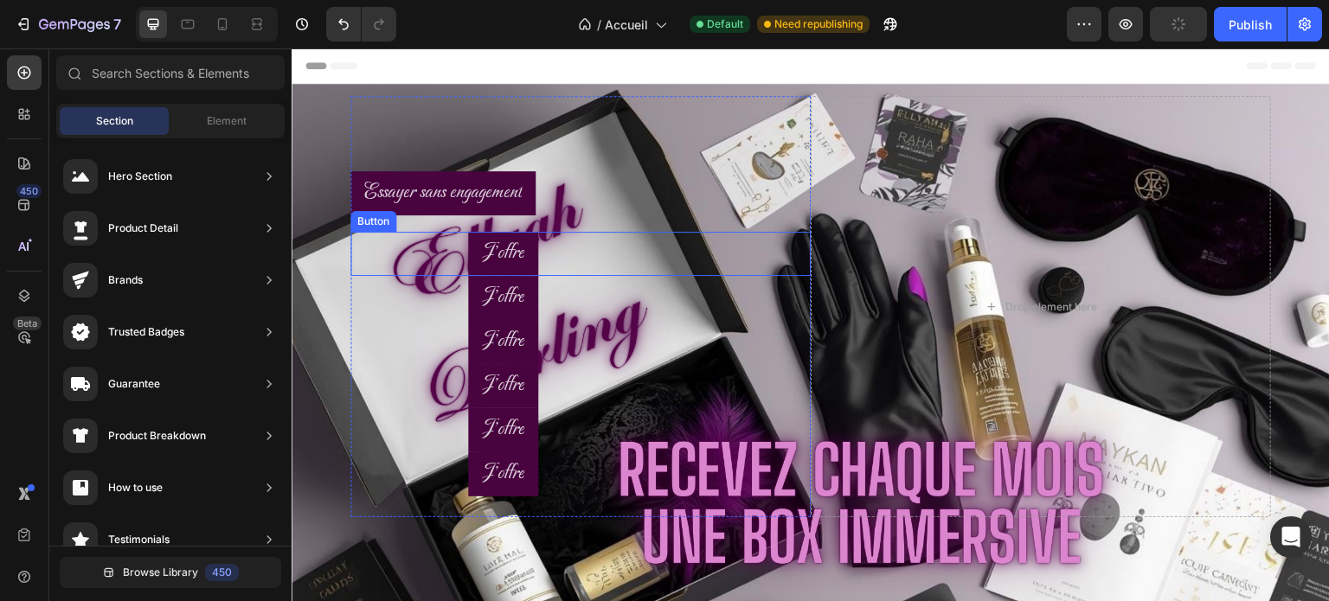
click at [469, 250] on link "J'offre" at bounding box center [503, 254] width 70 height 44
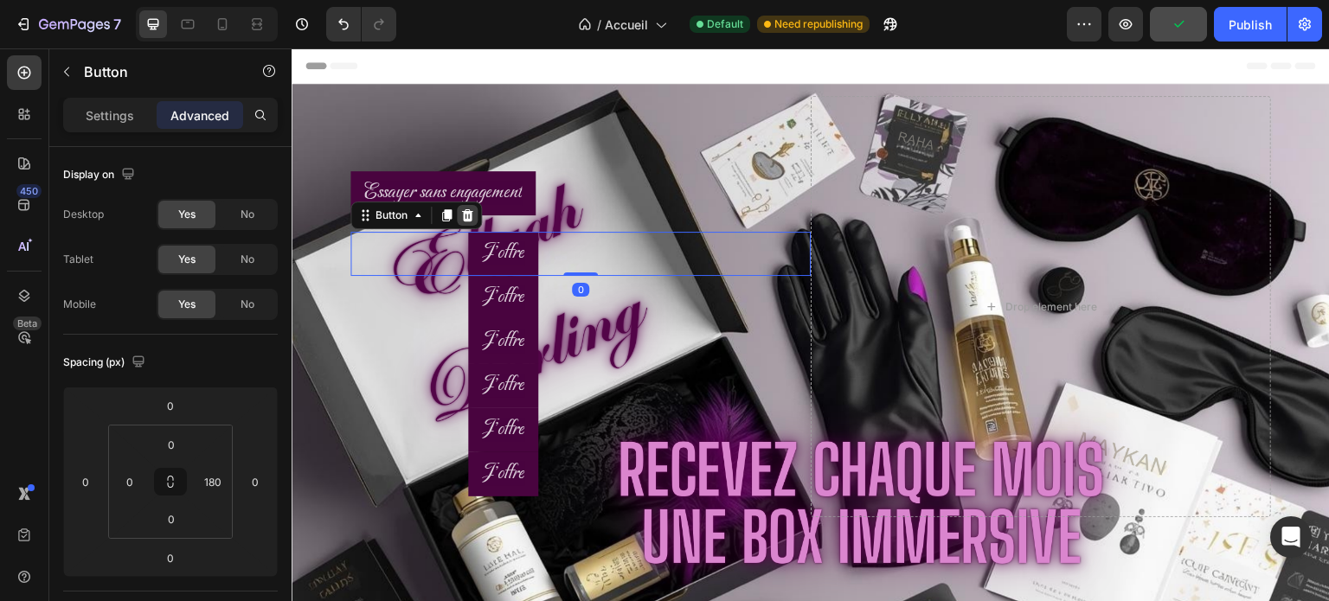
click at [467, 216] on icon at bounding box center [467, 216] width 14 height 14
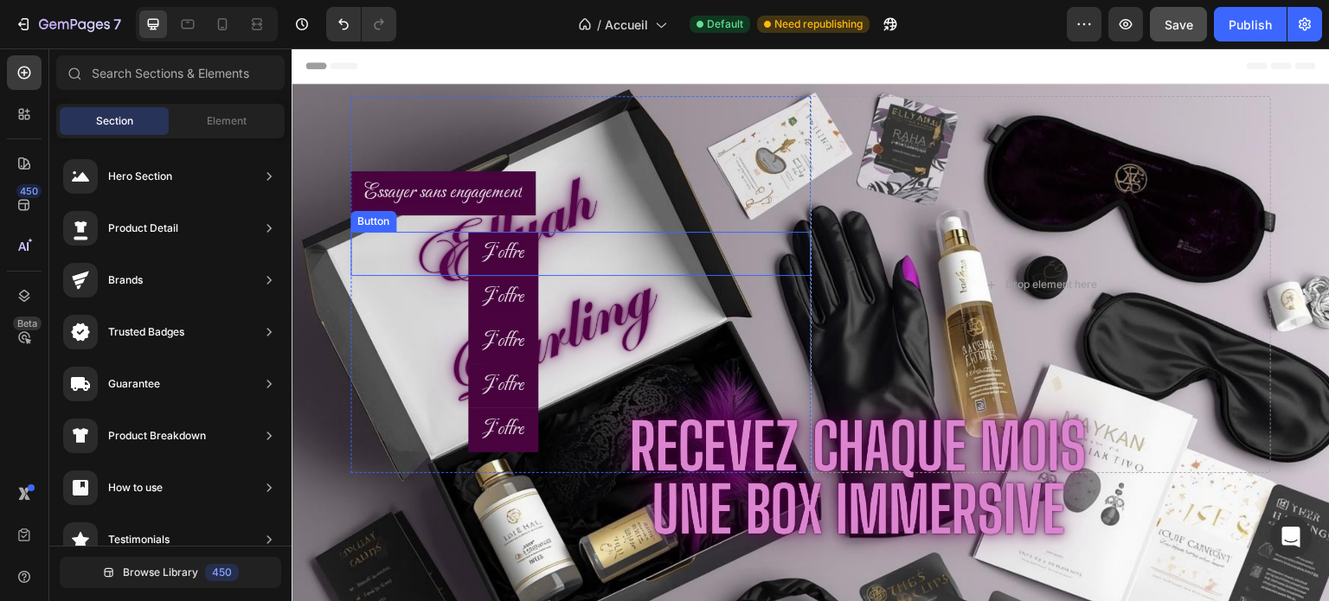
click at [455, 257] on div "J'offre Button" at bounding box center [581, 254] width 460 height 44
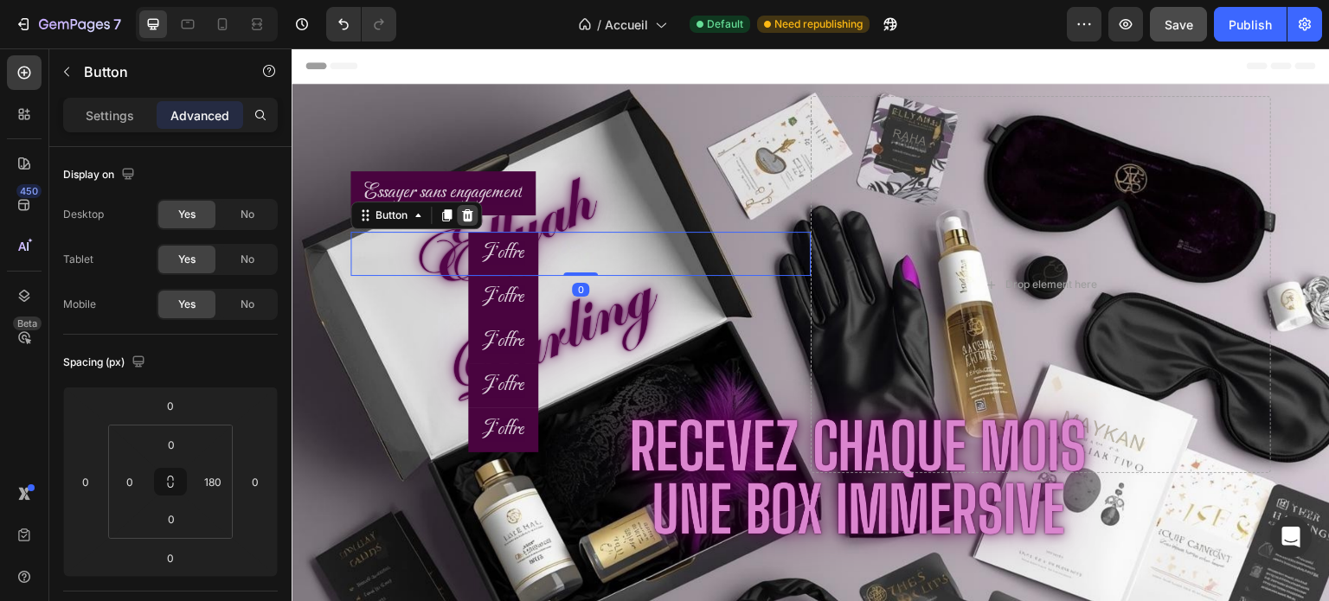
click at [472, 218] on icon at bounding box center [467, 216] width 14 height 14
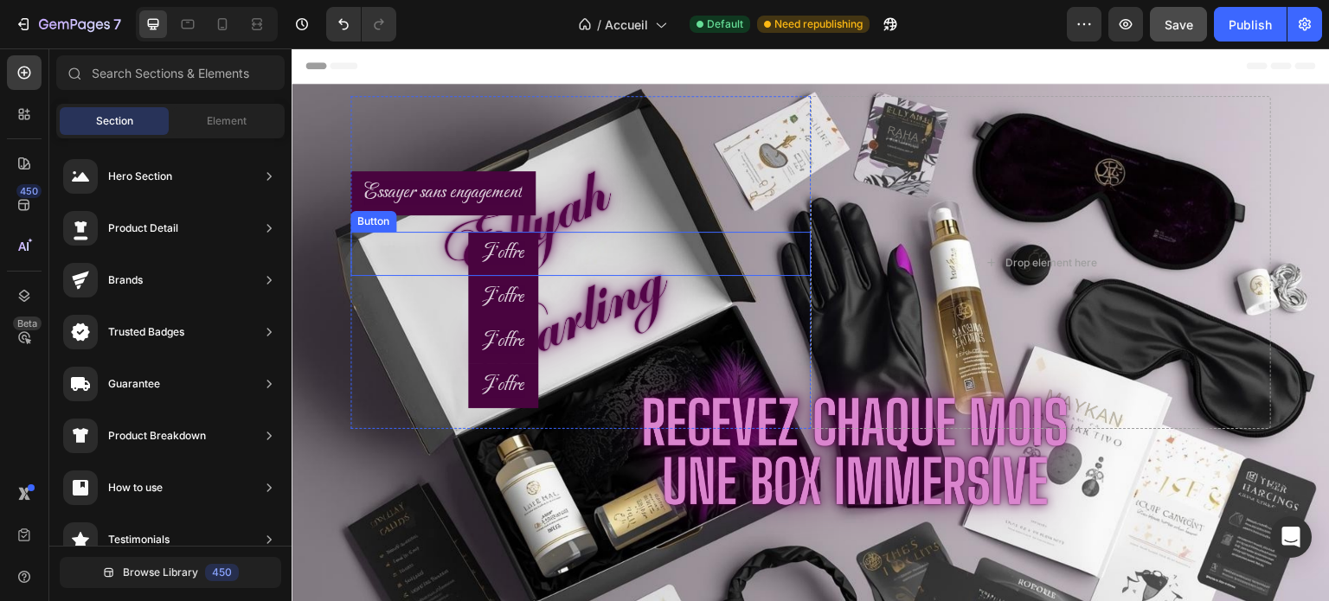
click at [454, 256] on div "J'offre Button" at bounding box center [581, 254] width 460 height 44
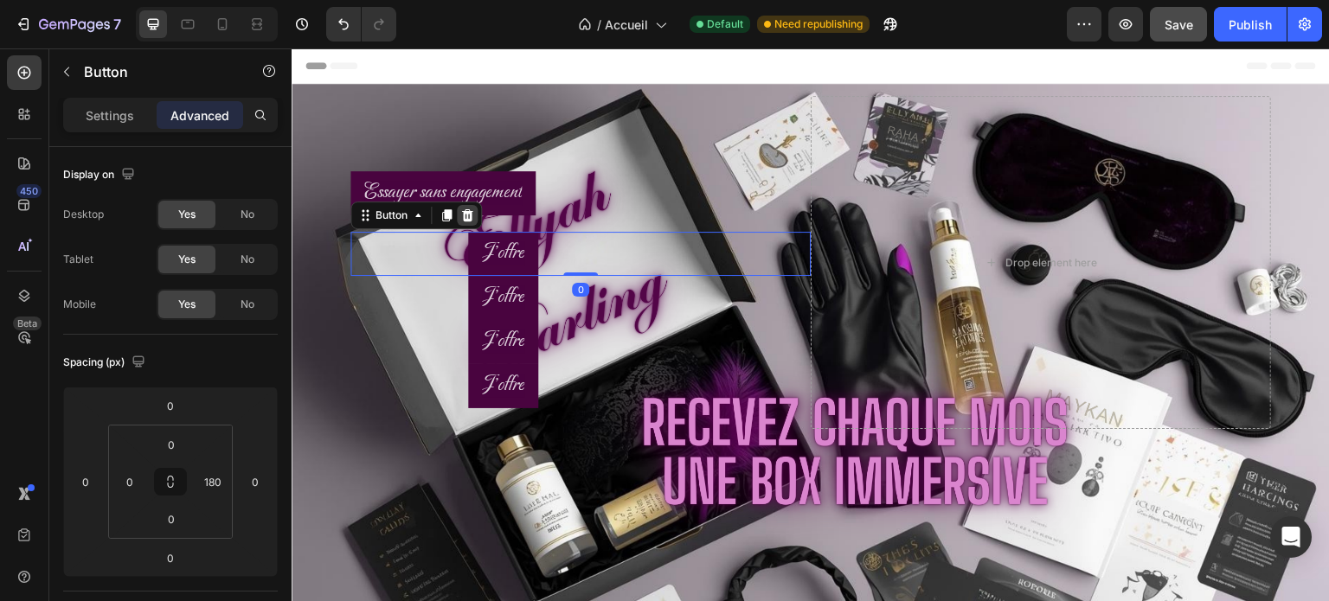
click at [468, 221] on icon at bounding box center [467, 215] width 11 height 12
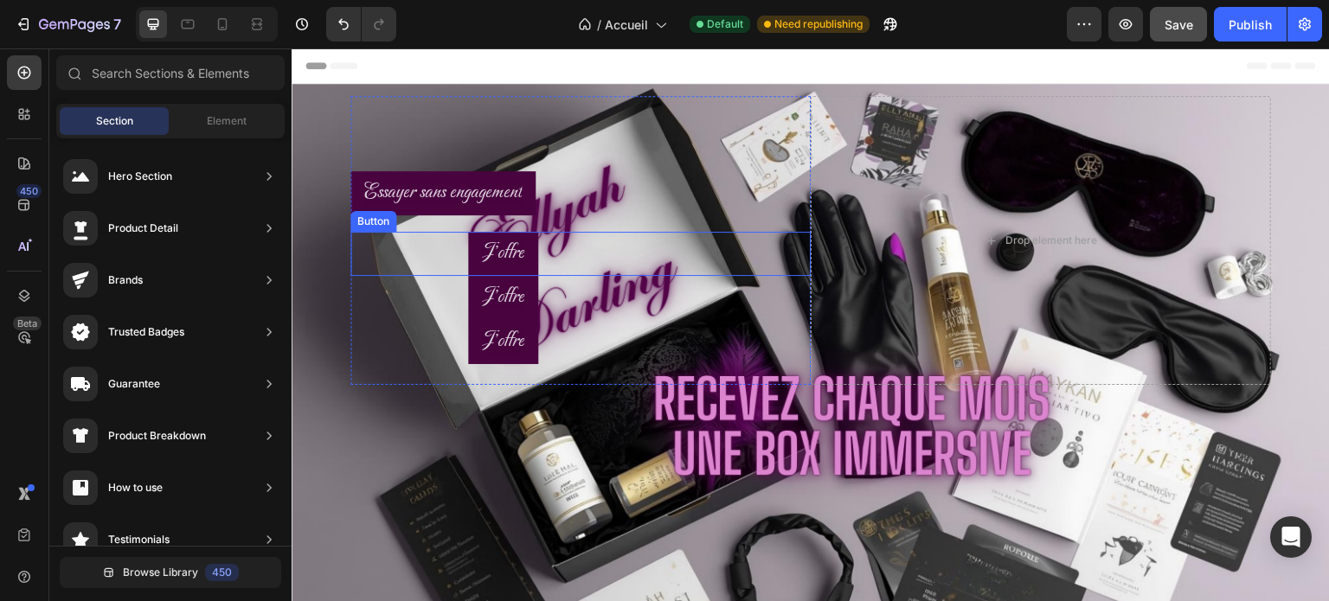
click at [459, 254] on div "J'offre Button" at bounding box center [581, 254] width 460 height 44
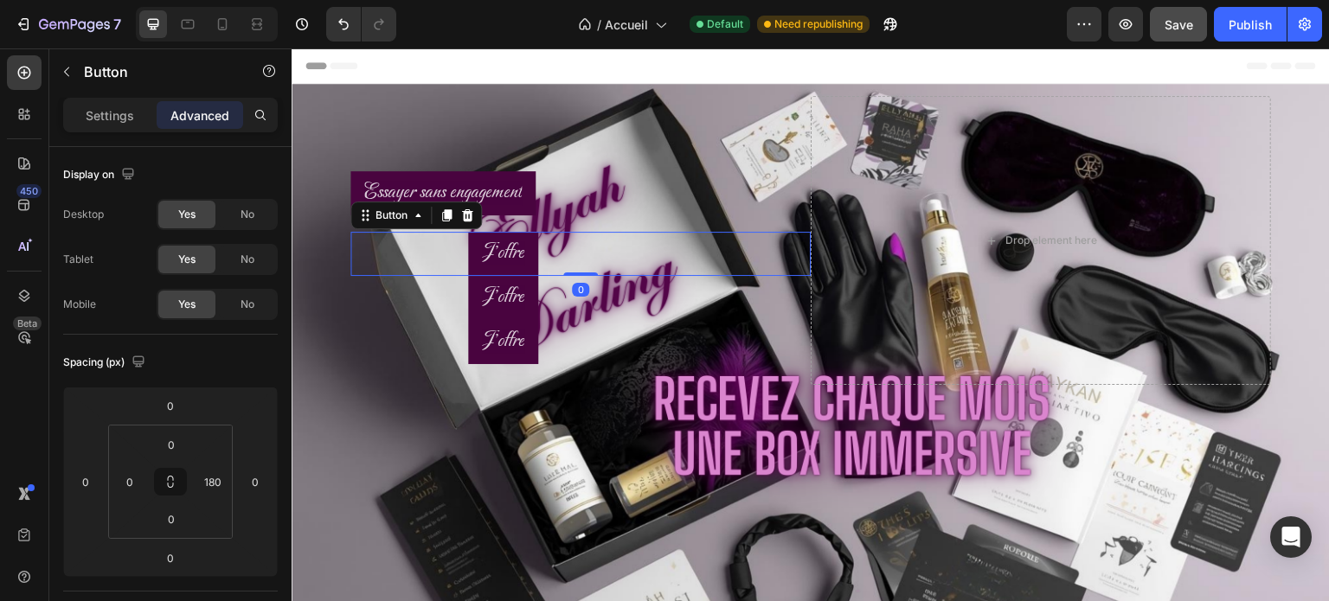
click at [472, 227] on div "Button" at bounding box center [417, 216] width 132 height 28
click at [471, 218] on icon at bounding box center [467, 216] width 14 height 14
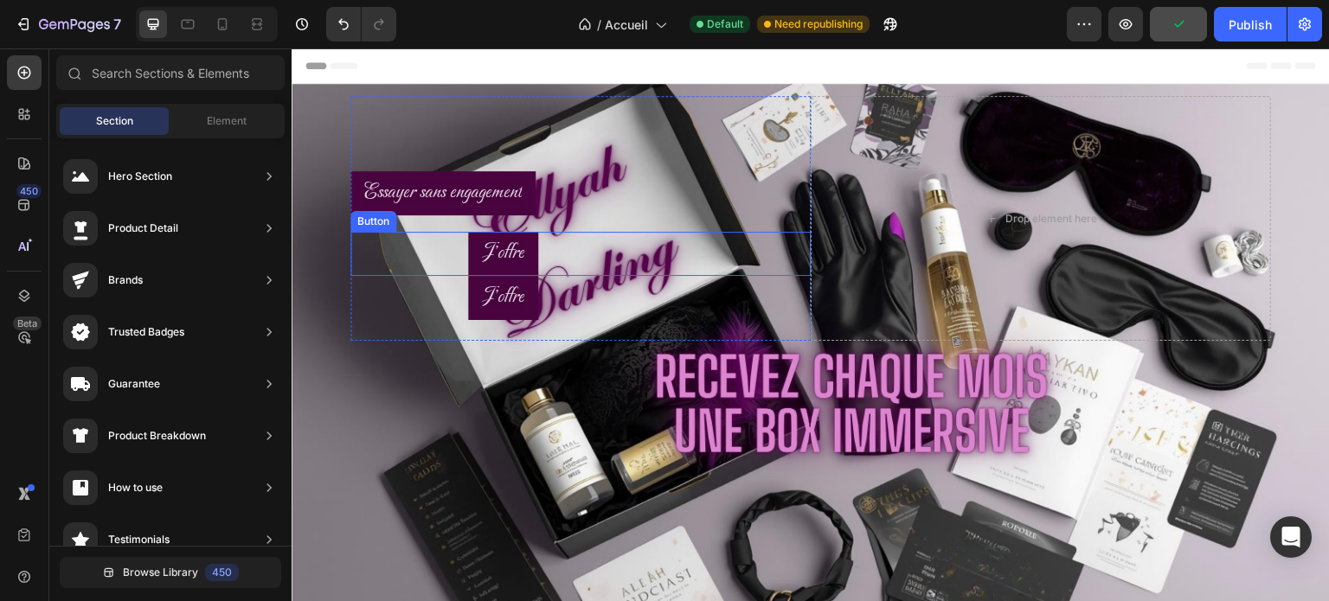
click at [464, 242] on div "J'offre Button" at bounding box center [581, 254] width 460 height 44
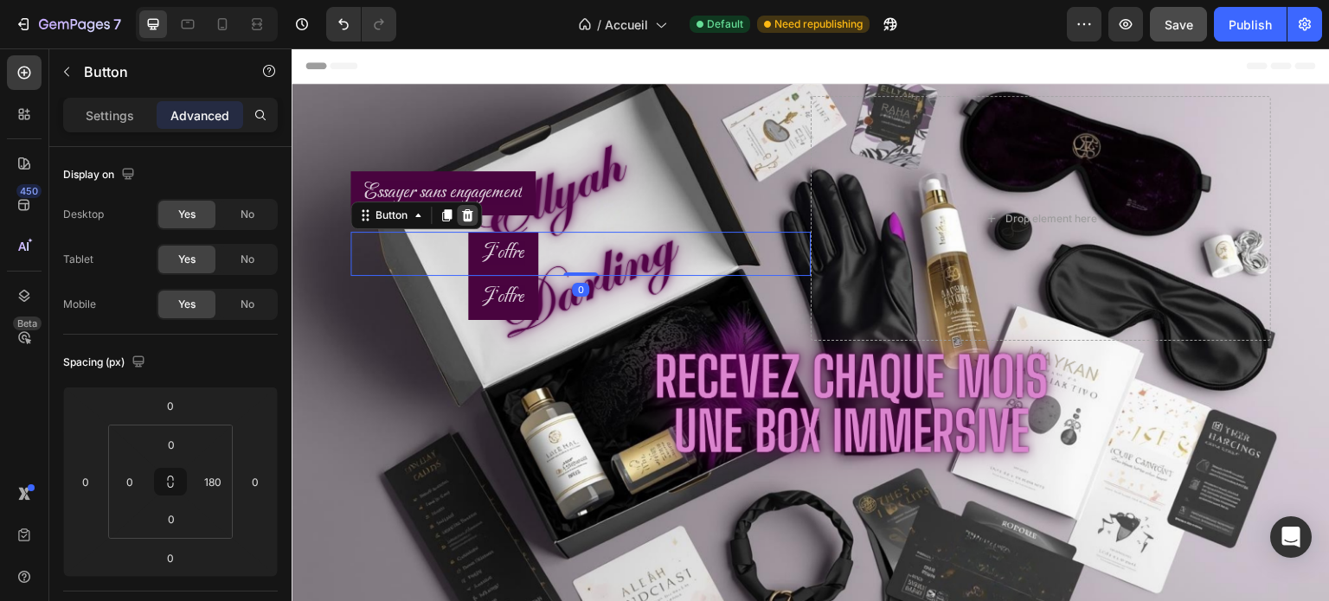
click at [467, 220] on icon at bounding box center [467, 215] width 11 height 12
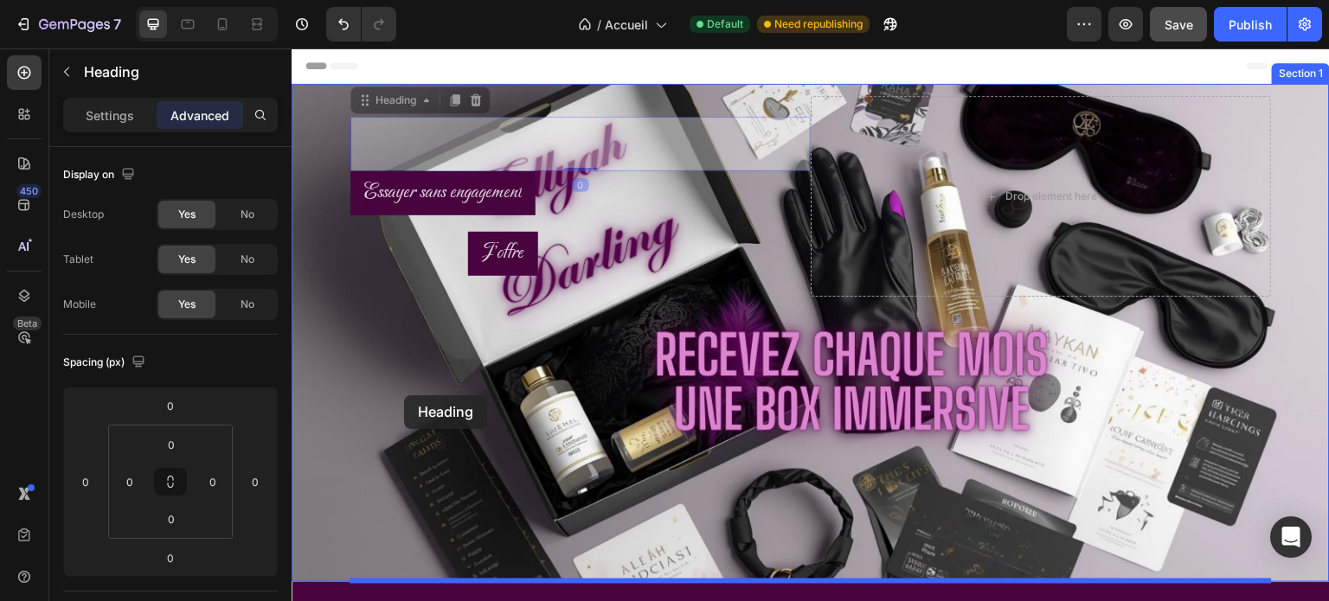
drag, startPoint x: 466, startPoint y: 131, endPoint x: 404, endPoint y: 396, distance: 272.1
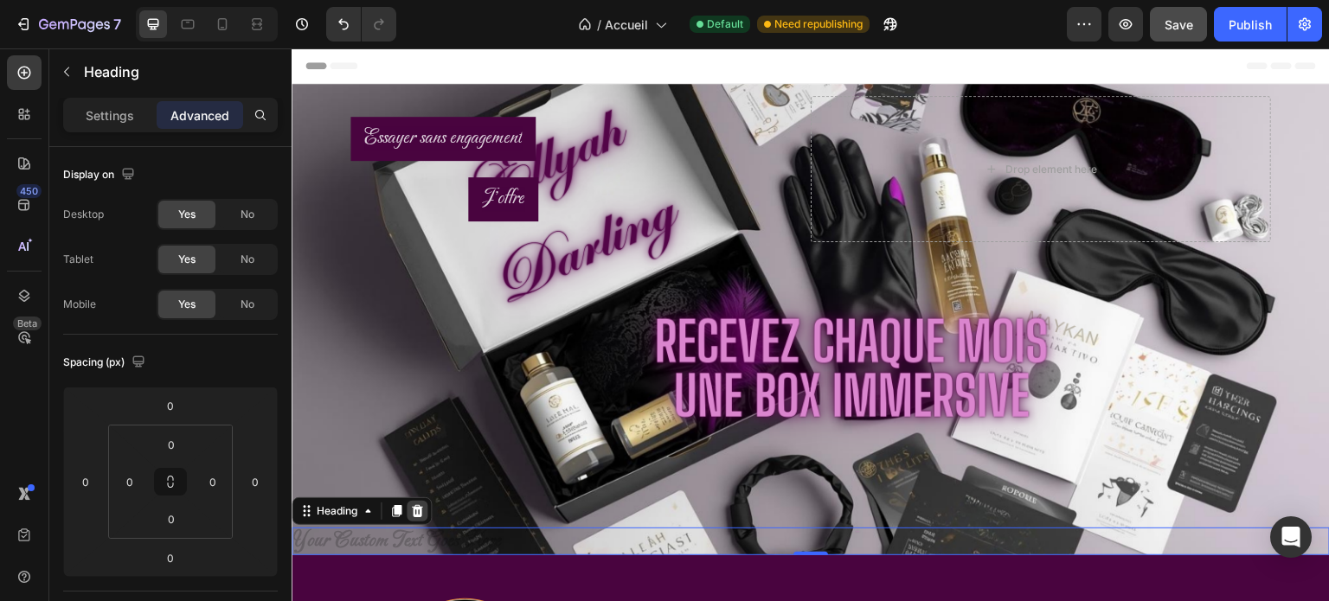
click at [421, 511] on icon at bounding box center [417, 511] width 11 height 12
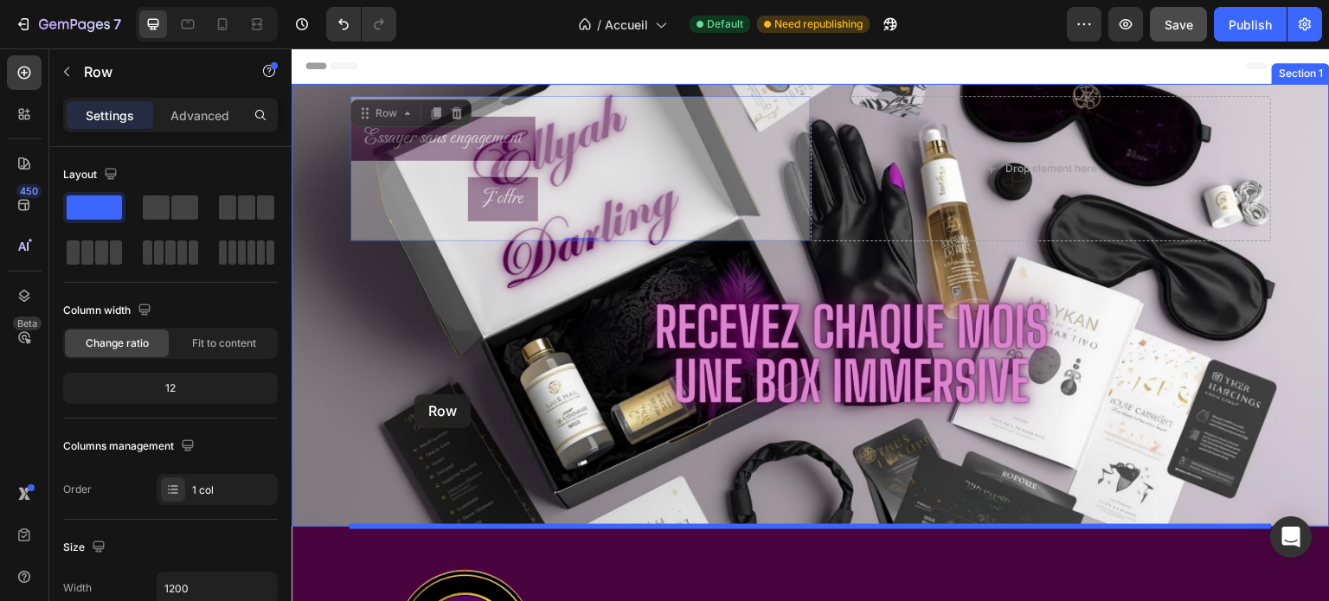
drag, startPoint x: 602, startPoint y: 110, endPoint x: 415, endPoint y: 395, distance: 341.1
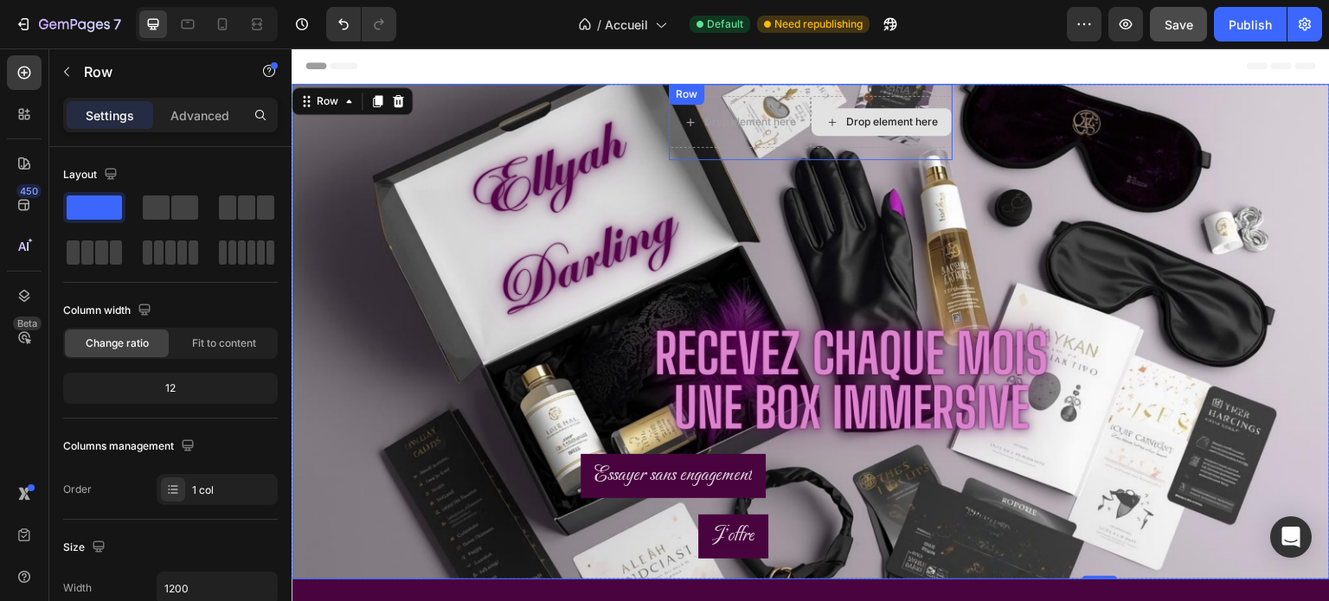
click at [925, 143] on div "Drop element here" at bounding box center [882, 122] width 142 height 52
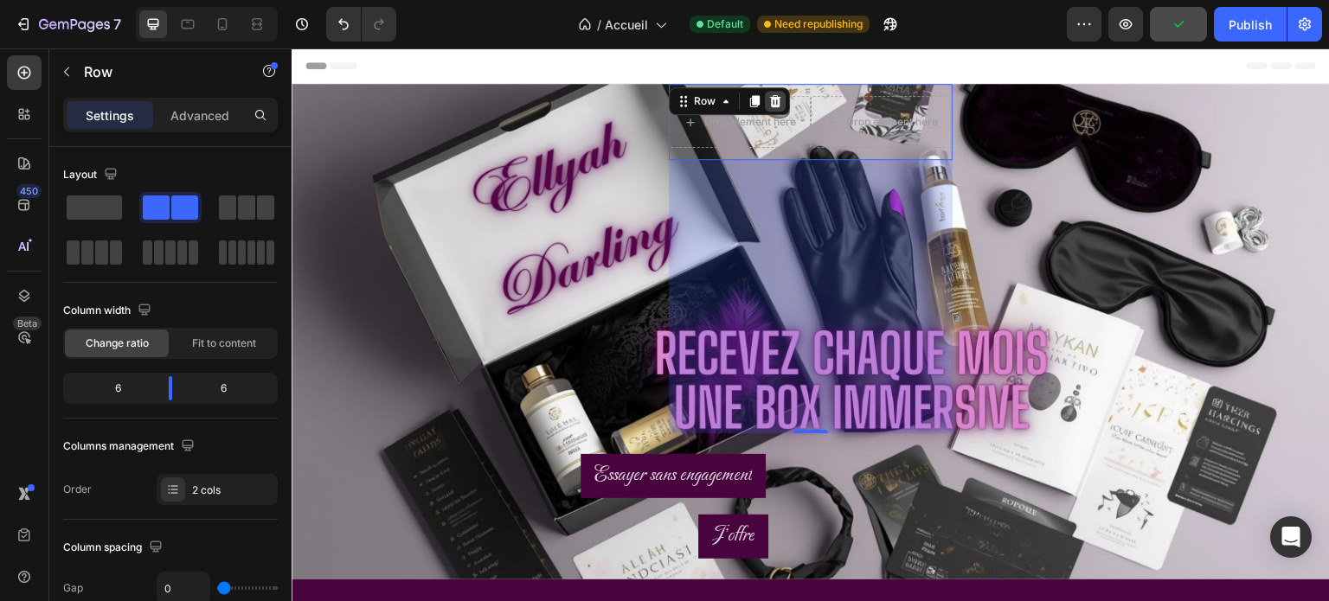
click at [778, 100] on icon at bounding box center [775, 101] width 11 height 12
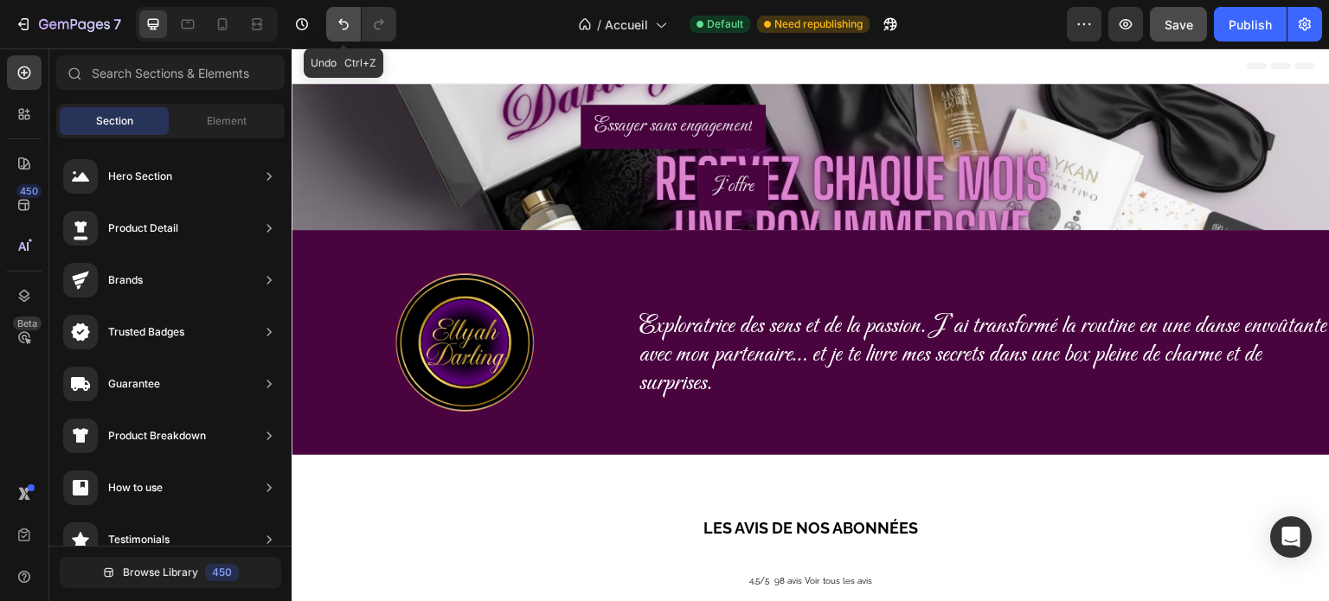
click at [348, 23] on icon "Undo/Redo" at bounding box center [343, 24] width 17 height 17
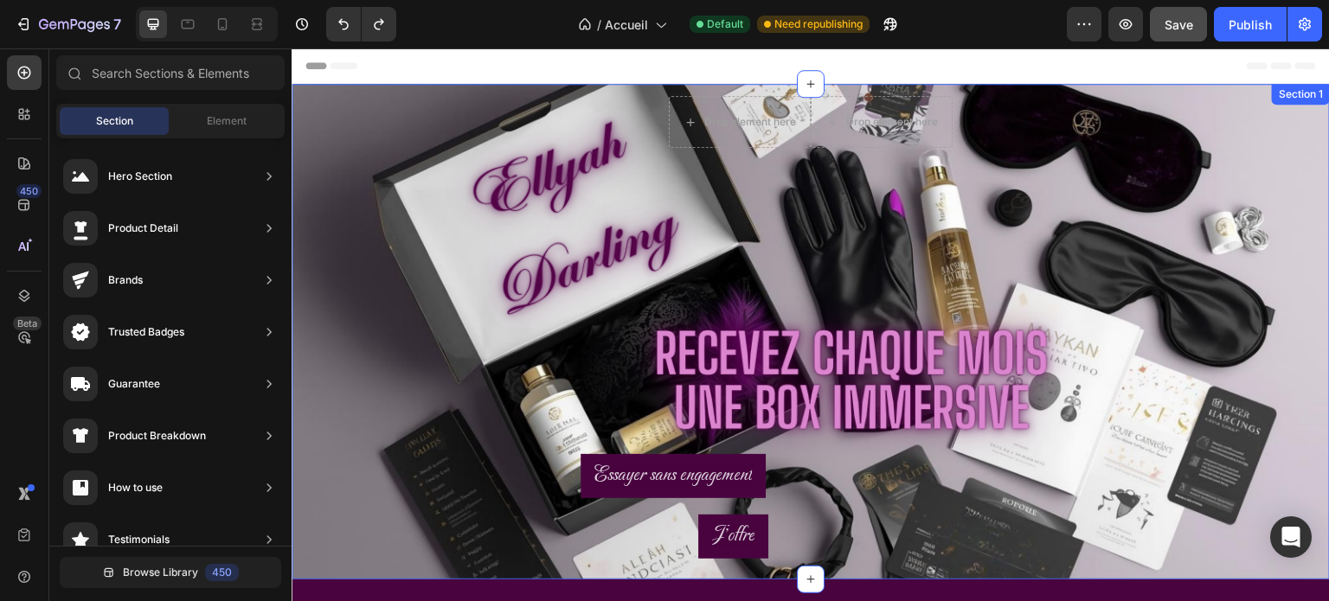
click at [1180, 373] on div "Drop element here Drop element here Row Essayer sans engagement Button J'offre …" at bounding box center [811, 332] width 1039 height 496
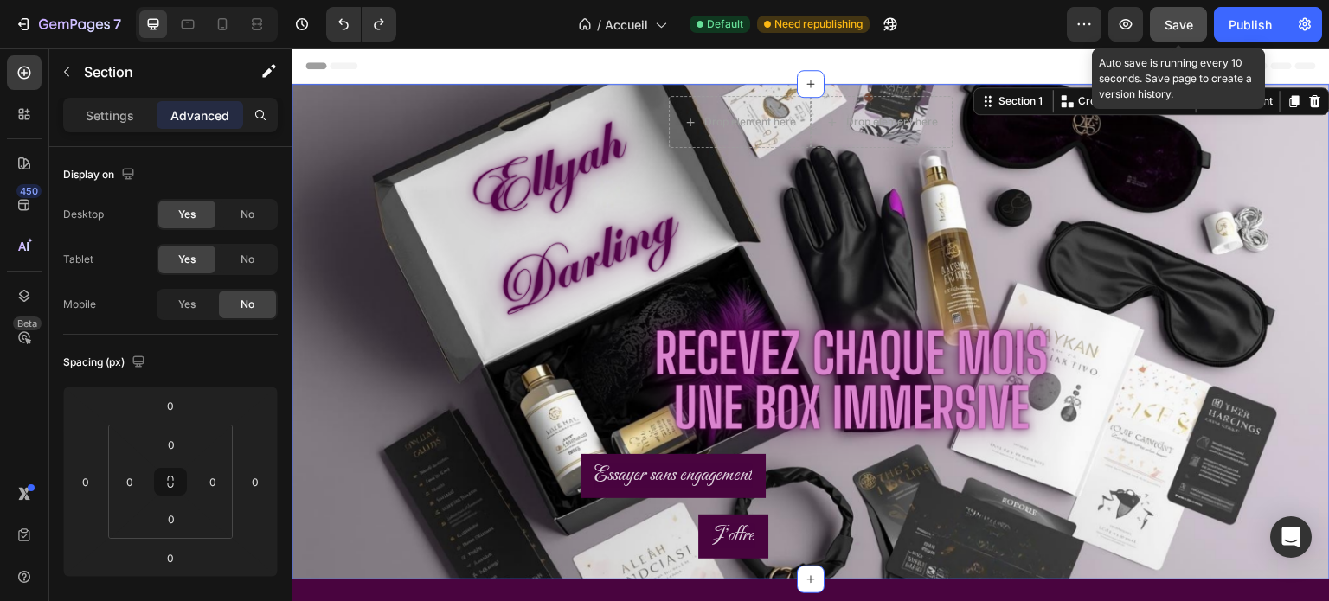
click at [1174, 24] on span "Save" at bounding box center [1179, 24] width 29 height 15
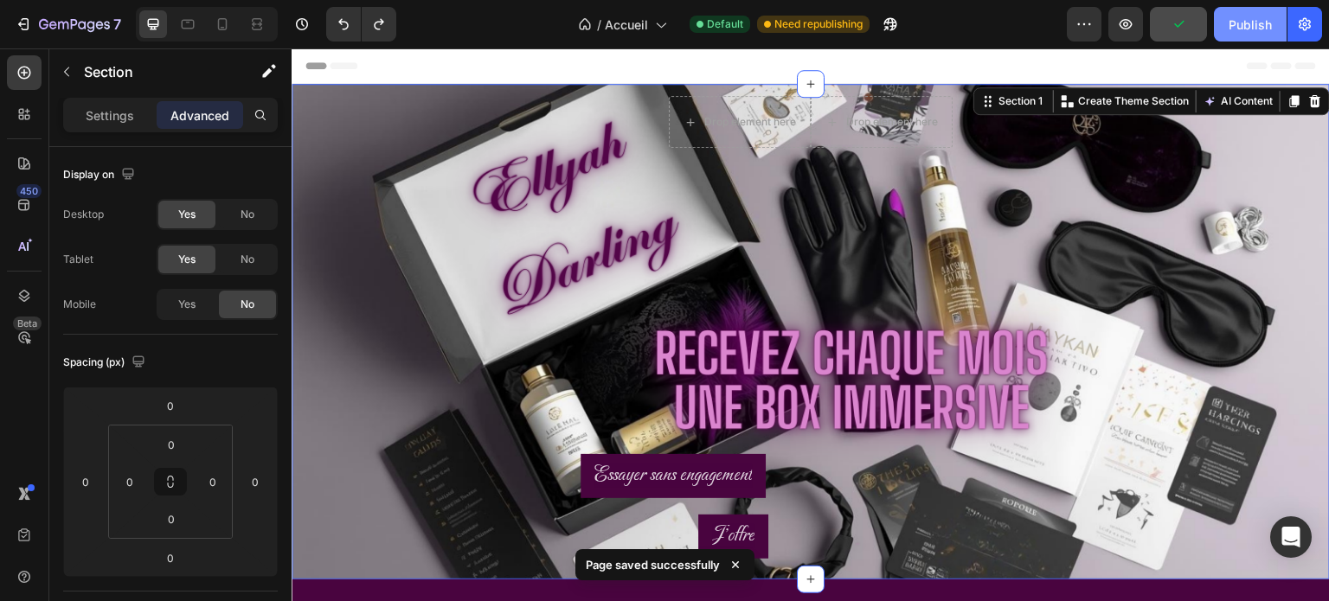
click at [1236, 20] on div "Publish" at bounding box center [1250, 25] width 43 height 18
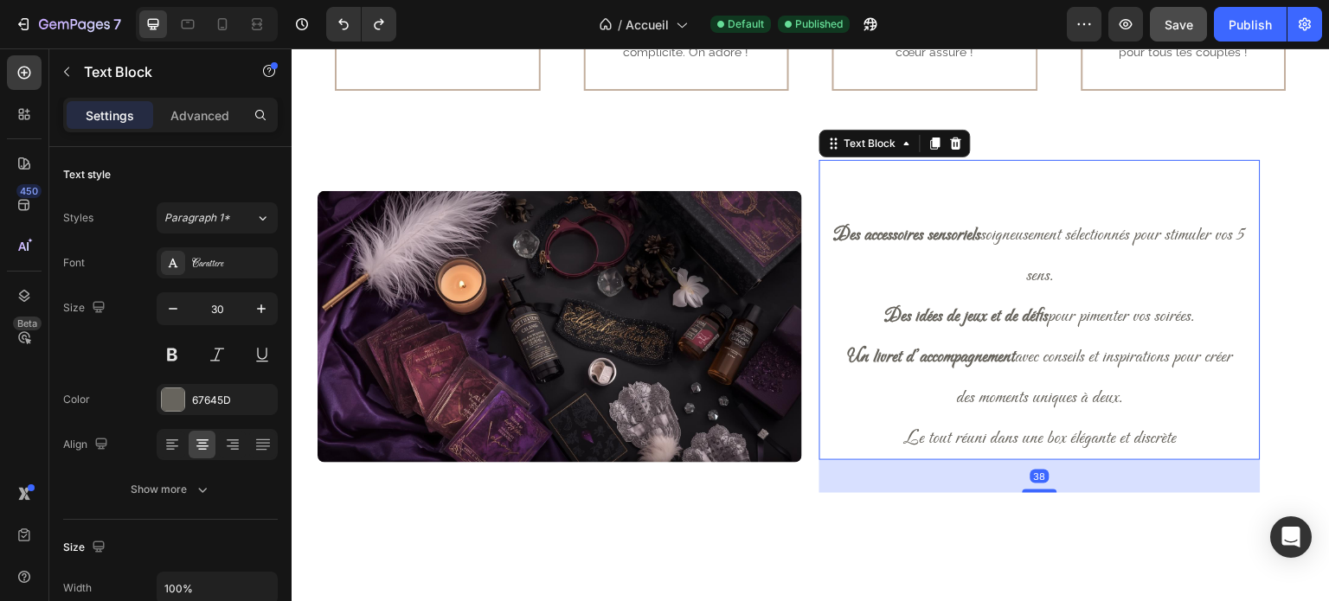
scroll to position [1051, 0]
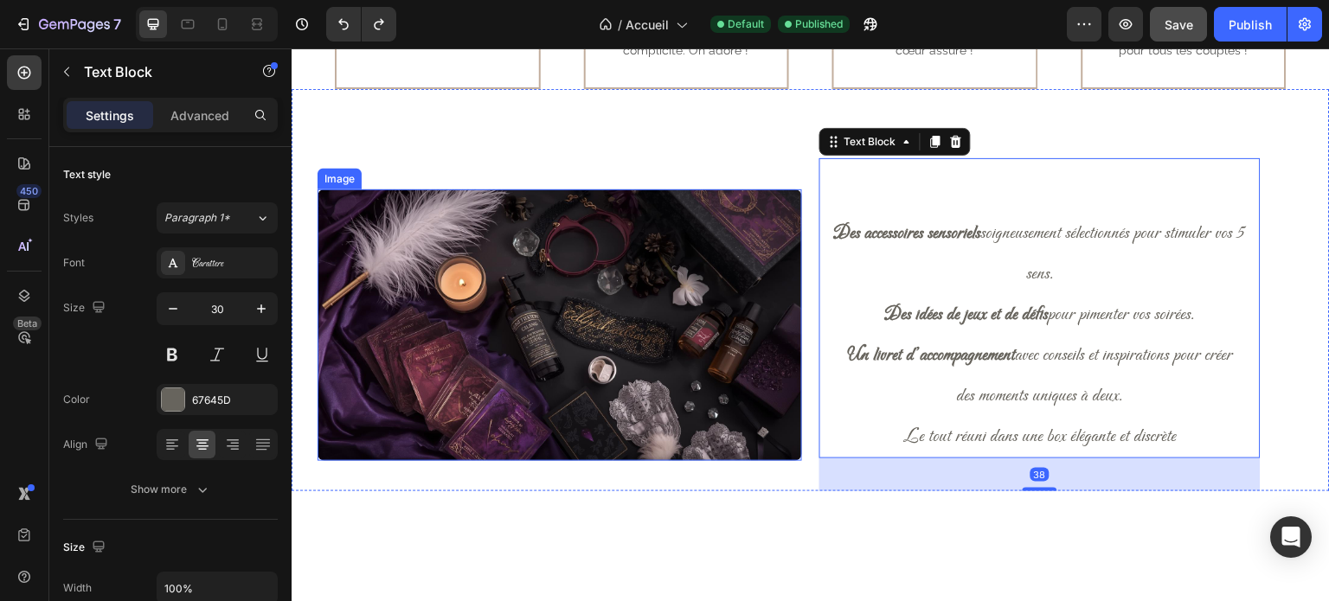
click at [575, 286] on img at bounding box center [560, 326] width 485 height 272
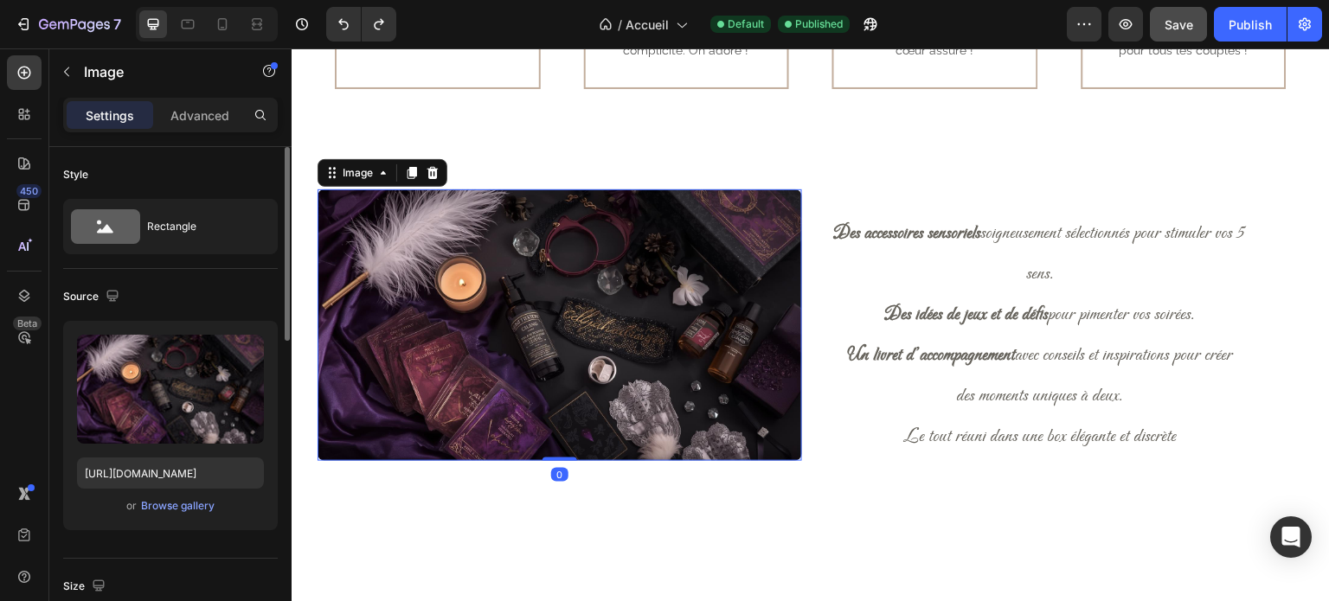
click at [188, 516] on div "Upload Image [URL][DOMAIN_NAME] or Browse gallery" at bounding box center [170, 425] width 215 height 209
click at [186, 506] on div "Browse gallery" at bounding box center [178, 506] width 74 height 16
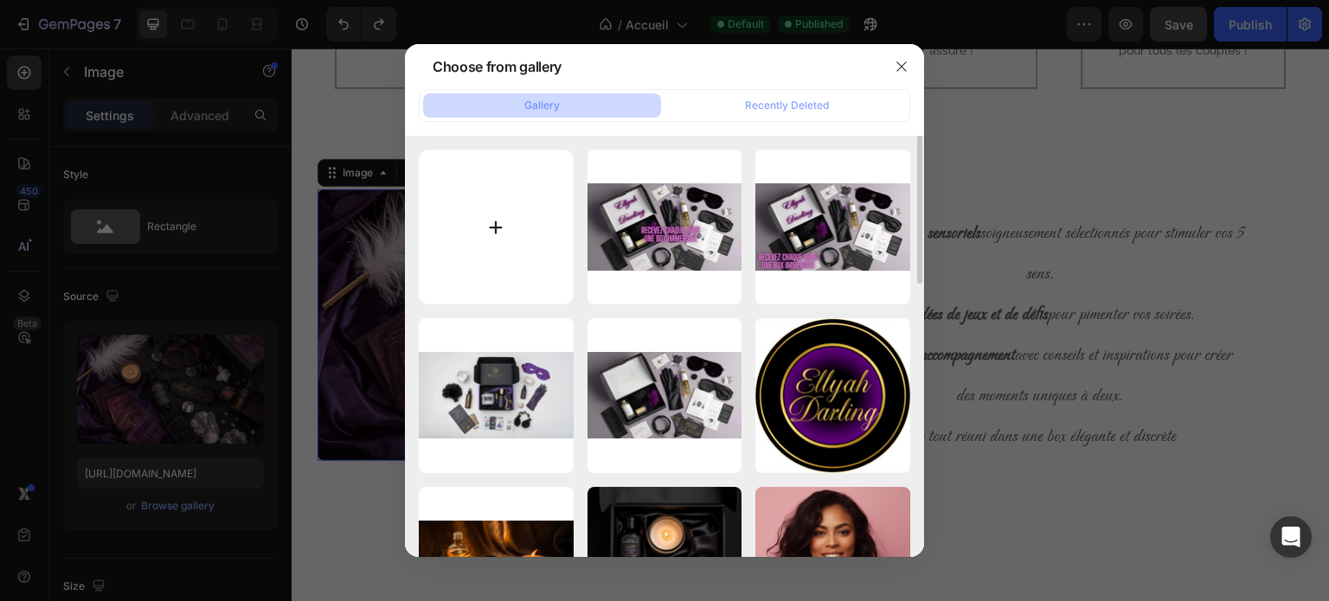
click at [526, 219] on input "file" at bounding box center [496, 227] width 155 height 155
type input "C:\fakepath\a-photograph-showcasing-a-luxurious-sens_DBWMGzaeTkqjyydNR3Z-ew_Cvz…"
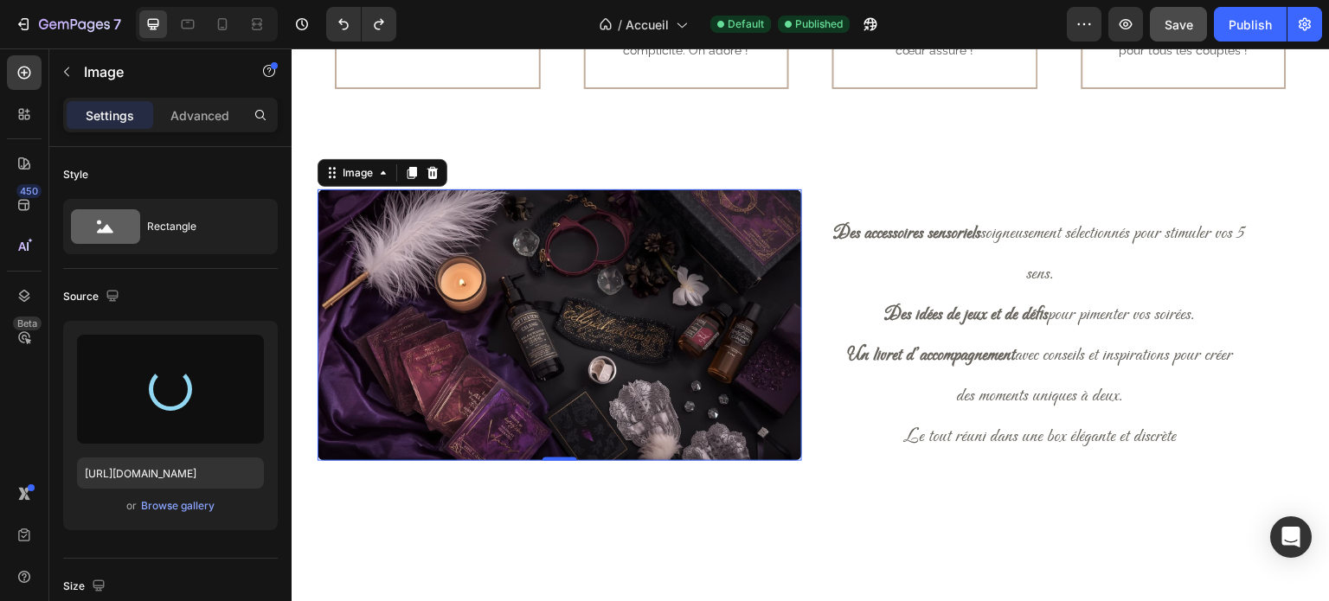
type input "[URL][DOMAIN_NAME]"
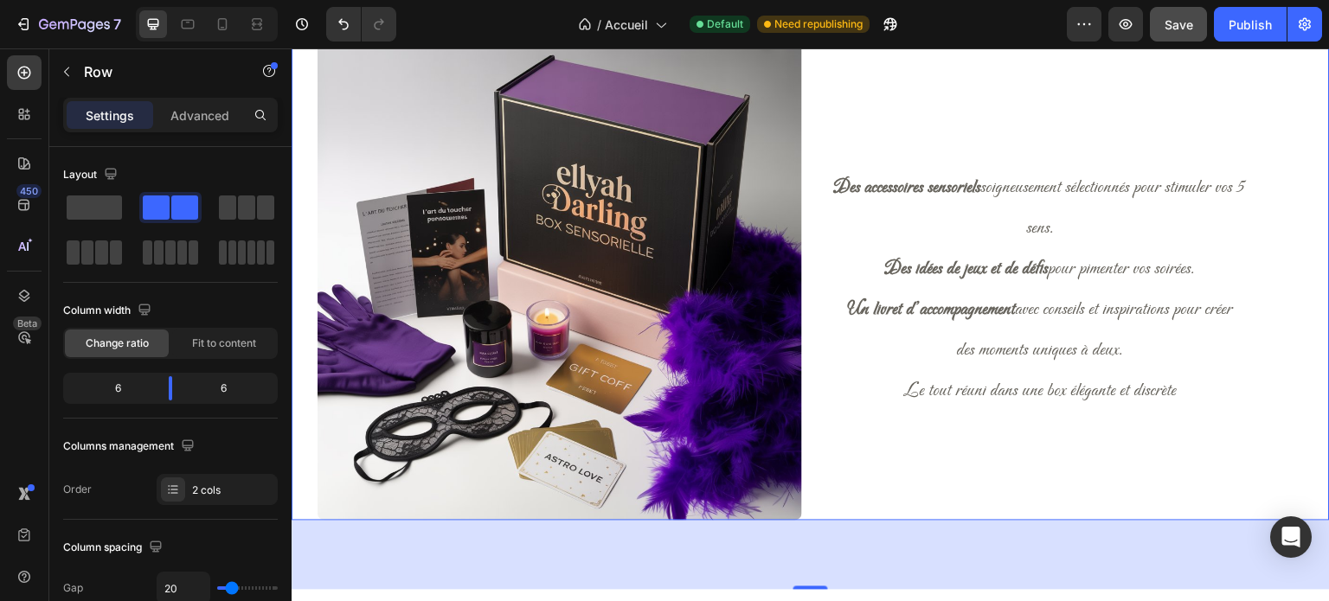
scroll to position [1171, 0]
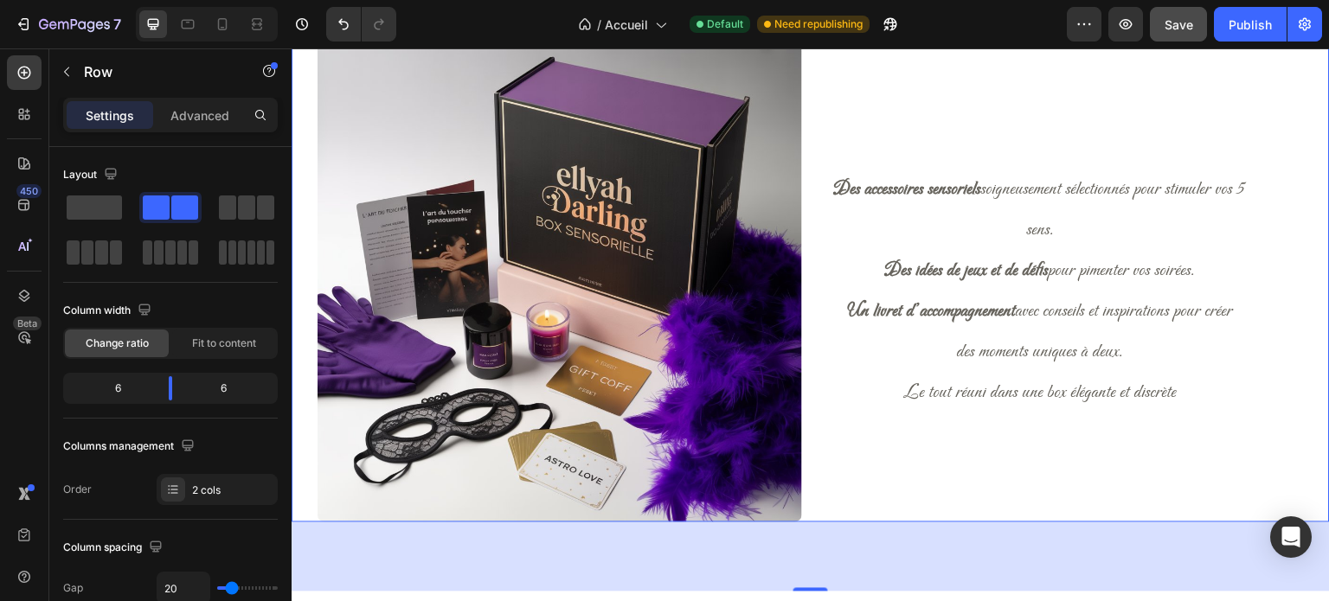
click at [1168, 21] on span "Save" at bounding box center [1179, 24] width 29 height 15
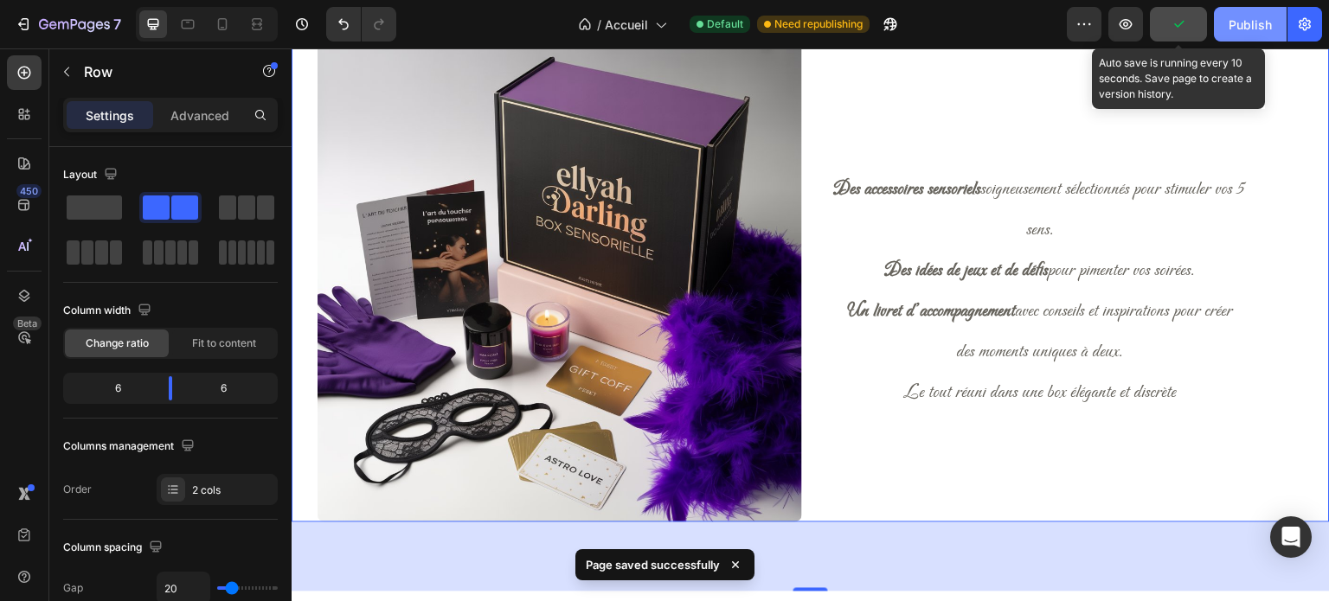
click at [1251, 9] on button "Publish" at bounding box center [1250, 24] width 73 height 35
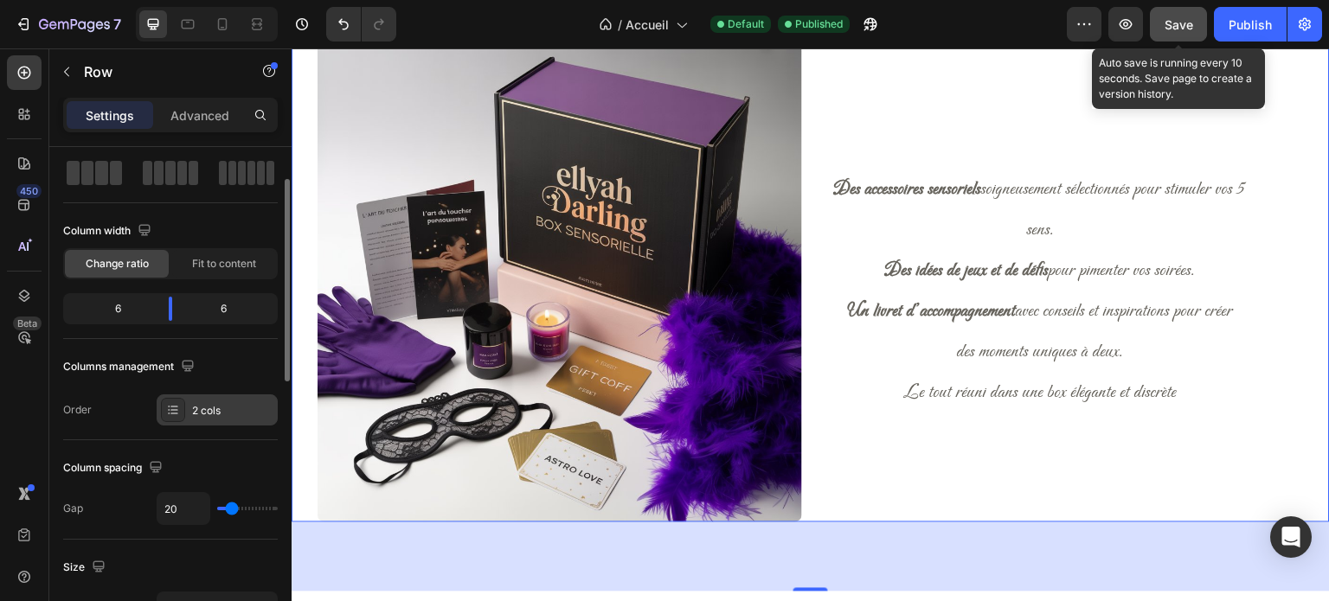
scroll to position [86, 0]
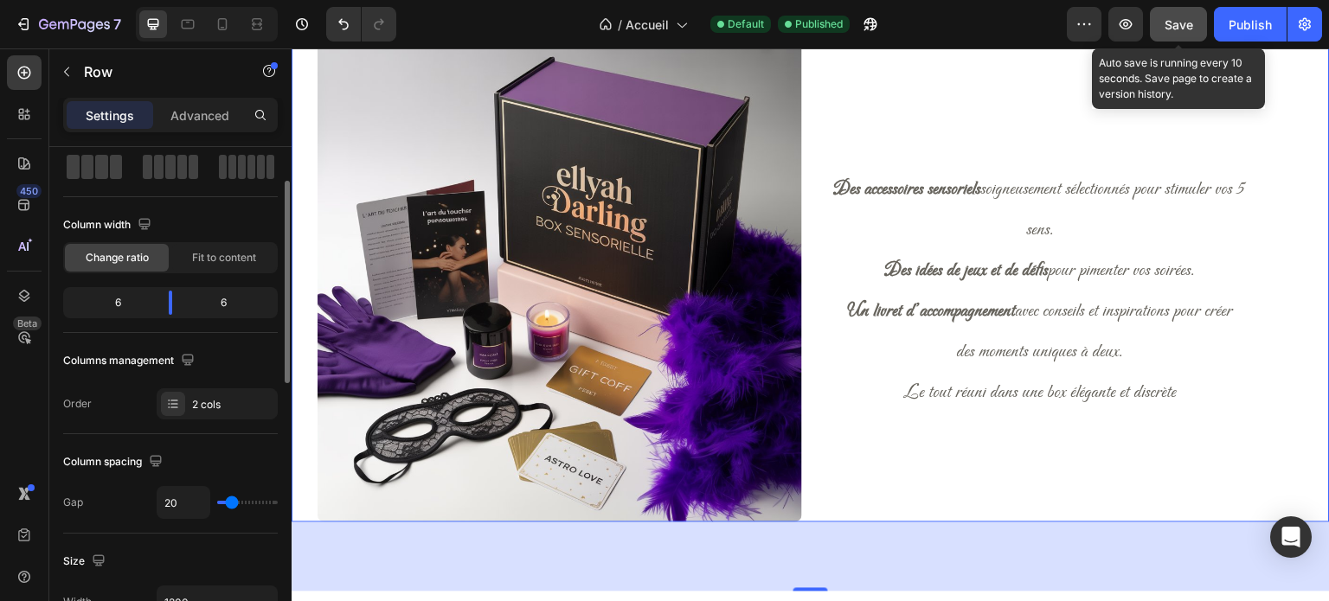
click at [447, 297] on img at bounding box center [560, 280] width 485 height 485
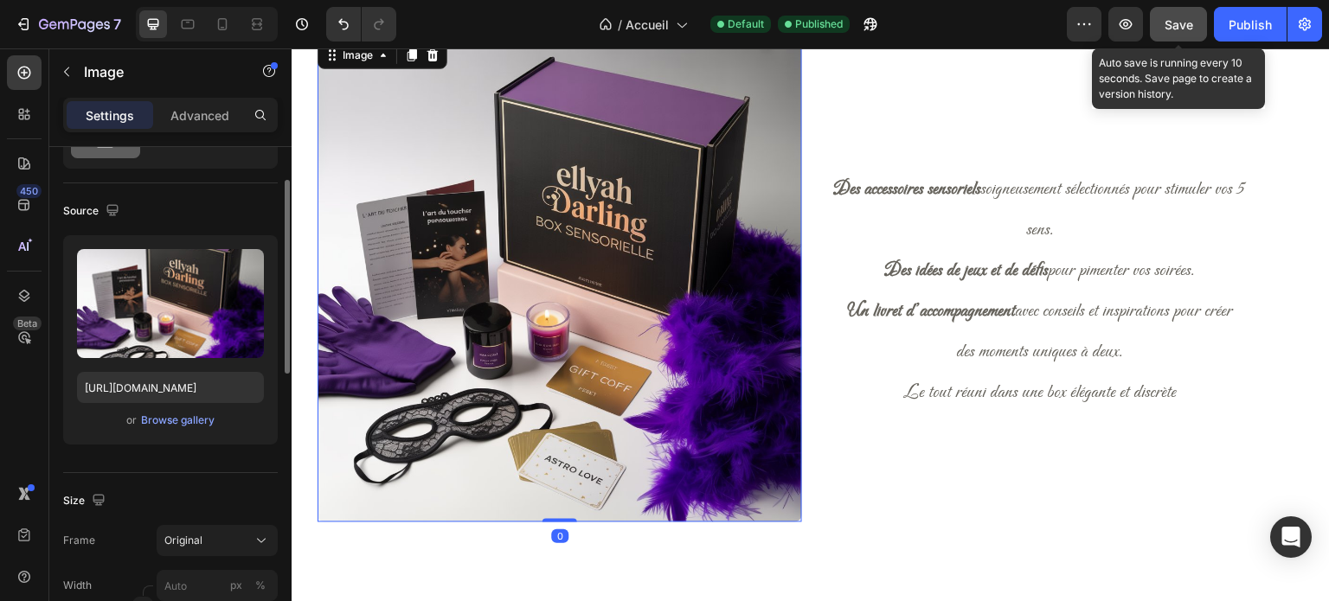
scroll to position [0, 0]
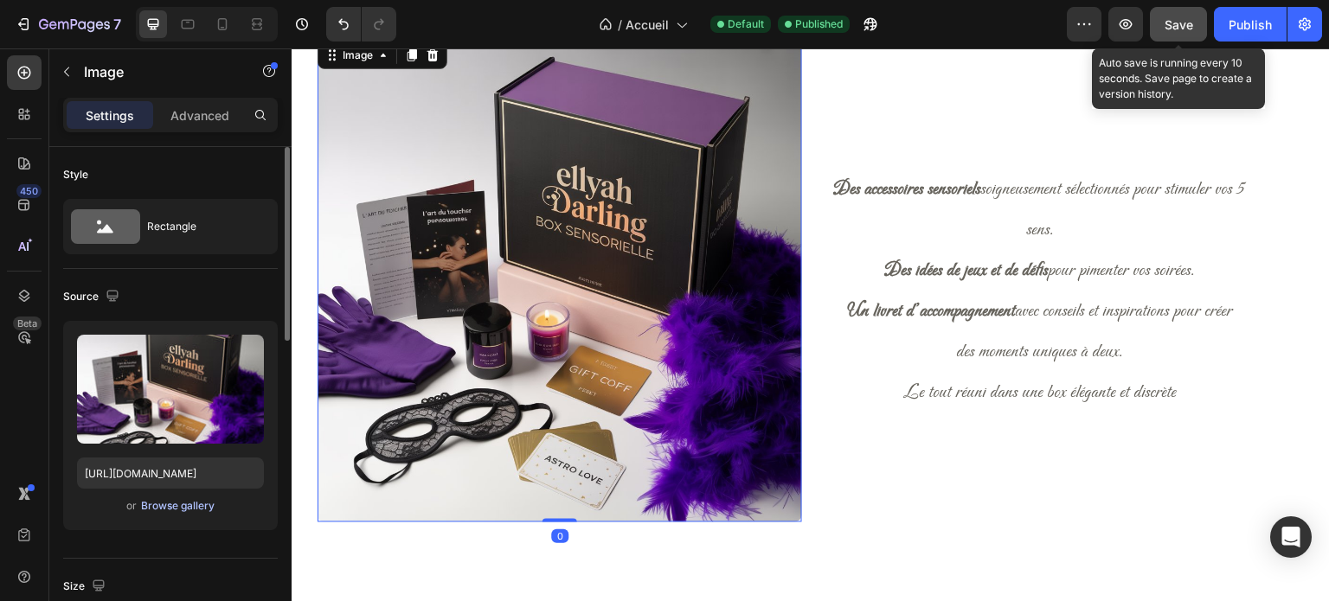
click at [171, 511] on div "Browse gallery" at bounding box center [178, 506] width 74 height 16
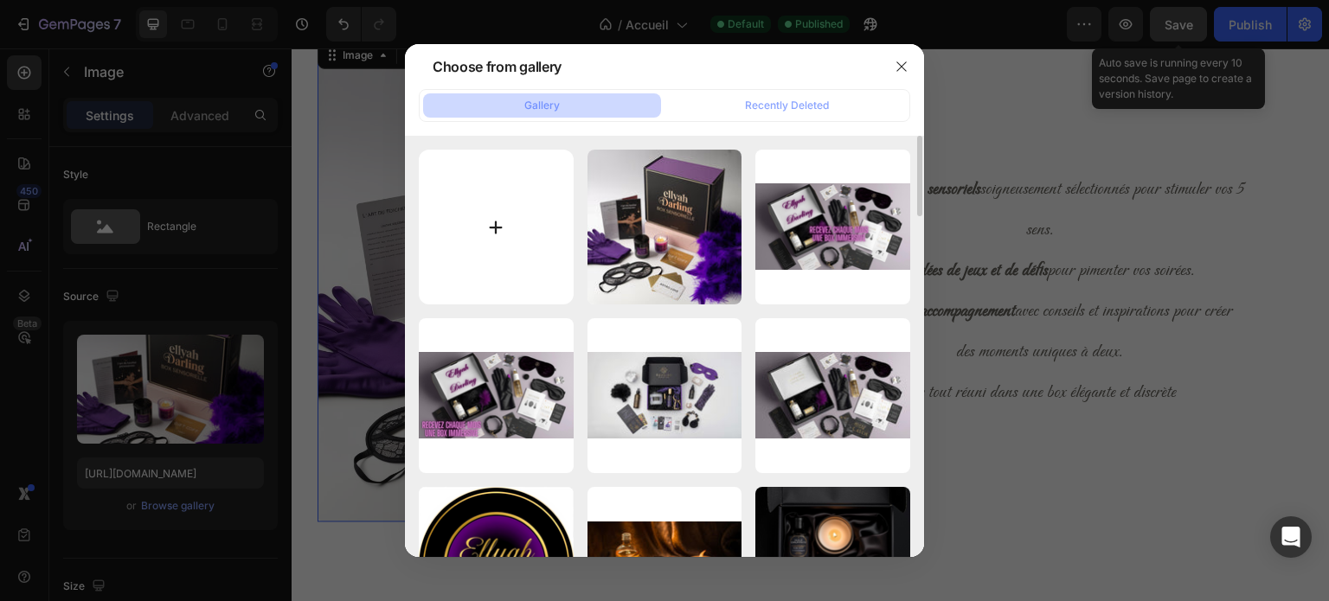
click at [498, 230] on input "file" at bounding box center [496, 227] width 155 height 155
type input "C:\fakepath\a-photograph-showcasing-a-ellyah-darling_KtdcK0QiRY2u5Ryf86gg5A_Wym…"
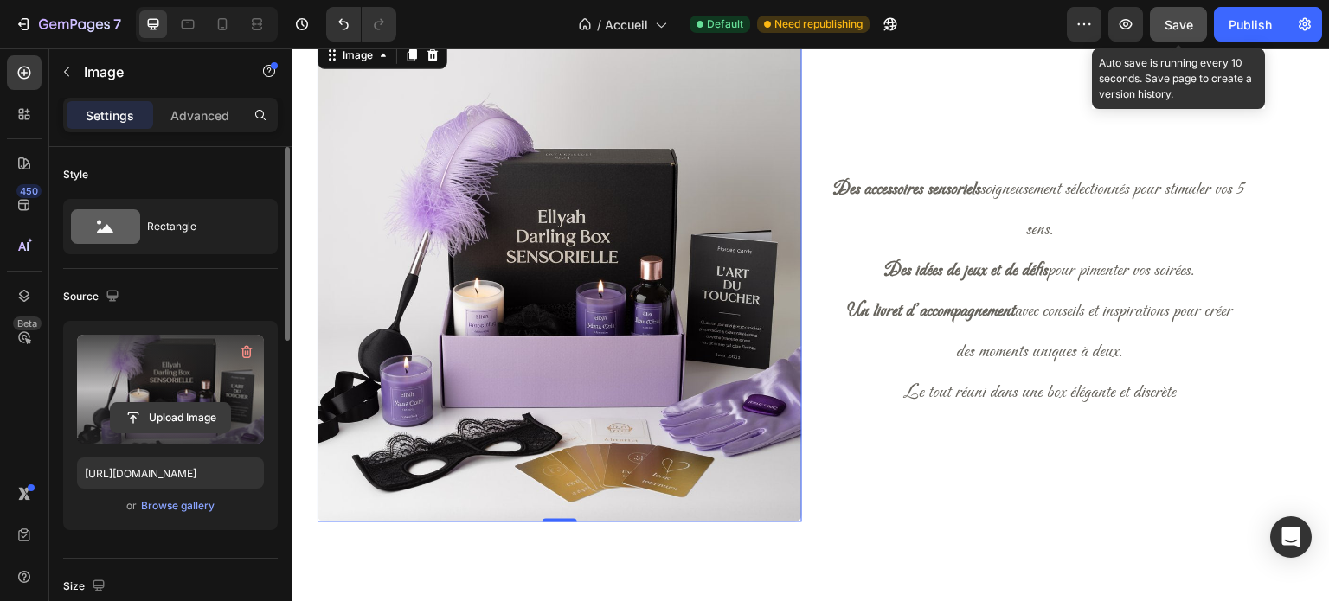
click at [187, 419] on input "file" at bounding box center [170, 417] width 119 height 29
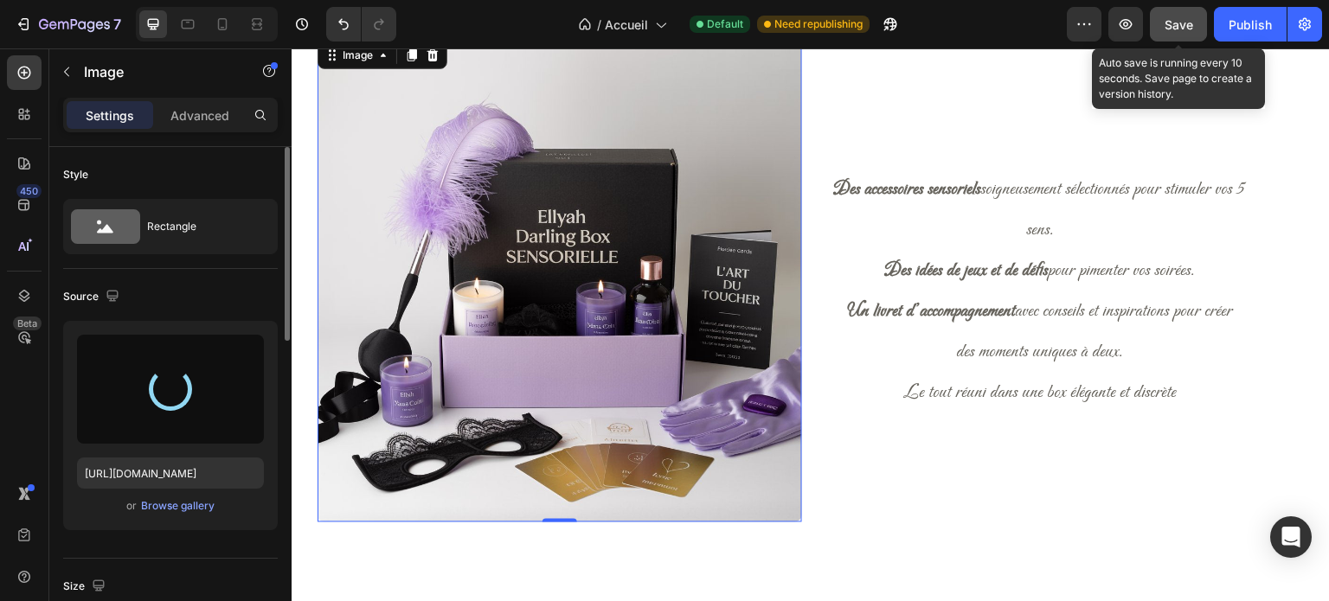
type input "[URL][DOMAIN_NAME]"
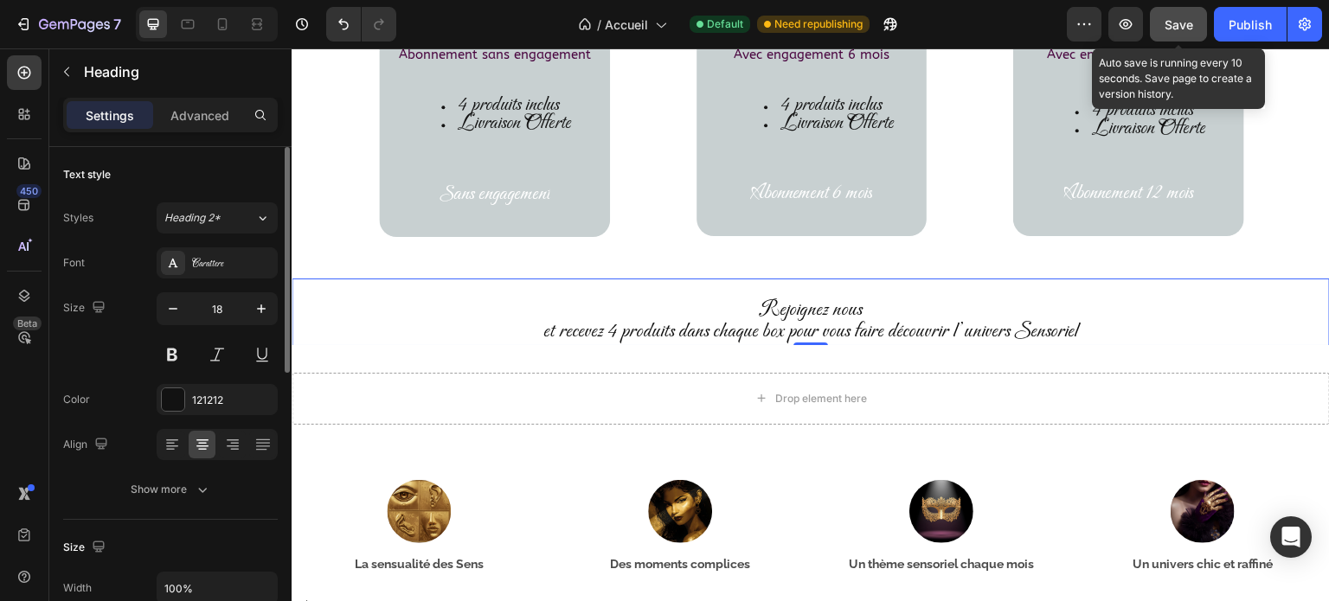
scroll to position [2513, 0]
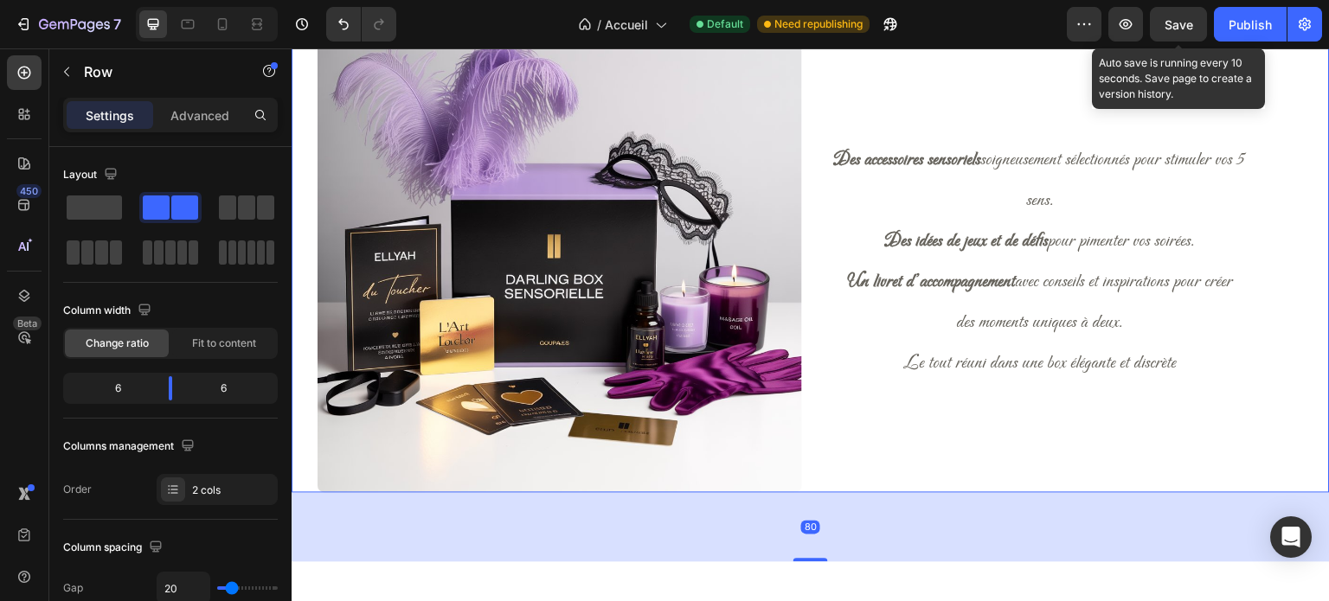
scroll to position [1206, 0]
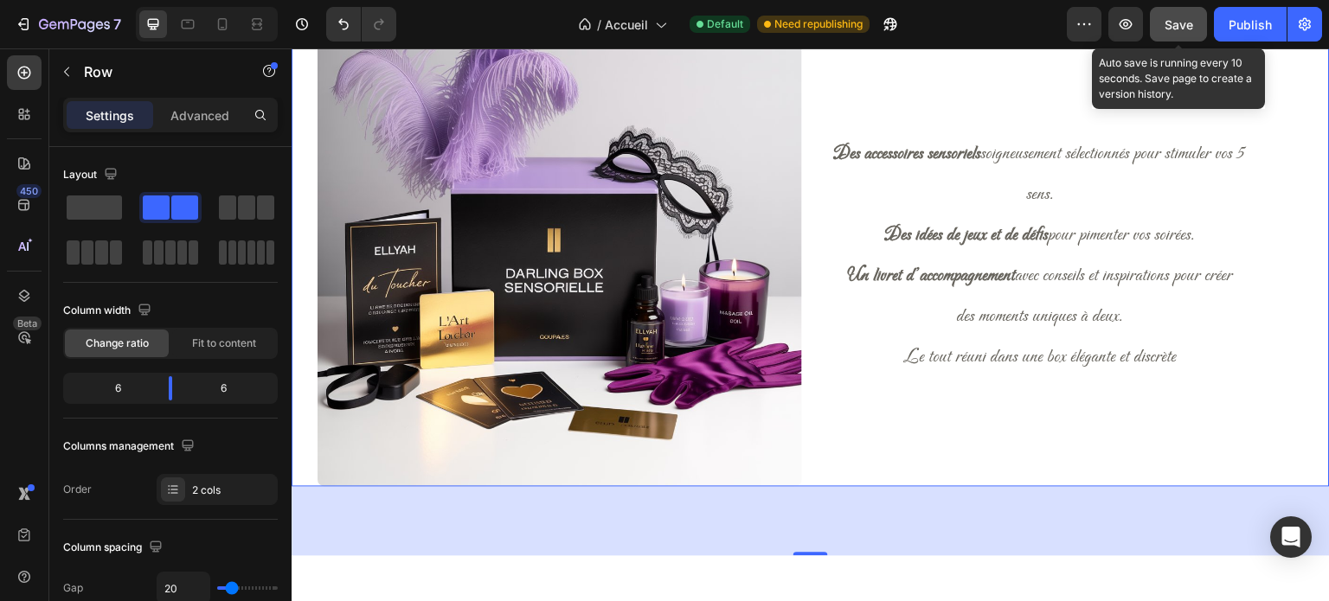
click at [1191, 34] on button "Save" at bounding box center [1178, 24] width 57 height 35
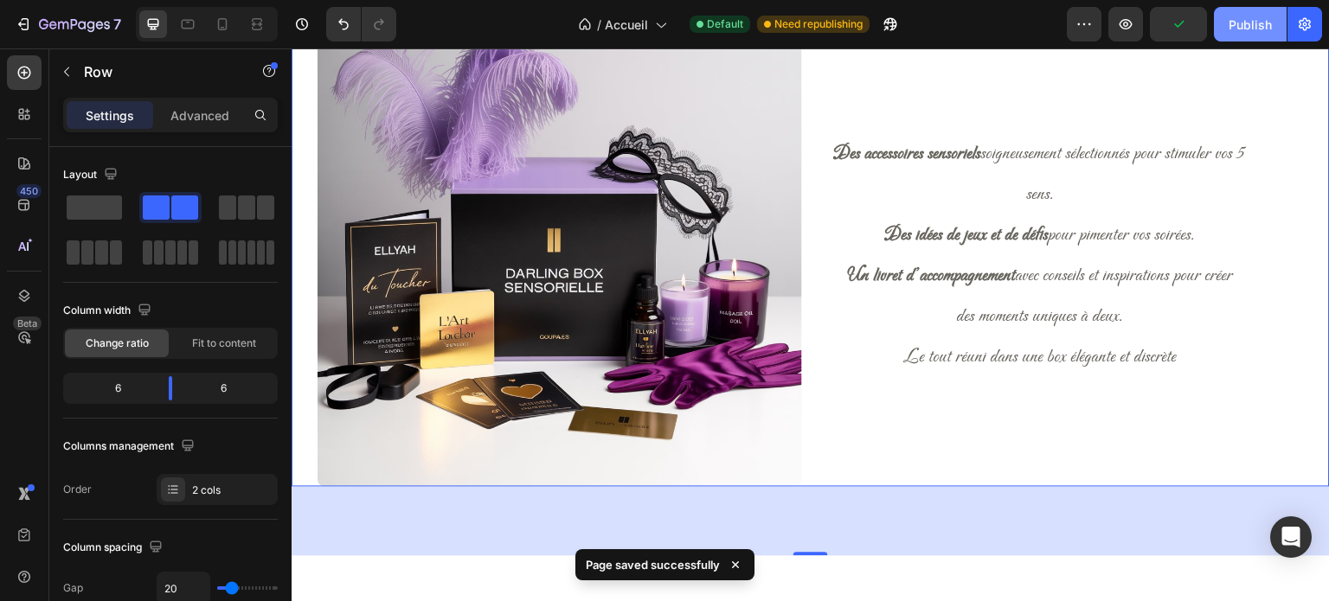
click at [1251, 21] on div "Publish" at bounding box center [1250, 25] width 43 height 18
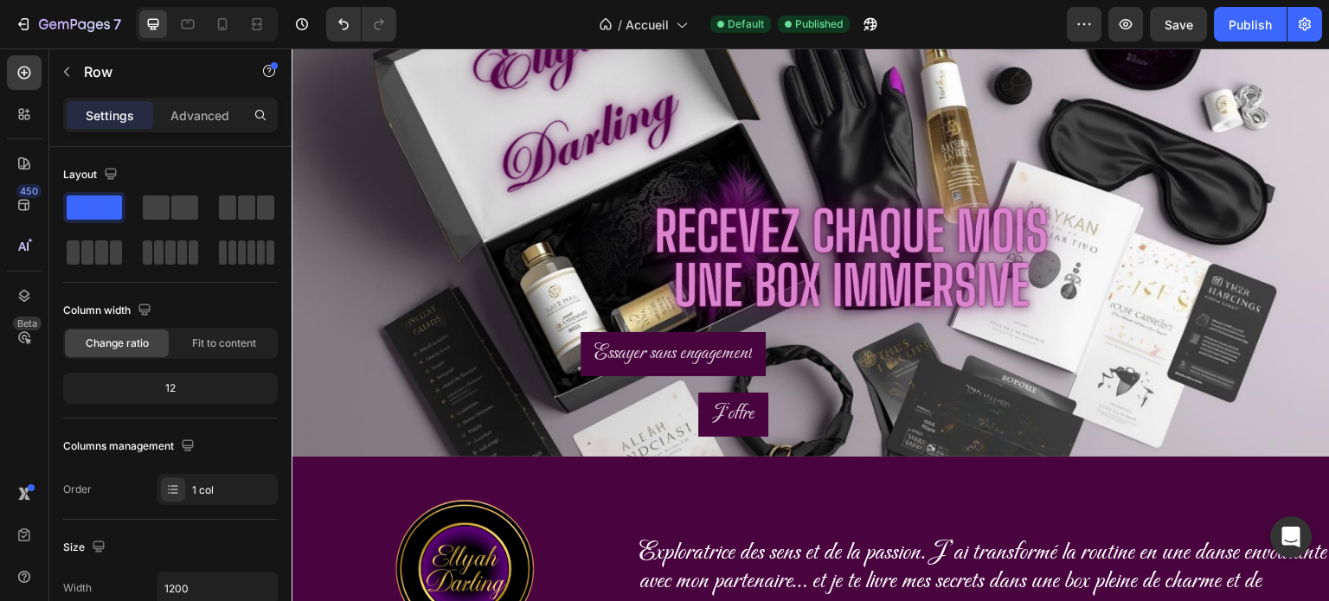
scroll to position [121, 0]
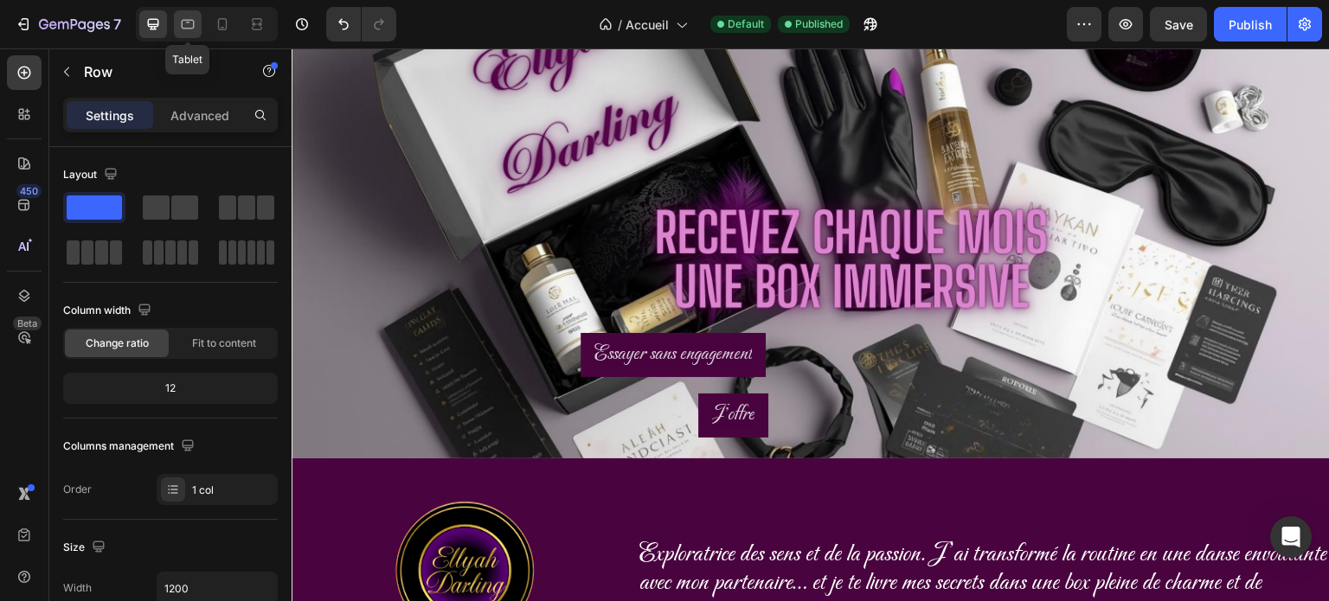
click at [188, 23] on icon at bounding box center [188, 23] width 4 height 2
type input "100%"
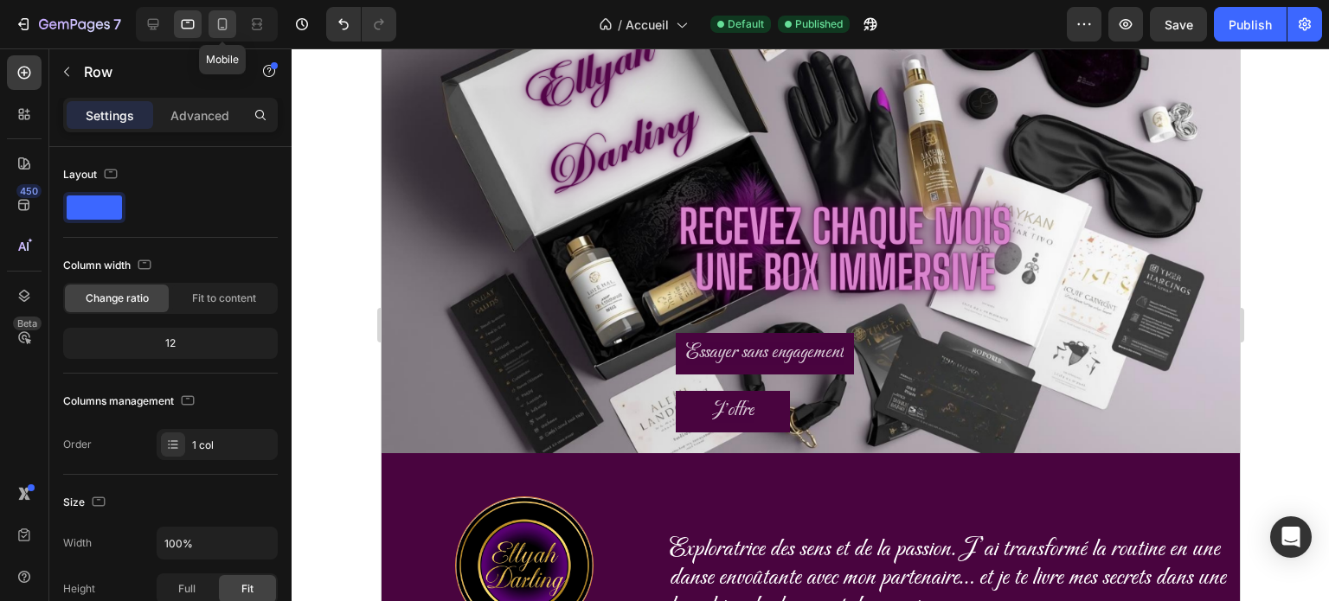
click at [228, 29] on icon at bounding box center [222, 24] width 17 height 17
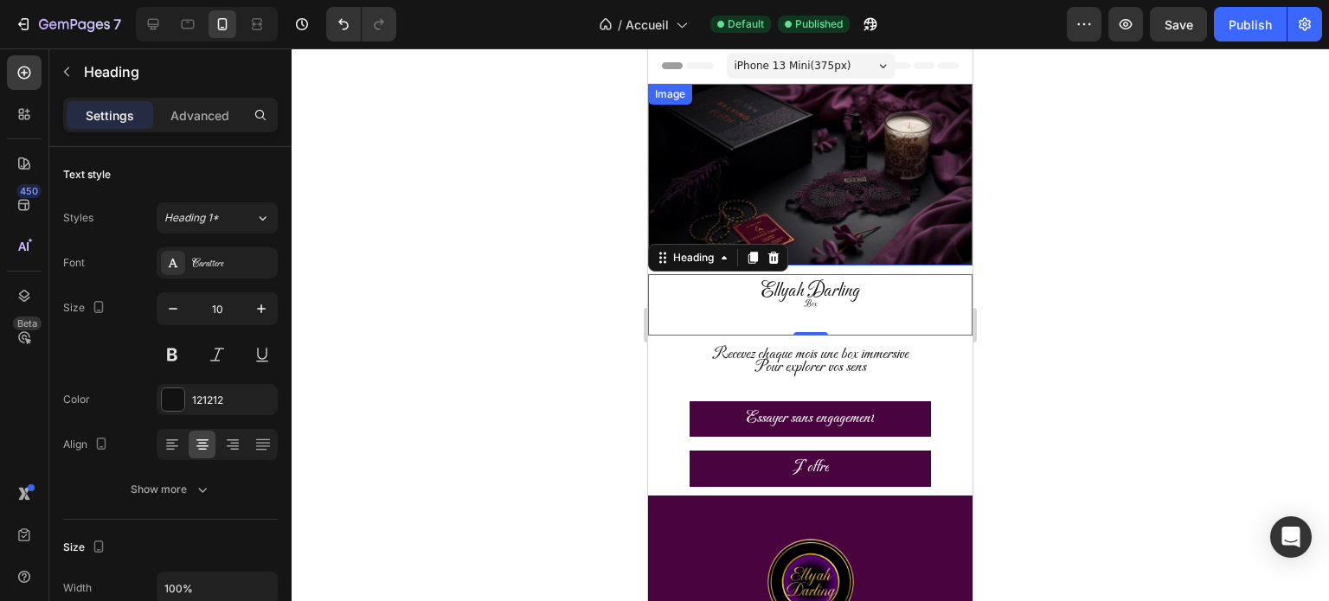
click at [815, 158] on img at bounding box center [810, 175] width 325 height 182
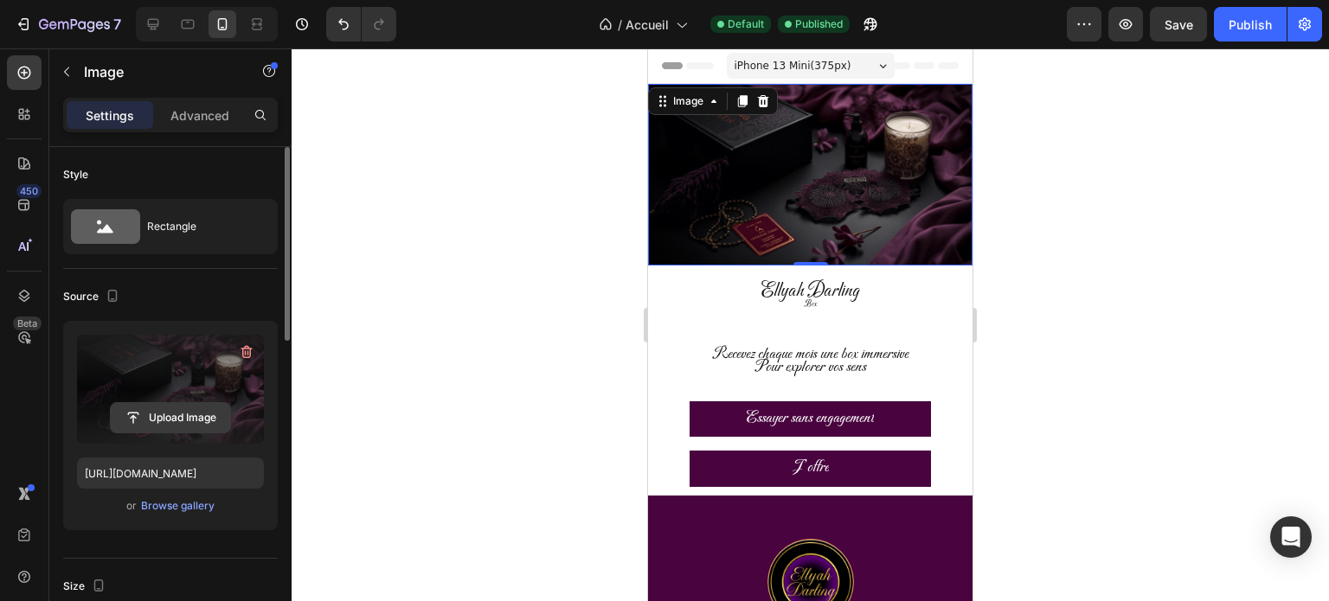
click at [179, 416] on input "file" at bounding box center [170, 417] width 119 height 29
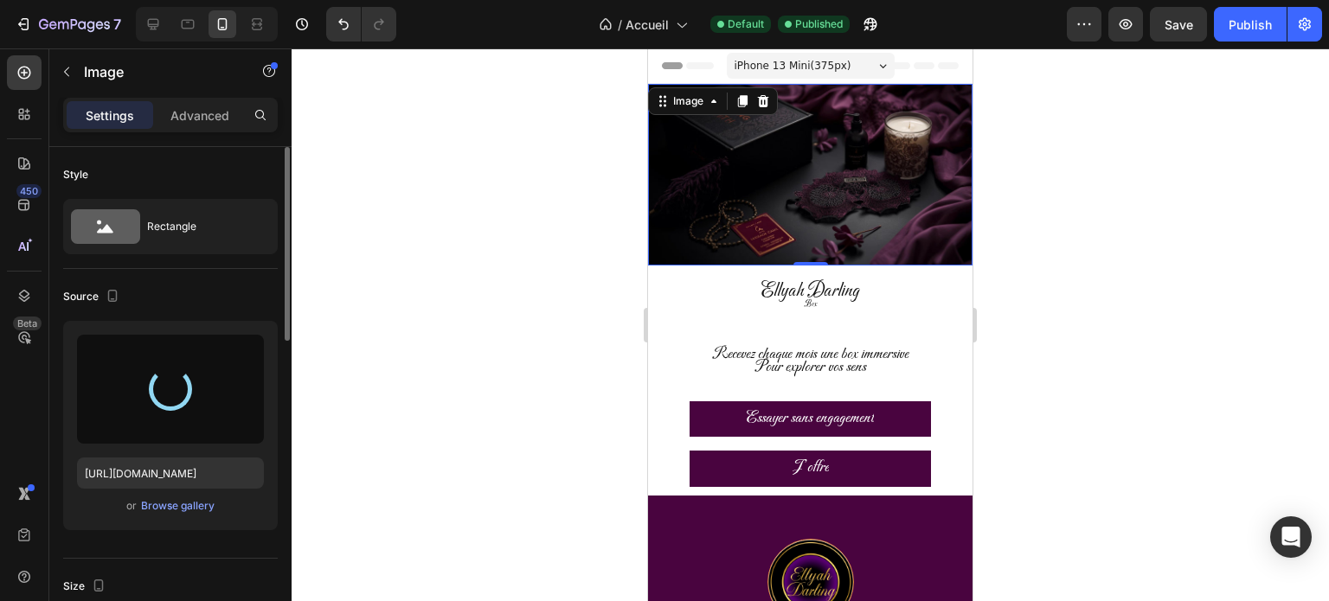
type input "[URL][DOMAIN_NAME]"
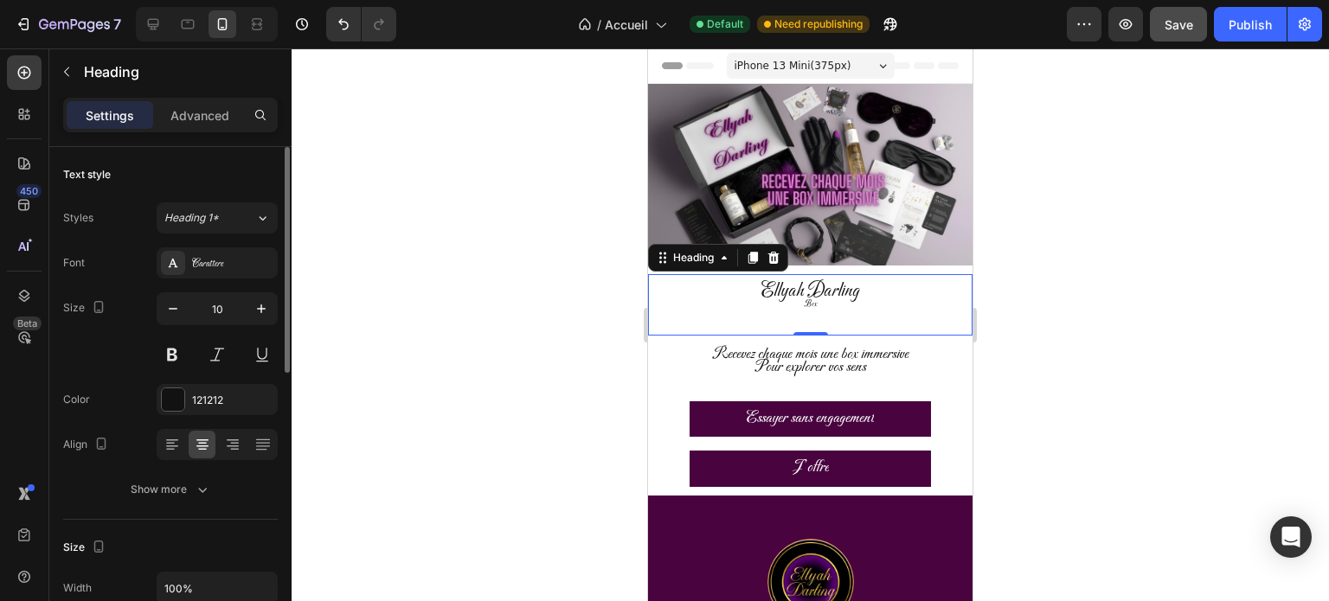
click at [1180, 24] on span "Save" at bounding box center [1179, 24] width 29 height 15
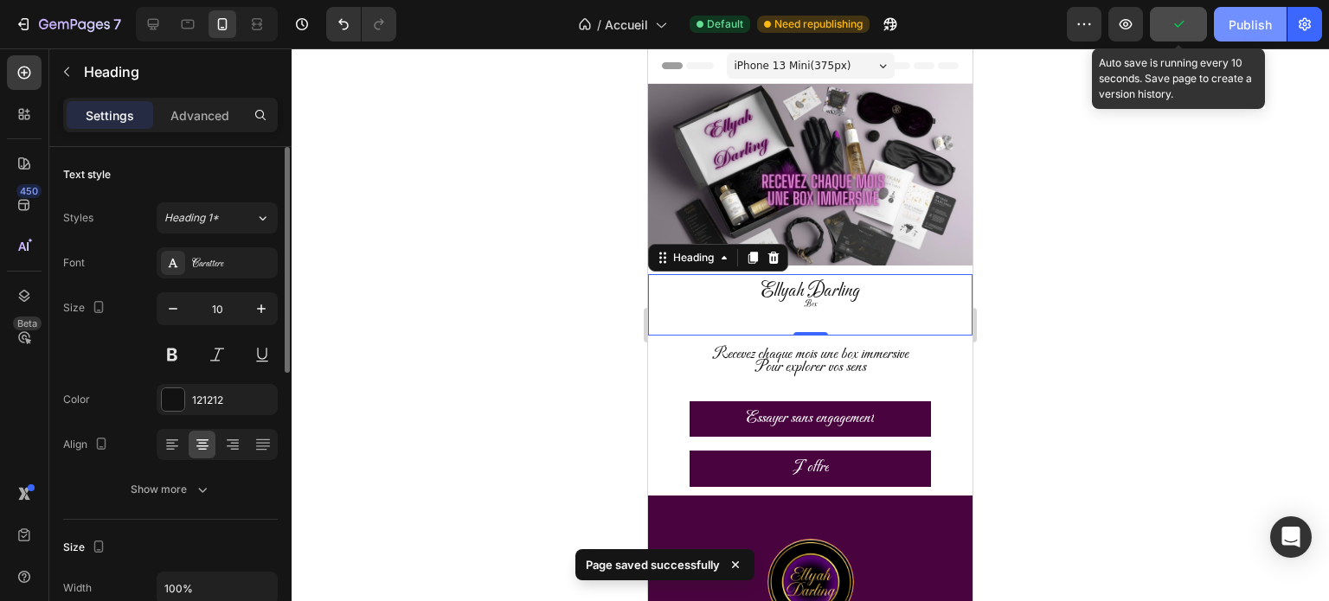
click at [1250, 18] on div "Publish" at bounding box center [1250, 25] width 43 height 18
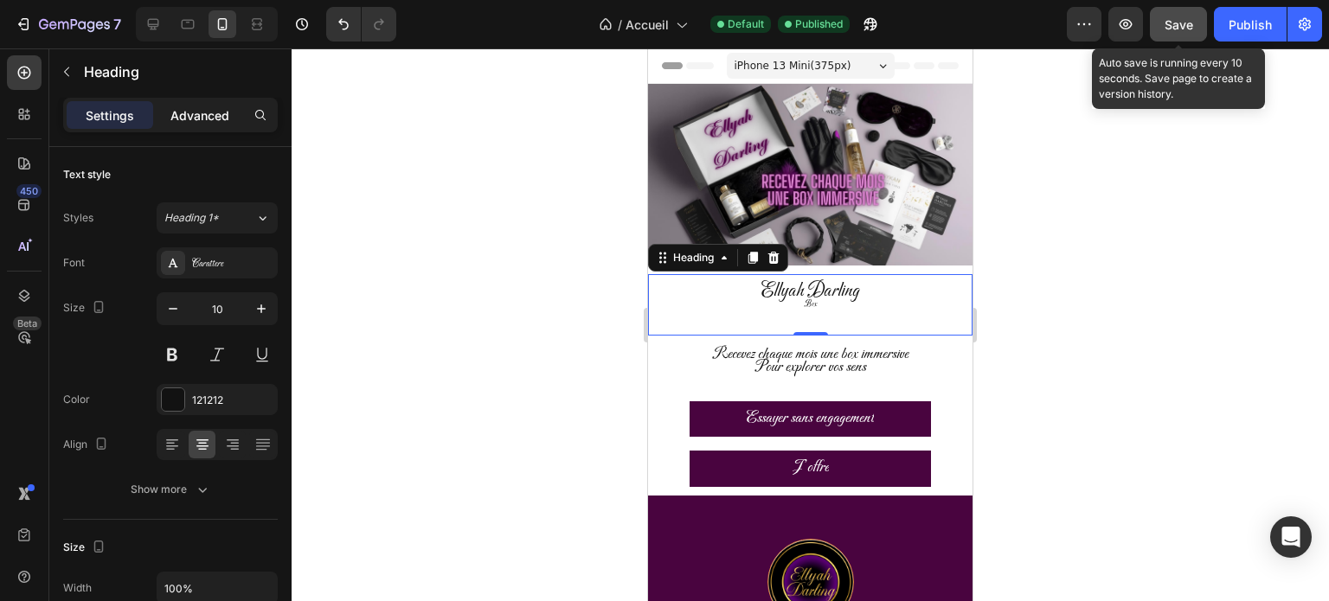
click at [204, 119] on p "Advanced" at bounding box center [199, 115] width 59 height 18
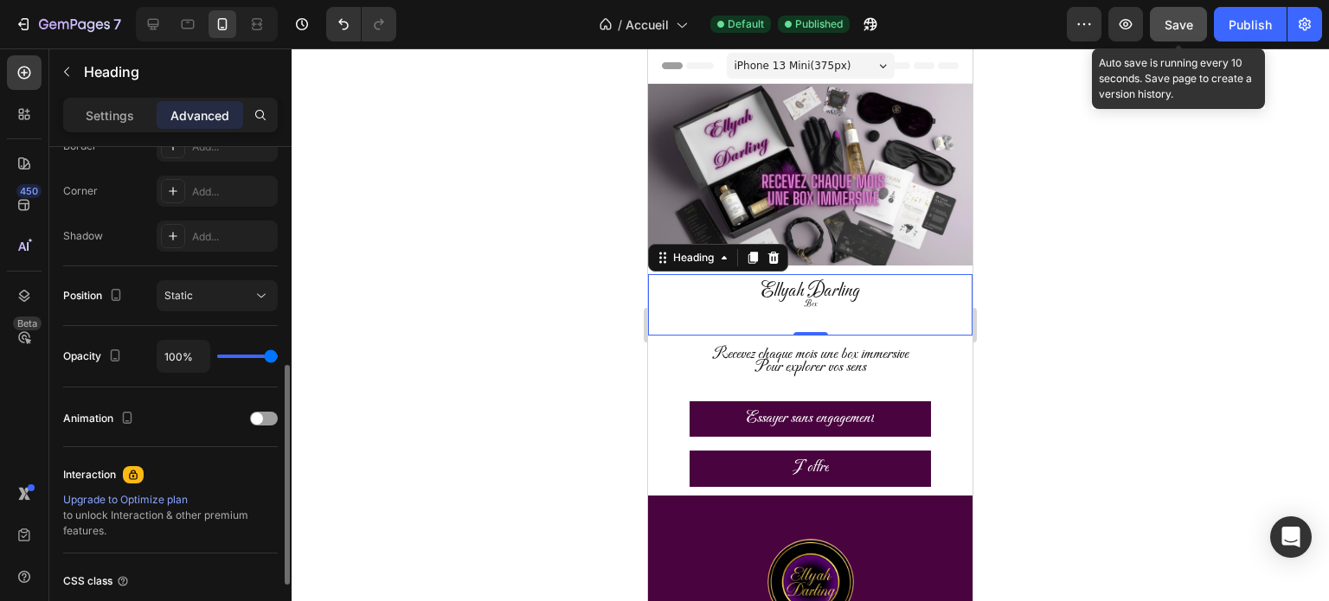
scroll to position [519, 0]
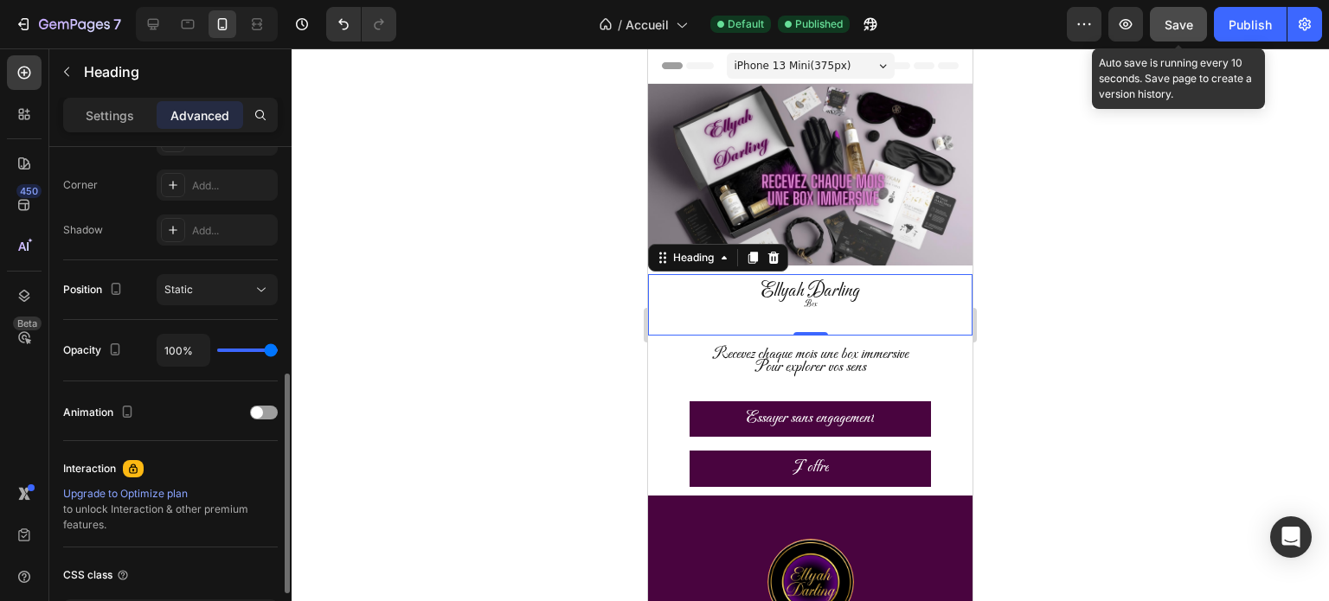
click at [775, 178] on img at bounding box center [810, 175] width 325 height 182
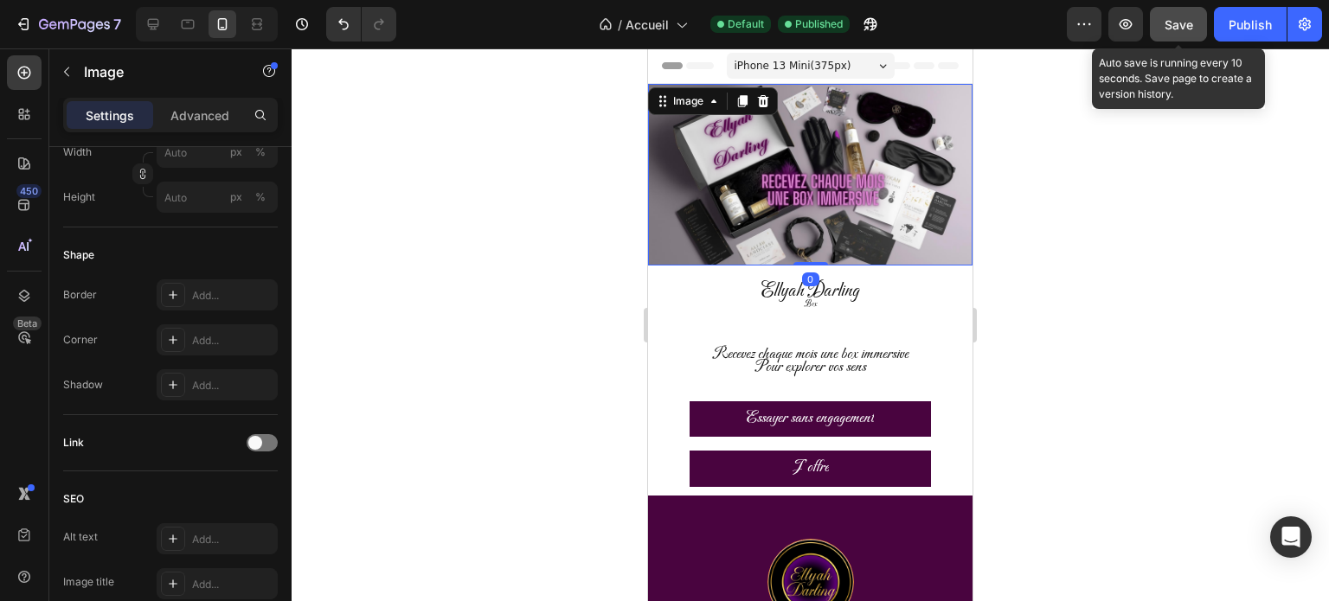
scroll to position [0, 0]
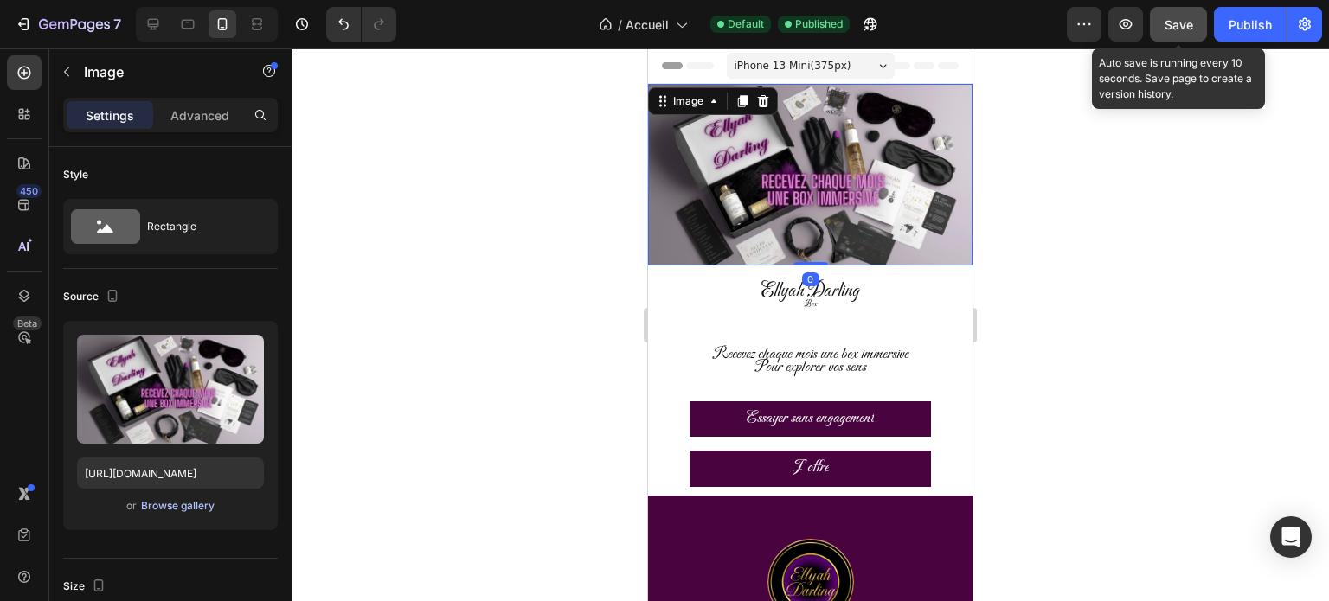
click at [198, 511] on div "Browse gallery" at bounding box center [178, 506] width 74 height 16
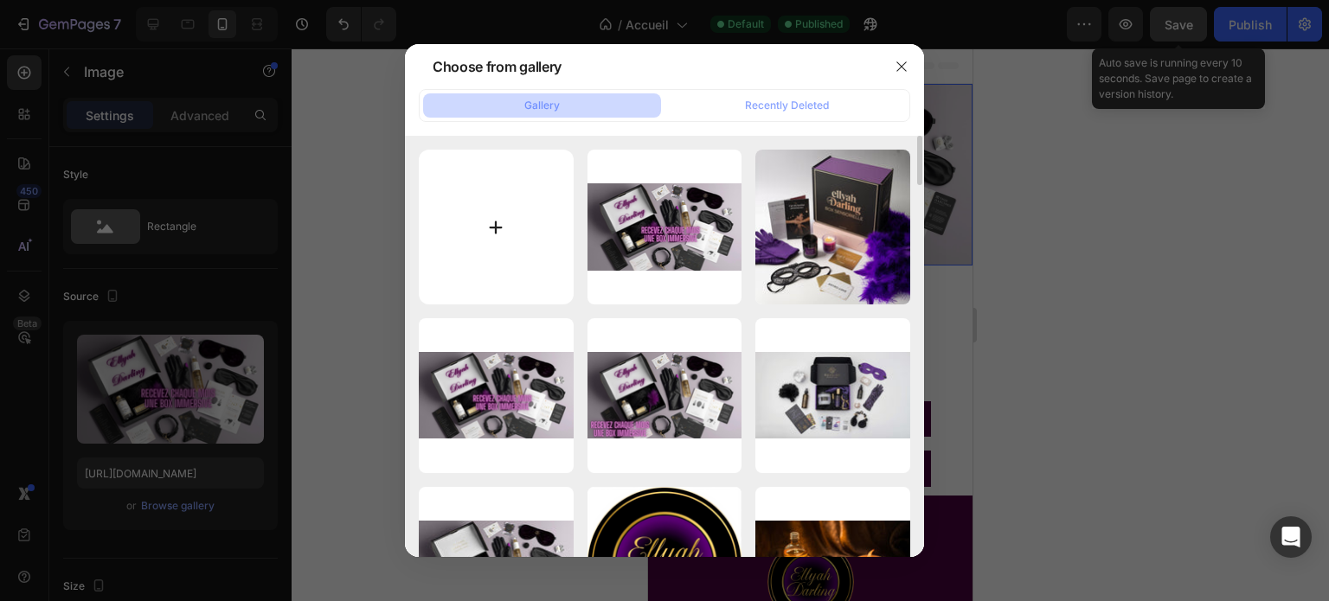
click at [520, 216] on input "file" at bounding box center [496, 227] width 155 height 155
type input "C:\fakepath\a-photograph-showcasing-a-luxurious-sens_DBWMGzaeTkqjyydNR3Z-ew_Cvz…"
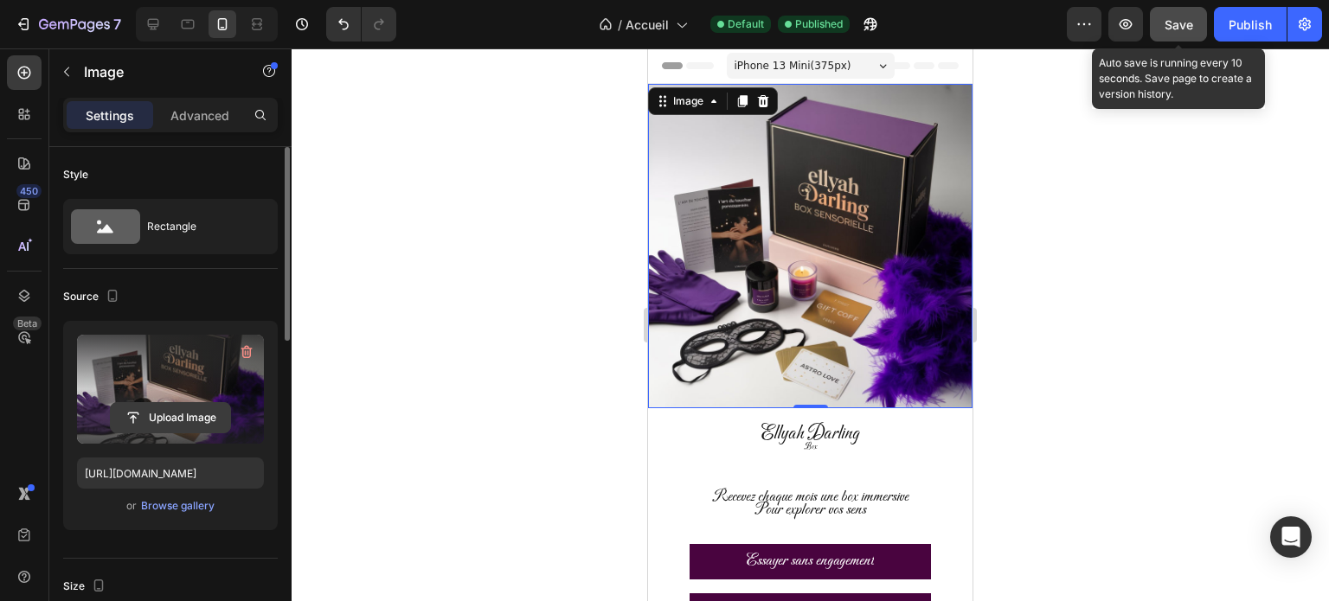
click at [212, 414] on input "file" at bounding box center [170, 417] width 119 height 29
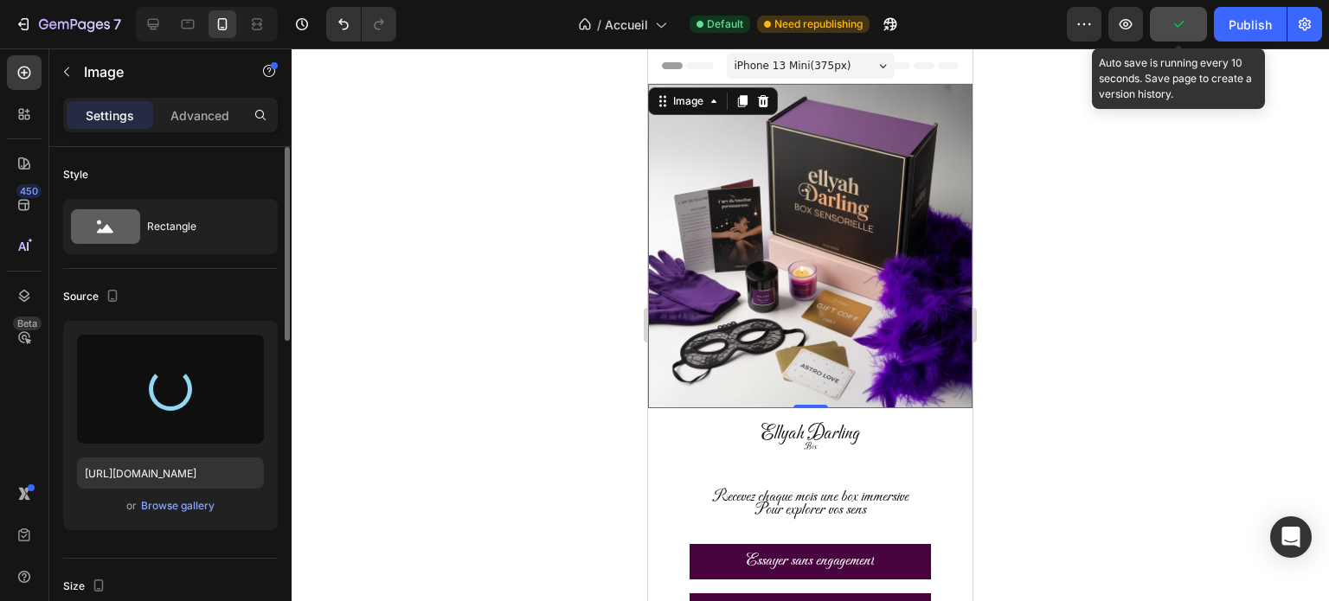
type input "[URL][DOMAIN_NAME]"
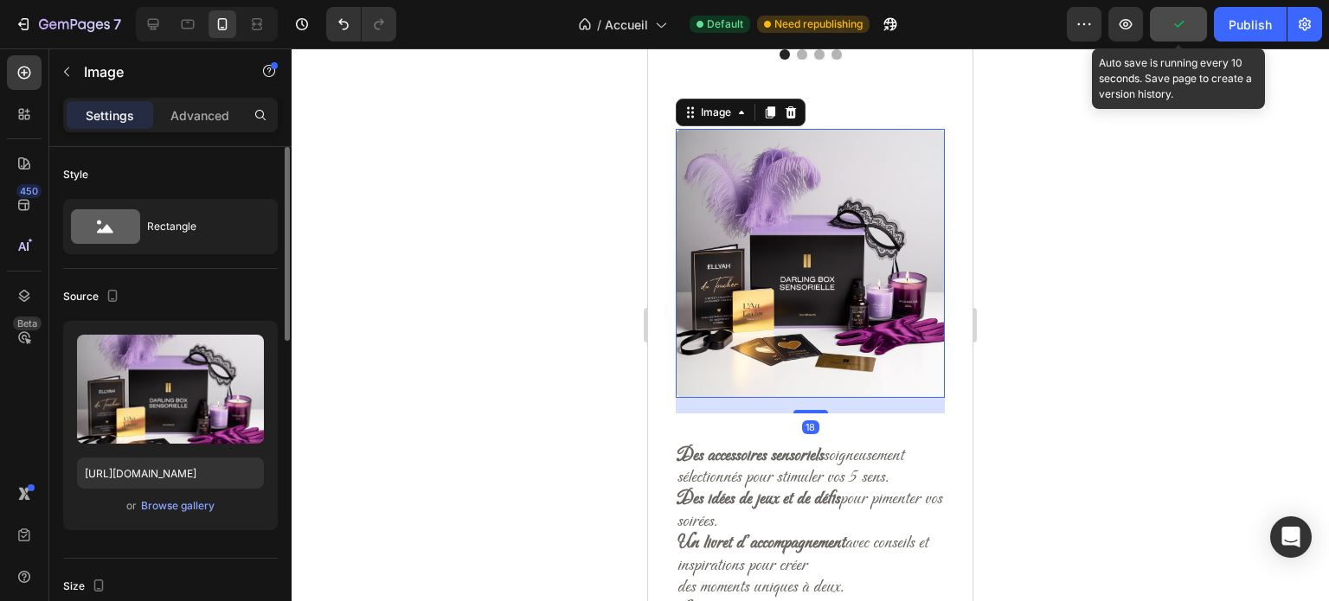
scroll to position [1270, 0]
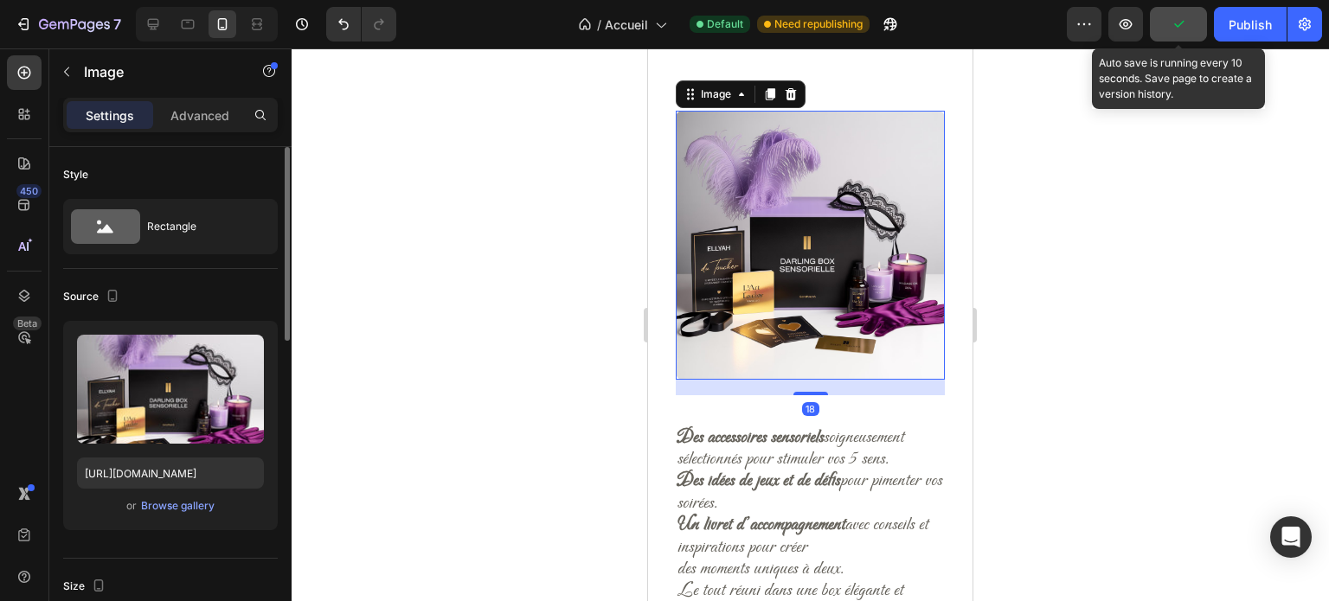
click at [852, 275] on img at bounding box center [810, 245] width 269 height 269
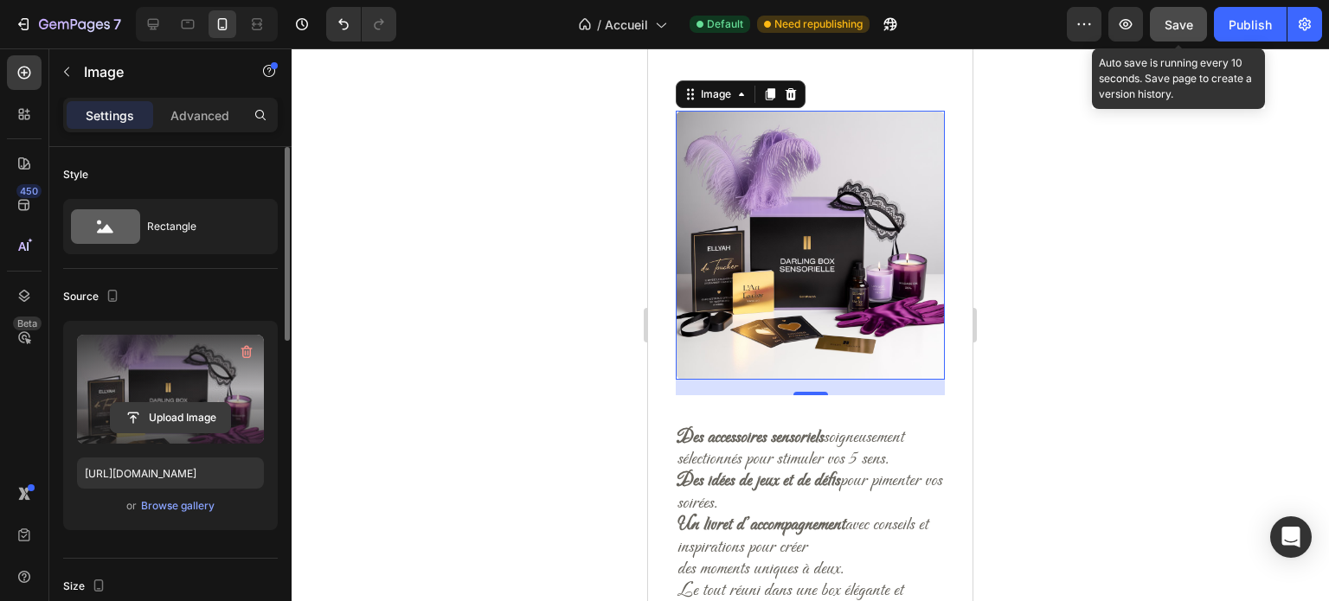
click at [201, 405] on input "file" at bounding box center [170, 417] width 119 height 29
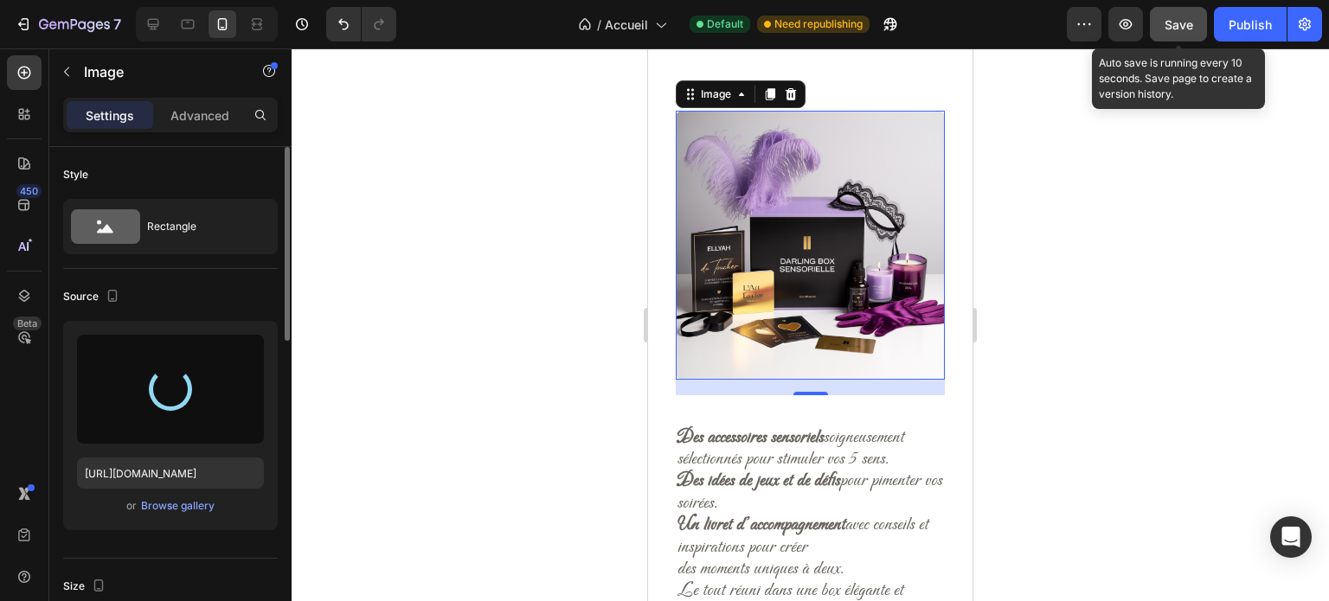
type input "[URL][DOMAIN_NAME]"
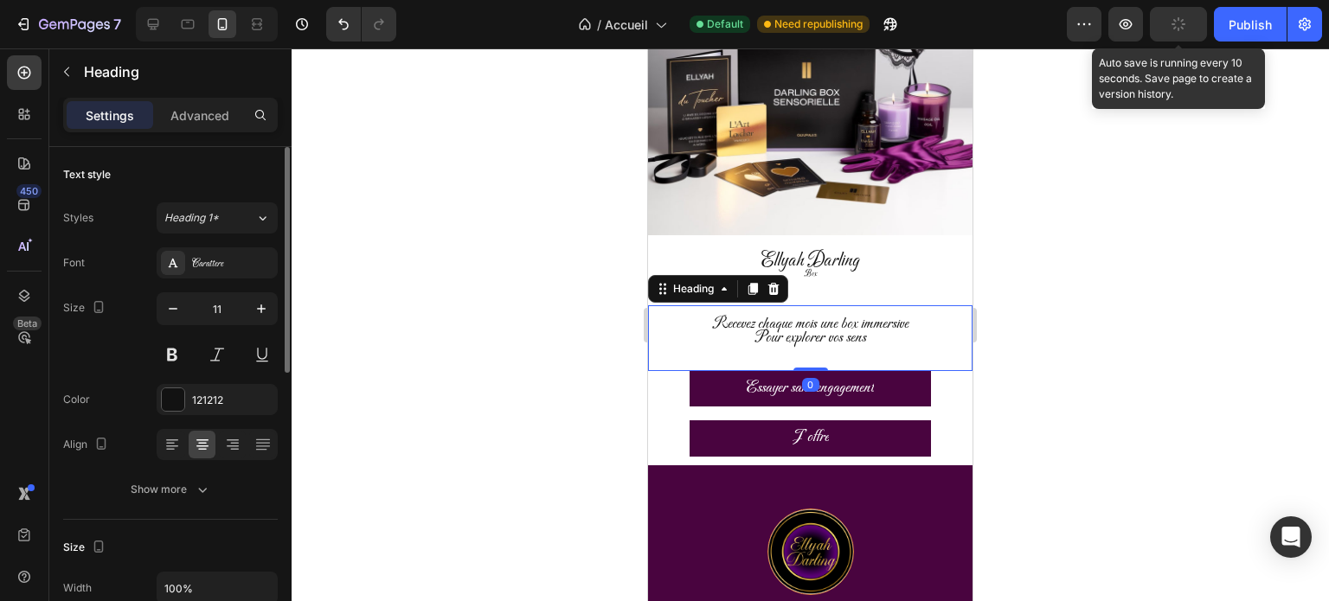
scroll to position [171, 0]
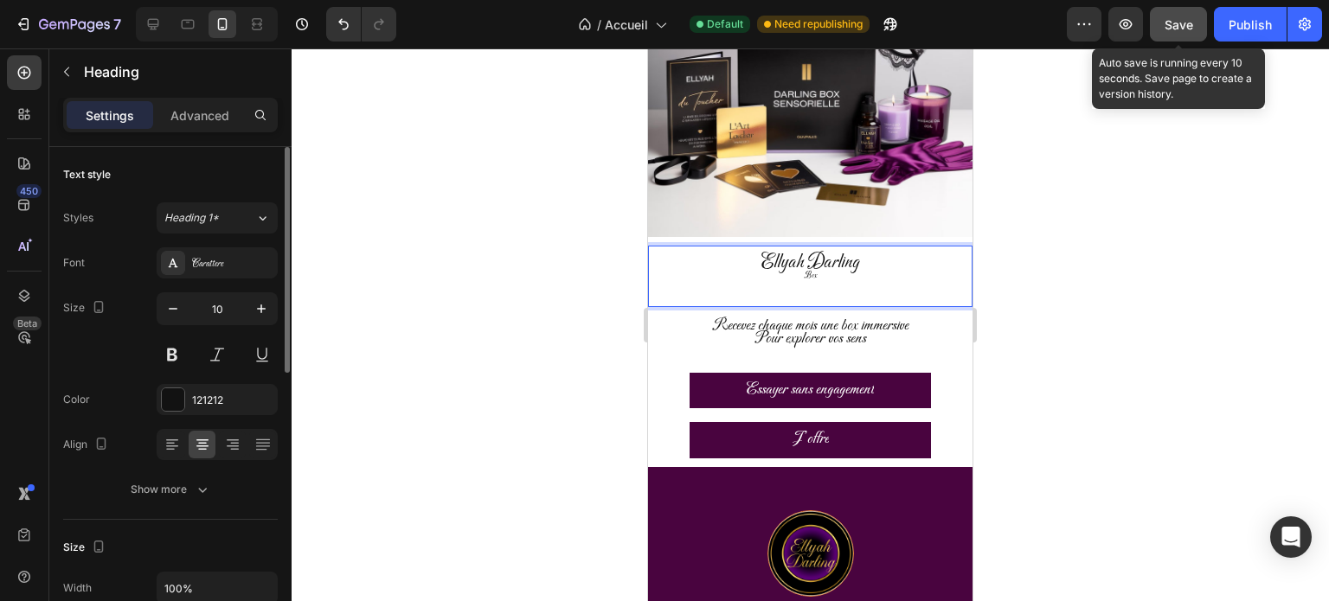
click at [827, 274] on span "Ellyah Darling" at bounding box center [811, 262] width 98 height 23
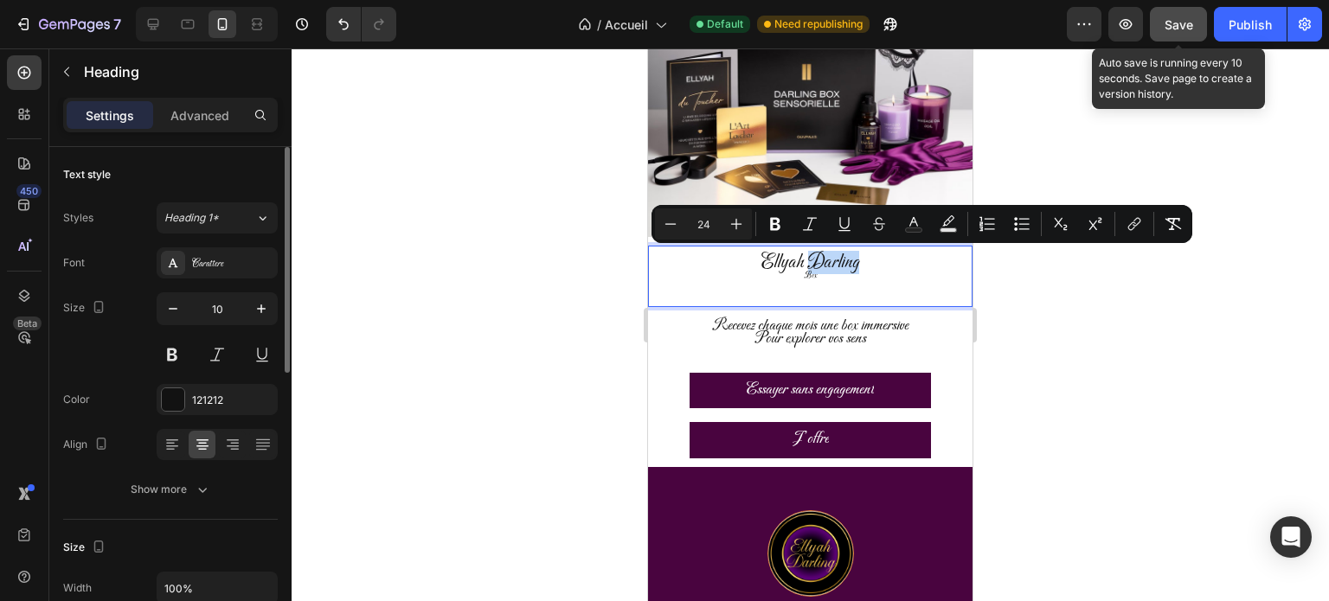
click at [806, 274] on p "Ellyah Darling Box" at bounding box center [810, 265] width 235 height 34
type input "10"
click at [806, 274] on p "Ellyah Darling Box" at bounding box center [810, 265] width 235 height 34
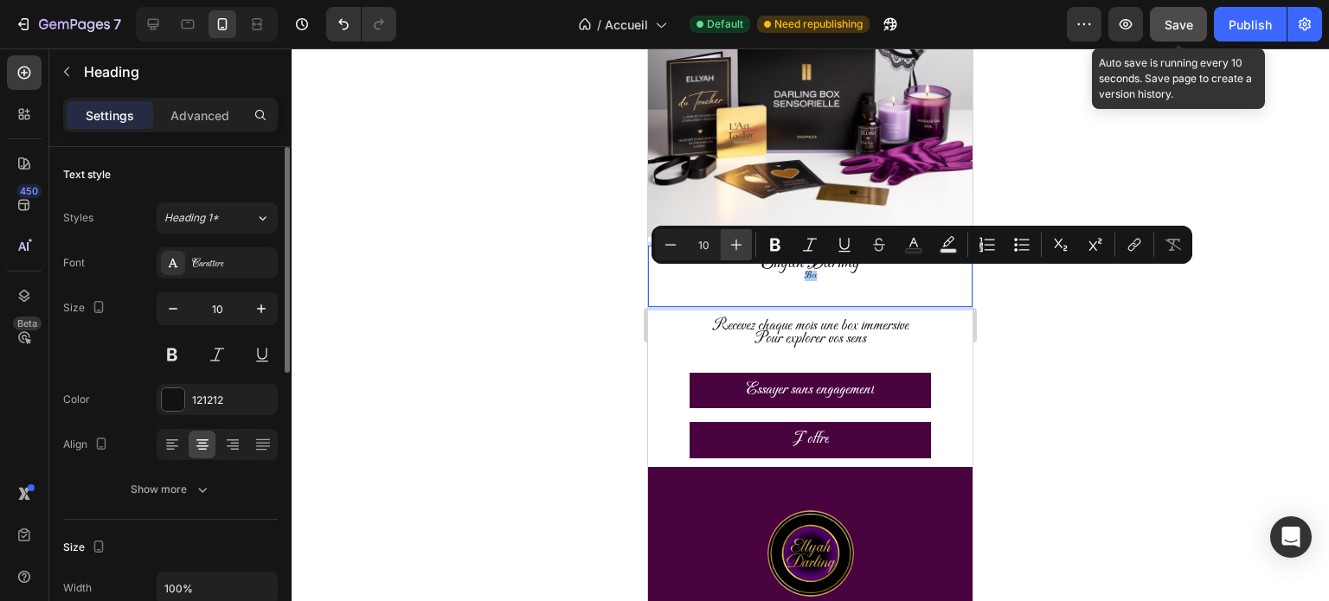
click at [739, 243] on icon "Editor contextual toolbar" at bounding box center [736, 244] width 17 height 17
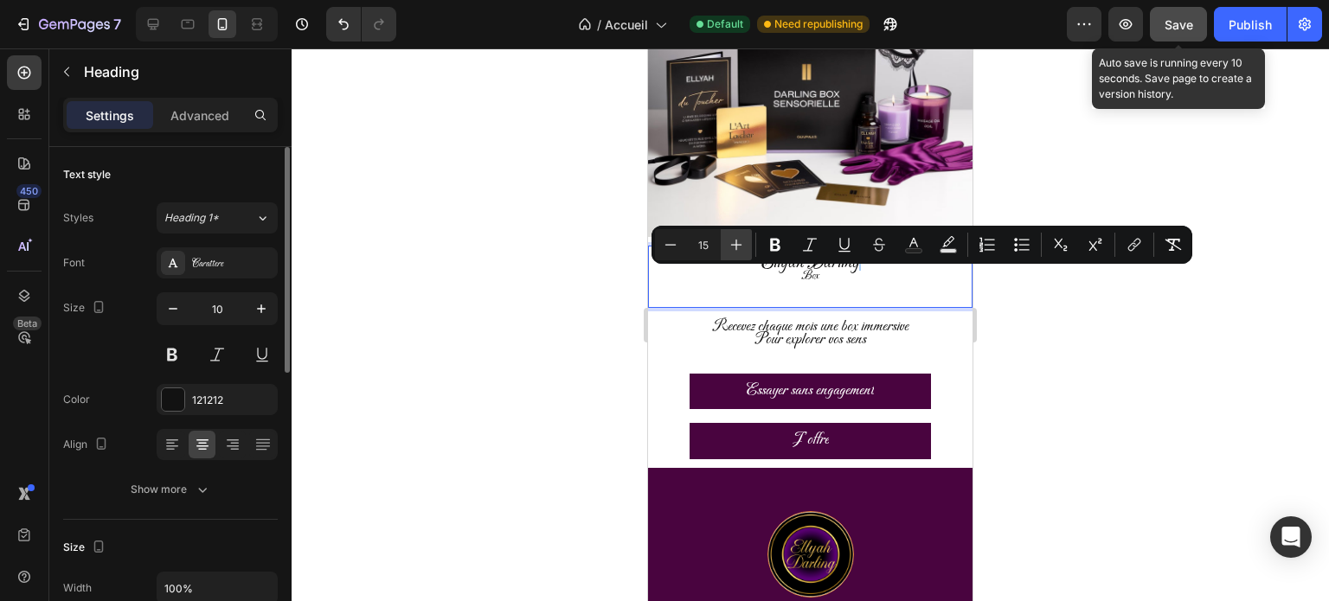
click at [739, 243] on icon "Editor contextual toolbar" at bounding box center [736, 244] width 17 height 17
type input "16"
click at [796, 281] on p "Ellyah Darling Box" at bounding box center [810, 265] width 235 height 35
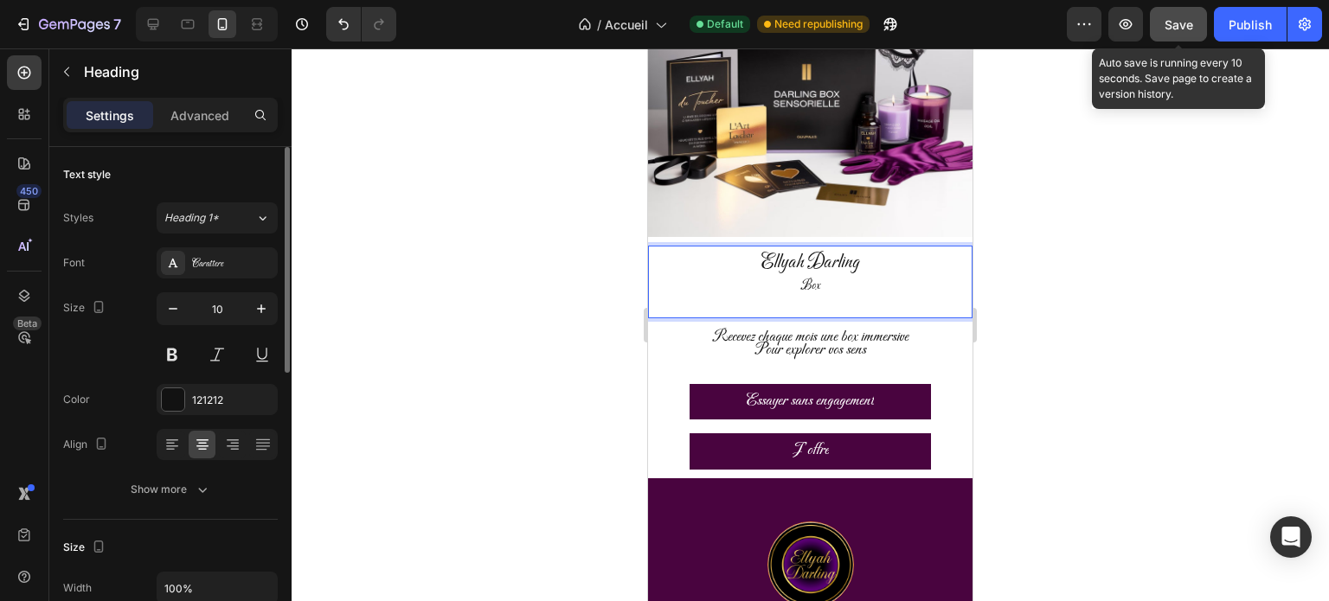
click at [824, 282] on p "Ellyah Darling Box" at bounding box center [810, 270] width 235 height 45
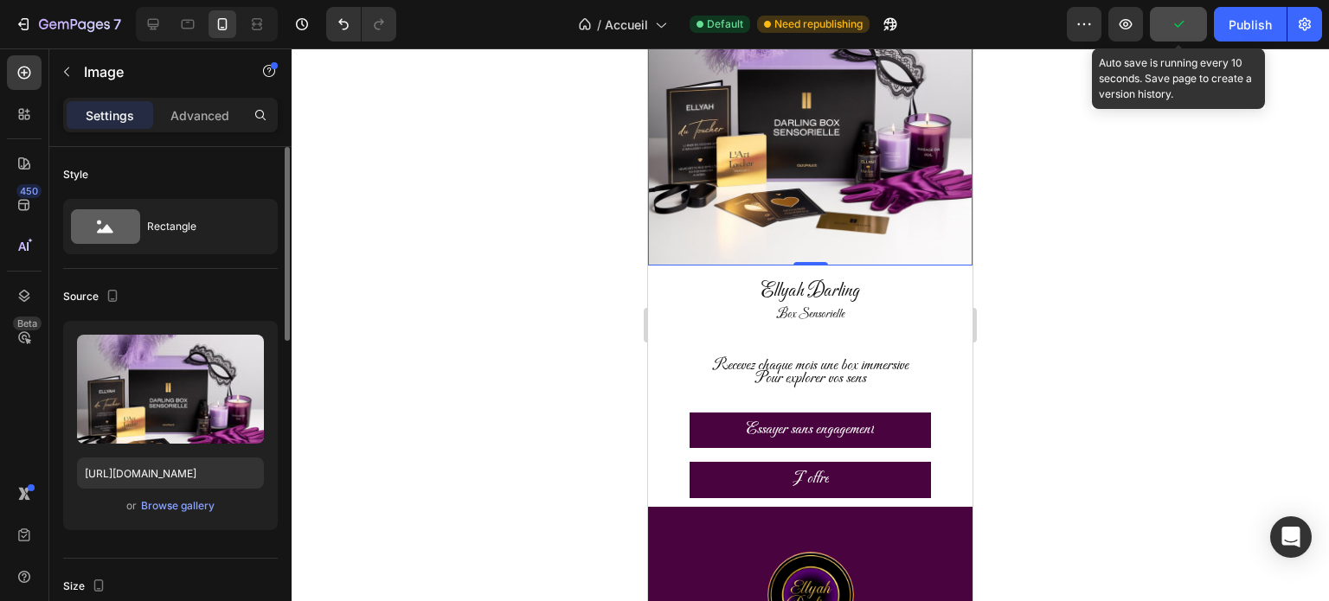
scroll to position [147, 0]
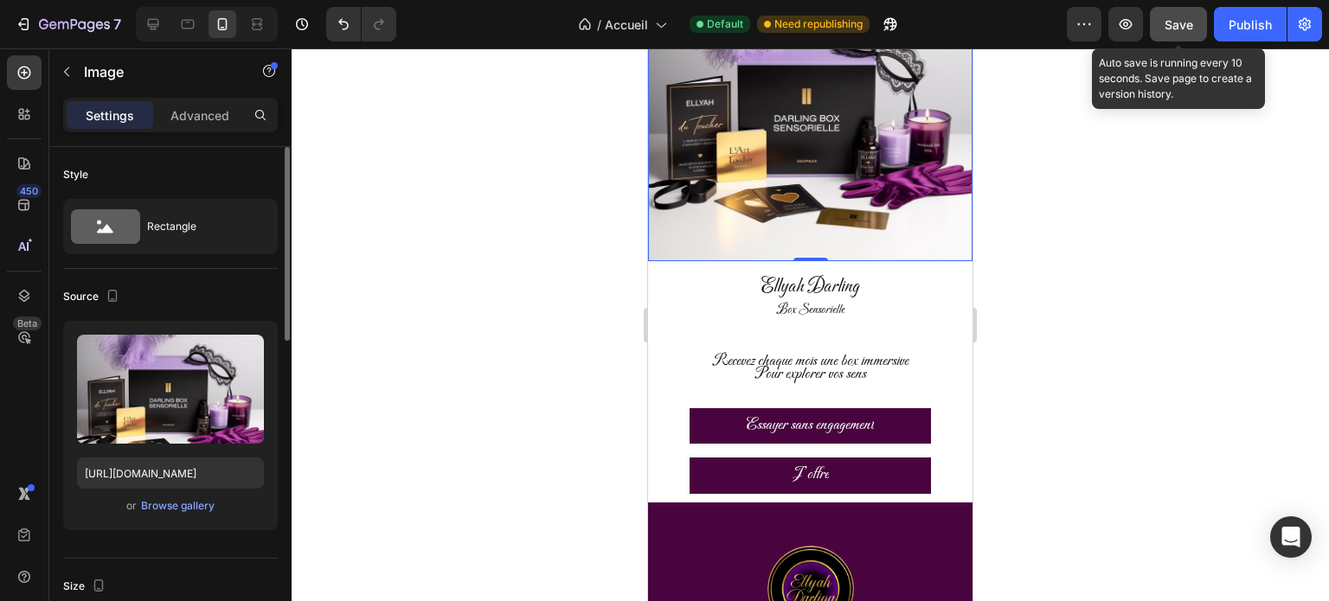
click at [1187, 29] on span "Save" at bounding box center [1179, 24] width 29 height 15
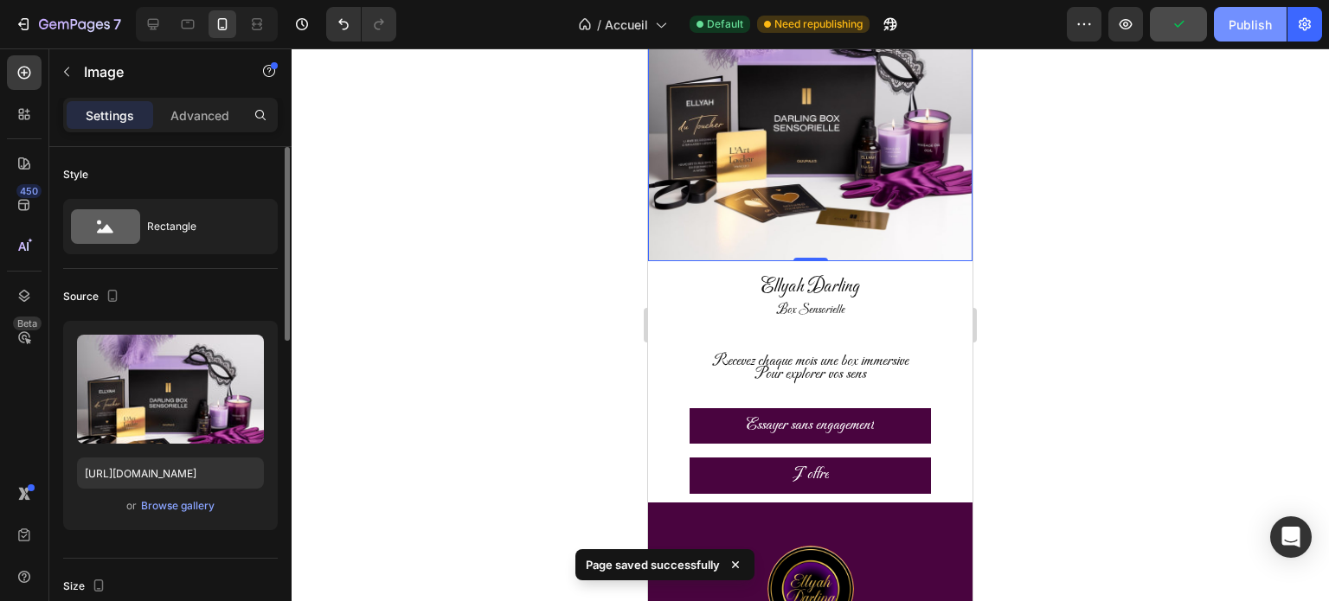
click at [1237, 36] on button "Publish" at bounding box center [1250, 24] width 73 height 35
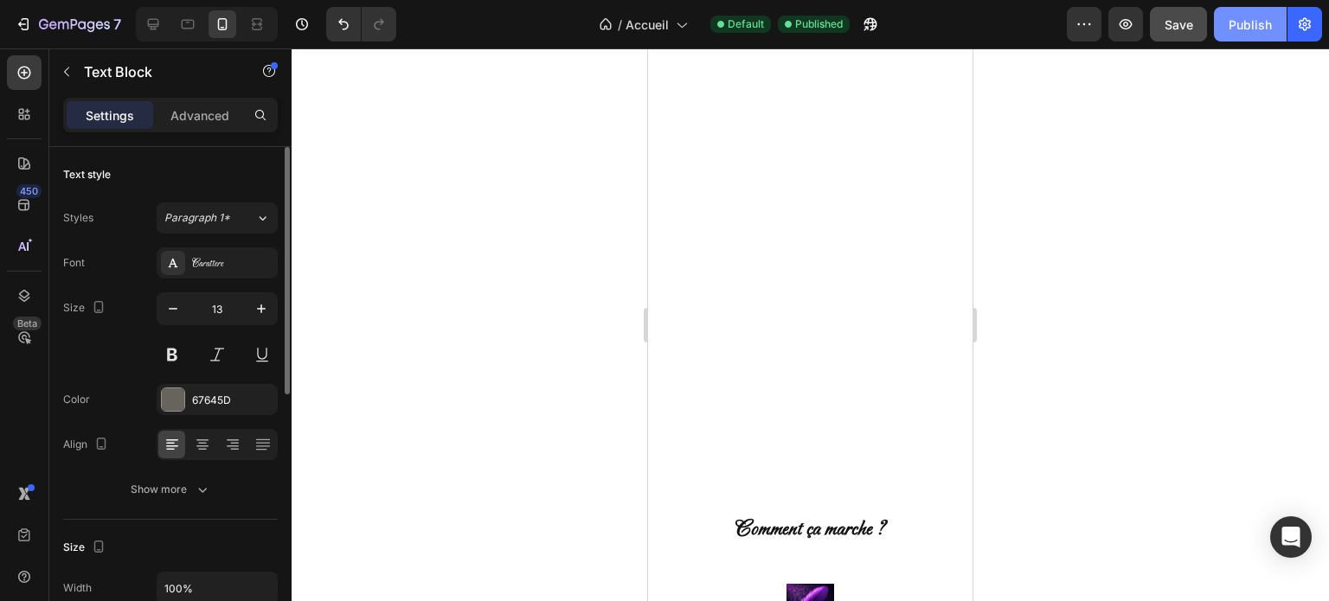
scroll to position [2068, 0]
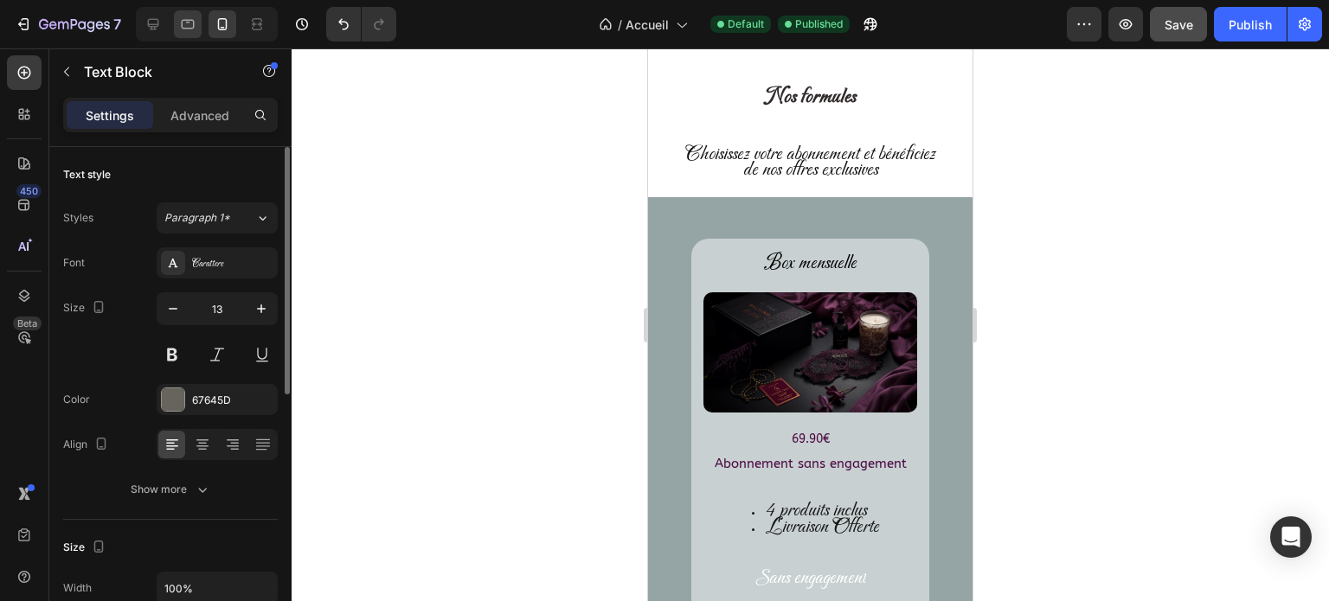
click at [187, 22] on icon at bounding box center [188, 23] width 4 height 2
type input "16"
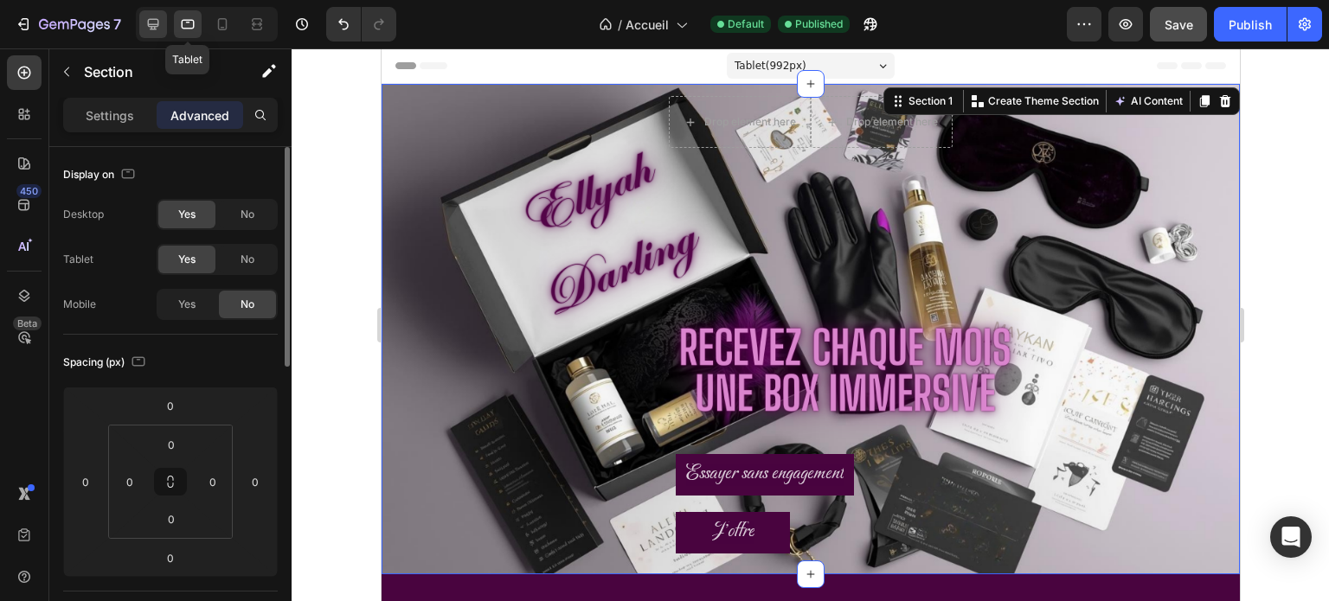
click at [158, 28] on icon at bounding box center [153, 24] width 17 height 17
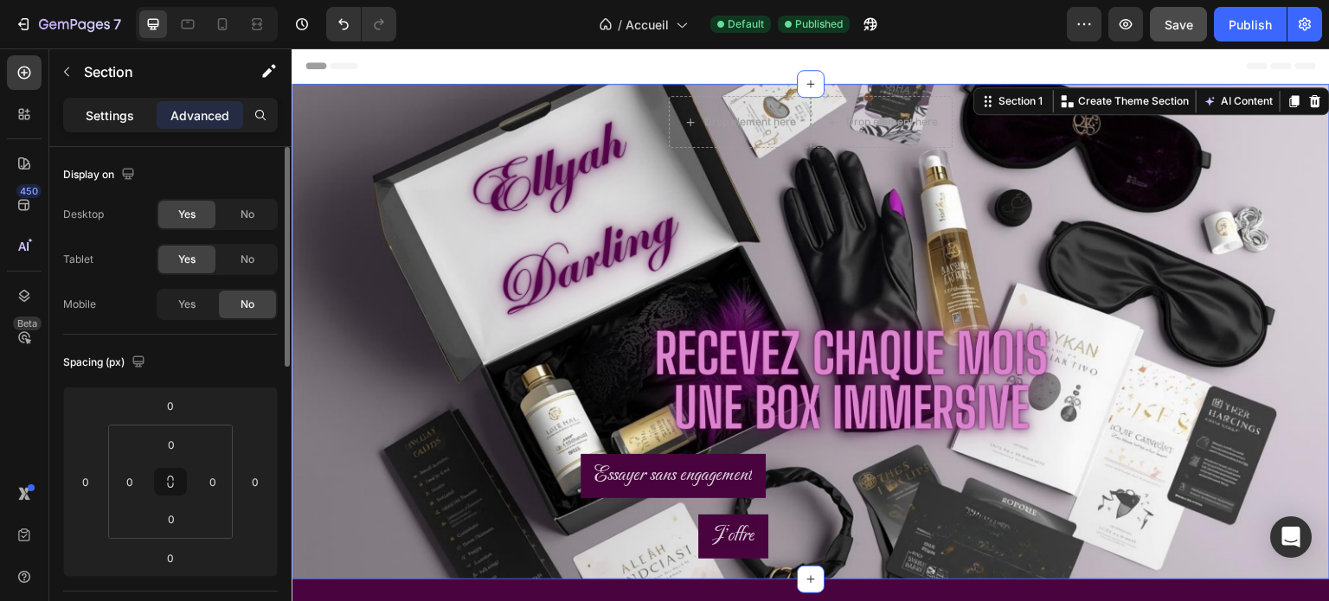
click at [92, 126] on div "Settings" at bounding box center [110, 115] width 87 height 28
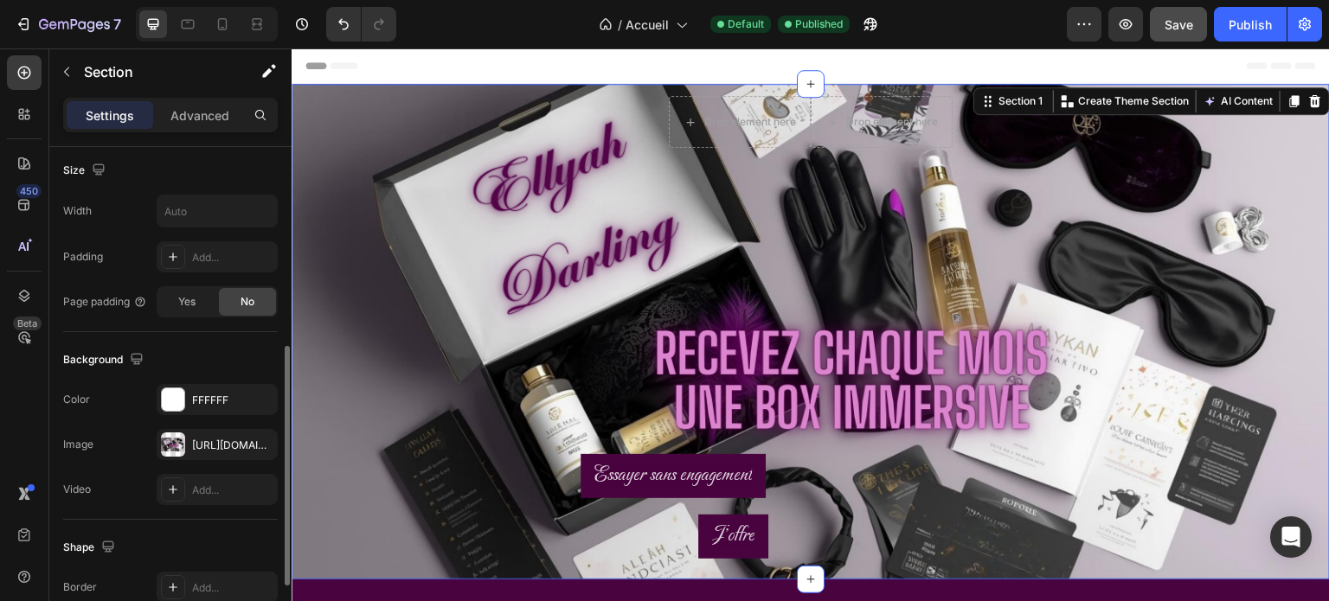
scroll to position [390, 0]
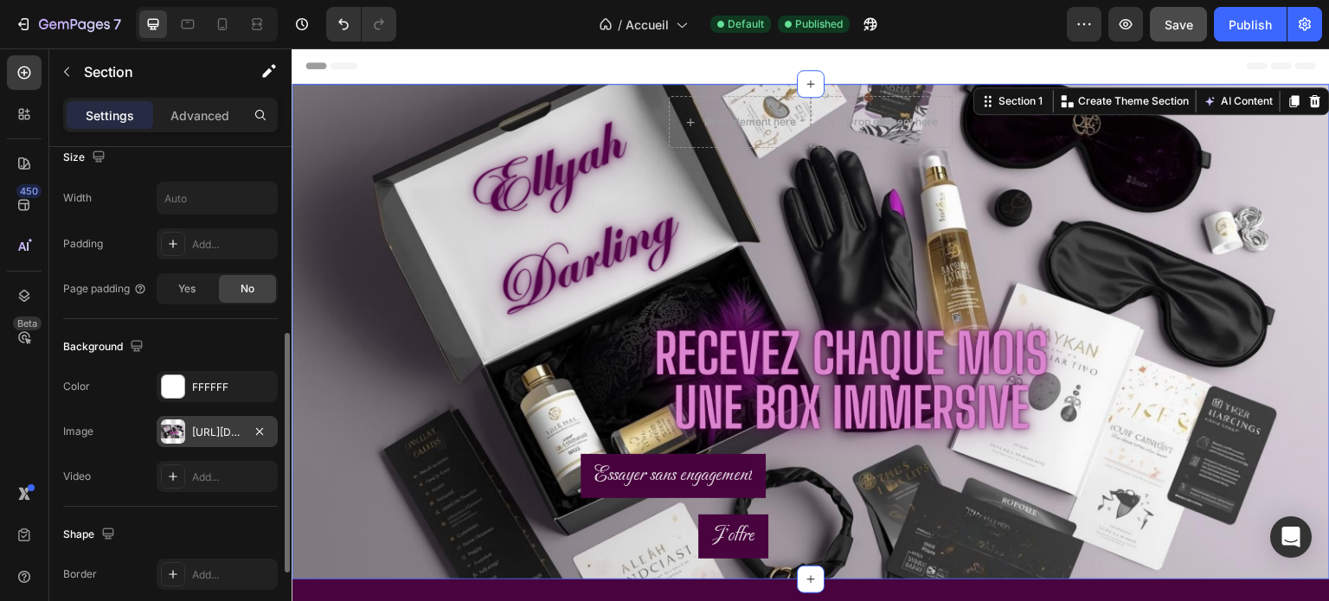
click at [196, 436] on div "[URL][DOMAIN_NAME]" at bounding box center [217, 433] width 50 height 16
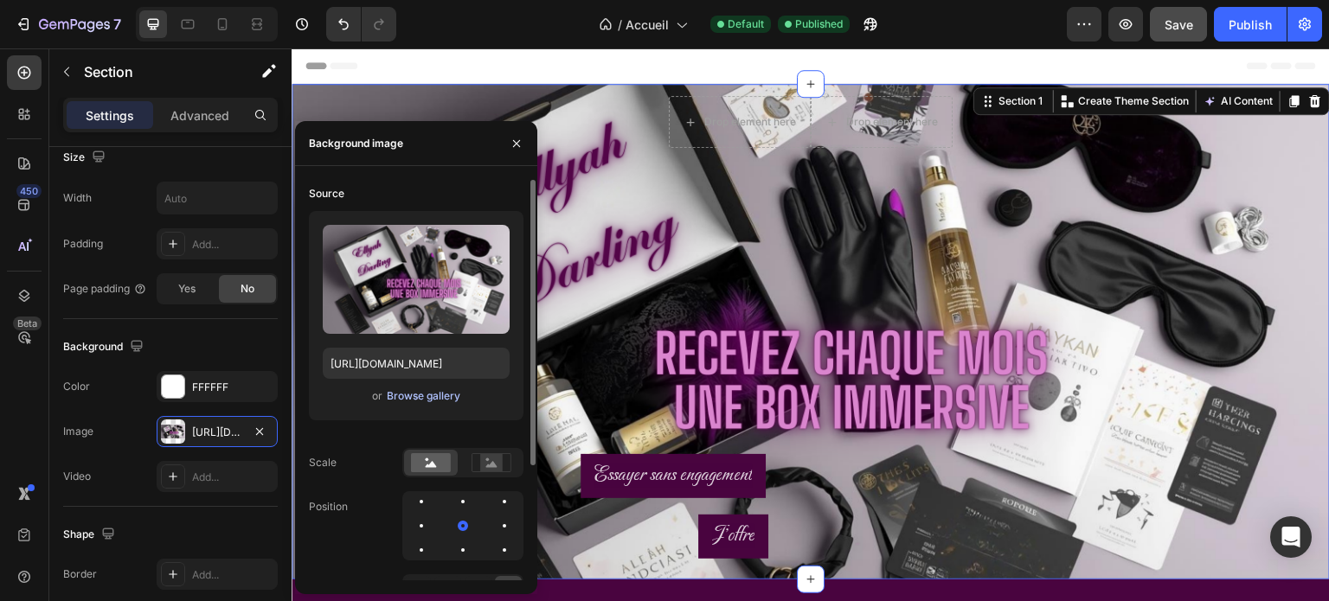
click at [442, 392] on div "Browse gallery" at bounding box center [424, 397] width 74 height 16
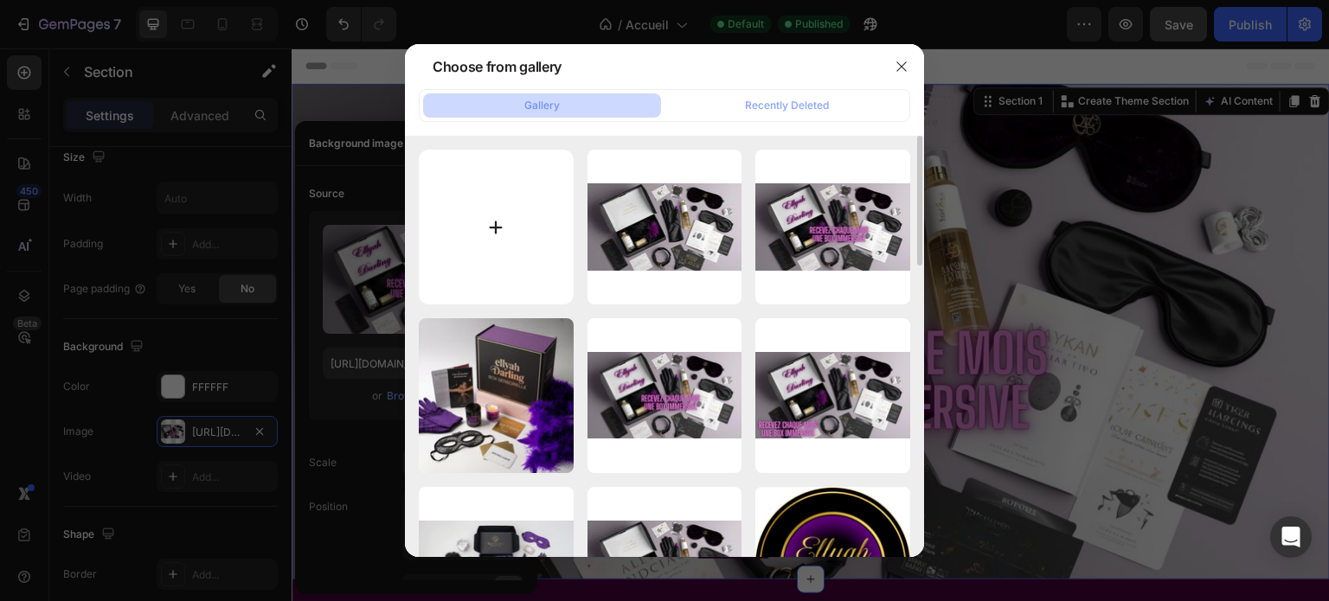
click at [506, 206] on input "file" at bounding box center [496, 227] width 155 height 155
type input "C:\fakepath\a-photograph-showcasing-ellyah-darling-b_SpYWQFsPS6CJrlHQ4LXl9w_Wym…"
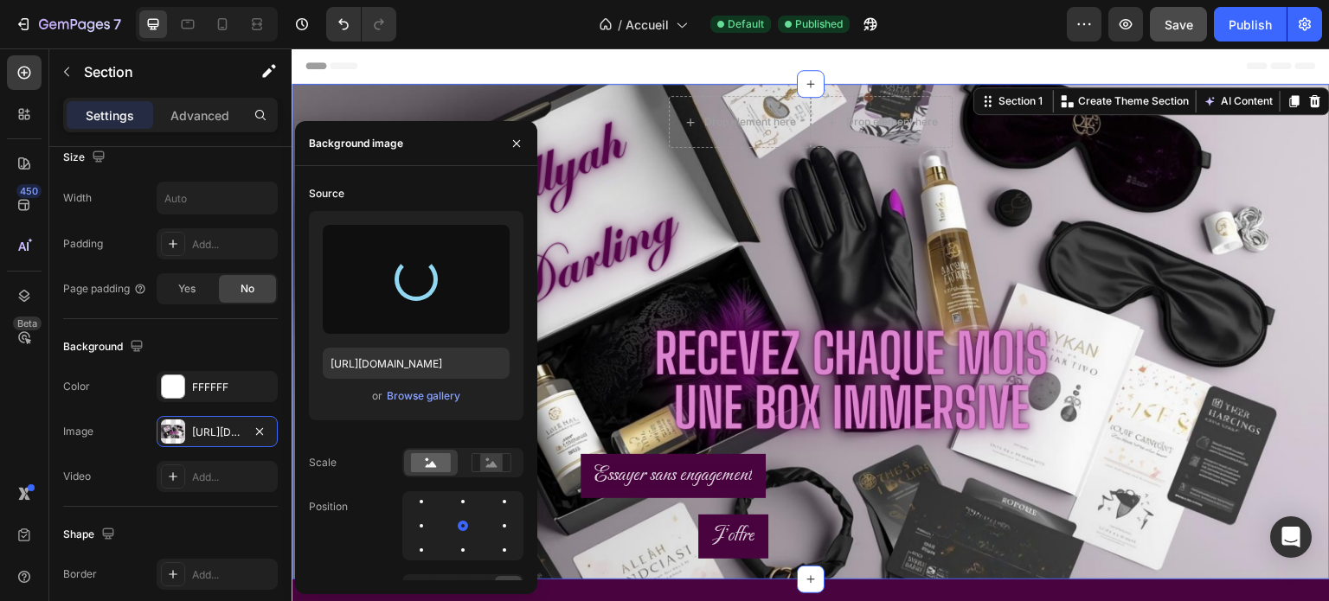
type input "[URL][DOMAIN_NAME]"
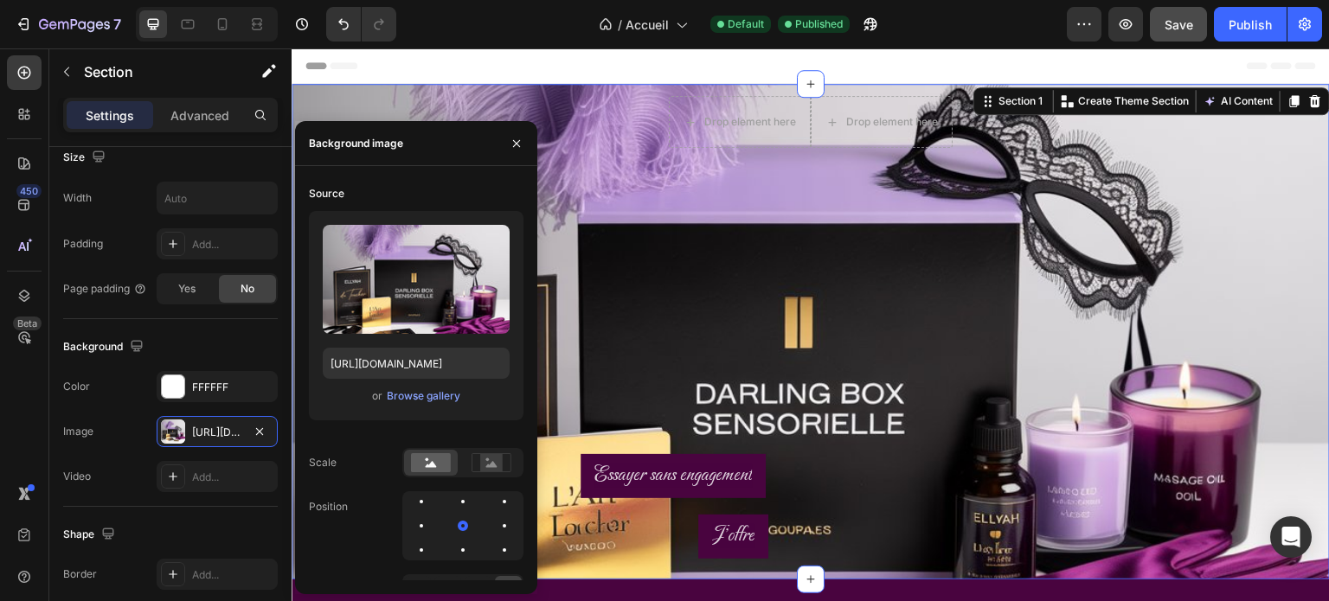
click at [599, 173] on div "Drop element here Drop element here Row Essayer sans engagement Button J'offre …" at bounding box center [811, 332] width 1039 height 496
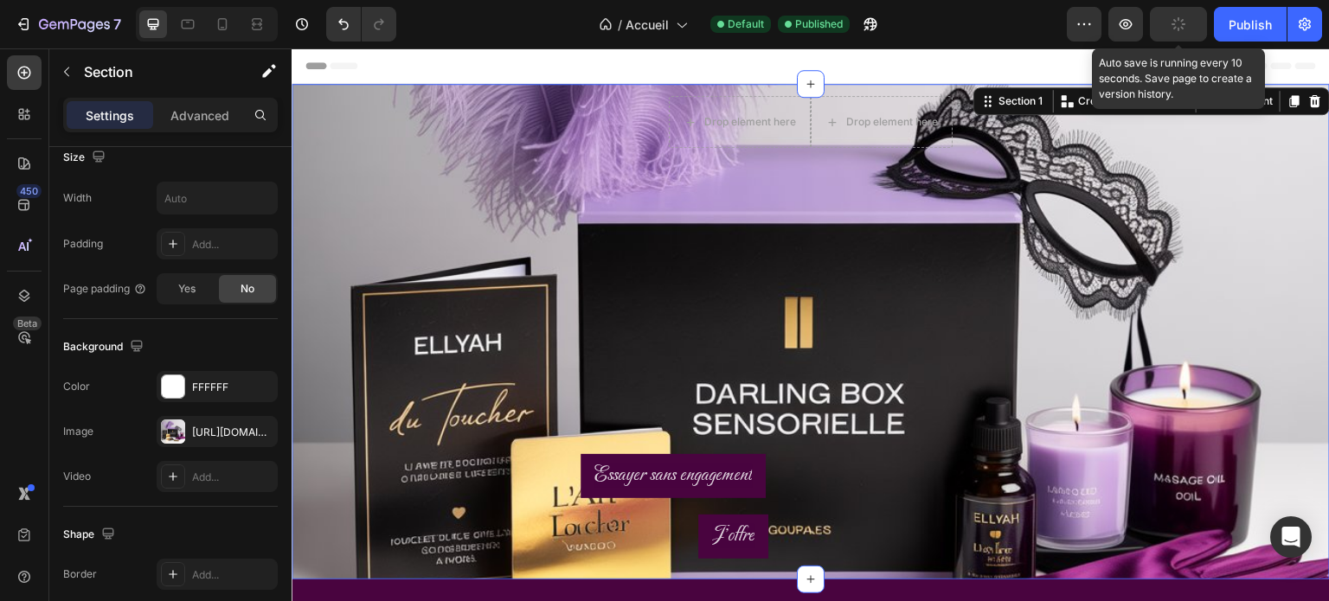
click at [1176, 24] on icon "button" at bounding box center [1174, 23] width 4 height 3
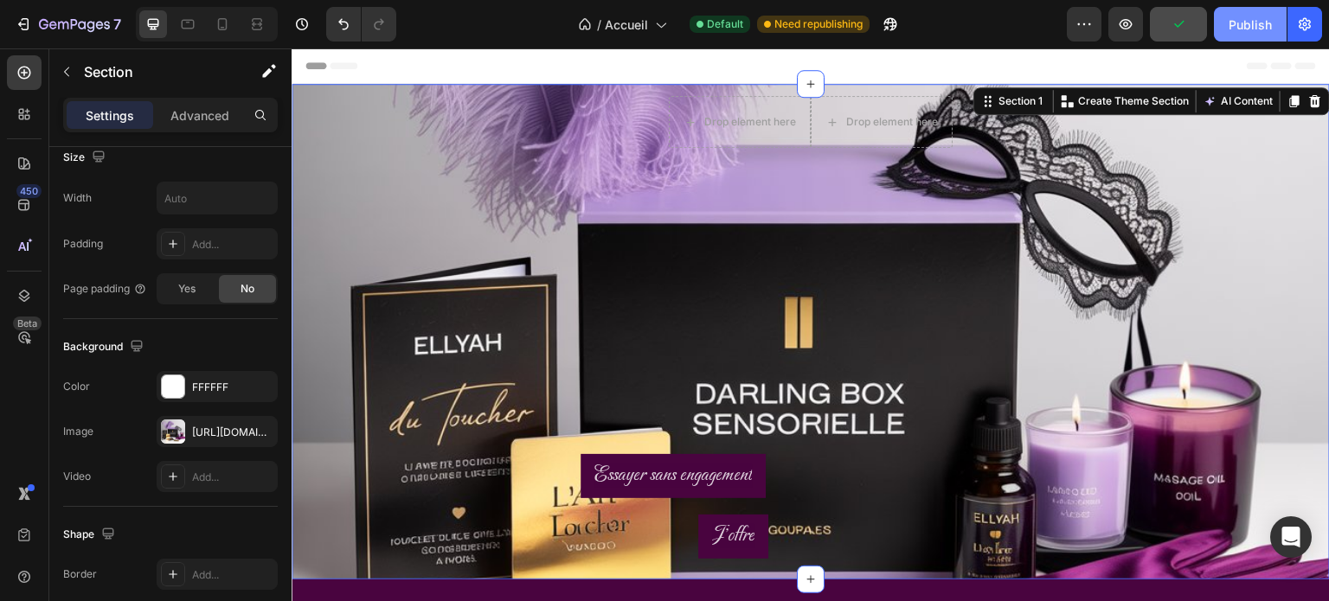
click at [1230, 27] on div "Publish" at bounding box center [1250, 25] width 43 height 18
click at [1041, 58] on div "Header" at bounding box center [811, 65] width 1011 height 35
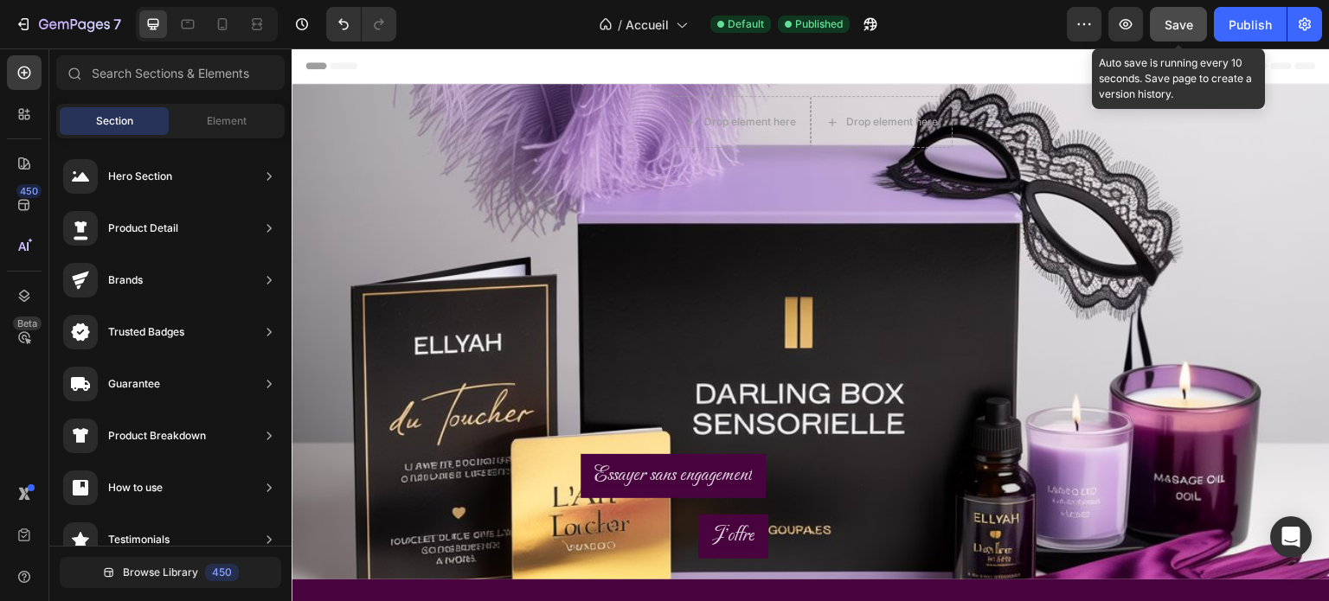
click at [1180, 23] on span "Save" at bounding box center [1179, 24] width 29 height 15
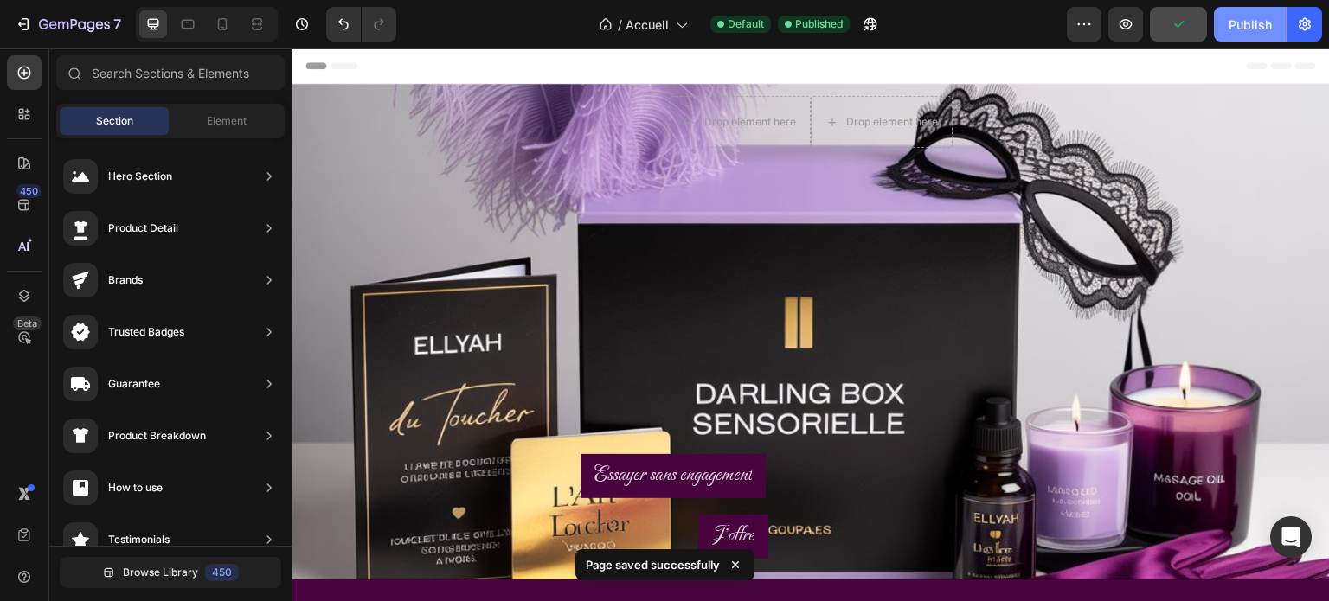
click at [1238, 30] on div "Publish" at bounding box center [1250, 25] width 43 height 18
